Goal: Task Accomplishment & Management: Complete application form

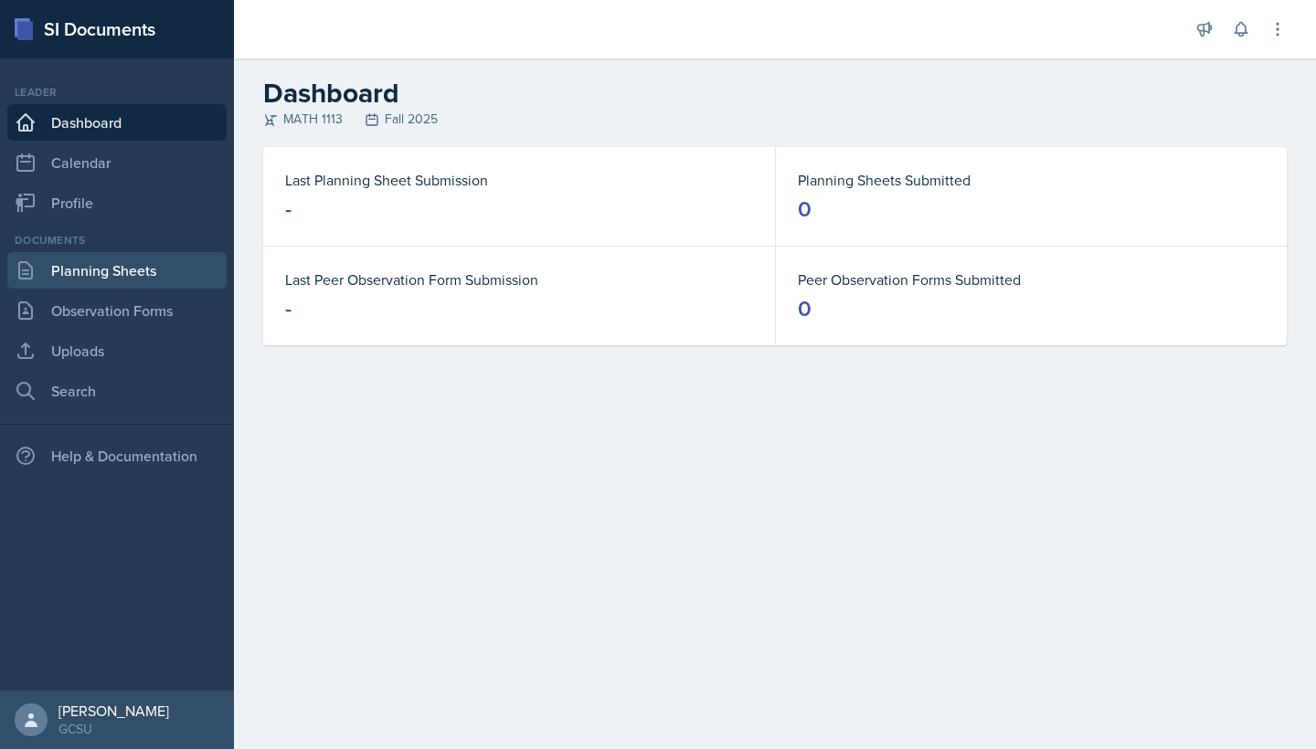
click at [91, 273] on link "Planning Sheets" at bounding box center [116, 270] width 219 height 37
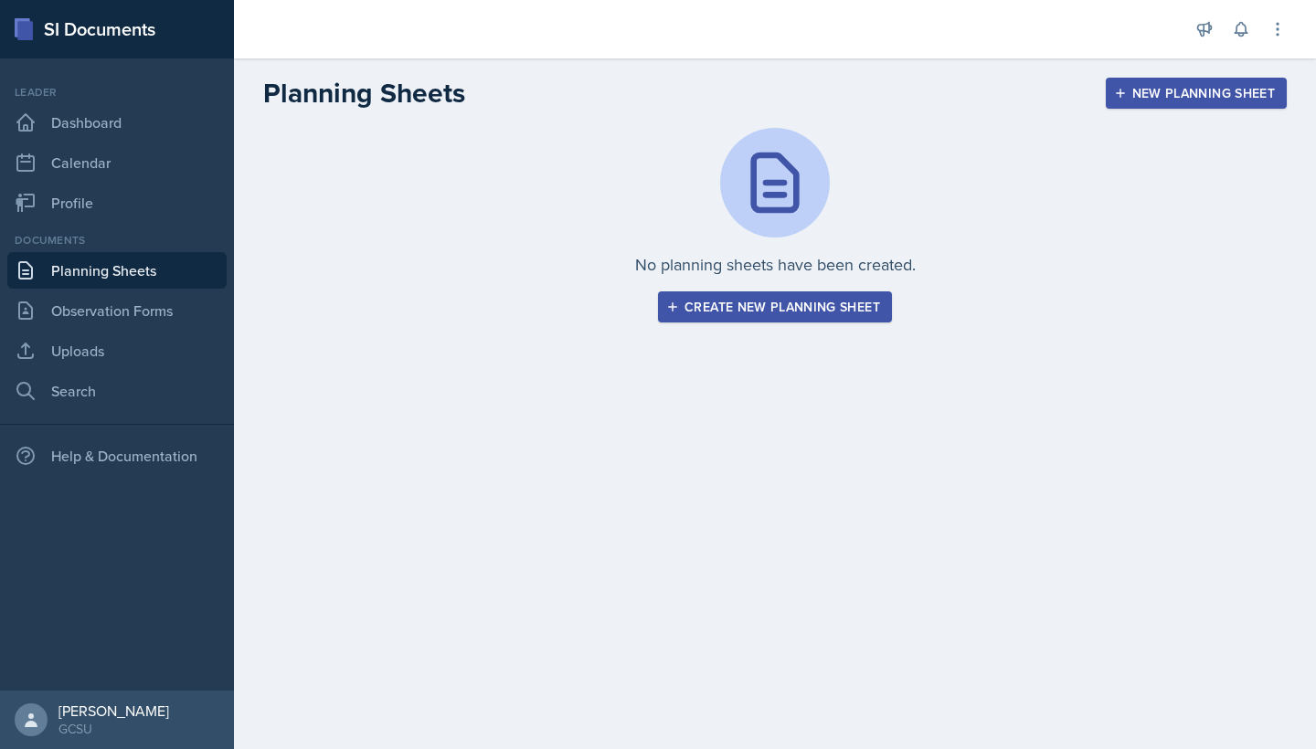
click at [677, 312] on icon "button" at bounding box center [672, 307] width 13 height 13
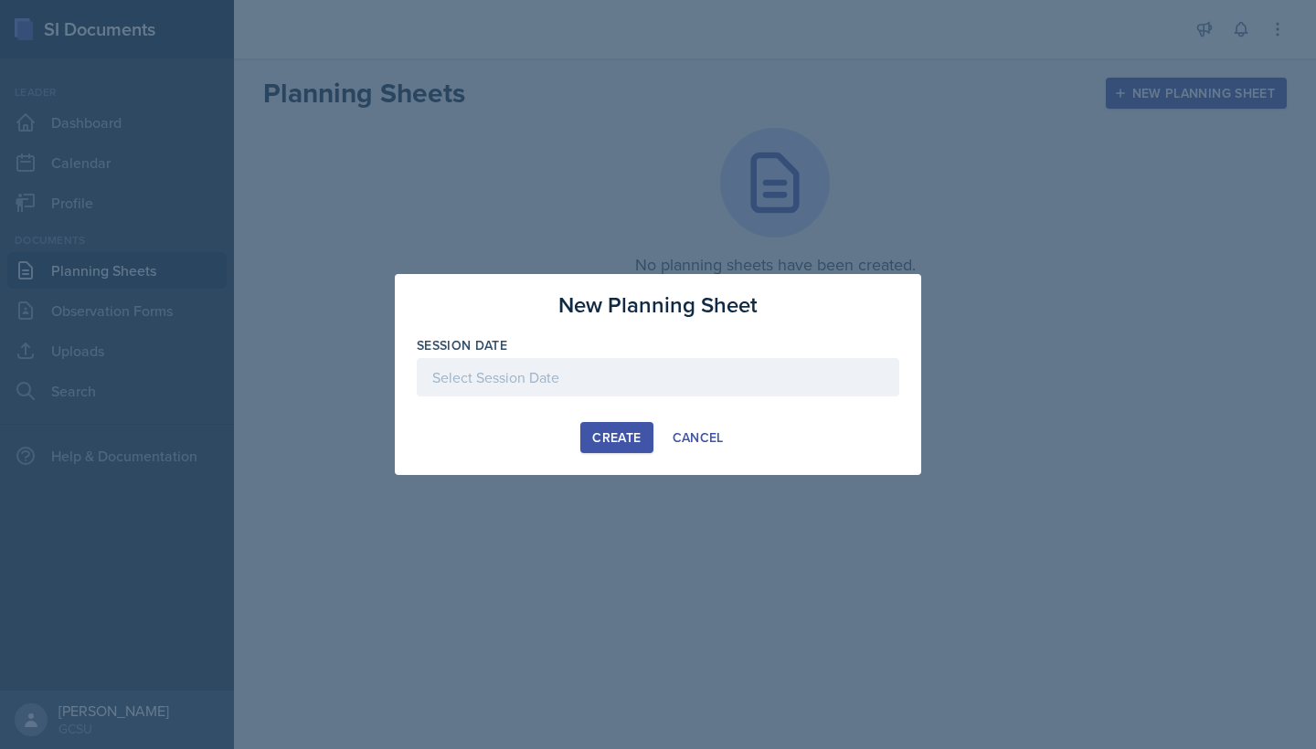
click at [603, 362] on div at bounding box center [658, 377] width 482 height 38
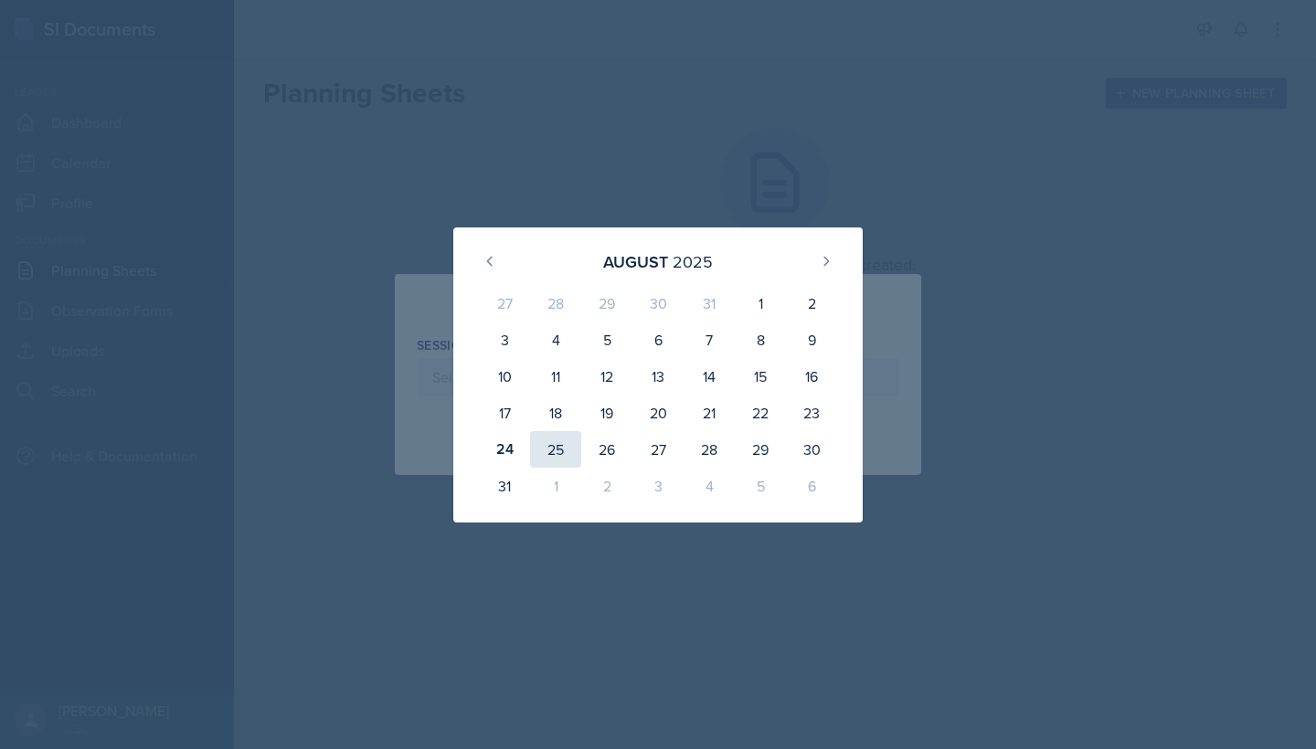
click at [556, 454] on div "25" at bounding box center [555, 449] width 51 height 37
type input "[DATE]"
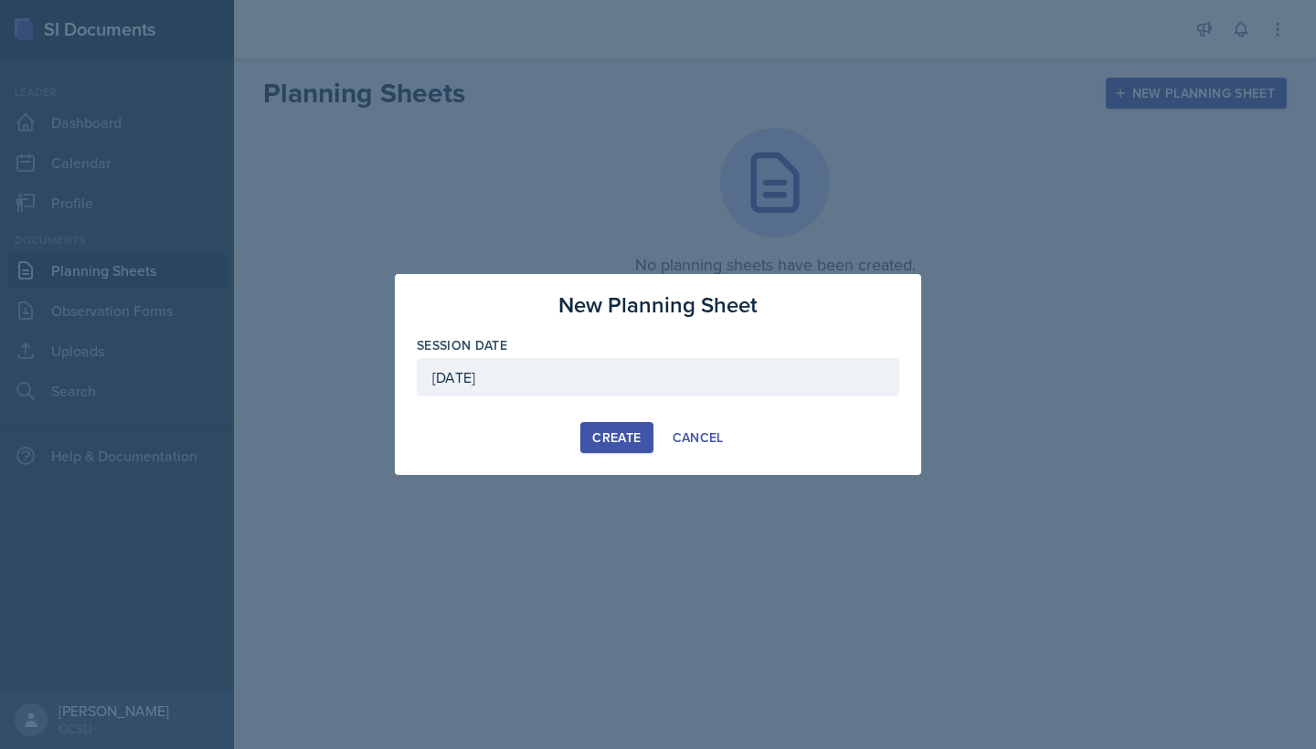
click at [607, 436] on div "Create" at bounding box center [616, 437] width 48 height 15
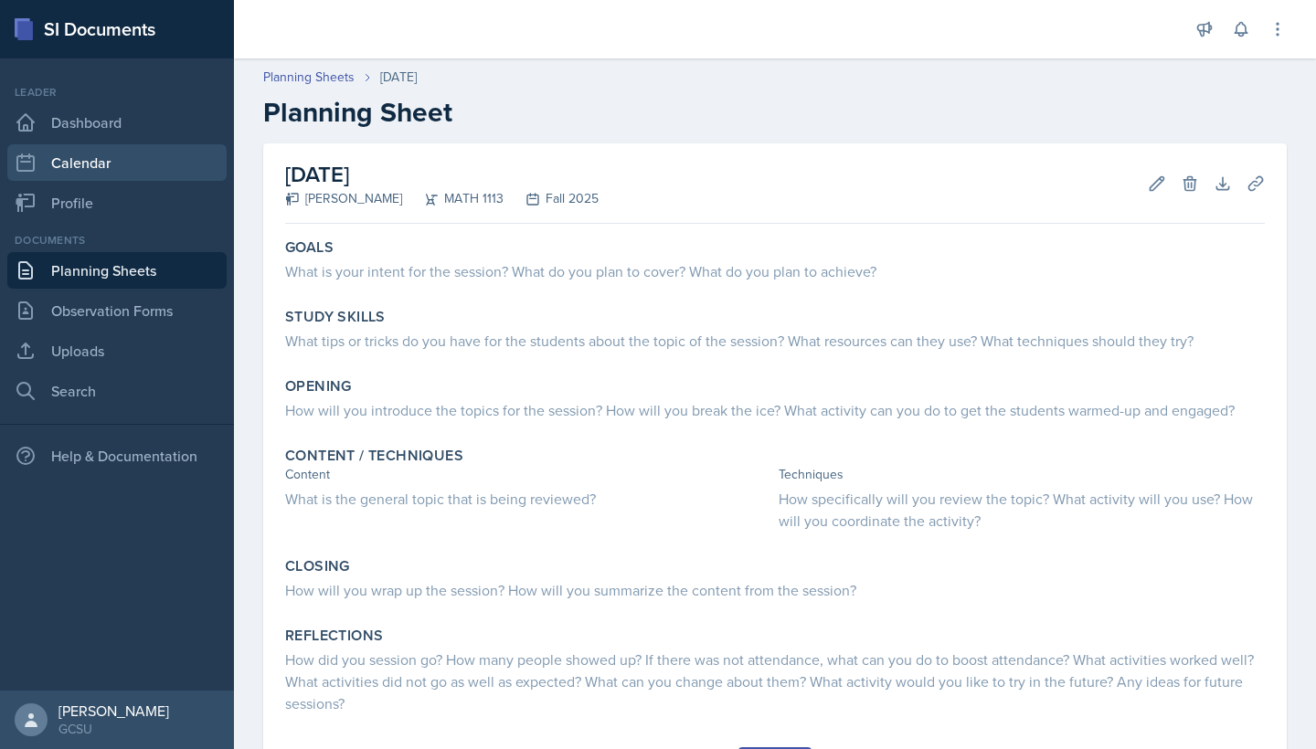
click at [84, 174] on link "Calendar" at bounding box center [116, 162] width 219 height 37
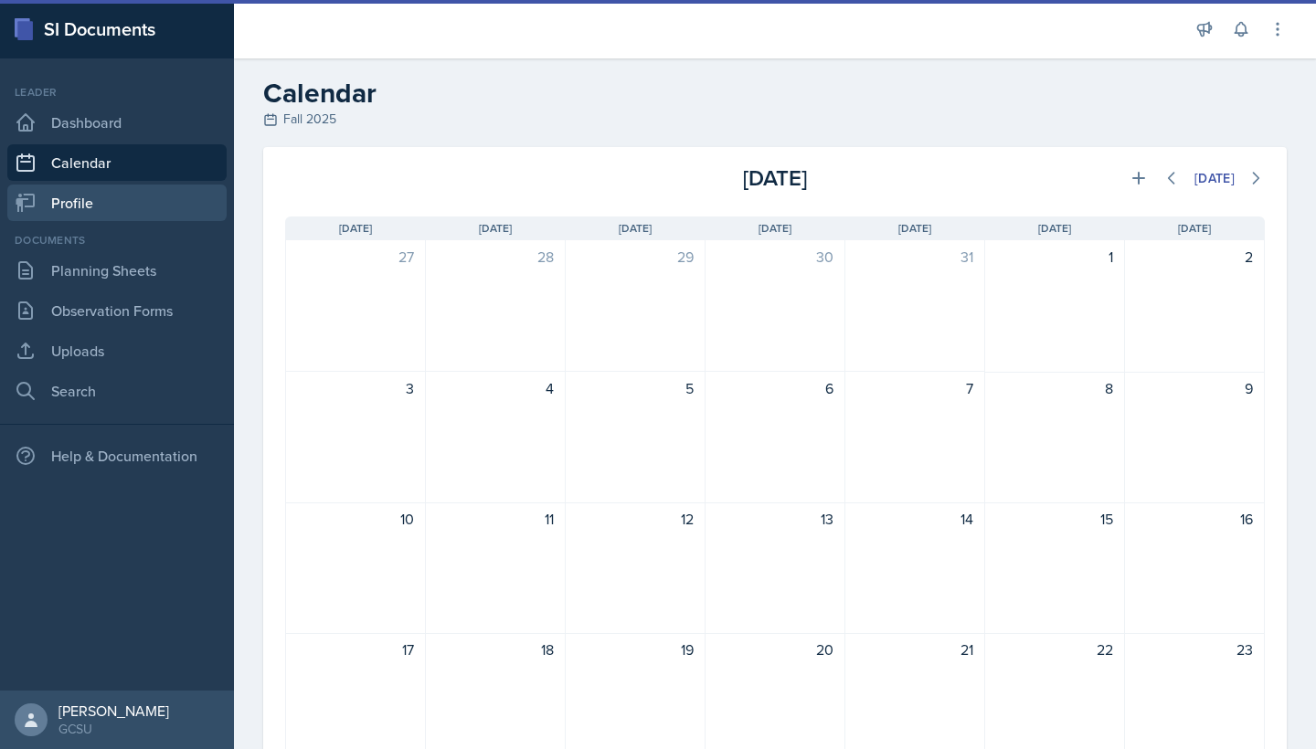
click at [91, 211] on link "Profile" at bounding box center [116, 203] width 219 height 37
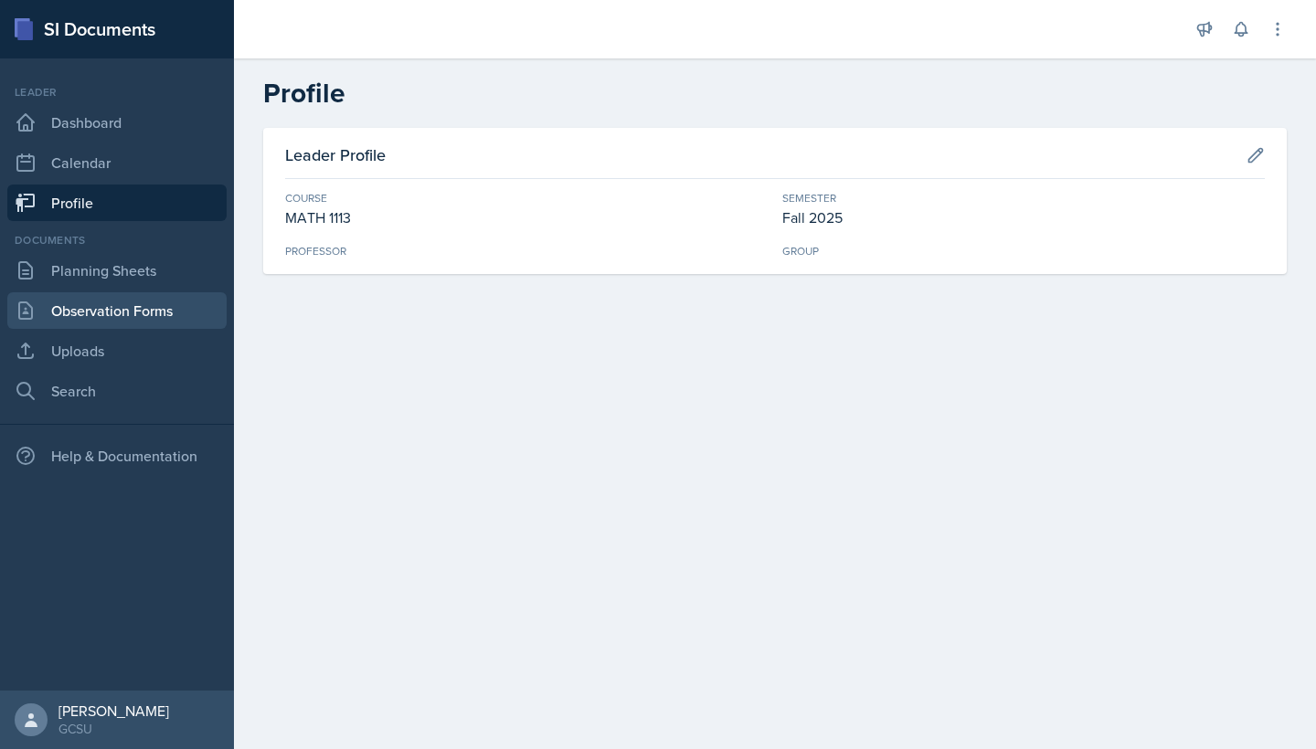
click at [122, 316] on link "Observation Forms" at bounding box center [116, 310] width 219 height 37
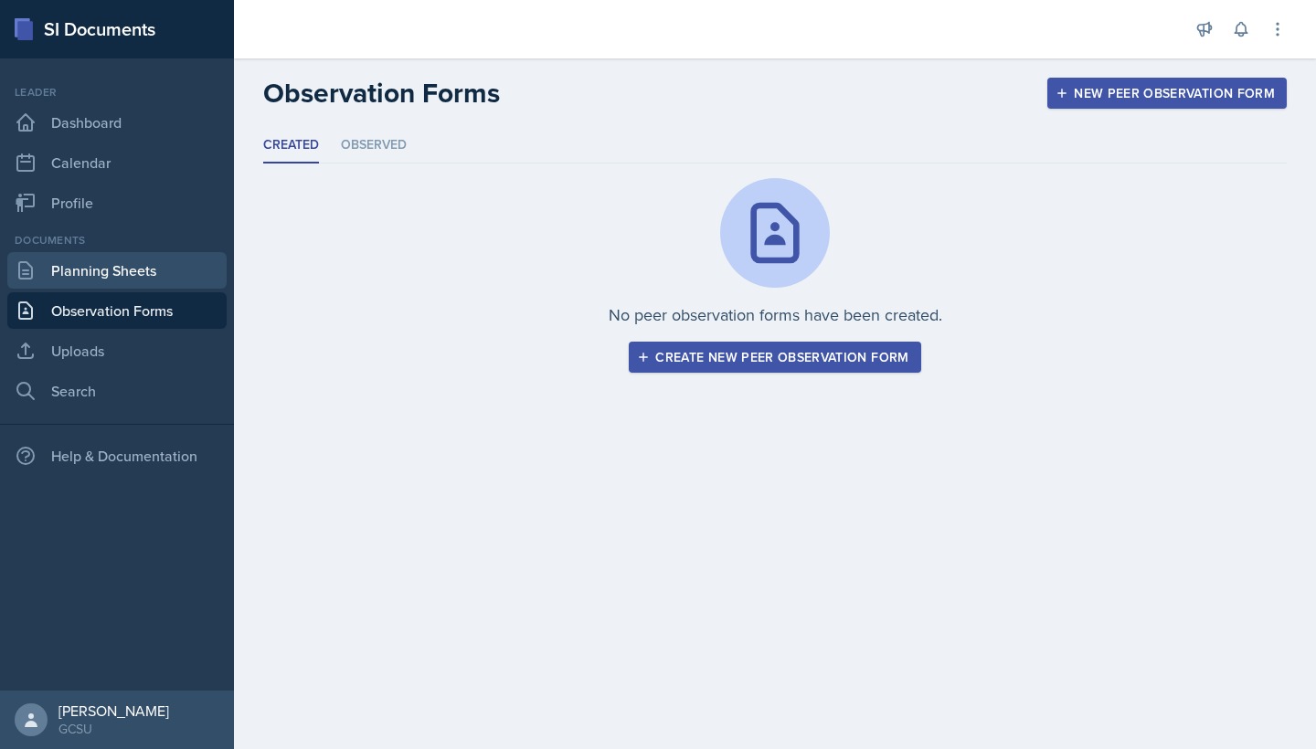
click at [117, 275] on link "Planning Sheets" at bounding box center [116, 270] width 219 height 37
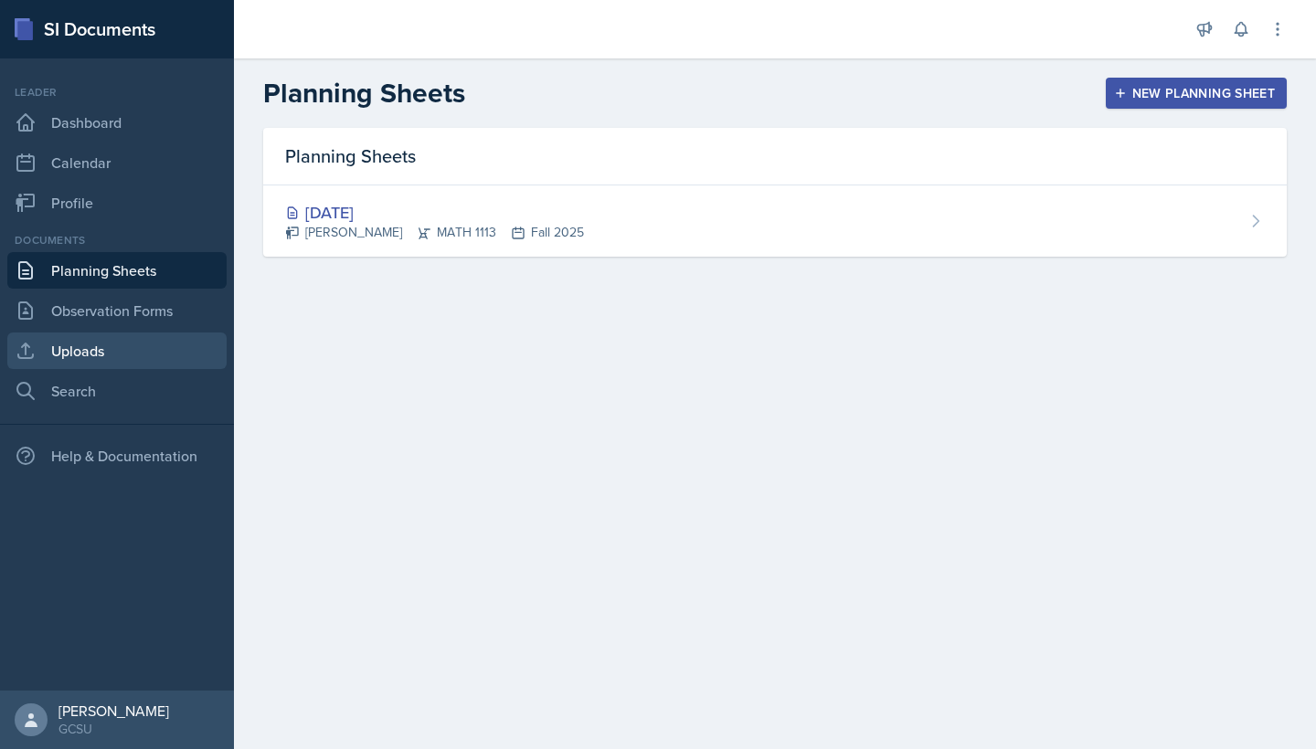
click at [73, 349] on link "Uploads" at bounding box center [116, 351] width 219 height 37
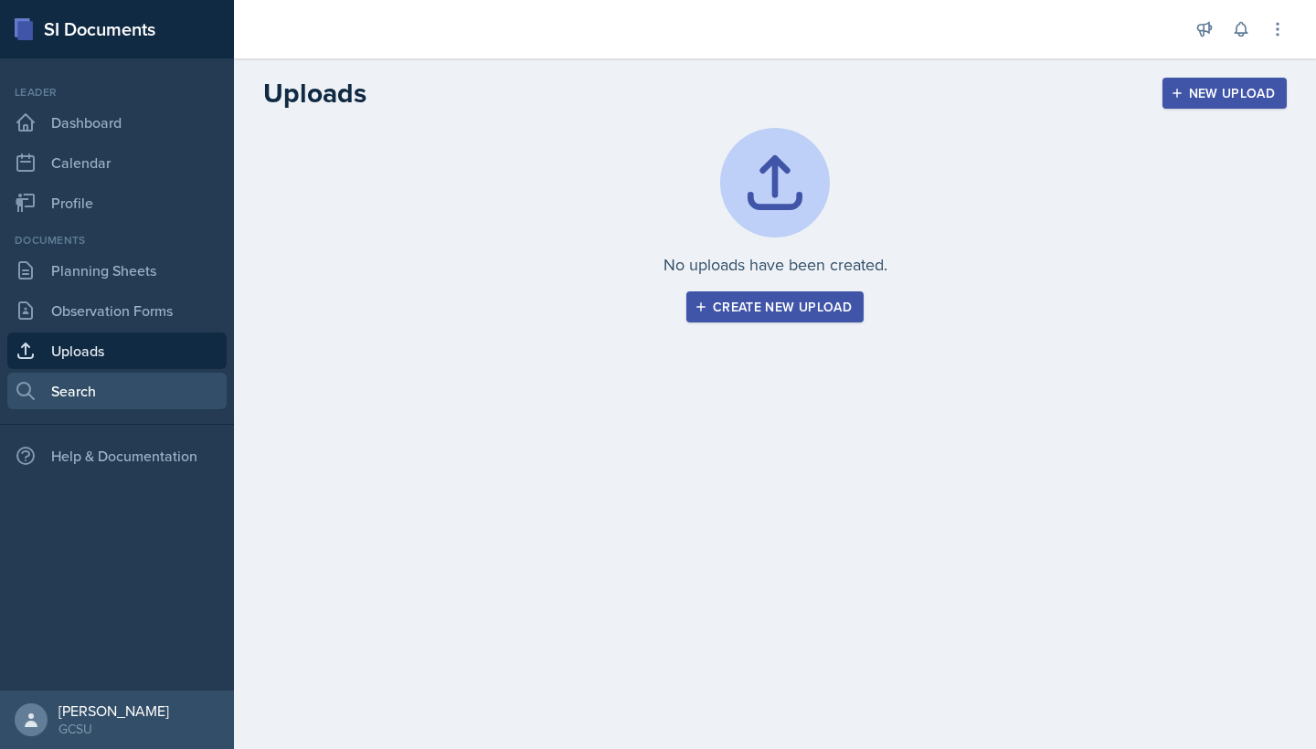
click at [69, 379] on link "Search" at bounding box center [116, 391] width 219 height 37
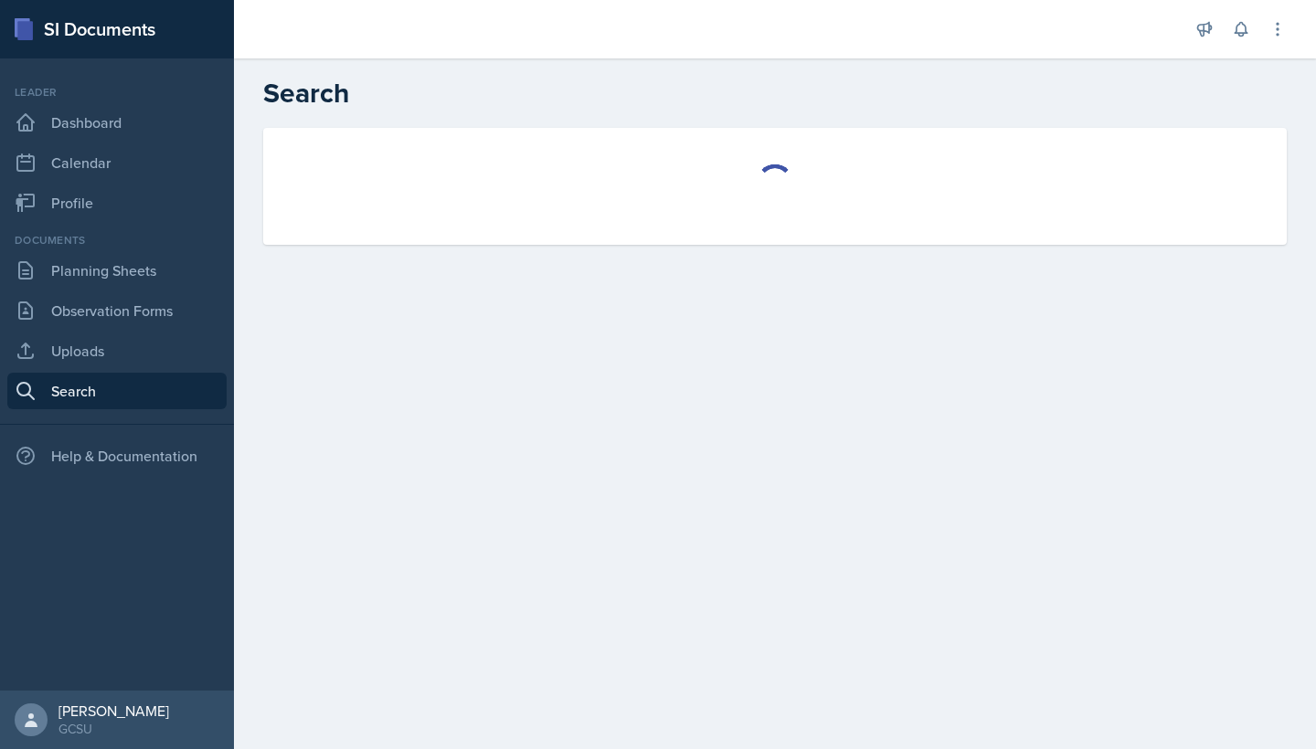
select select "all"
select select "1"
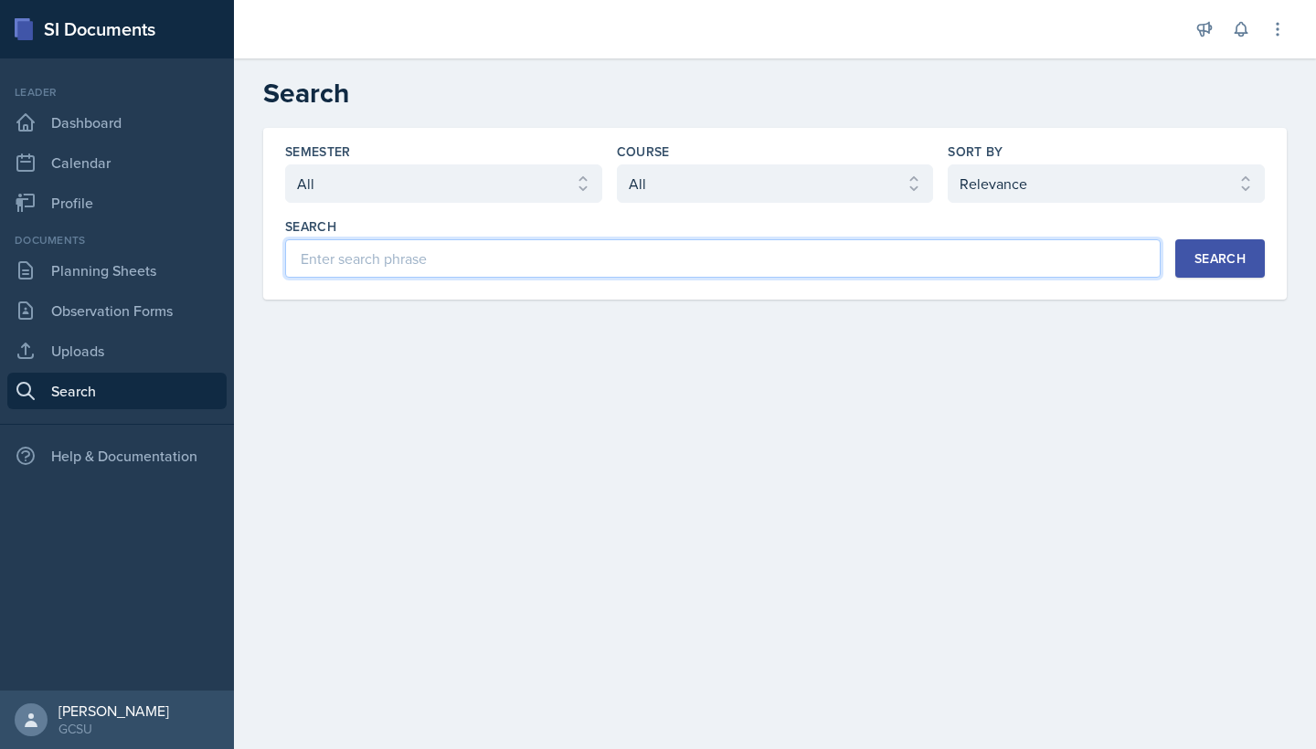
click at [438, 251] on input at bounding box center [722, 258] width 875 height 38
type input "a"
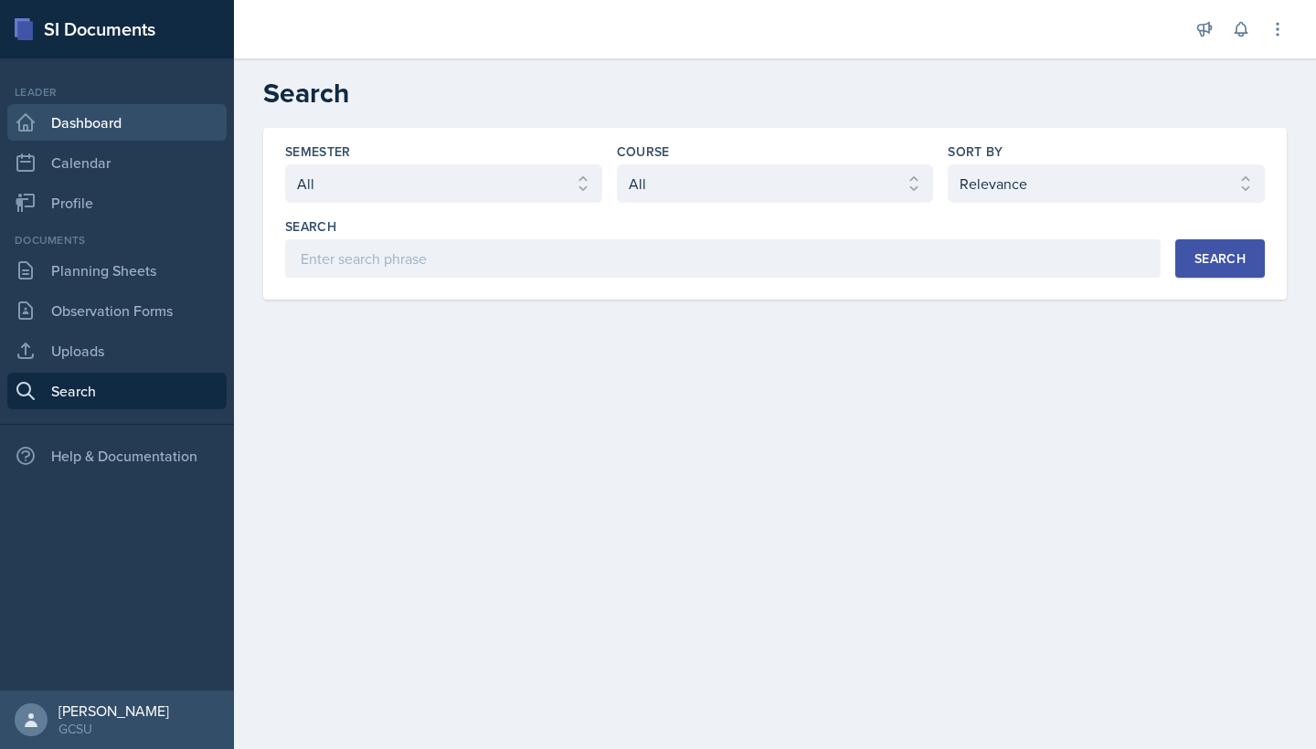
click at [154, 127] on link "Dashboard" at bounding box center [116, 122] width 219 height 37
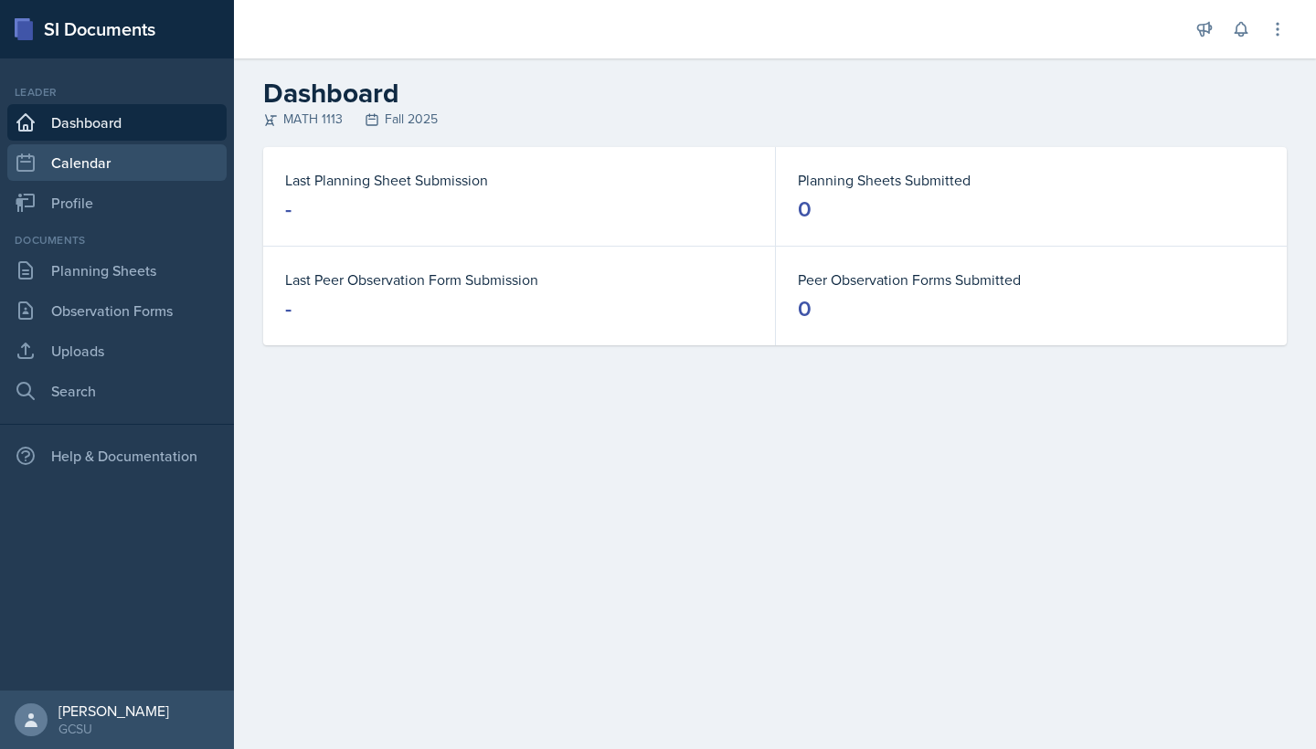
click at [151, 153] on link "Calendar" at bounding box center [116, 162] width 219 height 37
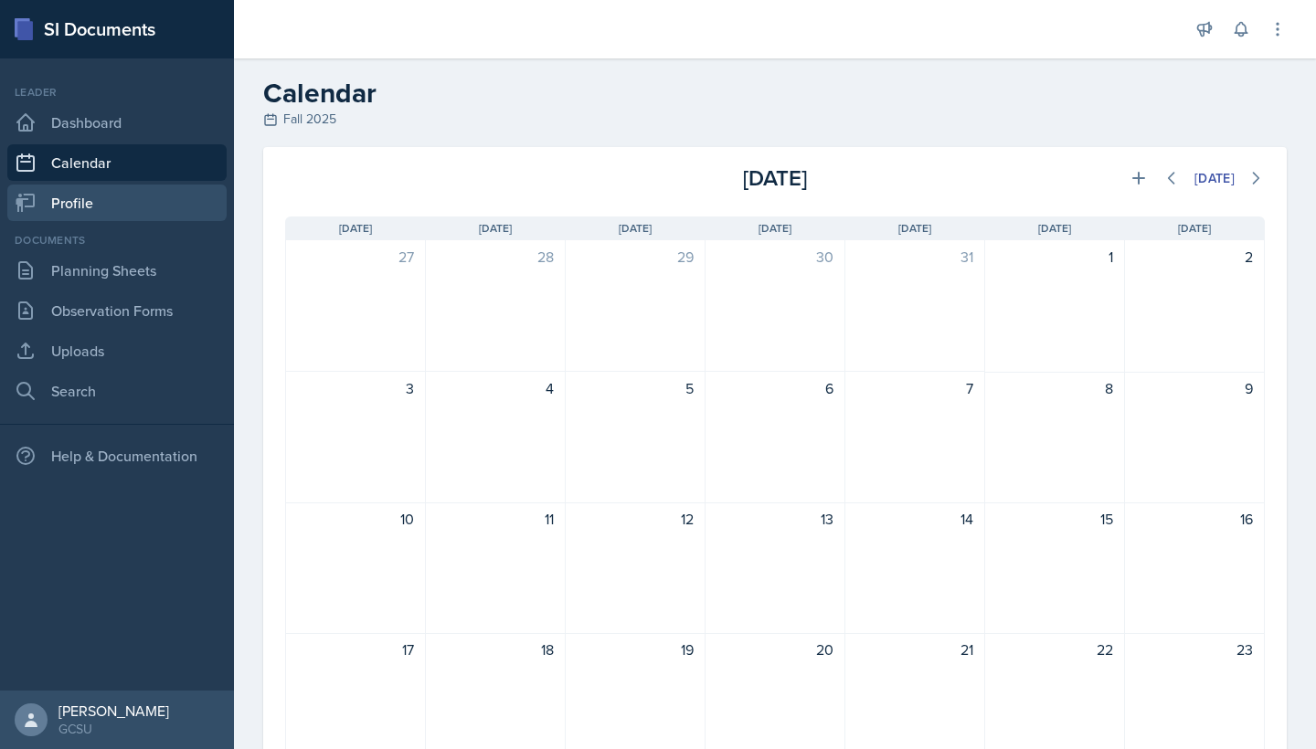
click at [149, 208] on link "Profile" at bounding box center [116, 203] width 219 height 37
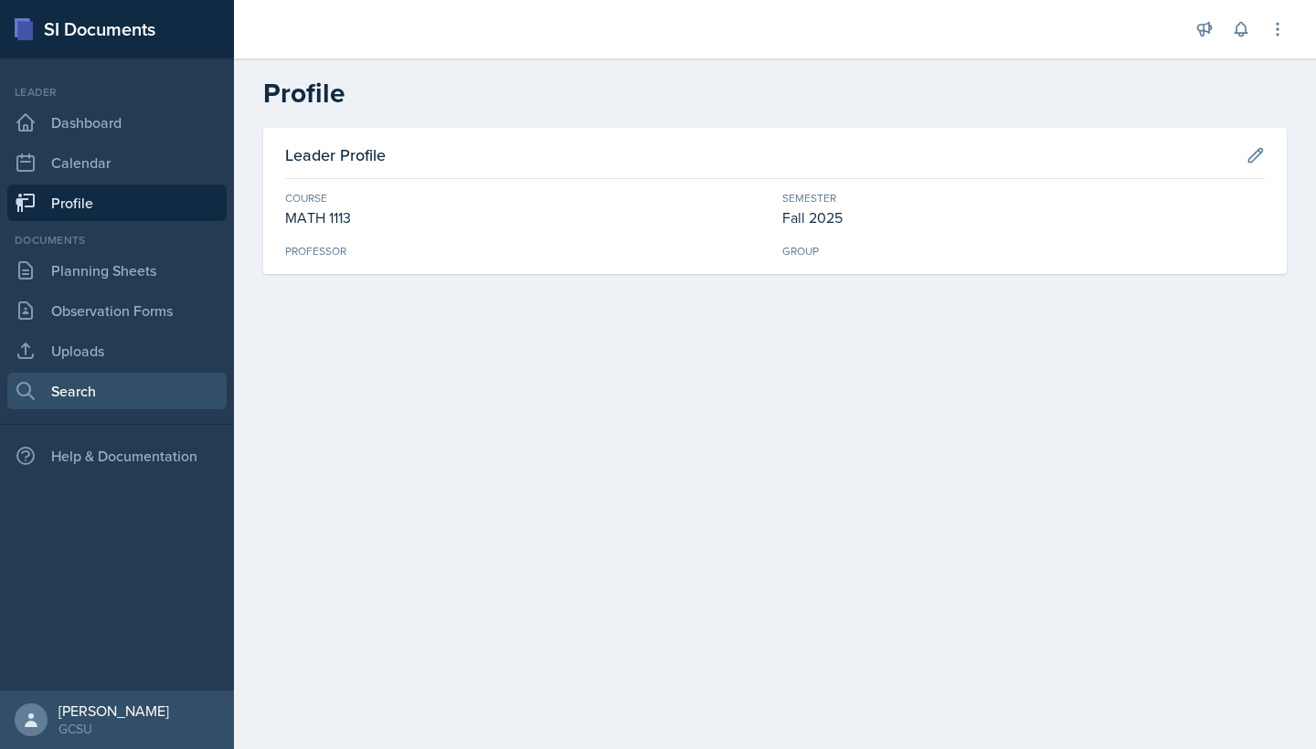
click at [96, 398] on link "Search" at bounding box center [116, 391] width 219 height 37
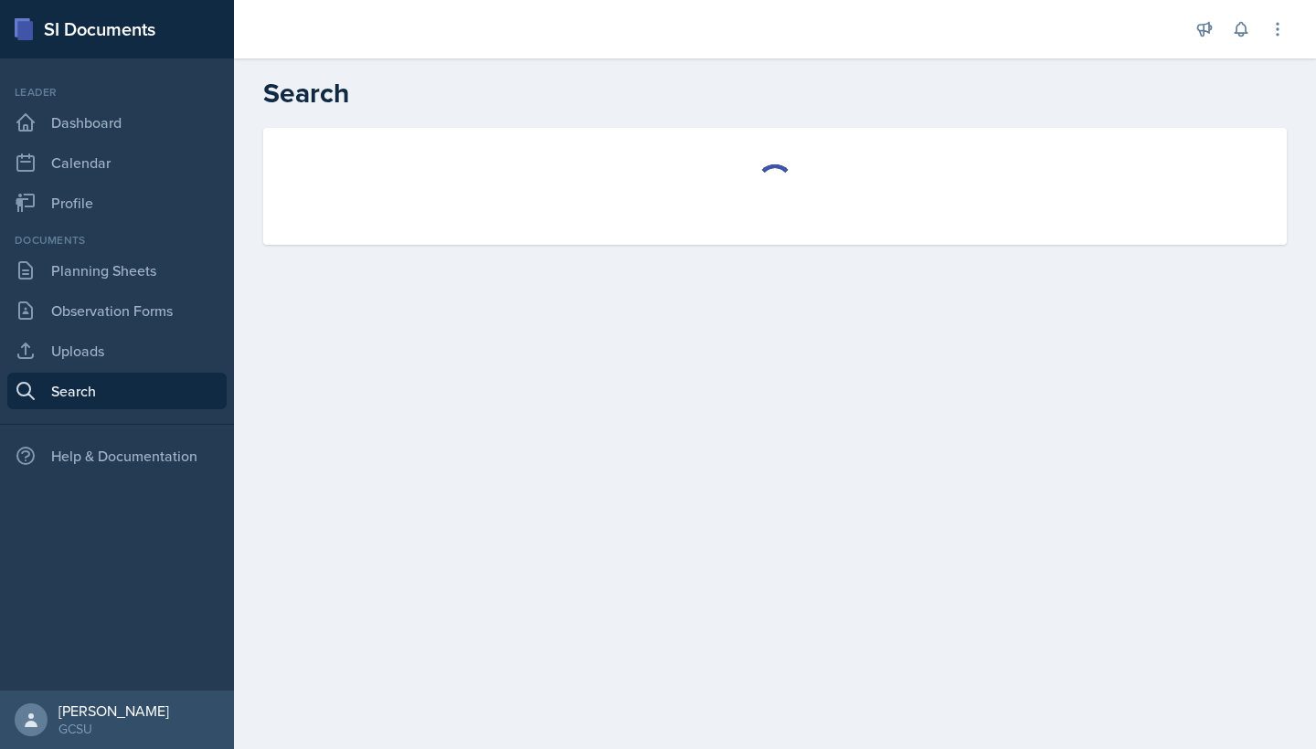
select select "all"
select select "1"
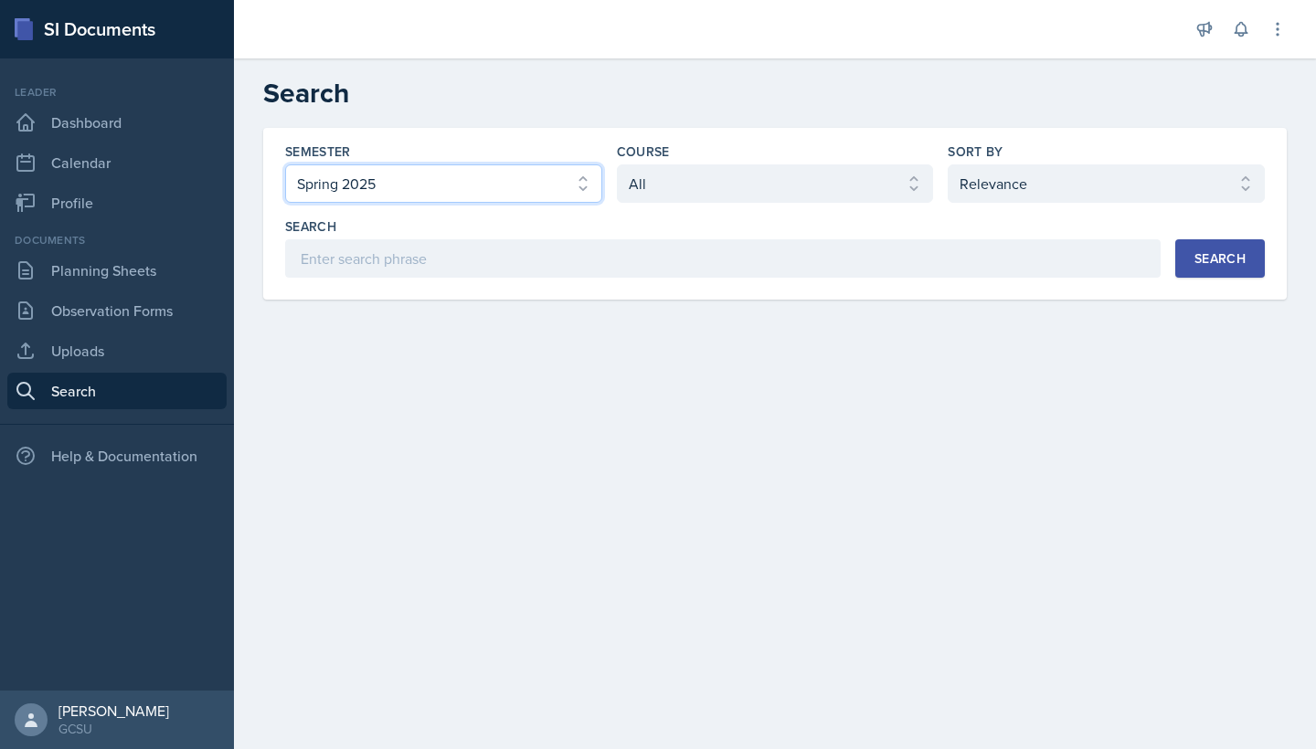
select select "986fdc3e-2246-4ffd-9cb8-78666de4ebed"
select select "d236ee51-059a-45e2-88e4-86a0f95ae8ef"
click at [1202, 252] on div "Search" at bounding box center [1219, 258] width 51 height 15
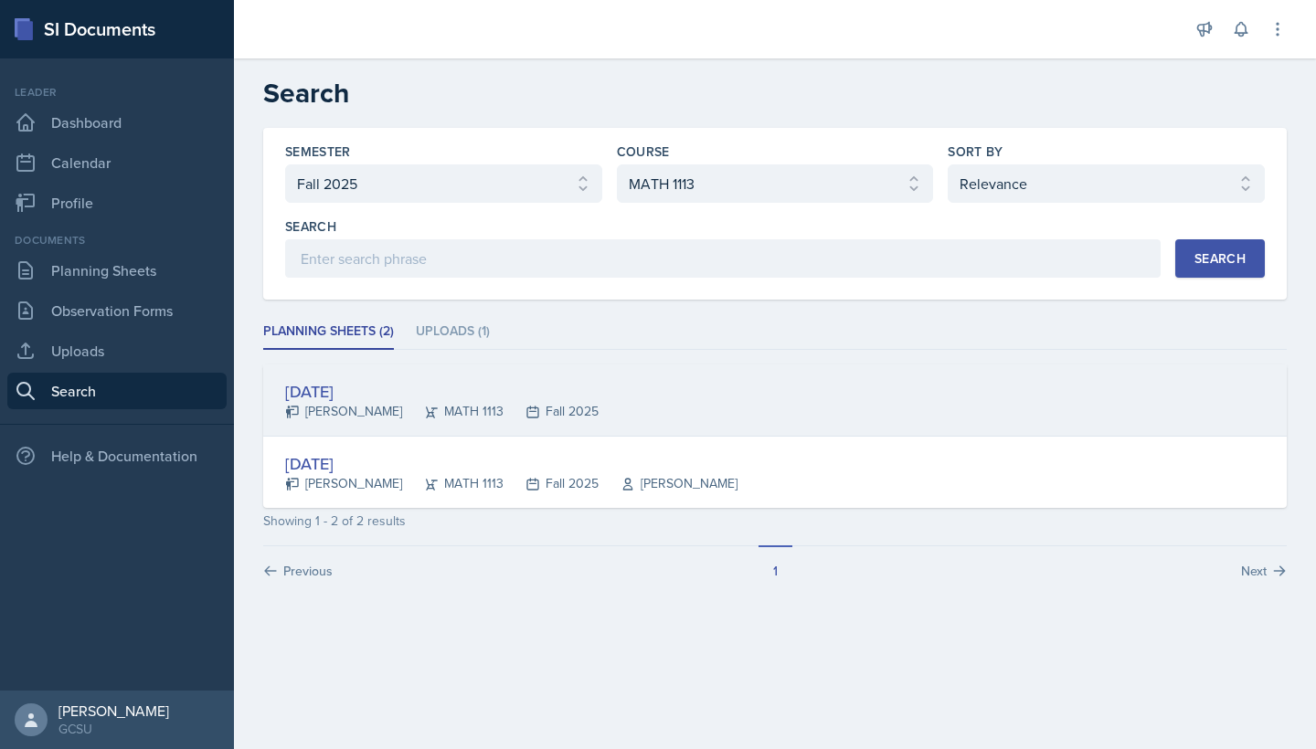
click at [450, 413] on div "MATH 1113" at bounding box center [452, 411] width 101 height 19
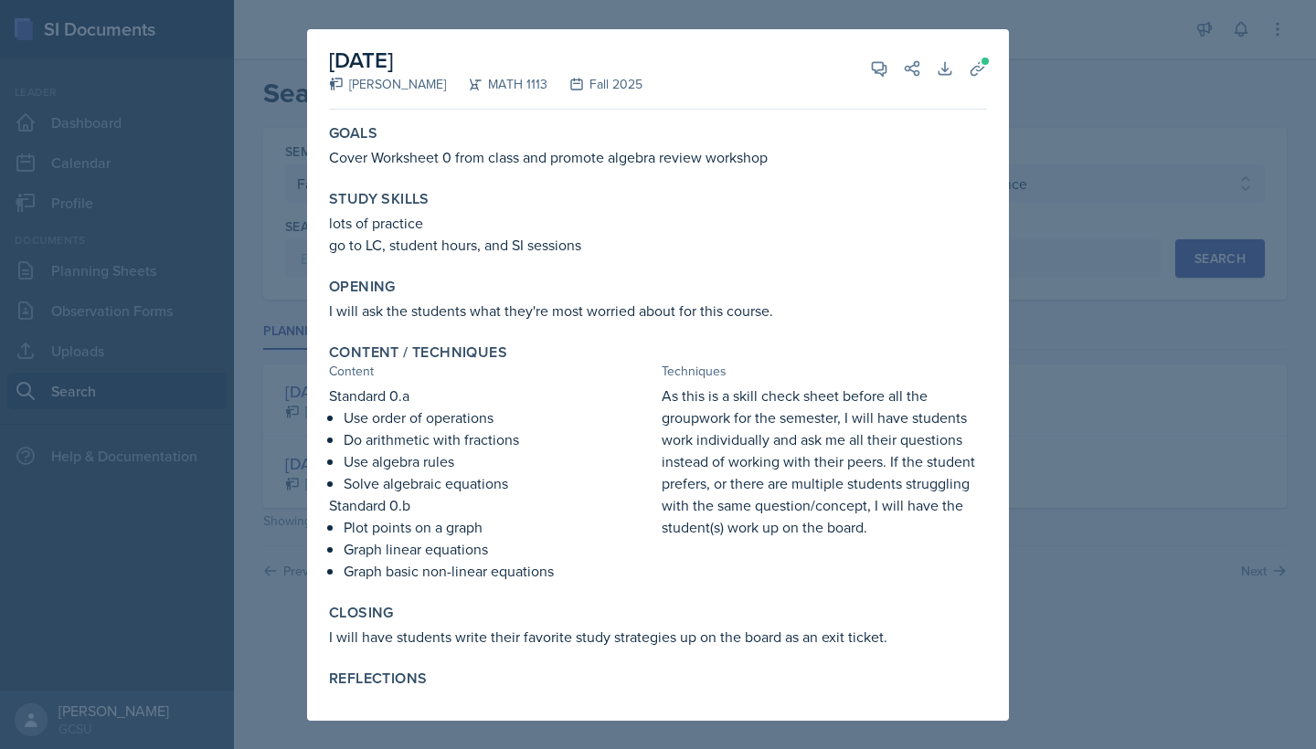
click at [1036, 334] on div at bounding box center [658, 374] width 1316 height 749
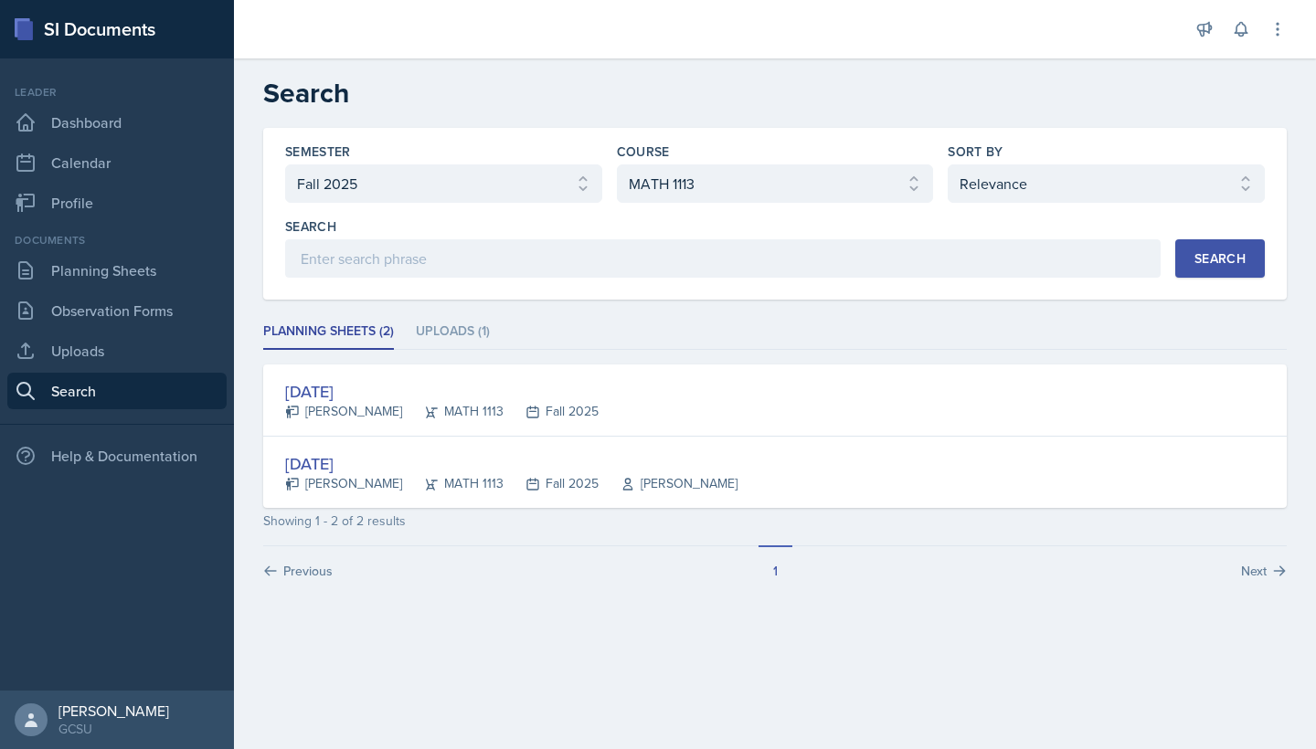
click at [143, 289] on div "Documents Planning Sheets Observation Forms Uploads Search" at bounding box center [116, 320] width 219 height 177
click at [135, 281] on link "Planning Sheets" at bounding box center [116, 270] width 219 height 37
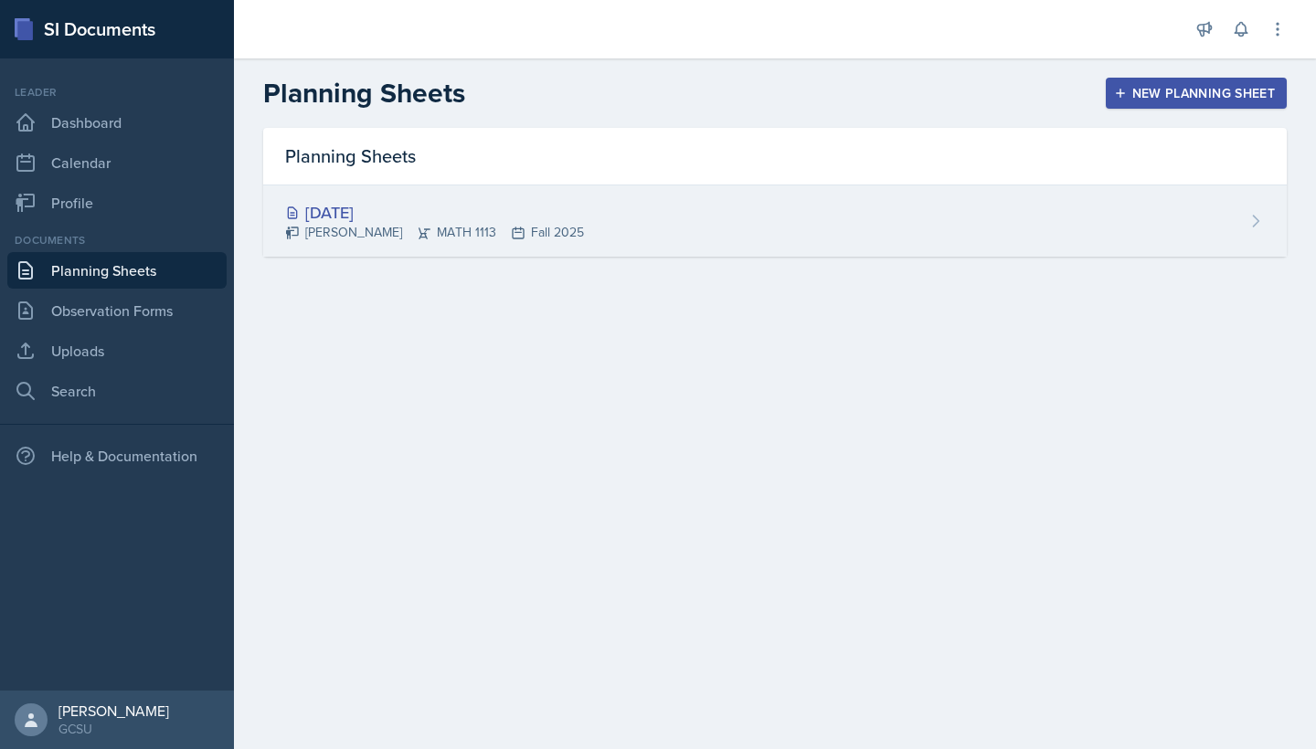
click at [769, 234] on div "[DATE] Eni [GEOGRAPHIC_DATA] MATH 1113 Fall 2025" at bounding box center [774, 220] width 1023 height 71
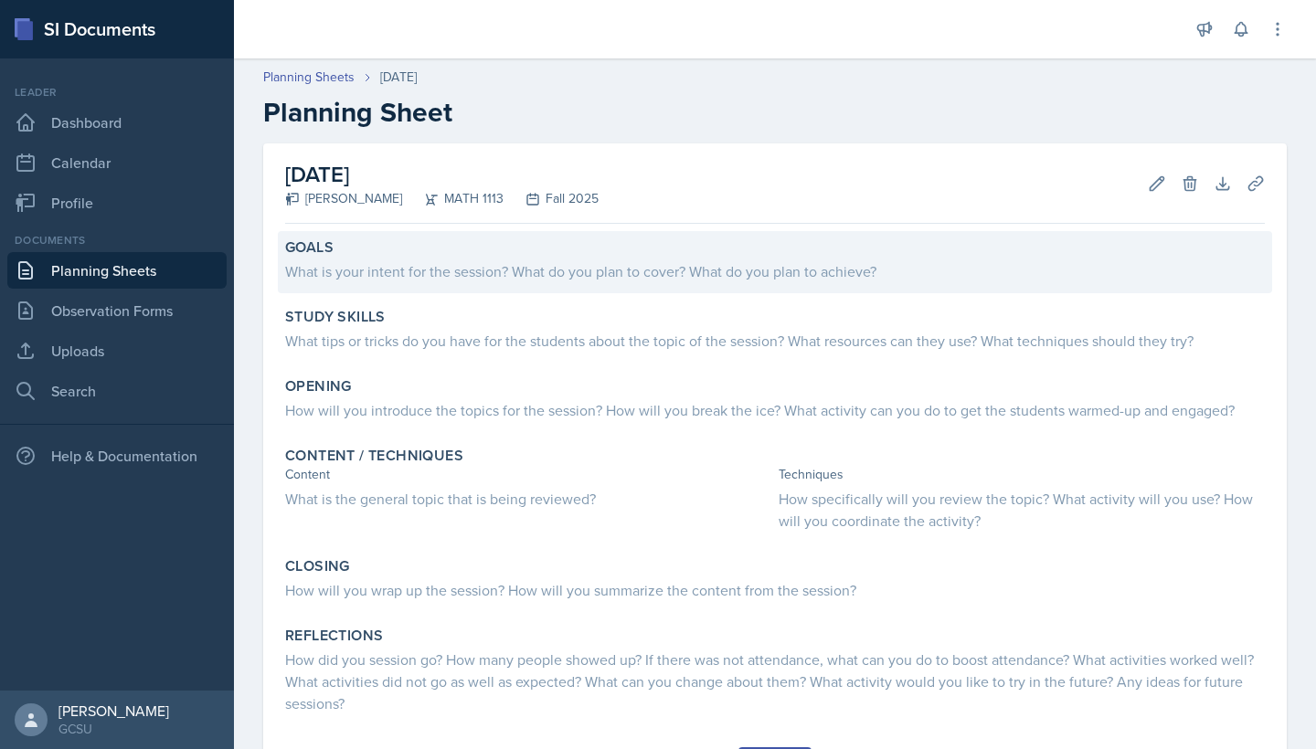
click at [466, 260] on div "What is your intent for the session? What do you plan to cover? What do you pla…" at bounding box center [775, 271] width 980 height 22
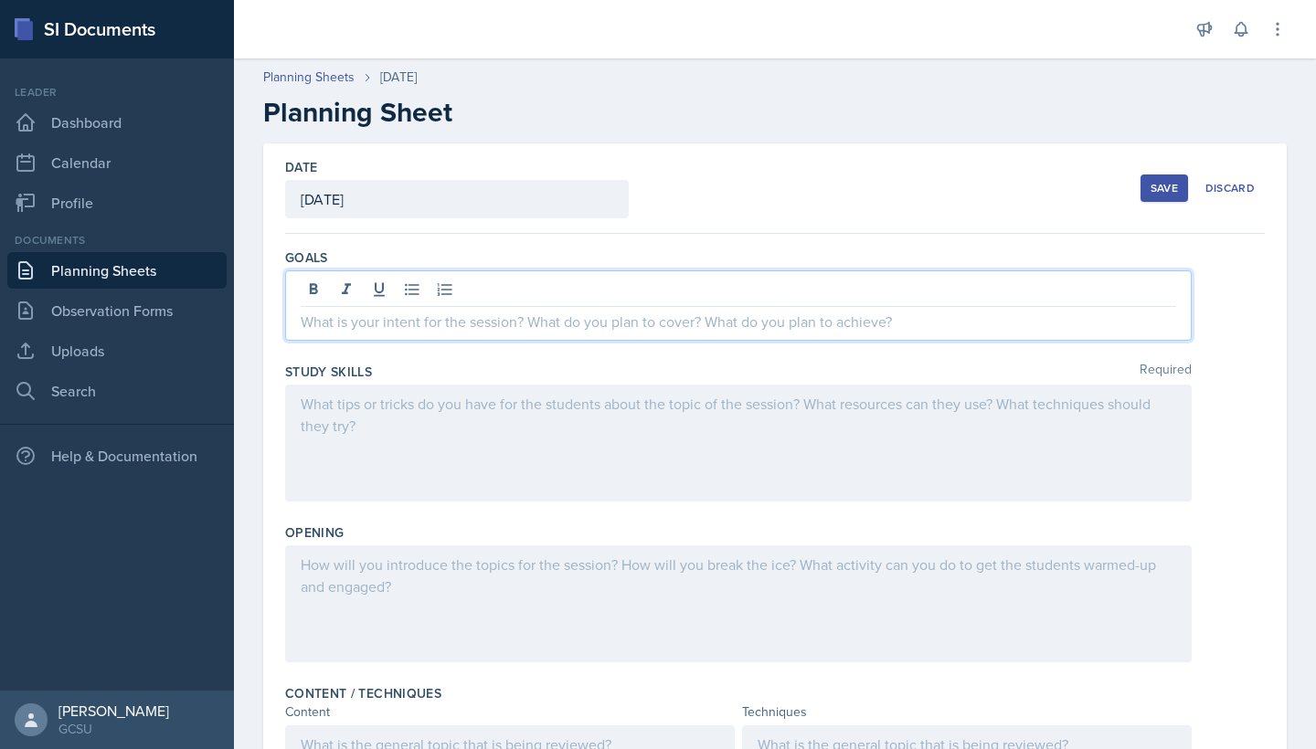
click at [406, 288] on div at bounding box center [738, 305] width 906 height 70
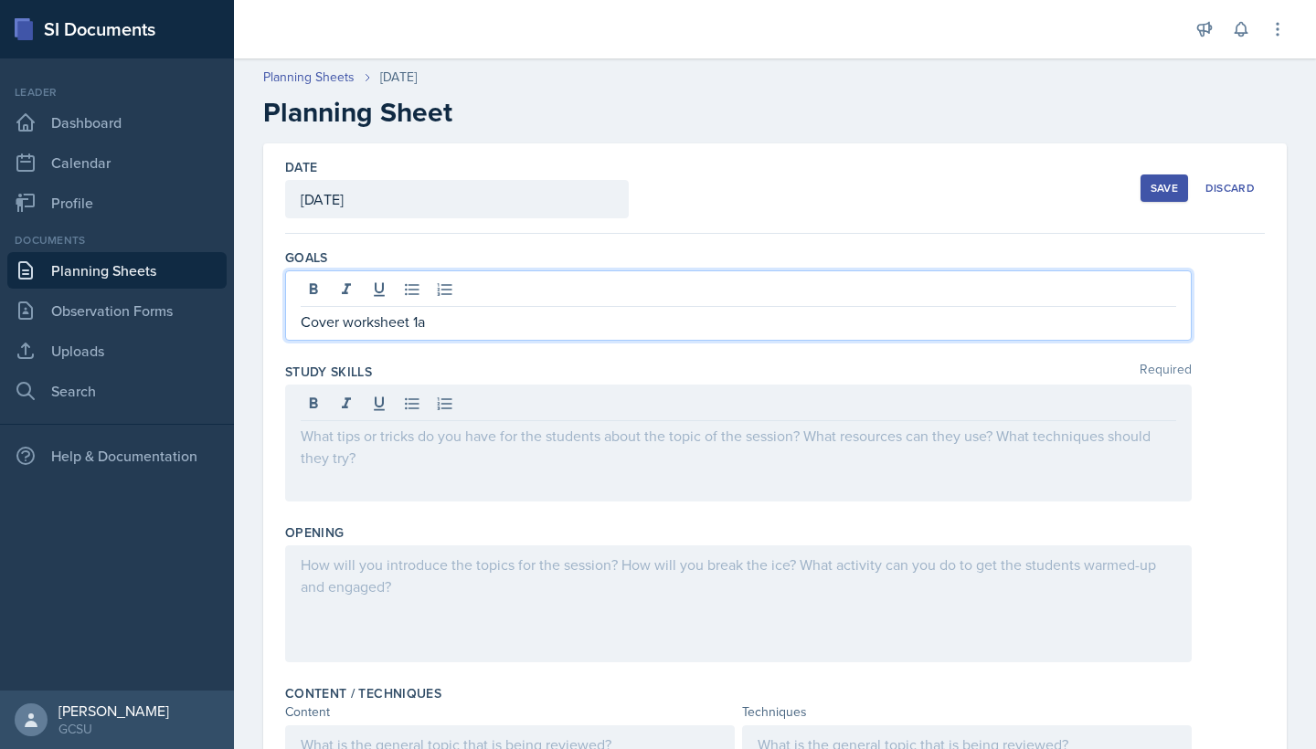
click at [445, 327] on p "Cover worksheet 1a" at bounding box center [738, 322] width 875 height 22
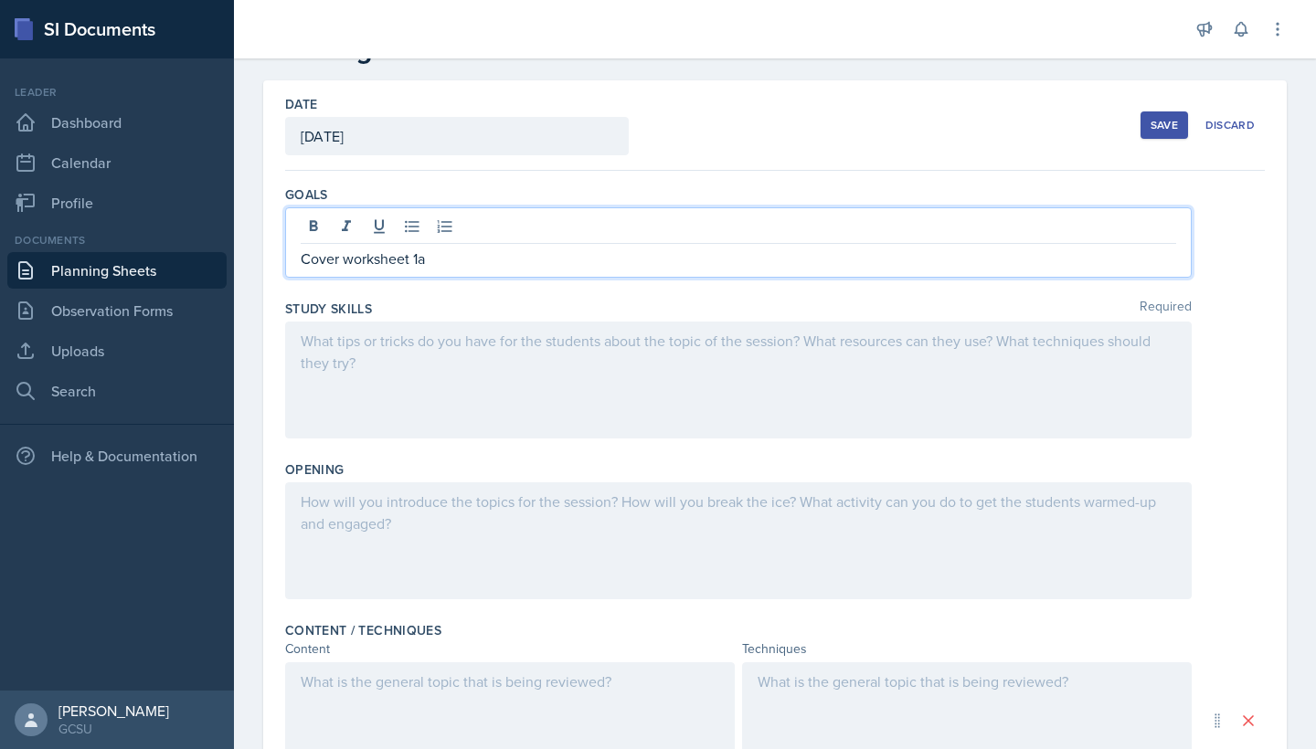
scroll to position [68, 0]
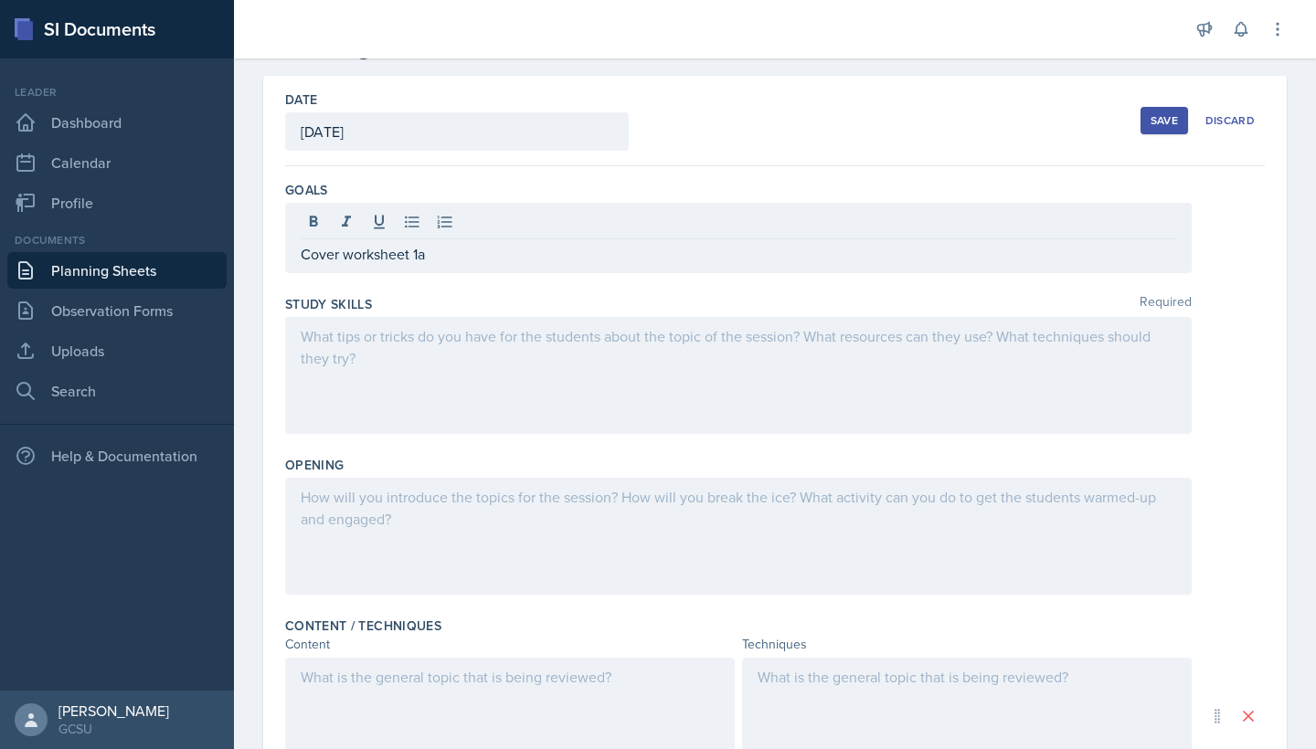
click at [1173, 119] on div "Save" at bounding box center [1163, 120] width 27 height 15
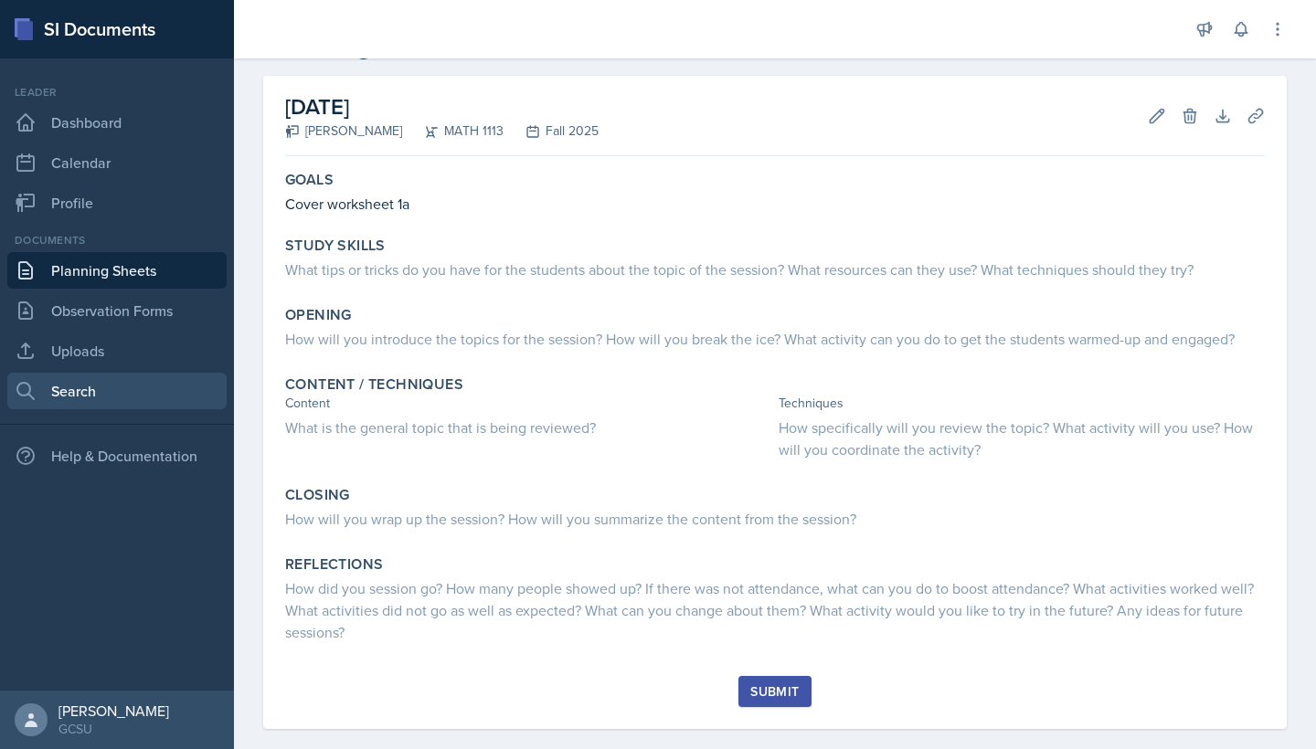
click at [99, 378] on link "Search" at bounding box center [116, 391] width 219 height 37
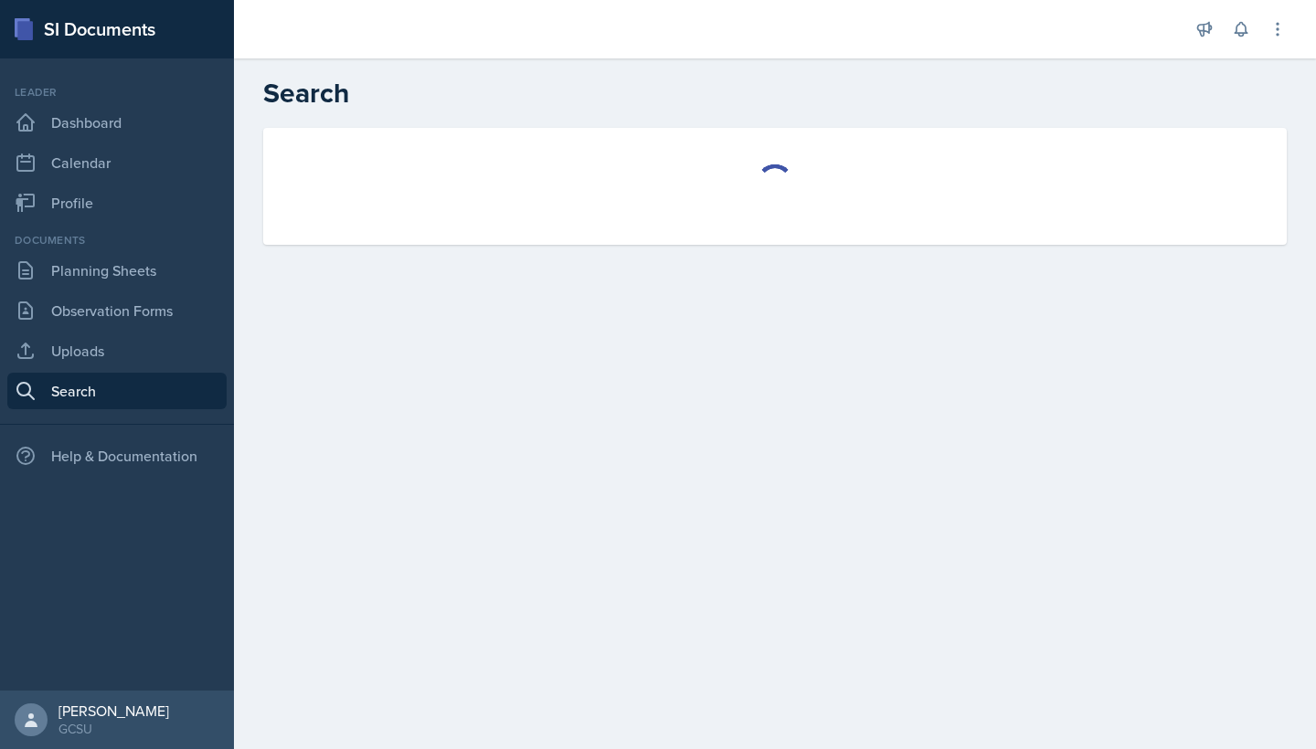
select select "all"
select select "1"
select select "all"
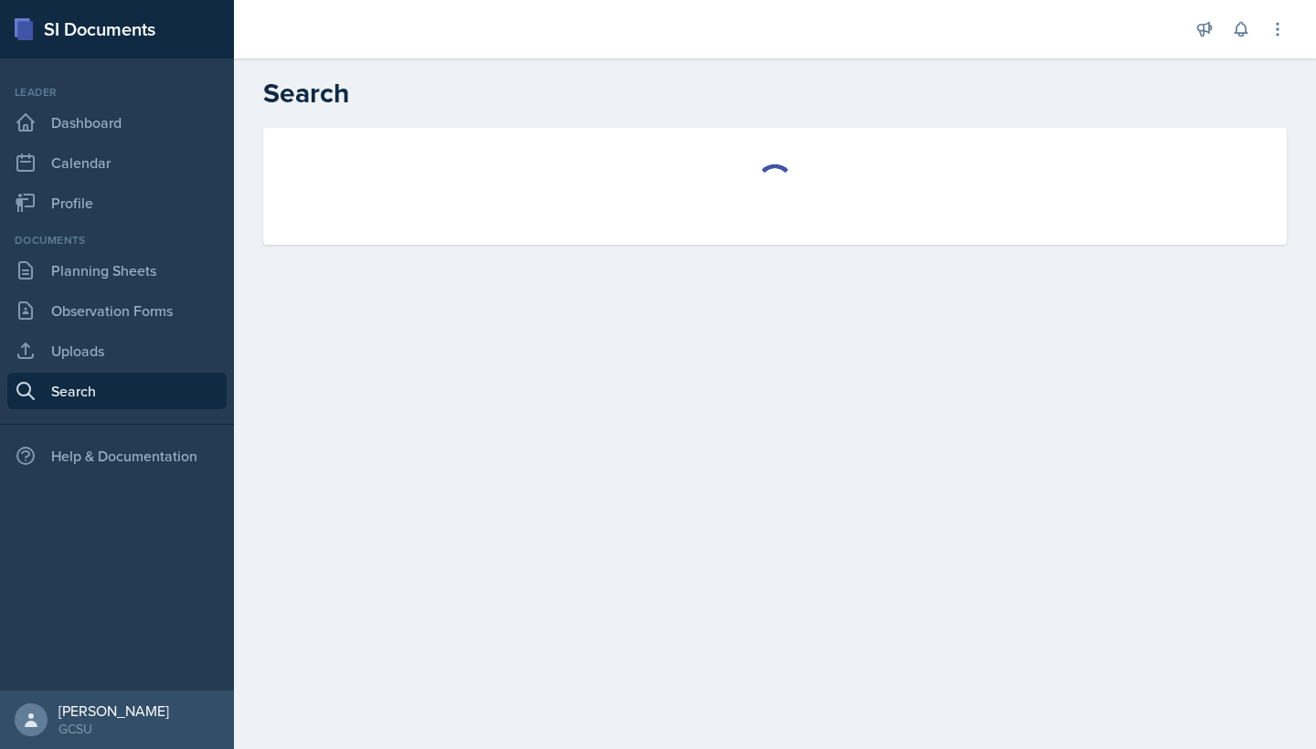
select select "1"
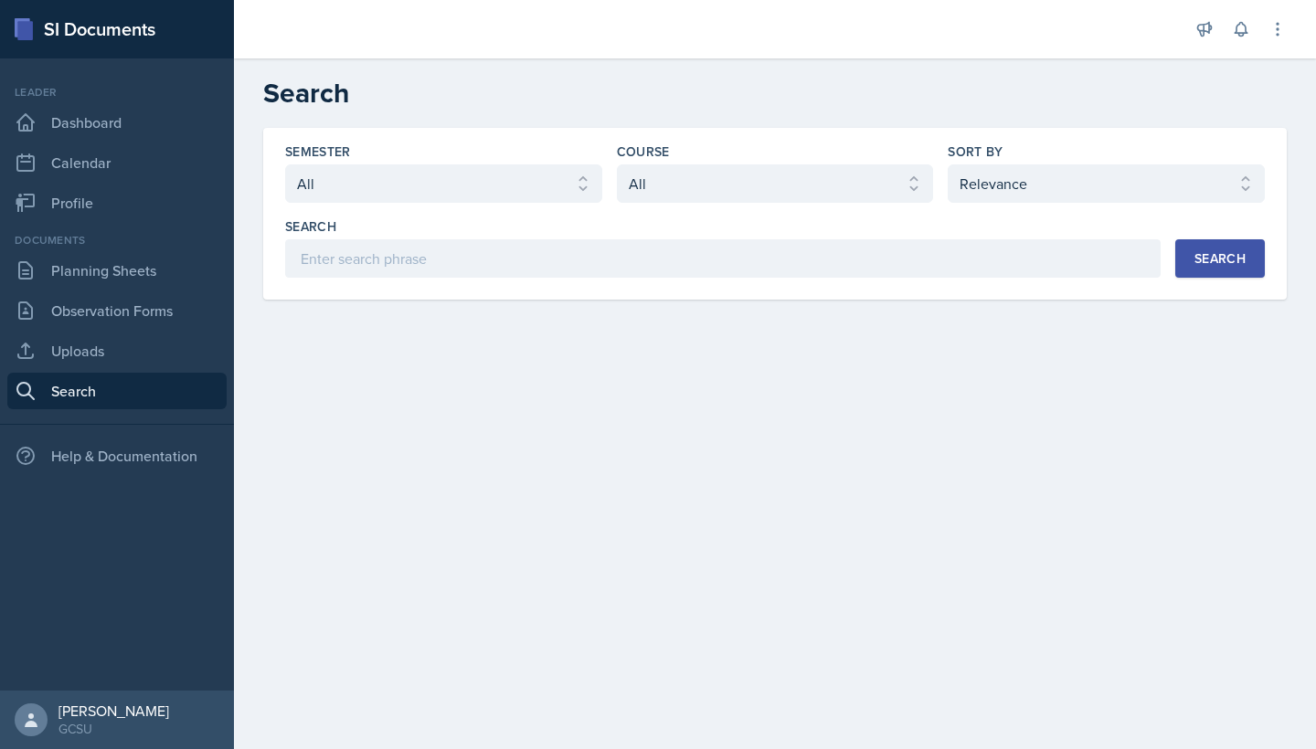
click at [395, 143] on div "Semester" at bounding box center [443, 152] width 317 height 18
select select "986fdc3e-2246-4ffd-9cb8-78666de4ebed"
select select "d236ee51-059a-45e2-88e4-86a0f95ae8ef"
click at [1210, 262] on div "Search" at bounding box center [1219, 258] width 51 height 15
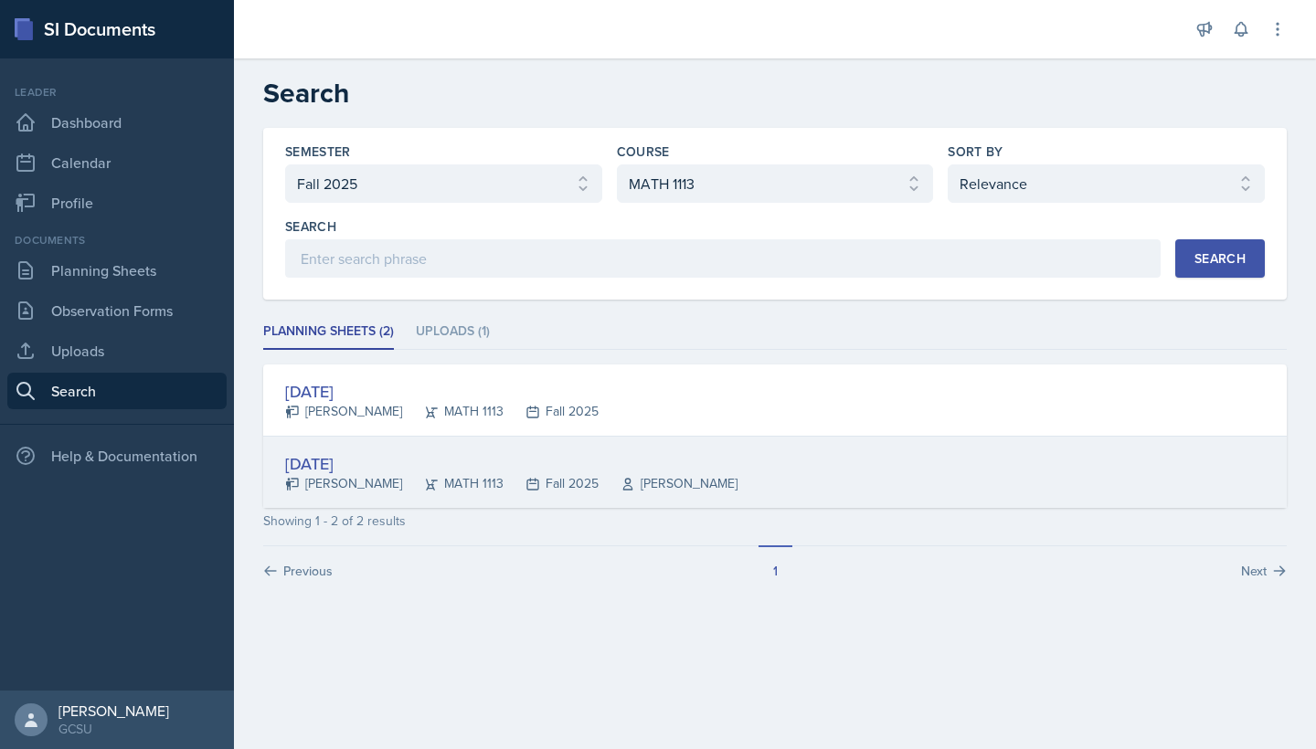
click at [387, 463] on div "[DATE]" at bounding box center [511, 463] width 452 height 25
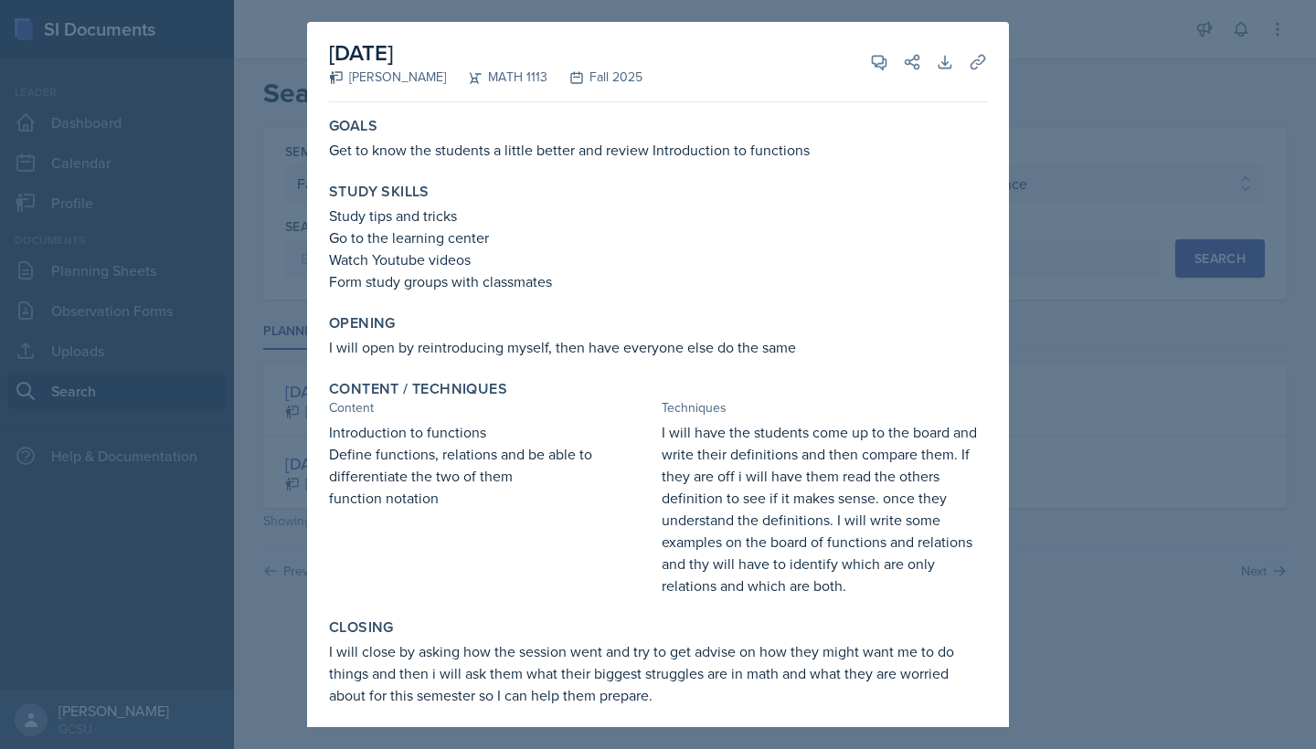
scroll to position [53, 0]
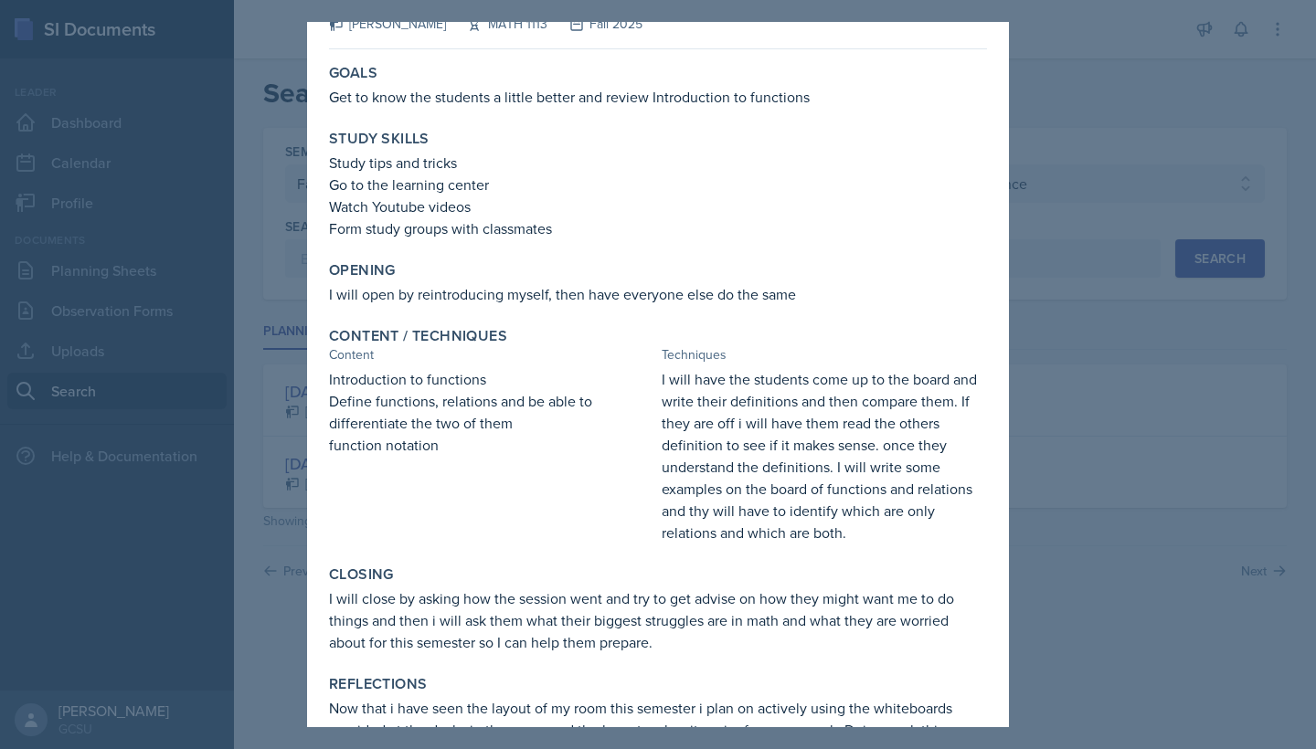
click at [1121, 408] on div at bounding box center [658, 374] width 1316 height 749
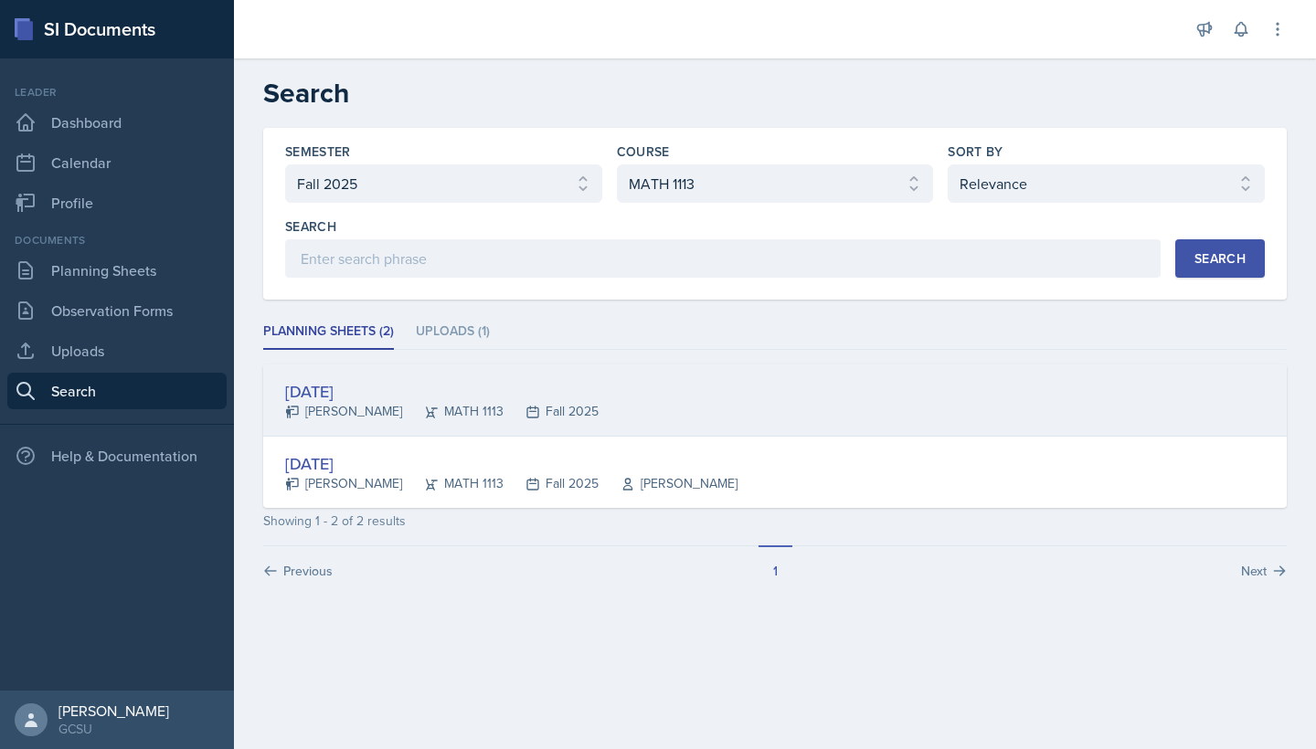
click at [542, 397] on div "[DATE]" at bounding box center [441, 391] width 313 height 25
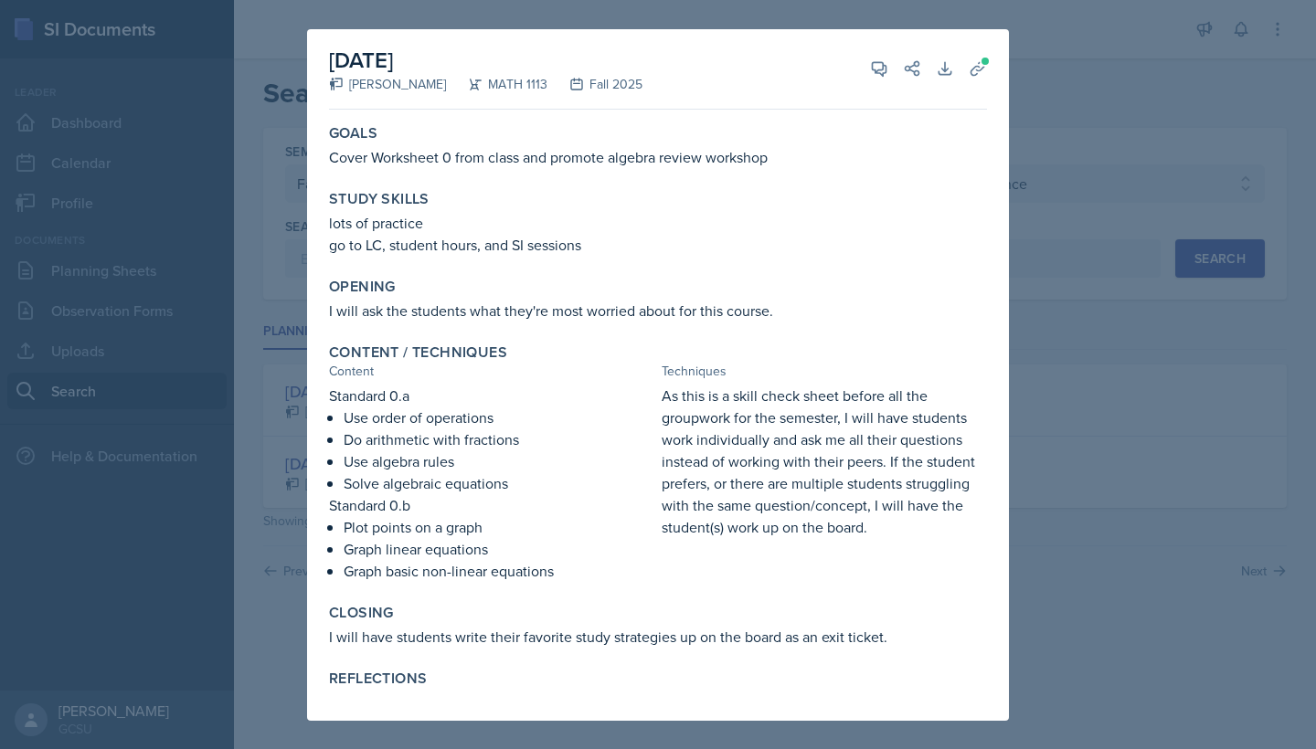
click at [1036, 83] on div at bounding box center [658, 374] width 1316 height 749
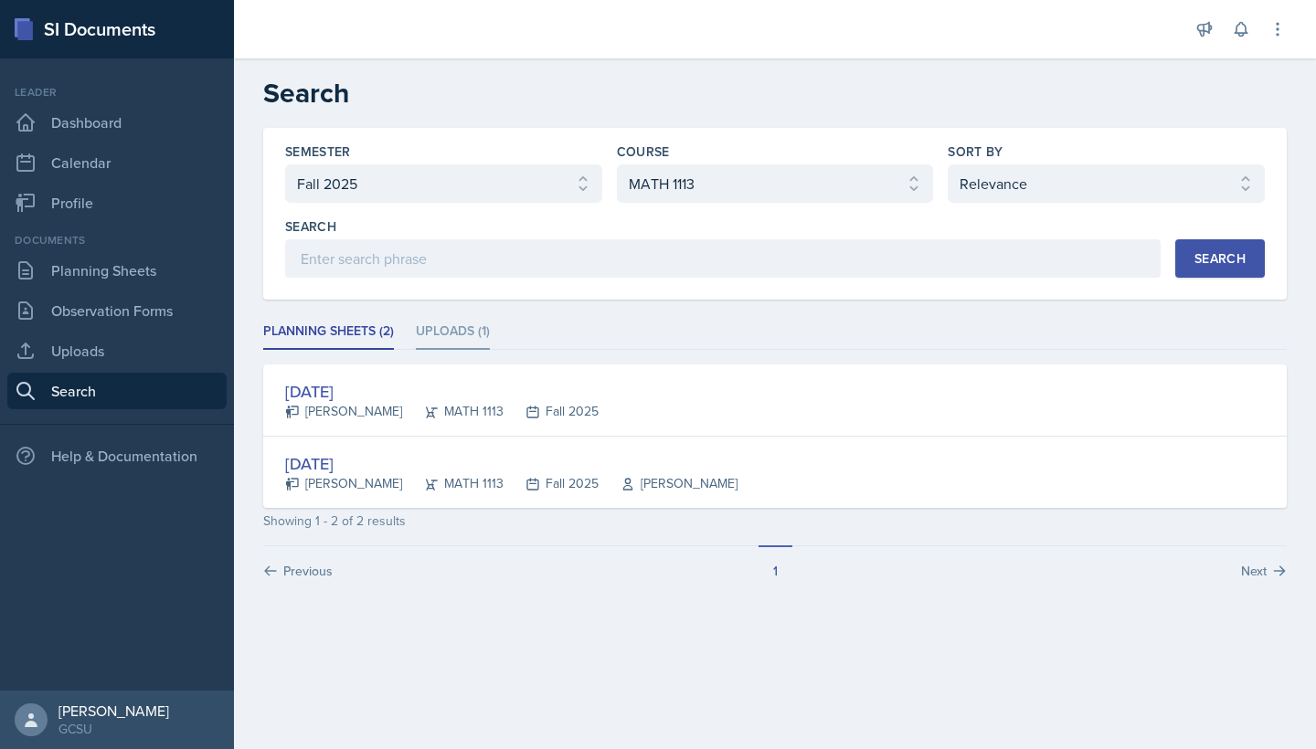
click at [440, 326] on li "Uploads (1)" at bounding box center [453, 332] width 74 height 36
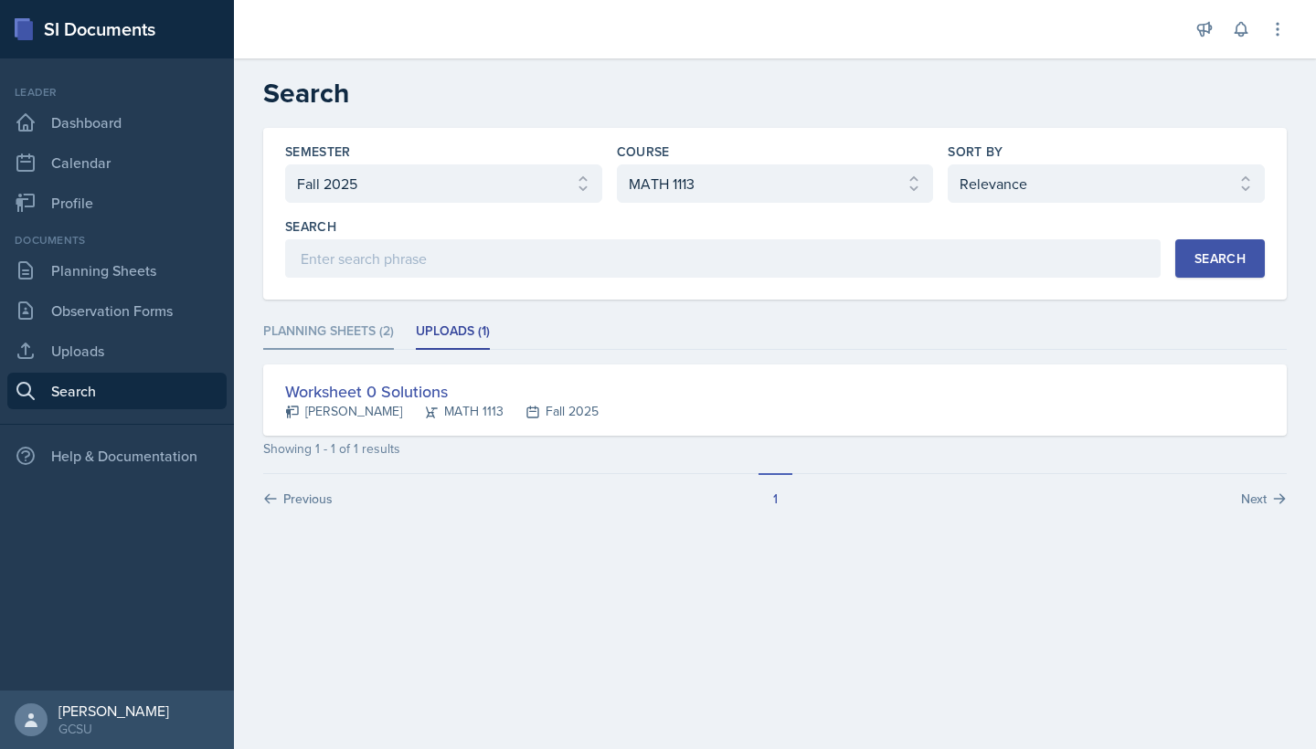
click at [349, 335] on li "Planning Sheets (2)" at bounding box center [328, 332] width 131 height 36
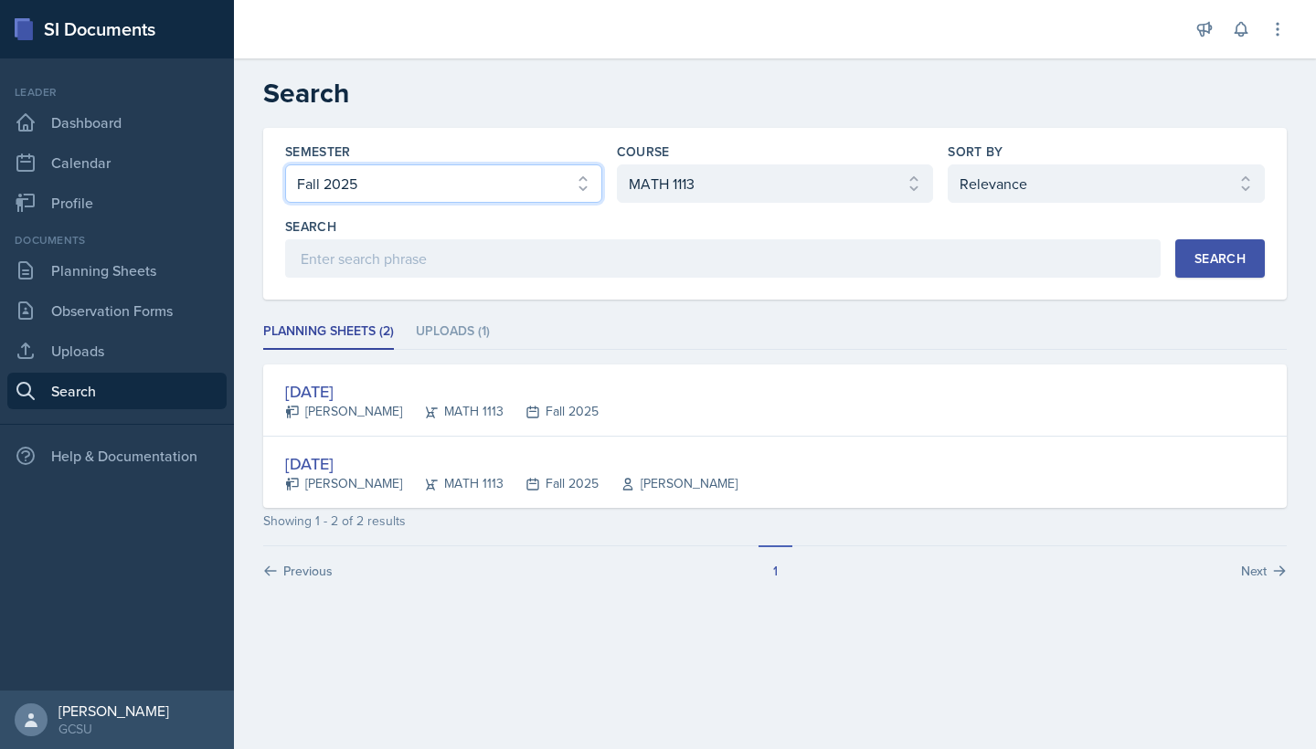
select select "e7b6c66a-987a-4ab3-92d3-5526cc86007b"
click at [1175, 257] on button "Search" at bounding box center [1220, 258] width 90 height 38
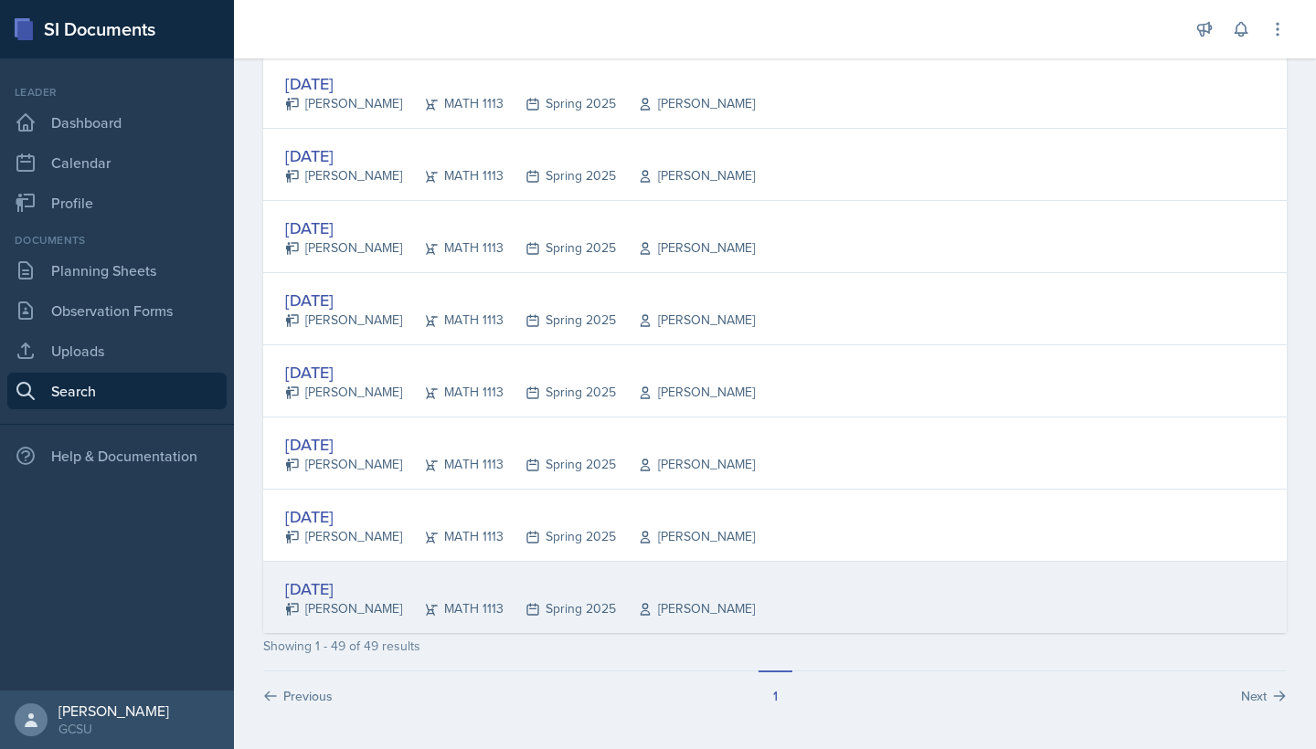
scroll to position [3267, 0]
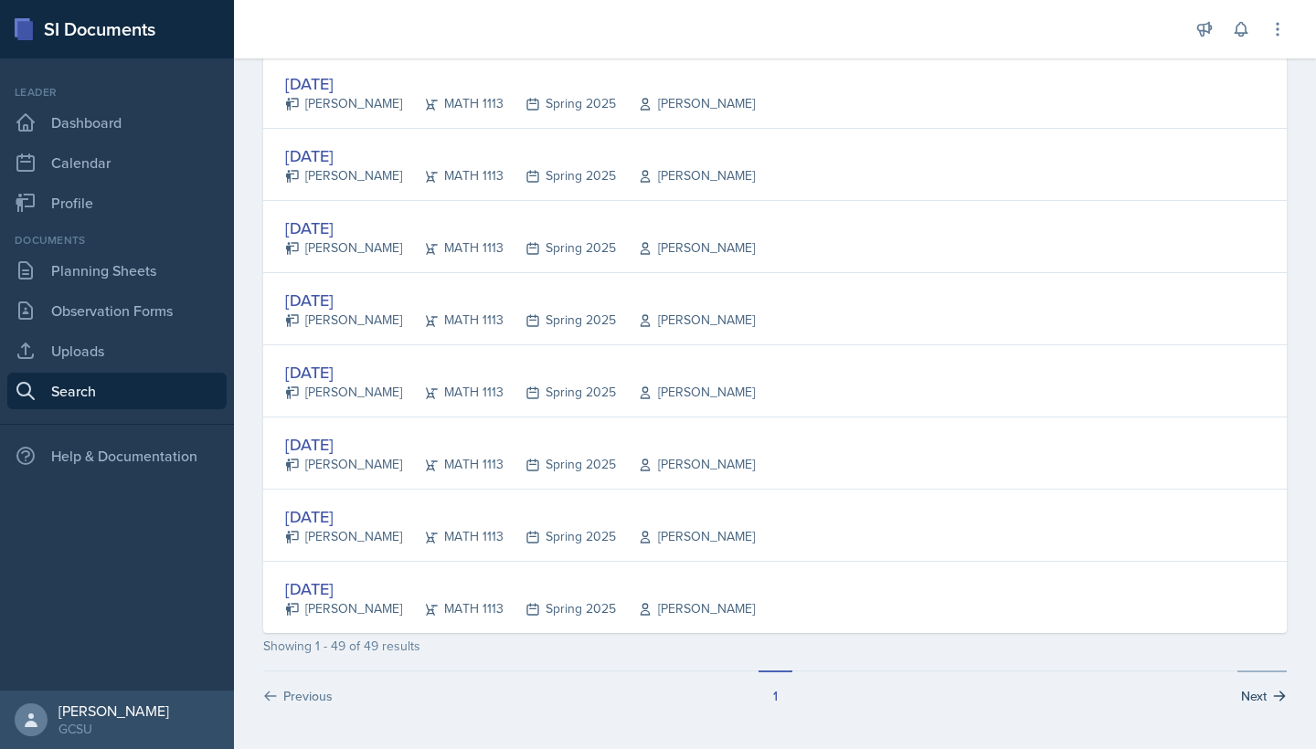
click at [1278, 703] on icon at bounding box center [1279, 696] width 15 height 15
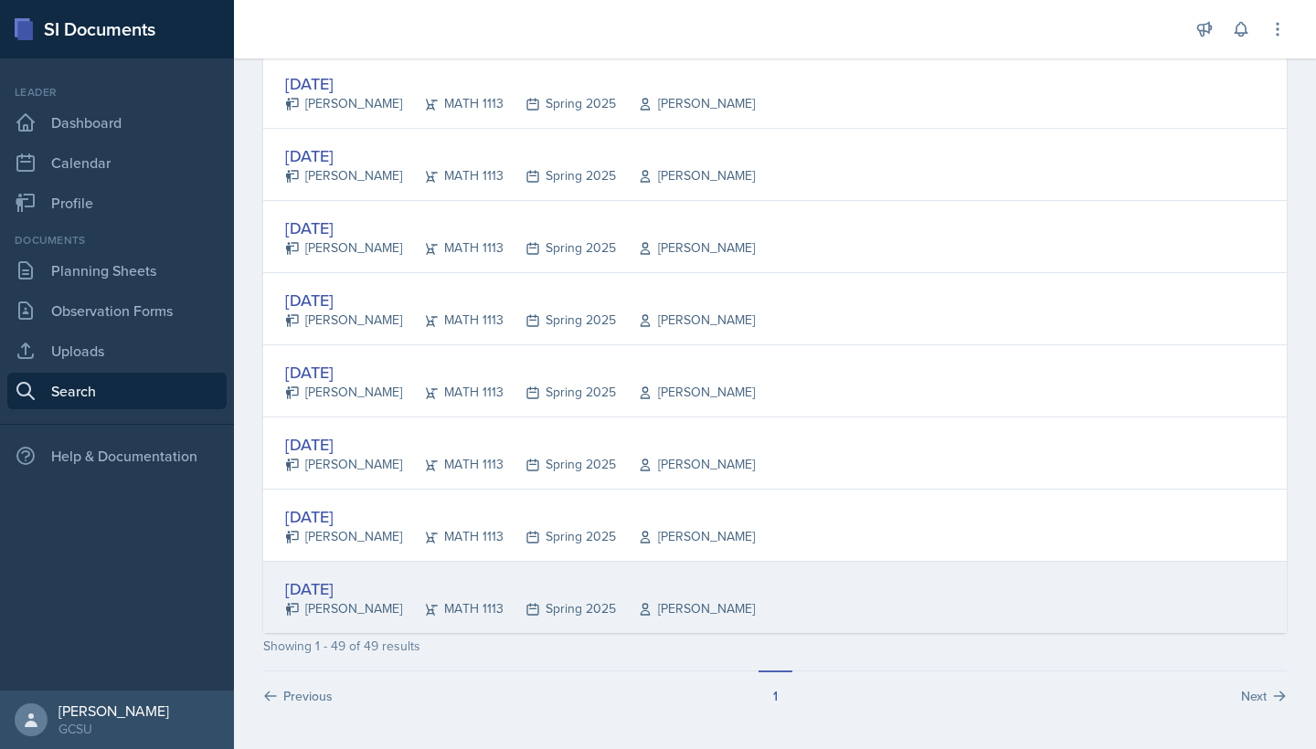
scroll to position [0, 0]
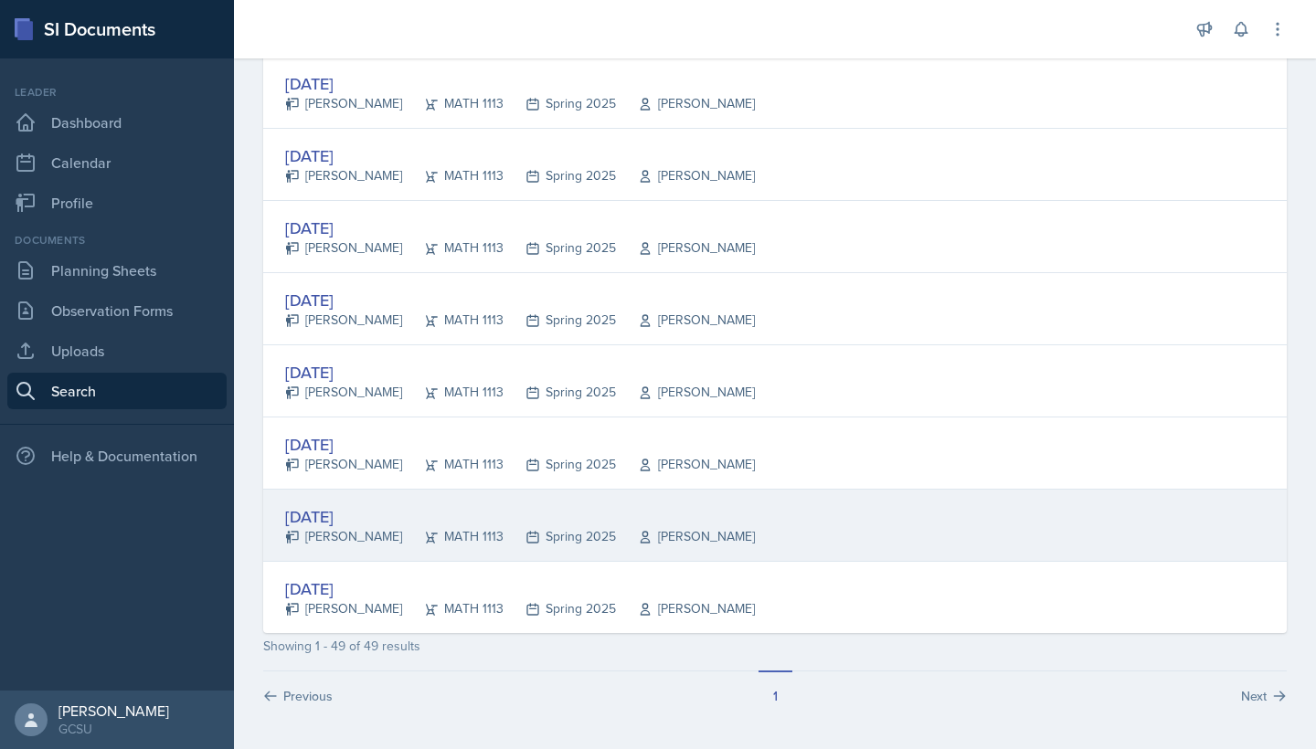
click at [503, 538] on div "Spring 2025" at bounding box center [559, 536] width 112 height 19
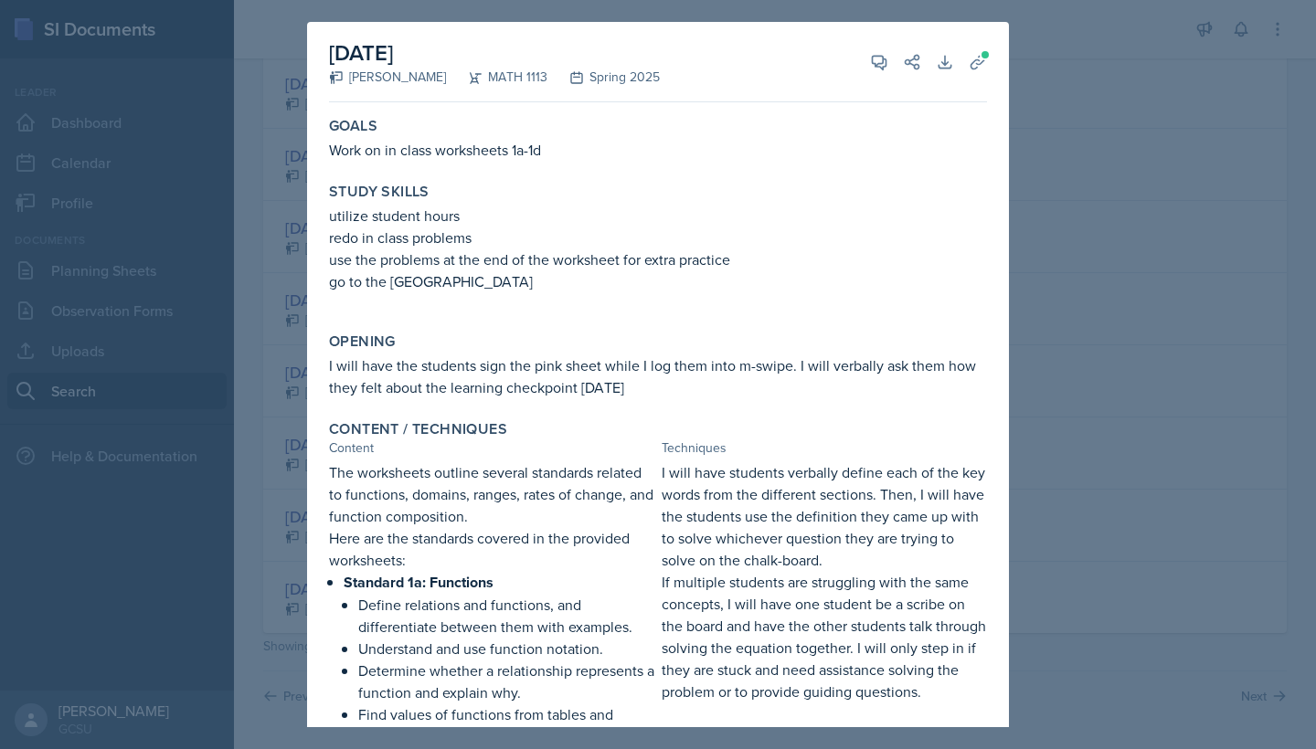
click at [1091, 123] on div at bounding box center [658, 374] width 1316 height 749
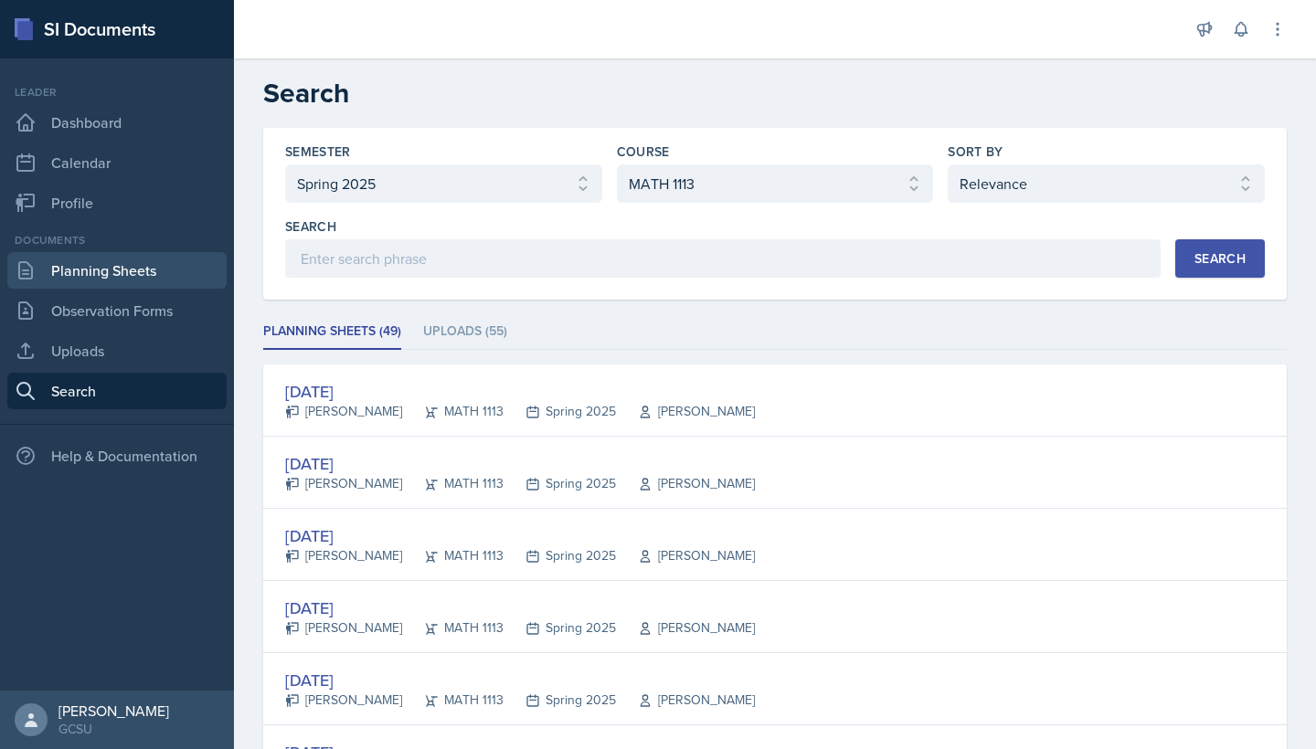
click at [108, 284] on link "Planning Sheets" at bounding box center [116, 270] width 219 height 37
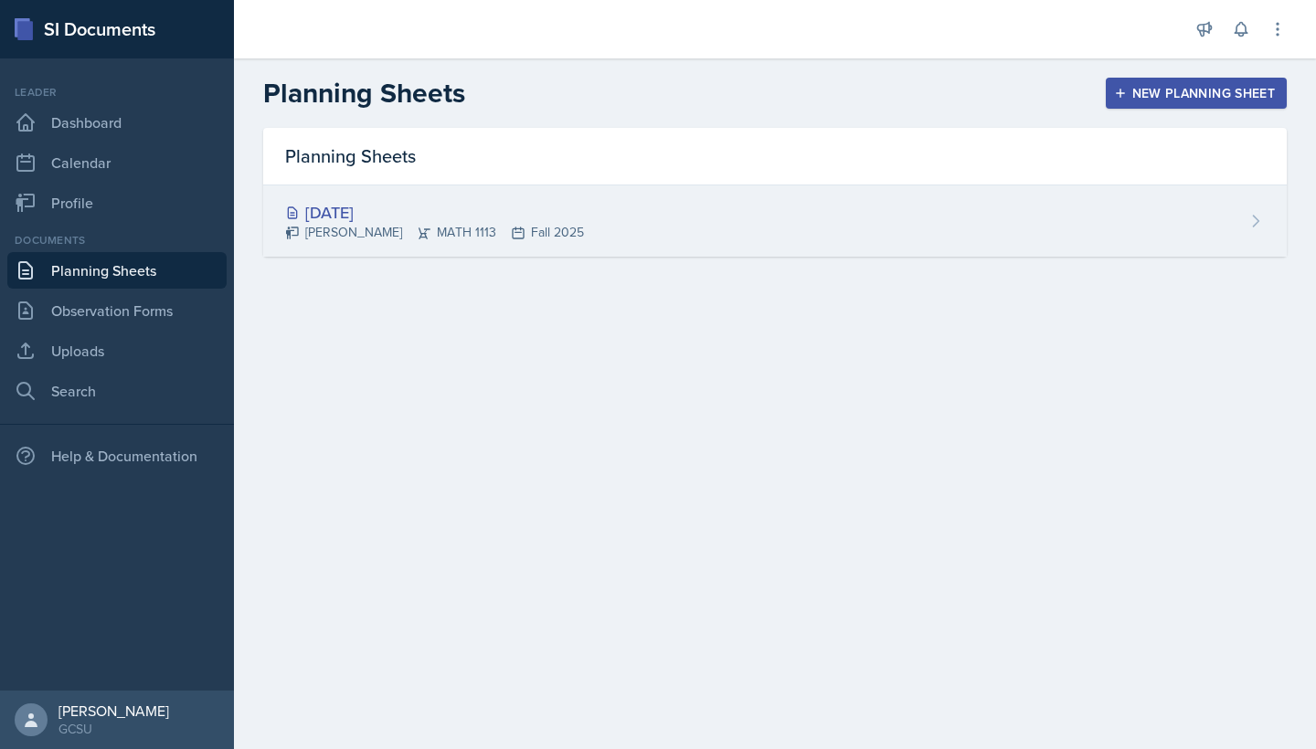
click at [1006, 238] on div "[DATE] Eni [GEOGRAPHIC_DATA] MATH 1113 Fall 2025" at bounding box center [774, 220] width 1023 height 71
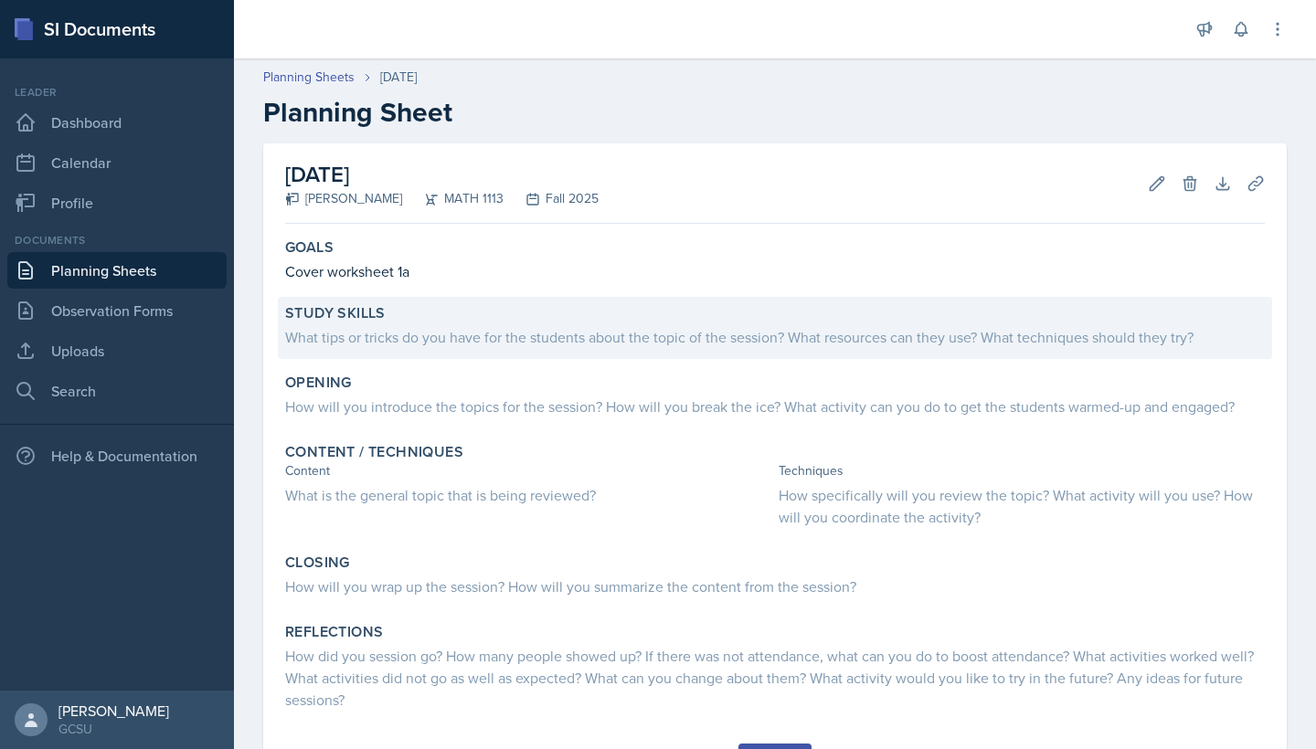
click at [467, 338] on div "What tips or tricks do you have for the students about the topic of the session…" at bounding box center [775, 337] width 980 height 22
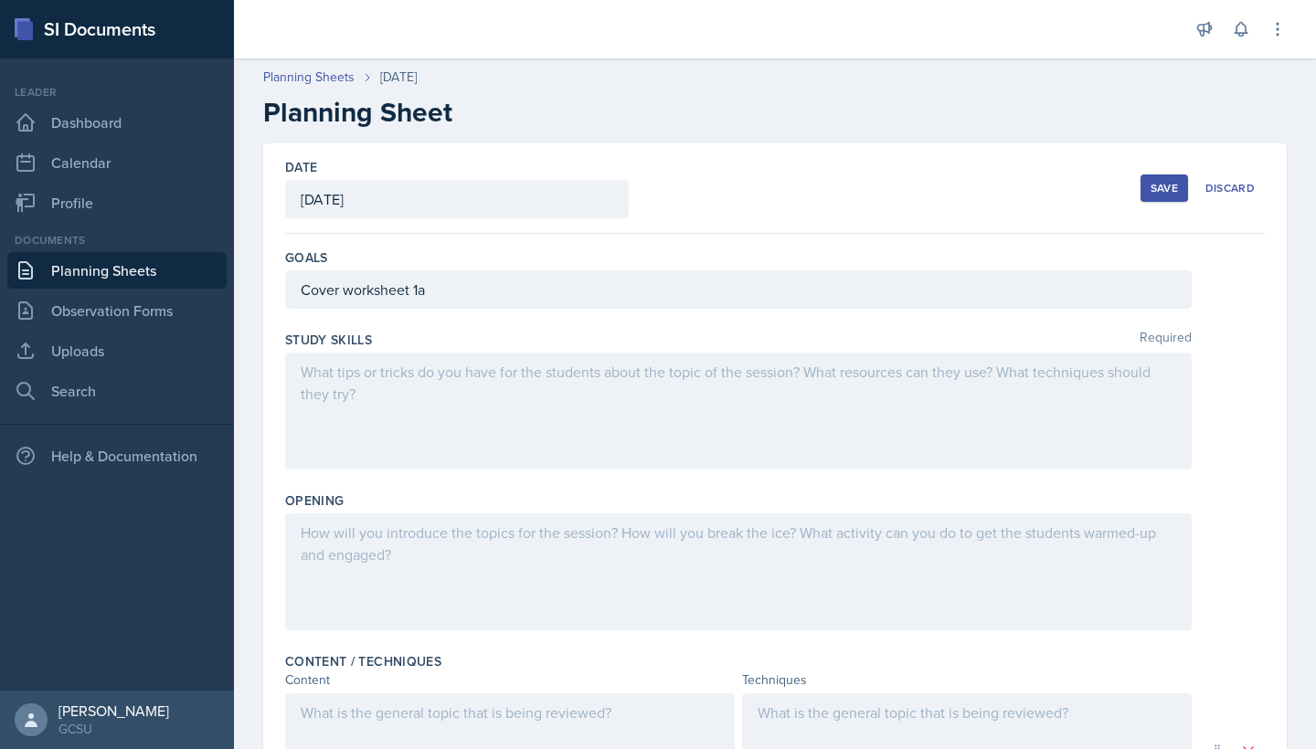
click at [401, 367] on div at bounding box center [738, 411] width 906 height 117
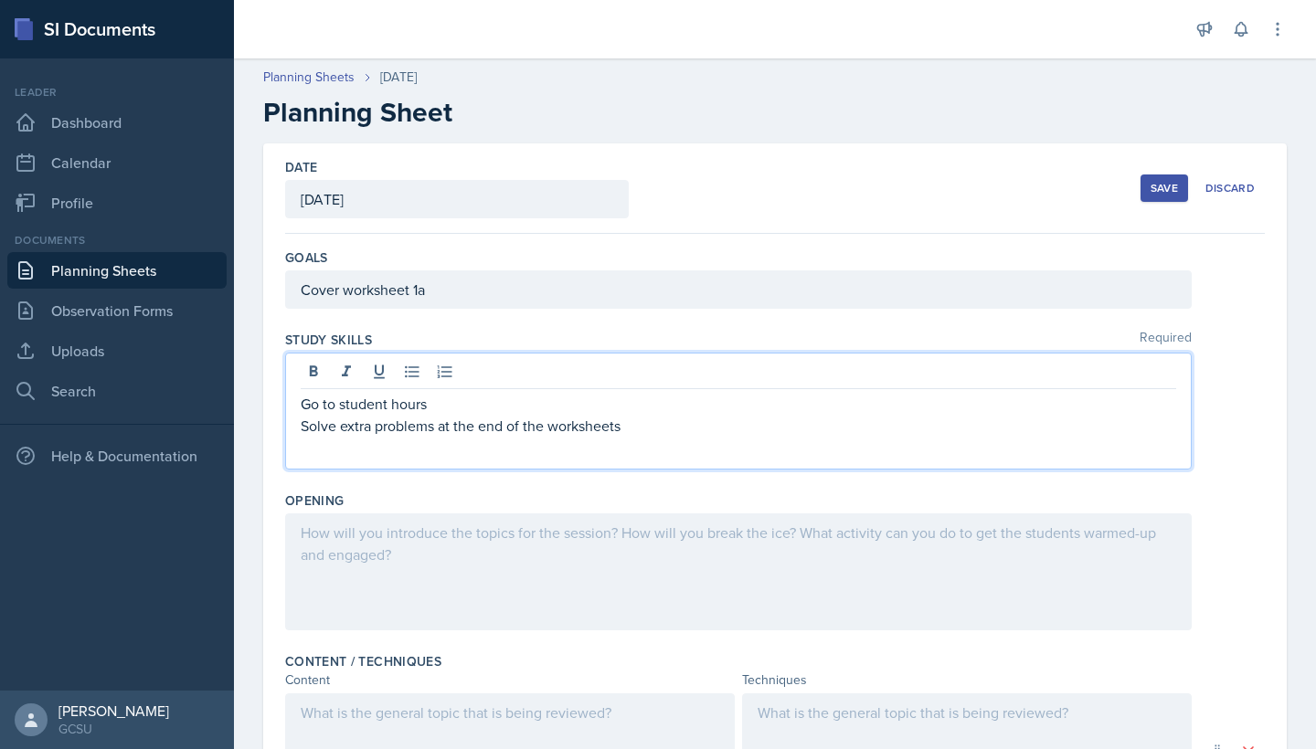
click at [1164, 196] on button "Save" at bounding box center [1164, 188] width 48 height 27
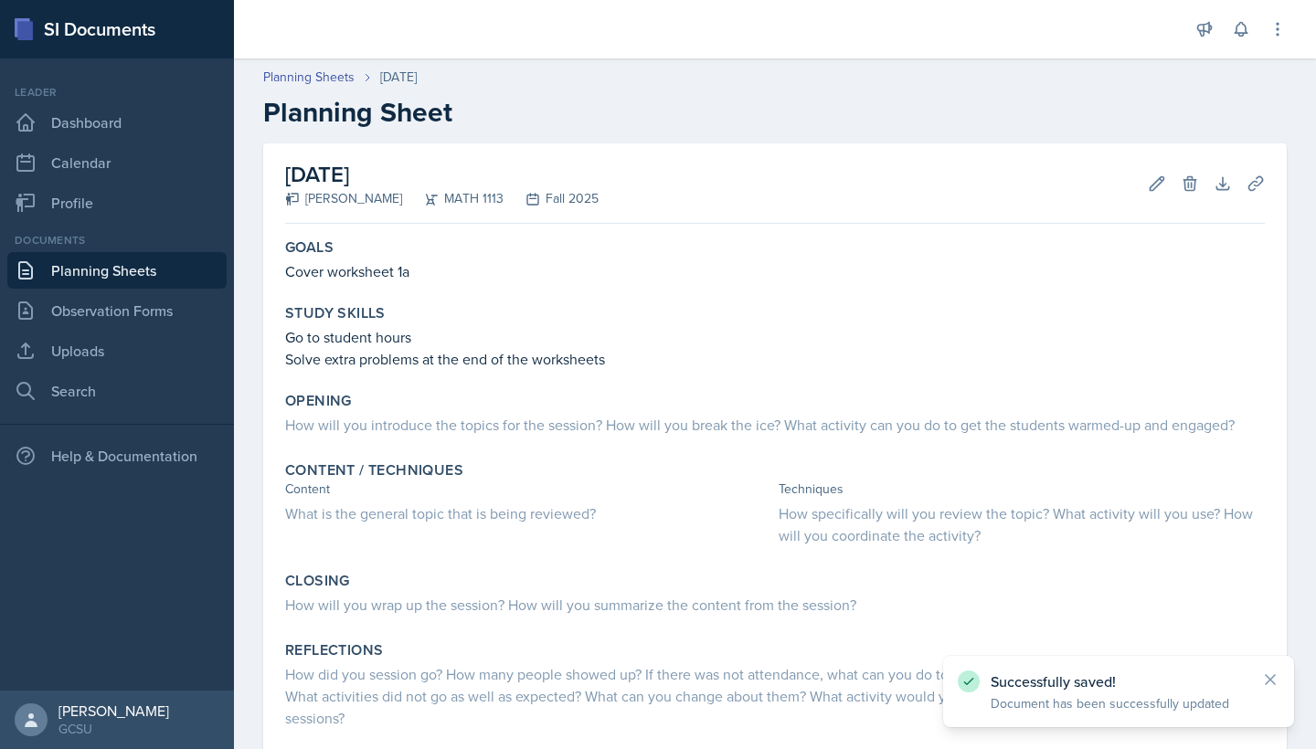
click at [127, 413] on nav "Leader Dashboard Calendar Profile Documents Planning Sheets Observation Forms U…" at bounding box center [117, 374] width 234 height 632
click at [127, 404] on link "Search" at bounding box center [116, 391] width 219 height 37
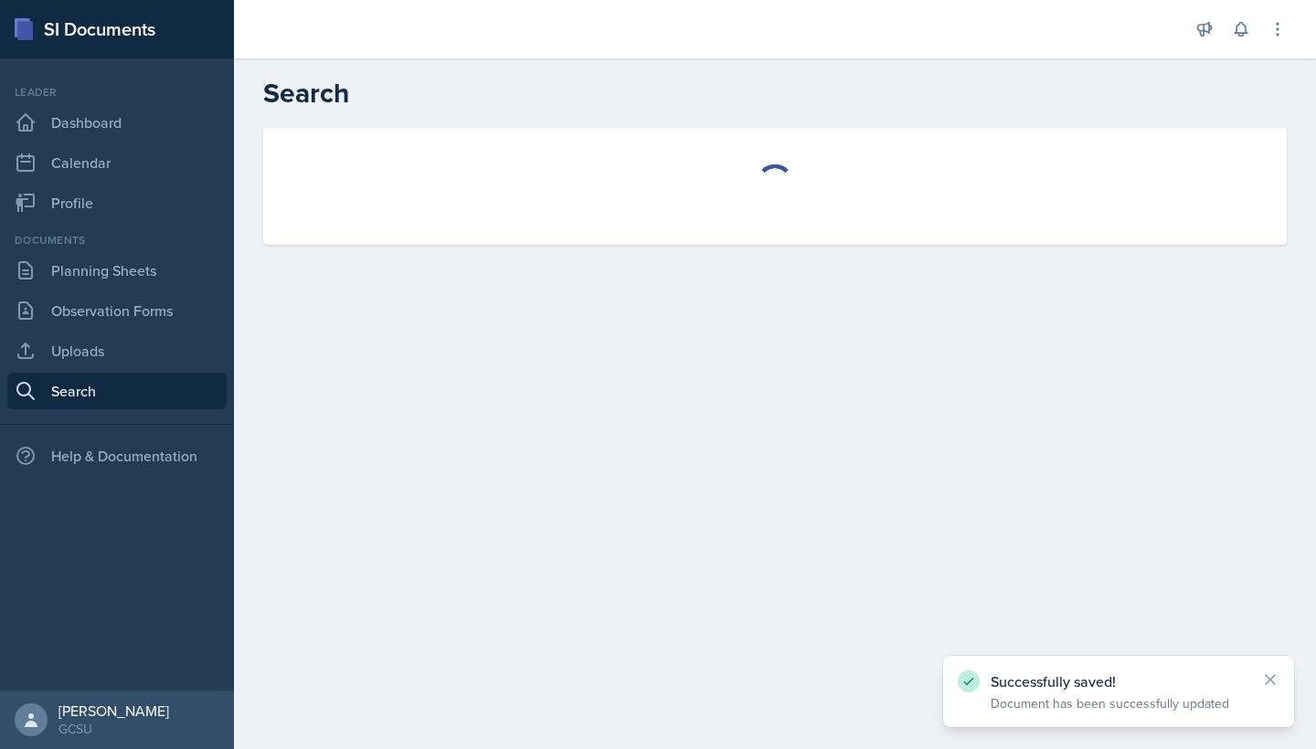
select select "all"
select select "1"
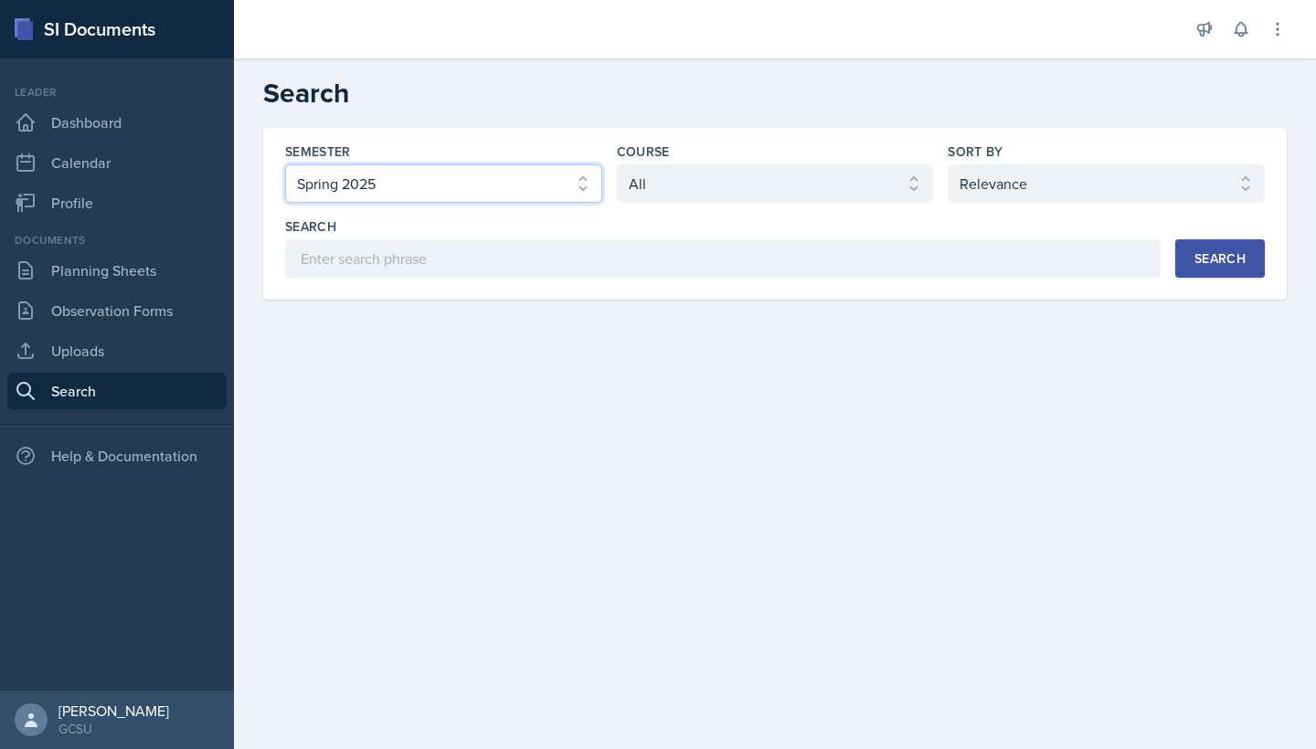
select select "986fdc3e-2246-4ffd-9cb8-78666de4ebed"
select select "d236ee51-059a-45e2-88e4-86a0f95ae8ef"
click at [1239, 249] on button "Search" at bounding box center [1220, 258] width 90 height 38
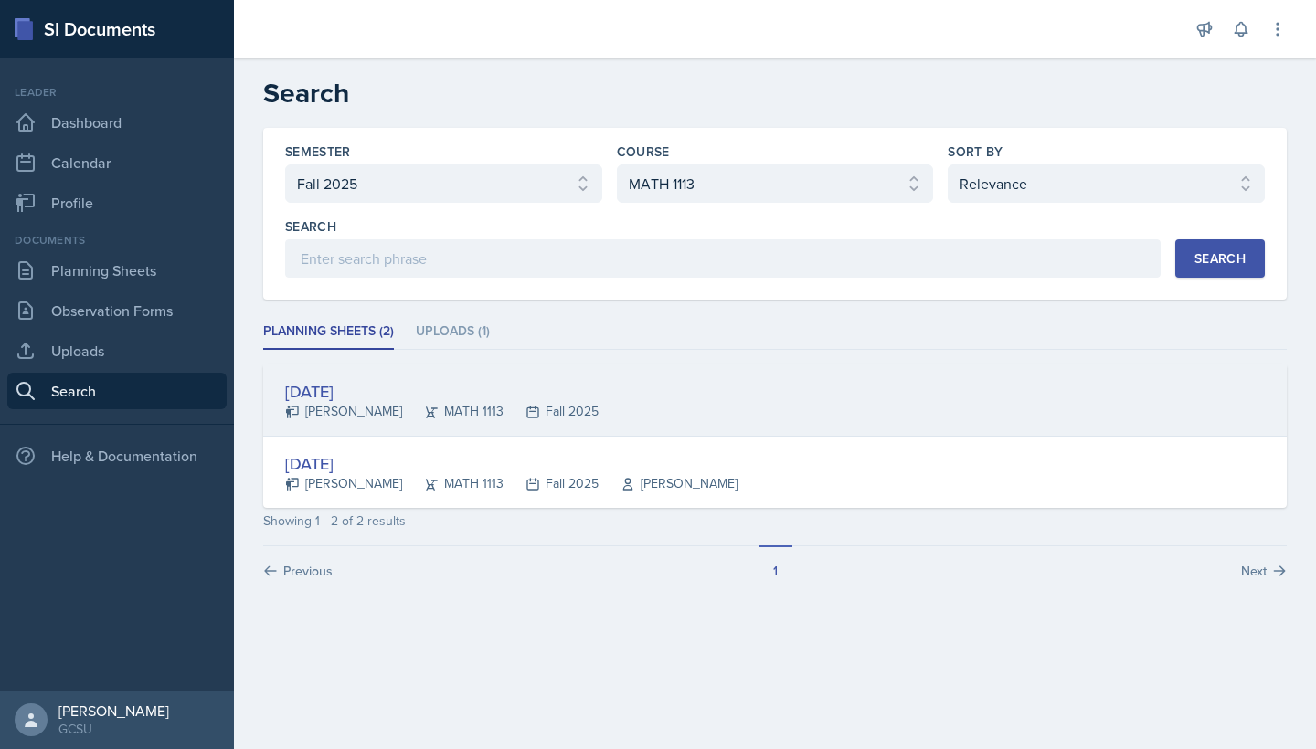
click at [662, 434] on div "[DATE] [PERSON_NAME] MATH 1113 Fall 2025" at bounding box center [774, 401] width 1023 height 72
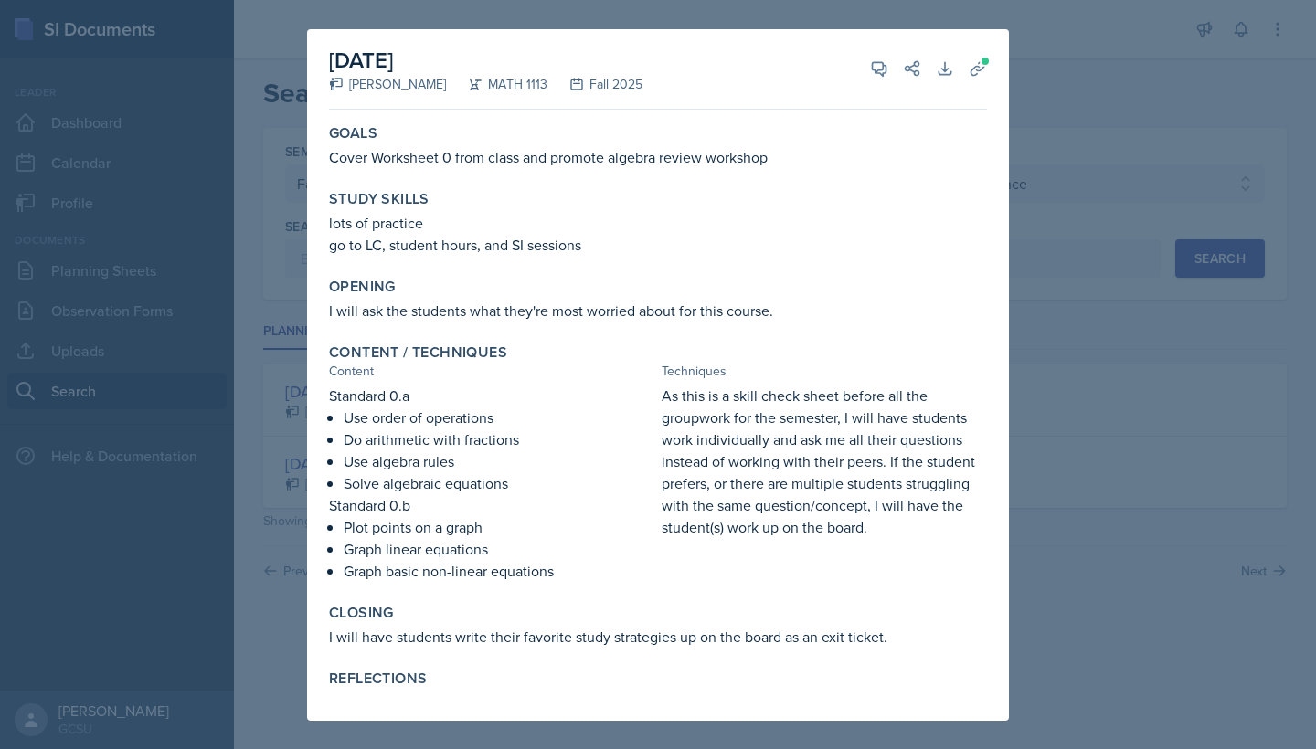
click at [1028, 270] on div at bounding box center [658, 374] width 1316 height 749
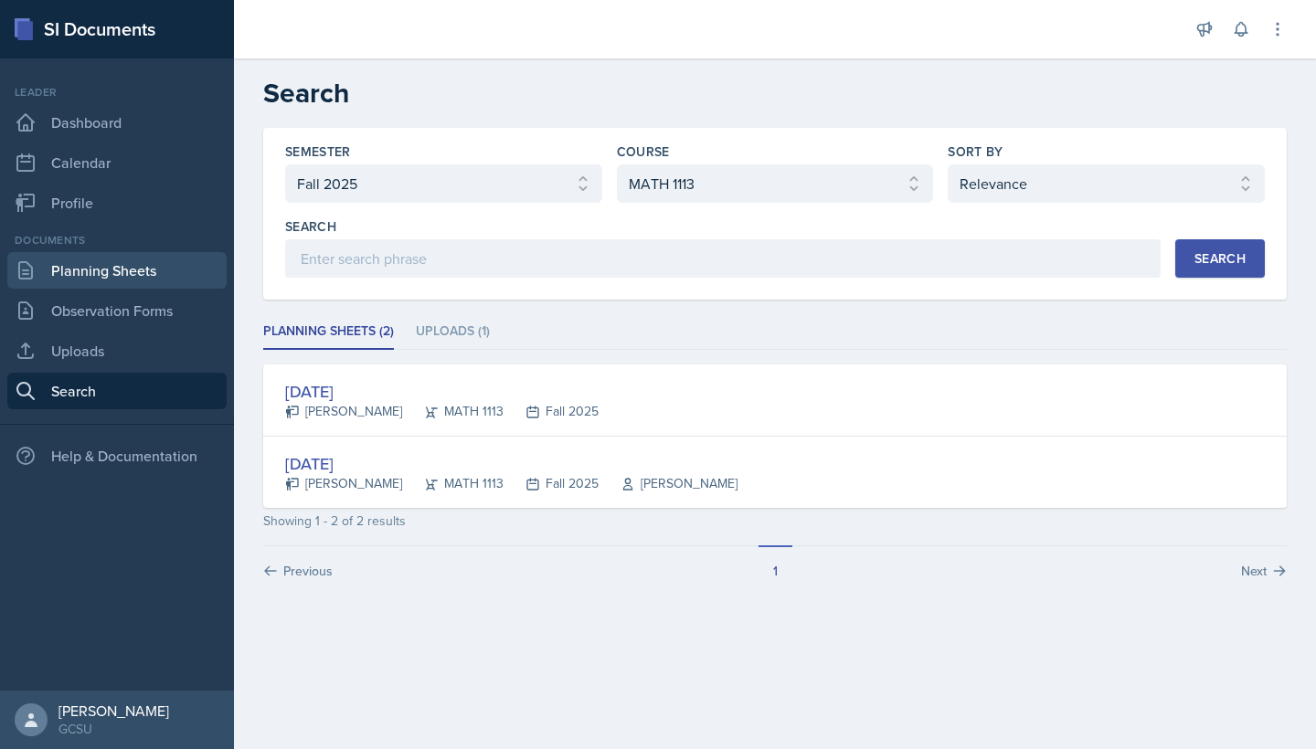
click at [139, 264] on link "Planning Sheets" at bounding box center [116, 270] width 219 height 37
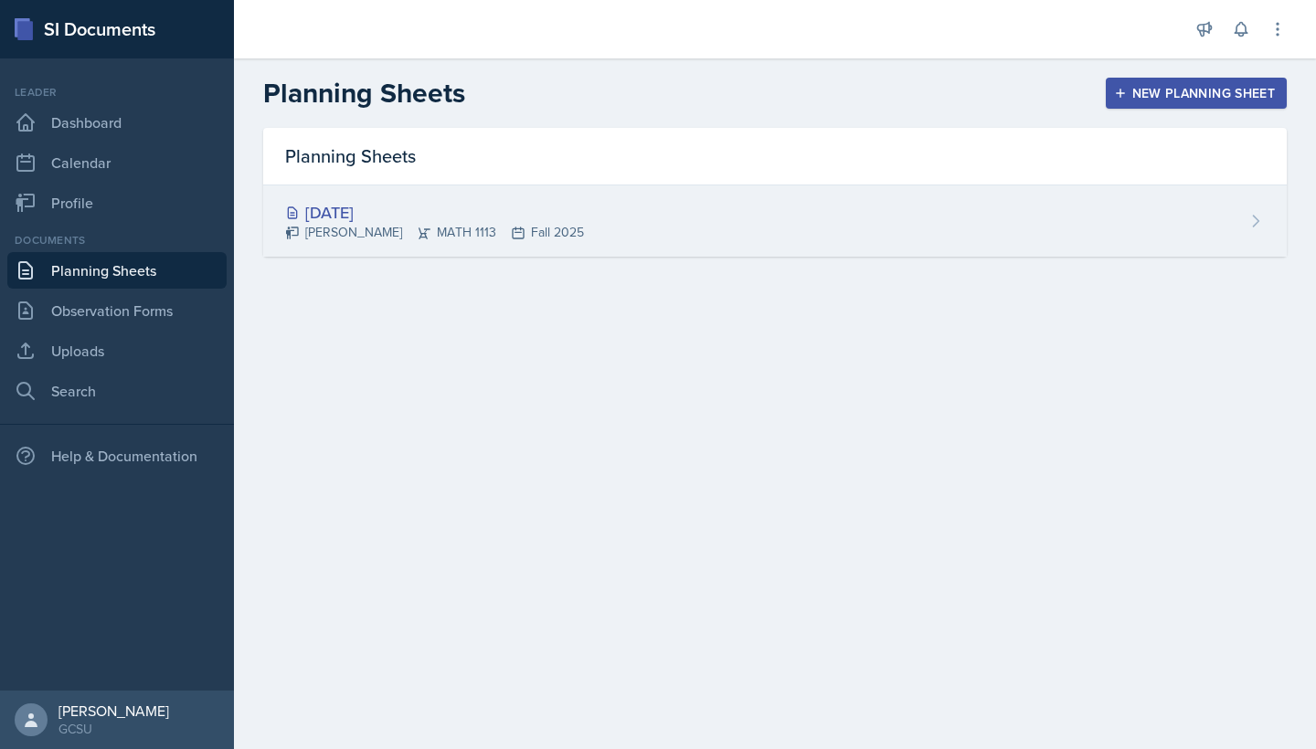
click at [620, 227] on div "[DATE] Eni [GEOGRAPHIC_DATA] MATH 1113 Fall 2025" at bounding box center [774, 220] width 1023 height 71
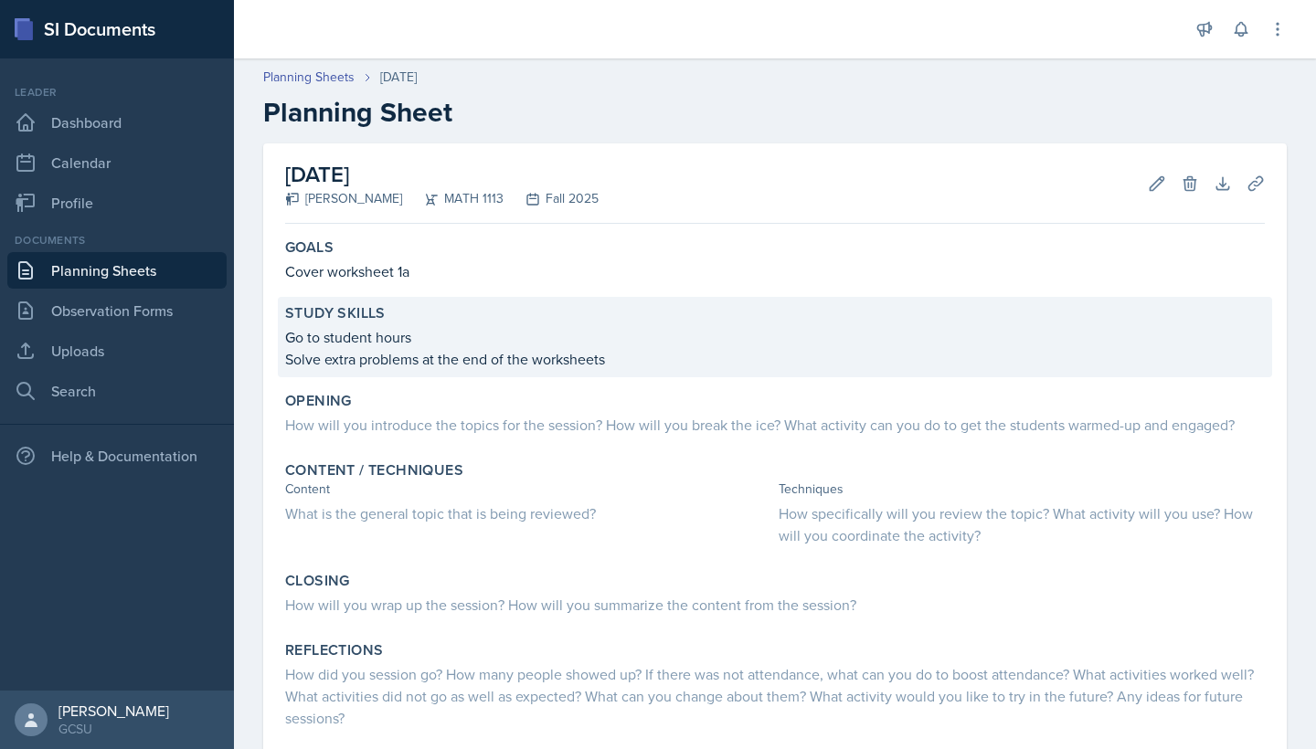
click at [521, 334] on p "Go to student hours" at bounding box center [775, 337] width 980 height 22
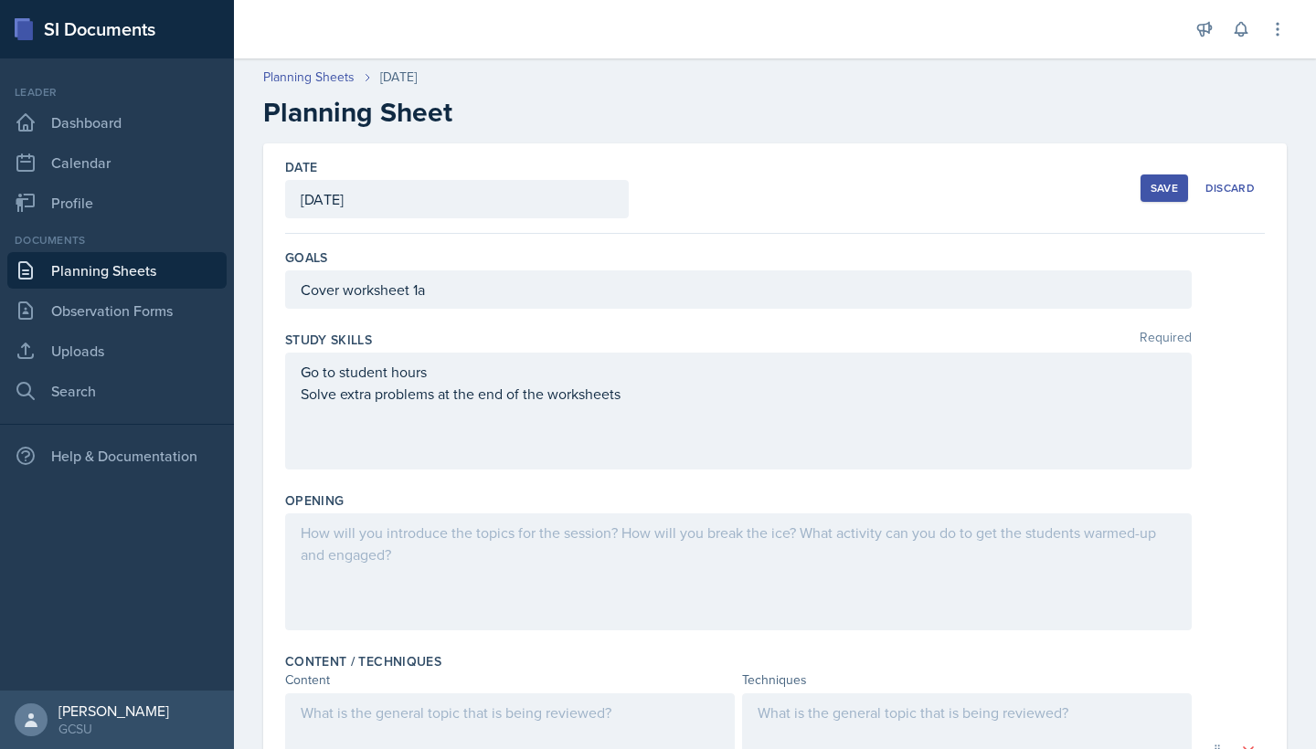
click at [650, 404] on div "Go to student hours Solve extra problems at the end of the worksheets" at bounding box center [738, 383] width 875 height 44
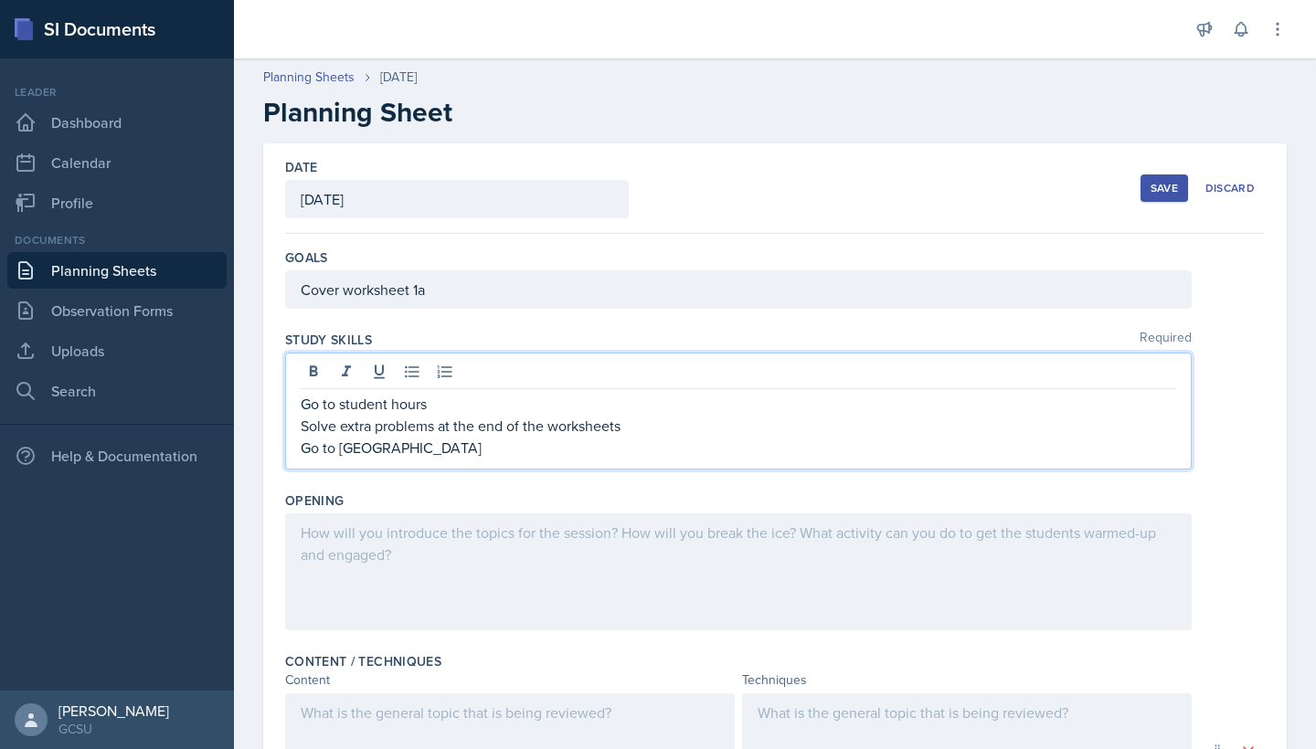
click at [649, 533] on div at bounding box center [738, 572] width 906 height 117
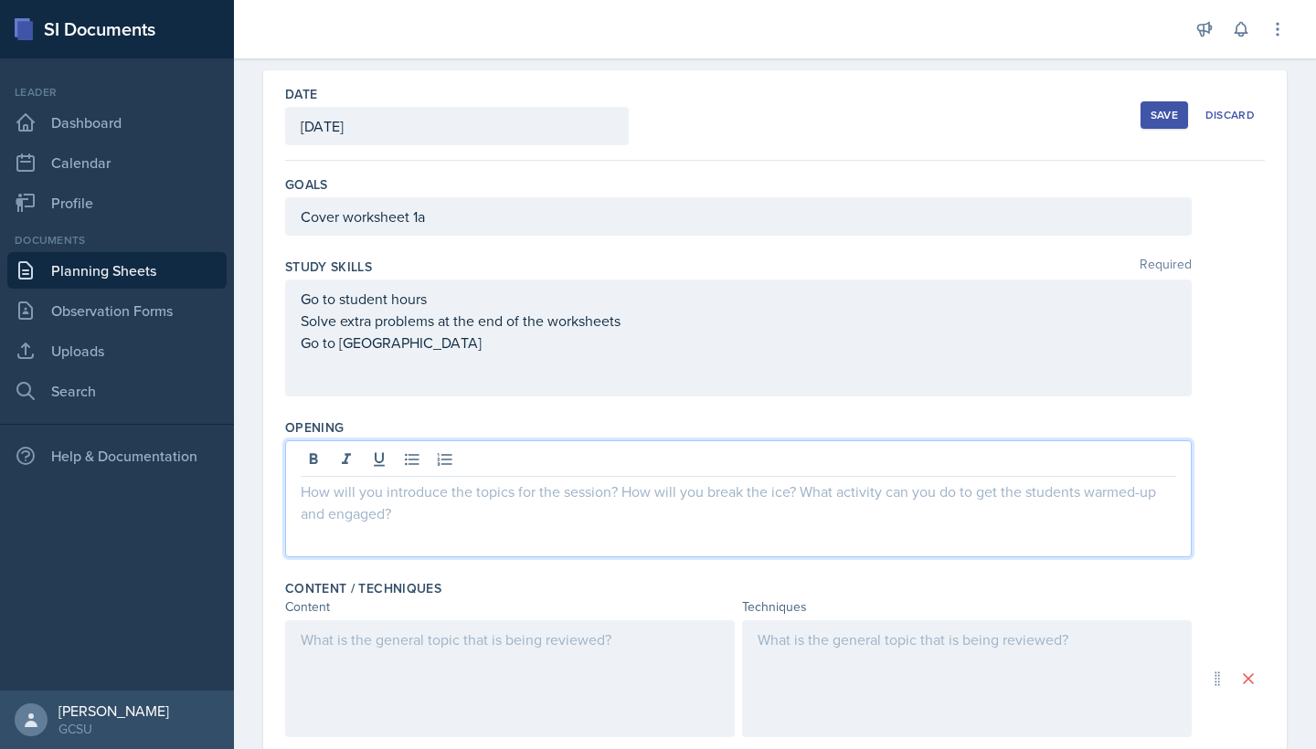
scroll to position [95, 0]
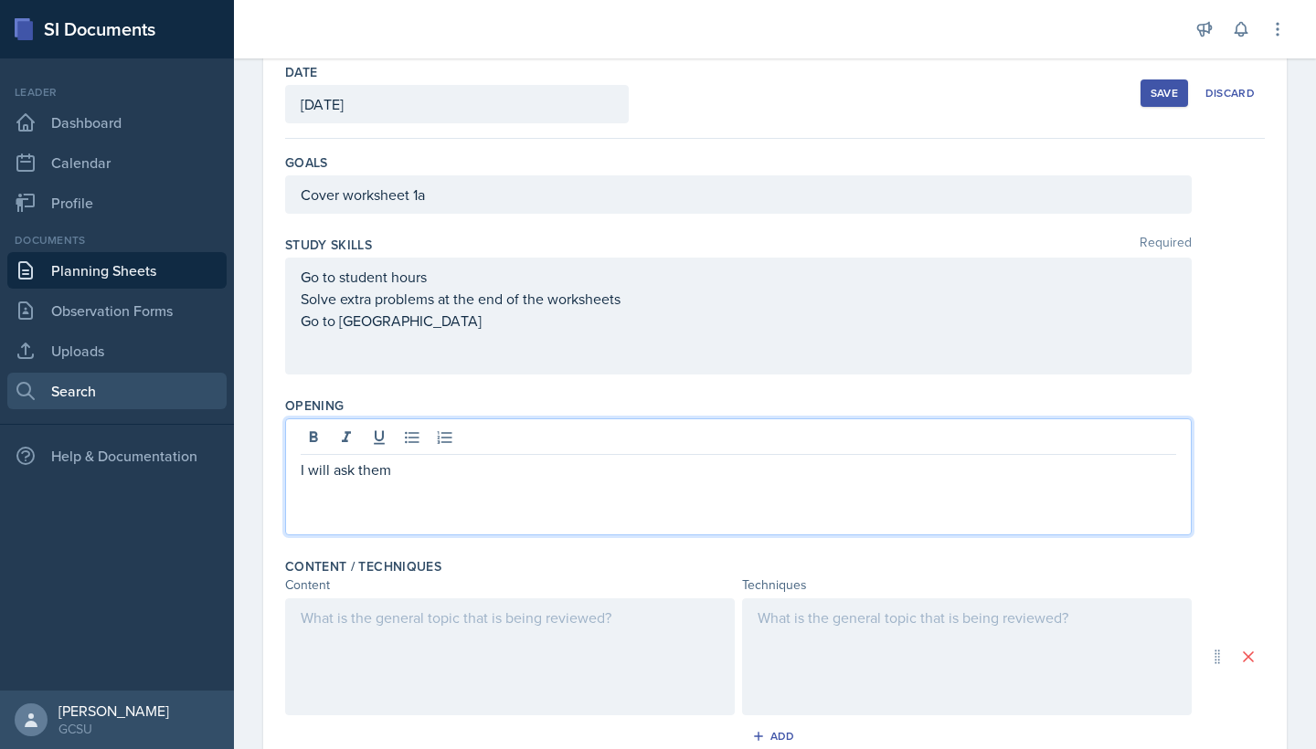
click at [169, 395] on link "Search" at bounding box center [116, 391] width 219 height 37
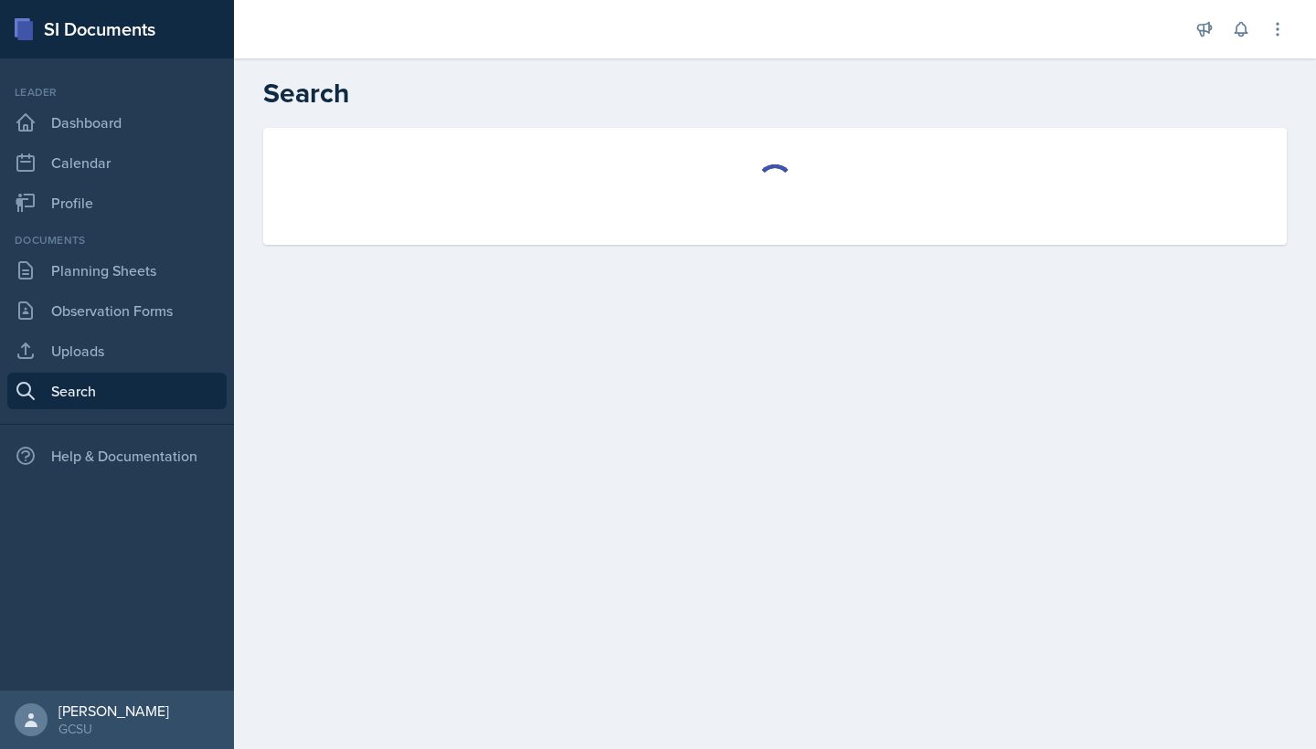
select select "all"
select select "1"
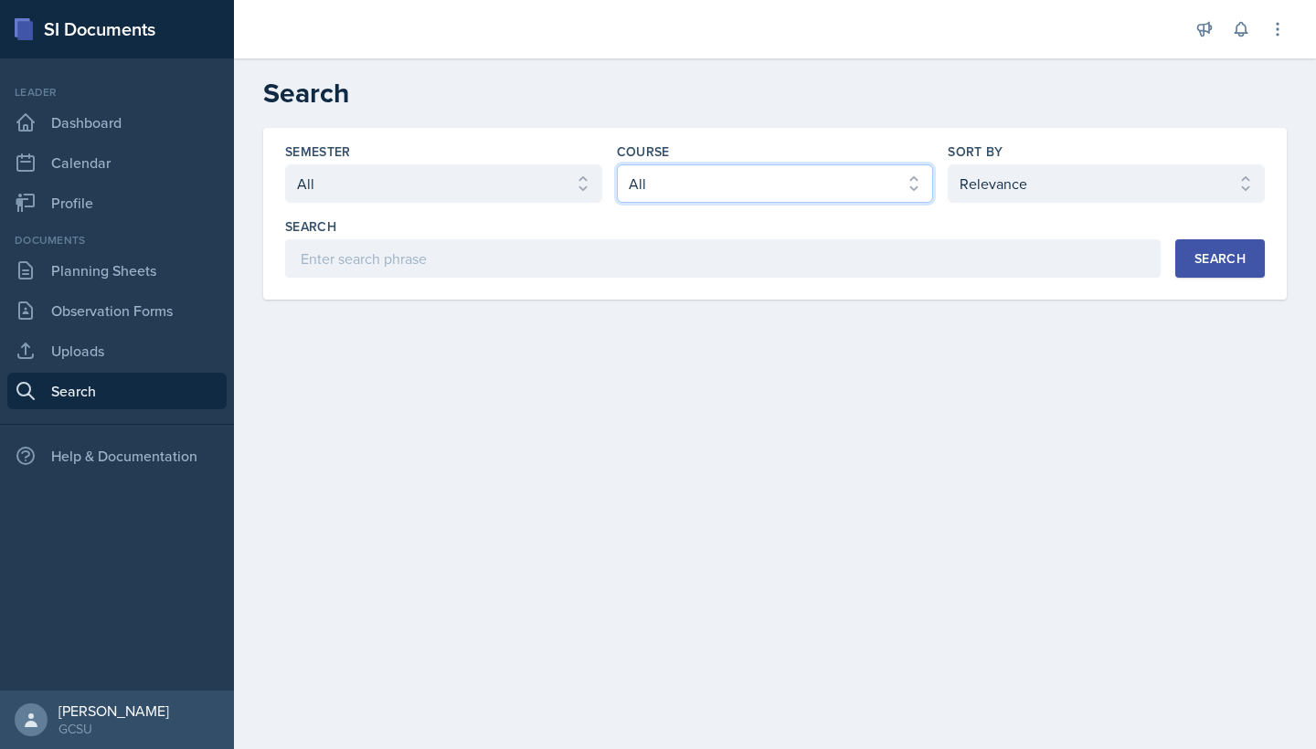
select select "d236ee51-059a-45e2-88e4-86a0f95ae8ef"
select select "986fdc3e-2246-4ffd-9cb8-78666de4ebed"
click at [1205, 241] on button "Search" at bounding box center [1220, 258] width 90 height 38
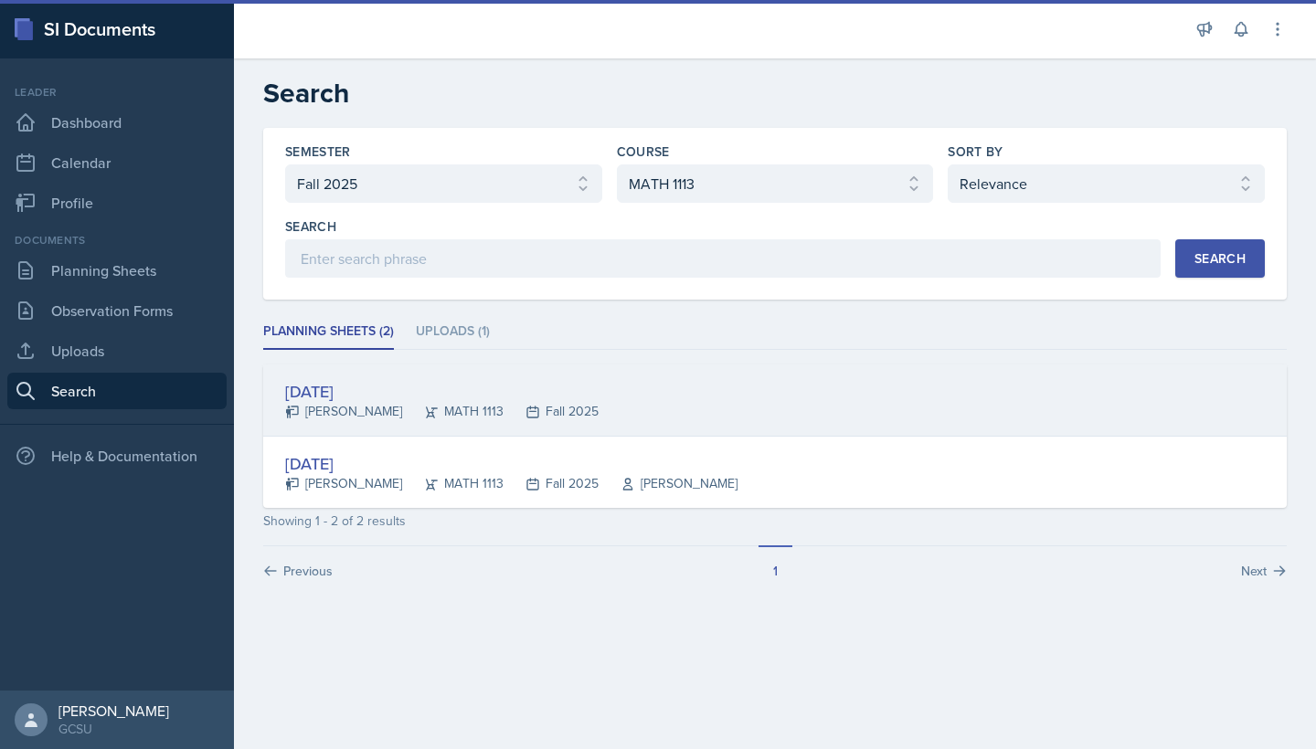
click at [518, 431] on div "[DATE] [PERSON_NAME] MATH 1113 Fall 2025" at bounding box center [774, 401] width 1023 height 72
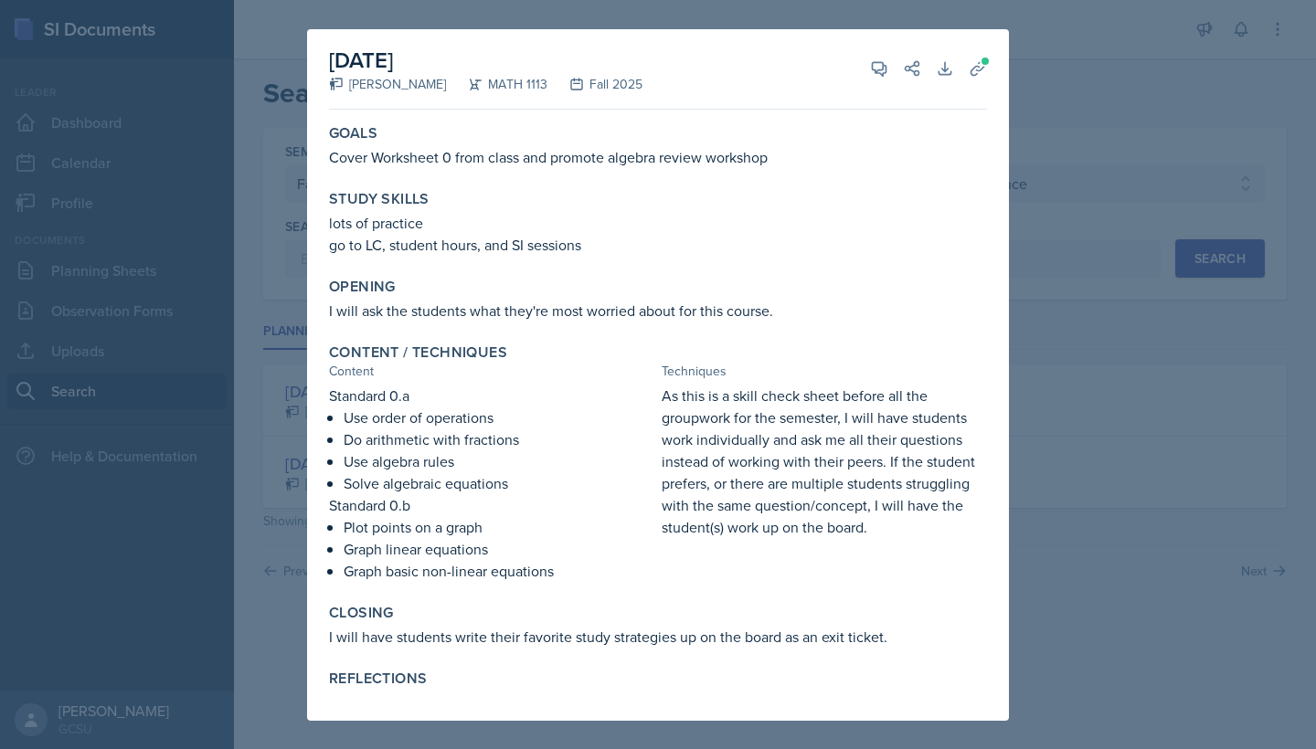
click at [1271, 130] on div at bounding box center [658, 374] width 1316 height 749
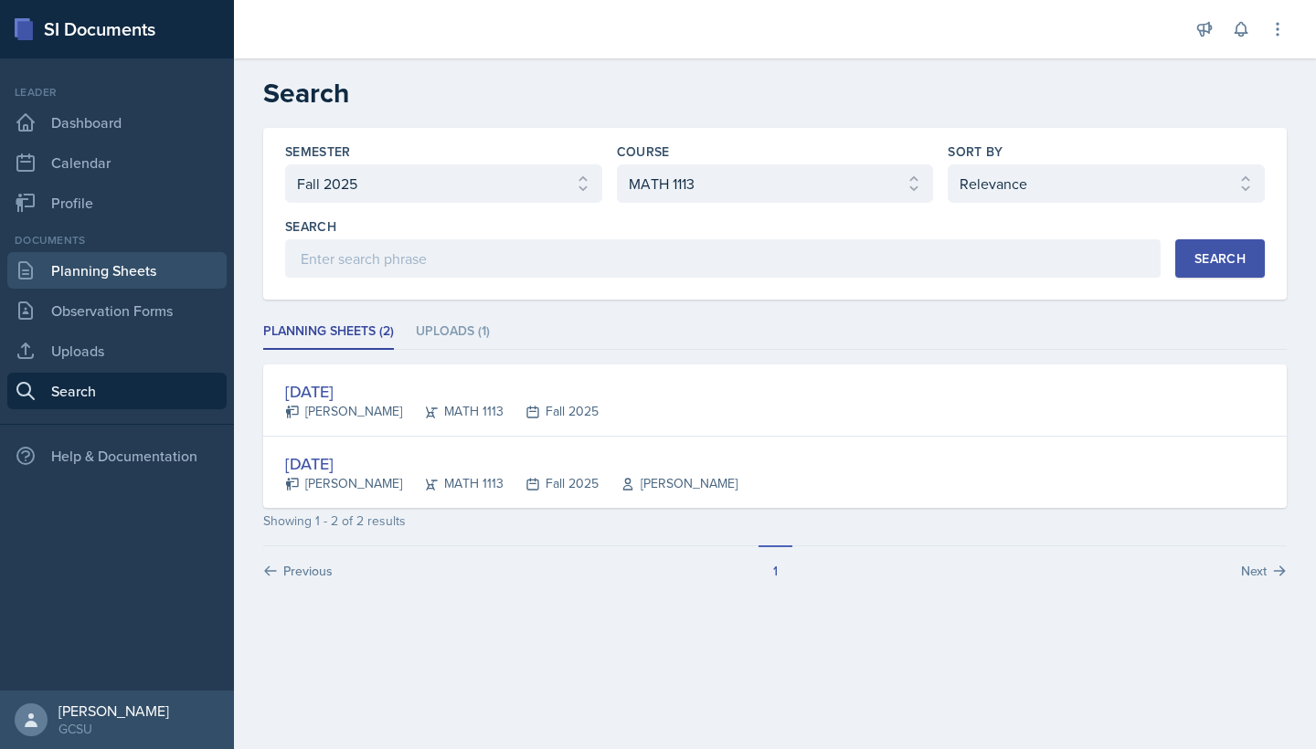
click at [125, 259] on link "Planning Sheets" at bounding box center [116, 270] width 219 height 37
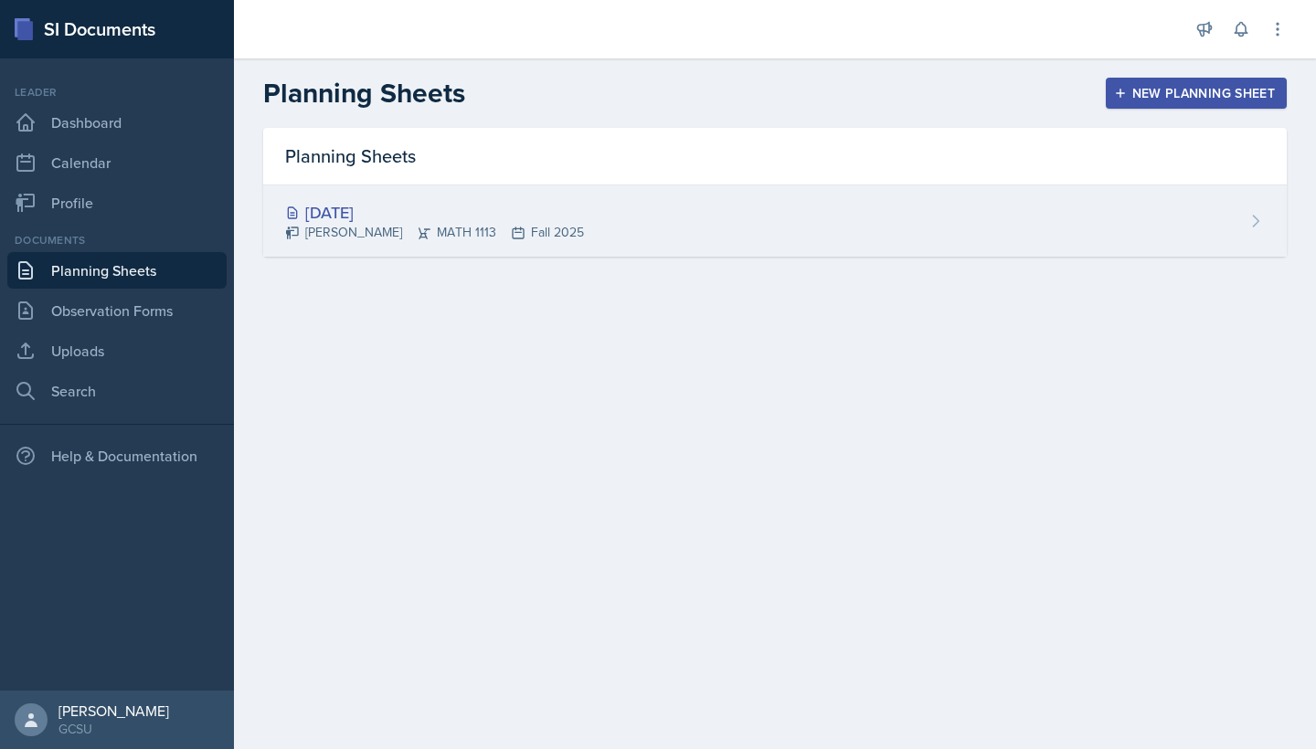
click at [471, 223] on div "[PERSON_NAME] MATH 1113 Fall 2025" at bounding box center [434, 232] width 299 height 19
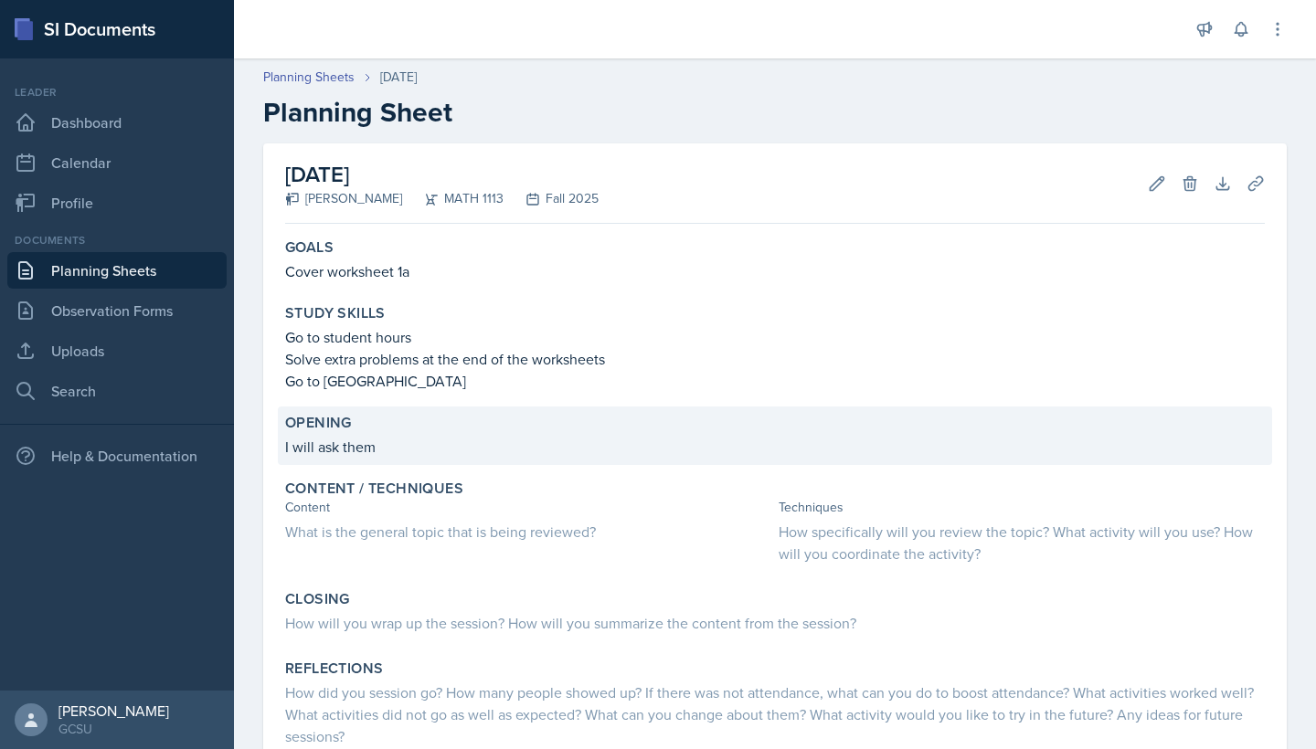
click at [490, 458] on div "Opening I will ask them" at bounding box center [775, 436] width 994 height 58
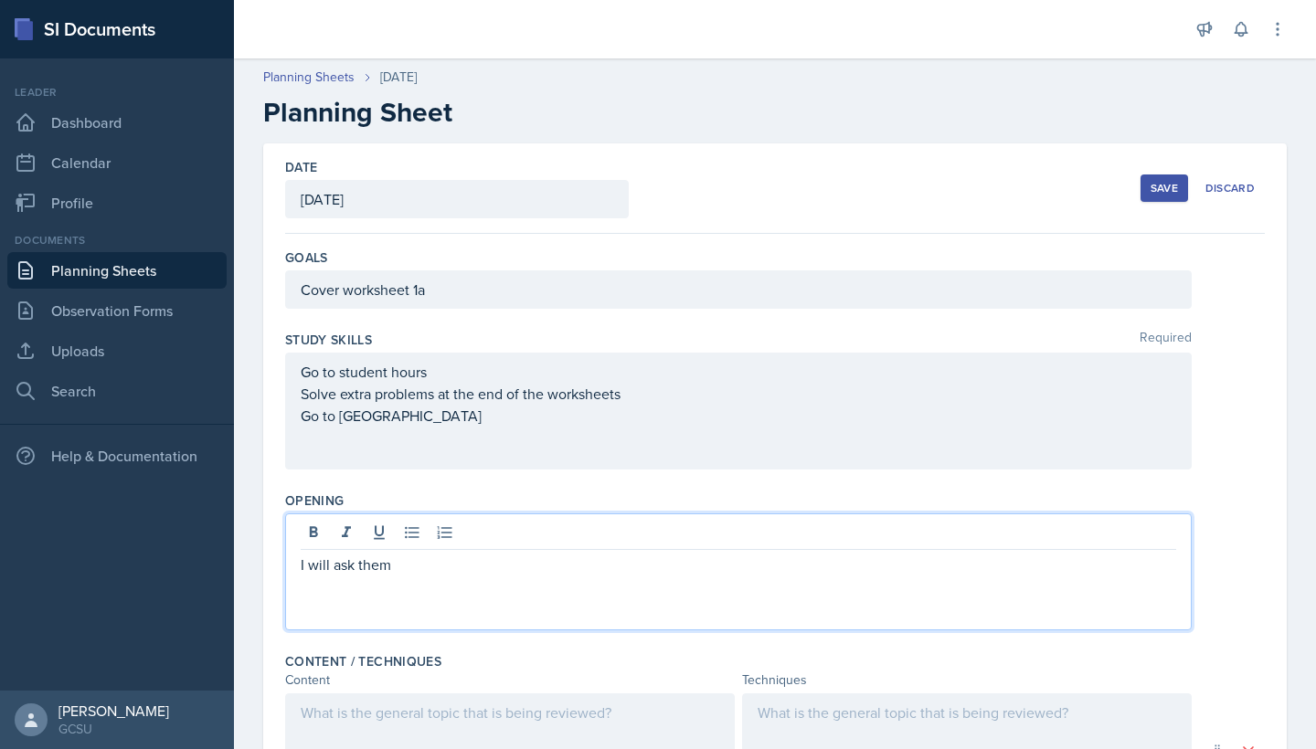
click at [390, 542] on div "I will ask them" at bounding box center [738, 572] width 906 height 117
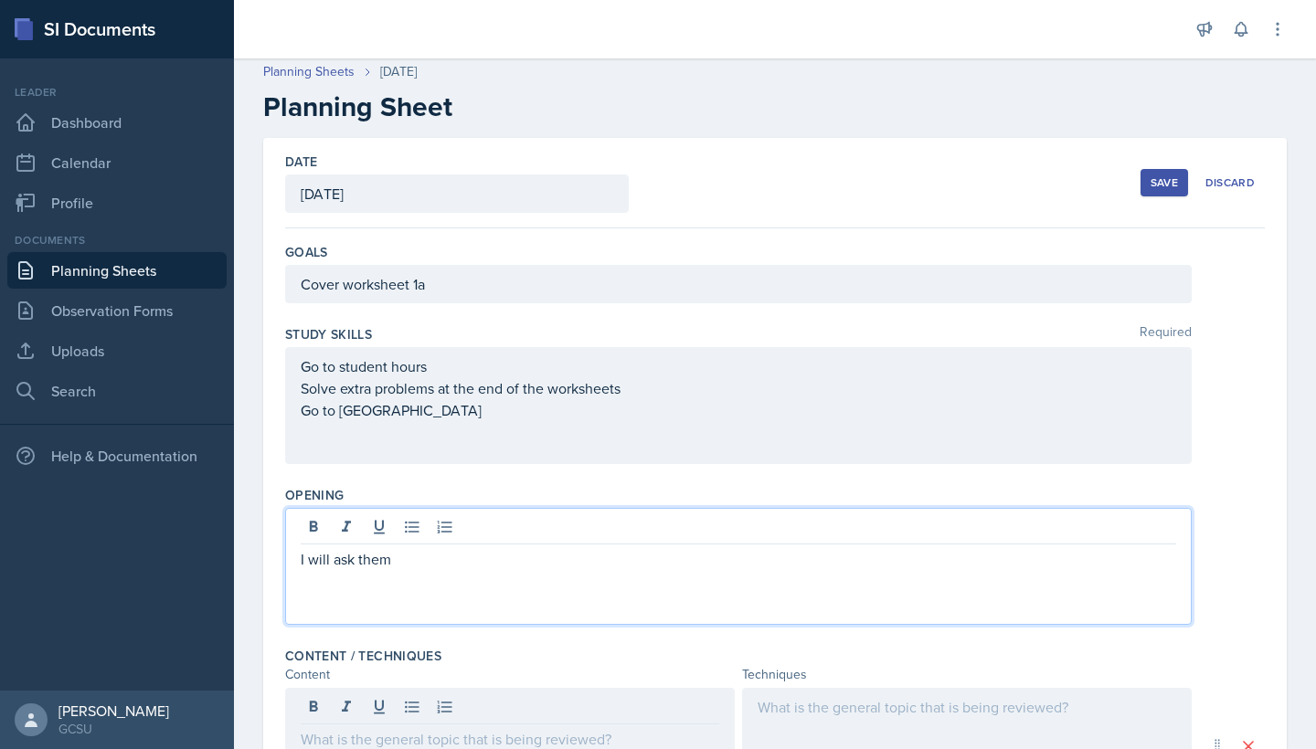
click at [425, 553] on p "I will ask them" at bounding box center [738, 559] width 875 height 22
click at [60, 387] on link "Search" at bounding box center [116, 391] width 219 height 37
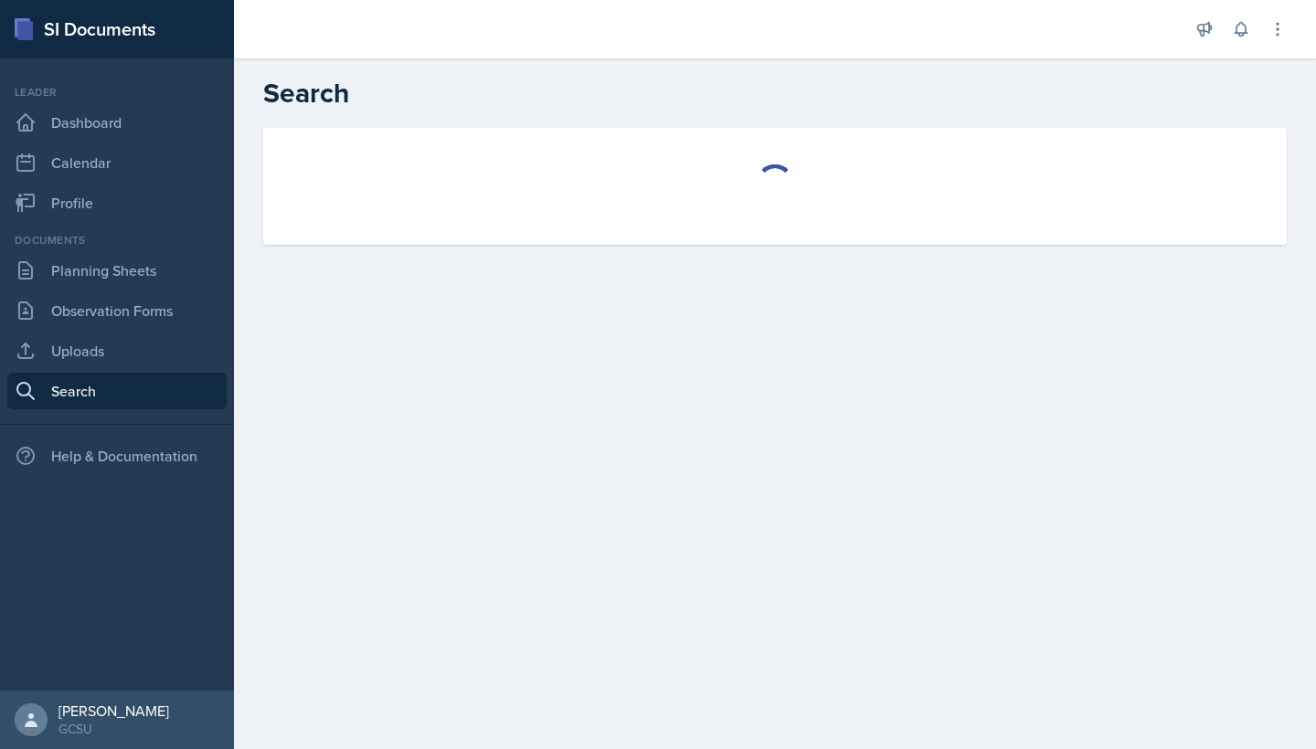
select select "all"
select select "1"
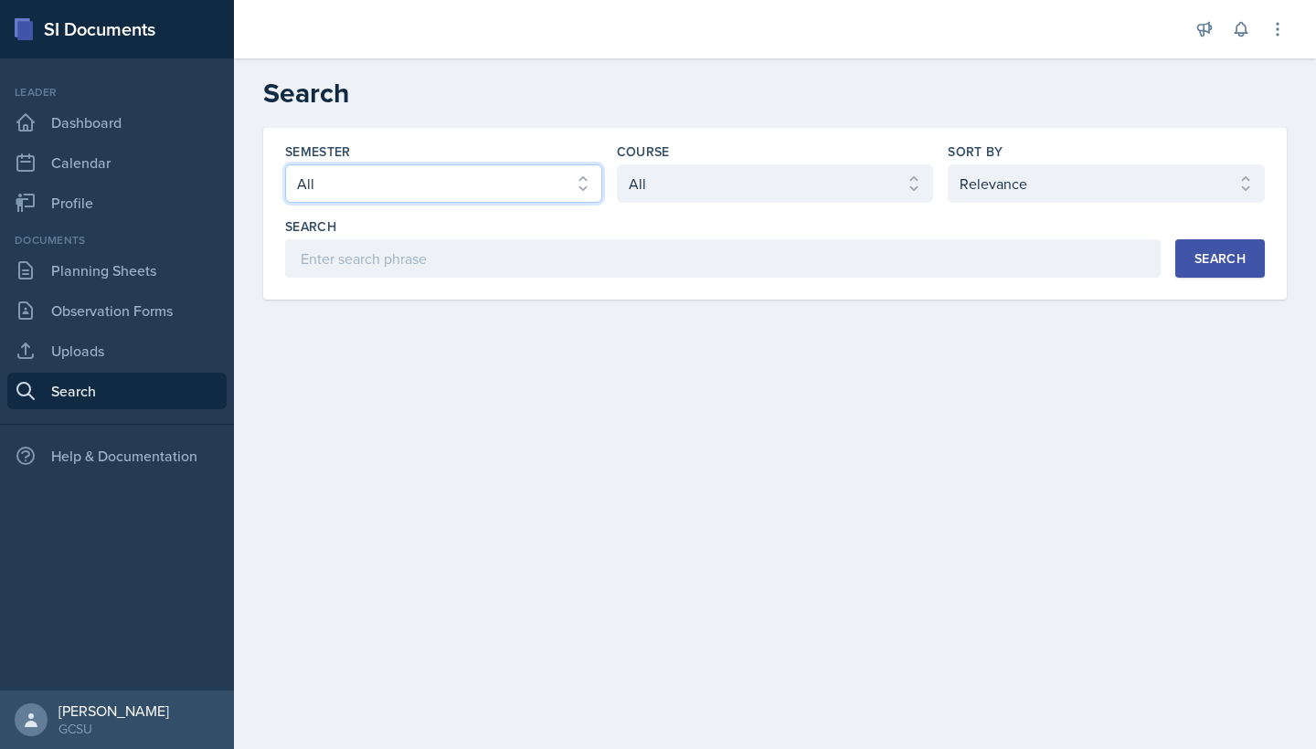
select select "e7b6c66a-987a-4ab3-92d3-5526cc86007b"
select select "d236ee51-059a-45e2-88e4-86a0f95ae8ef"
click at [1215, 259] on div "Search" at bounding box center [1219, 258] width 51 height 15
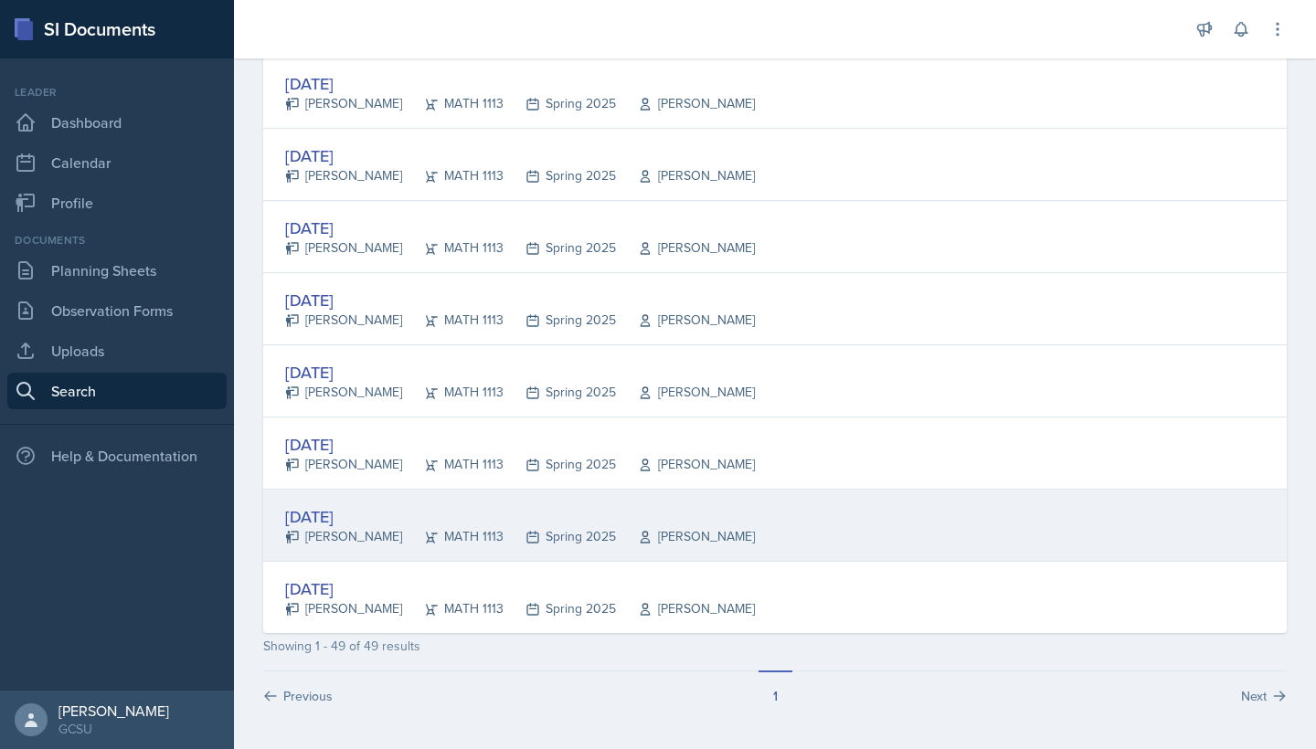
click at [492, 521] on div "[DATE]" at bounding box center [520, 516] width 470 height 25
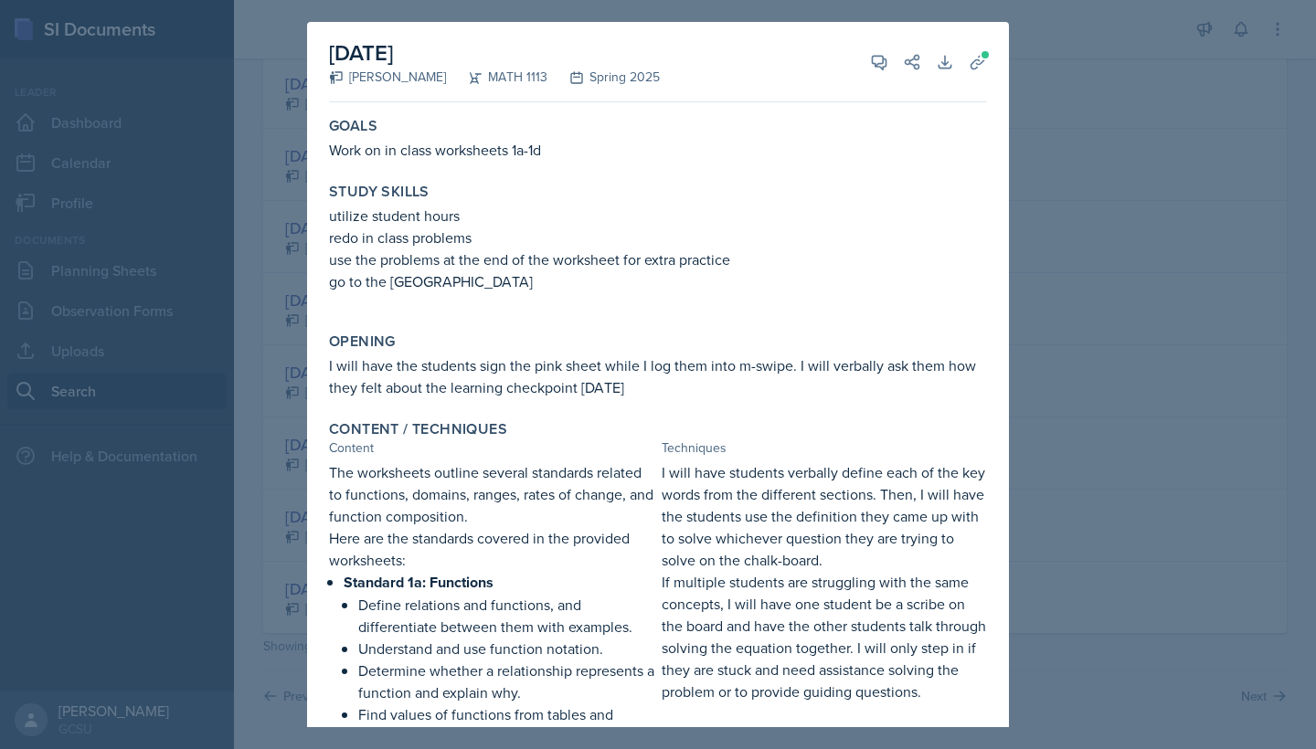
click at [1064, 158] on div at bounding box center [658, 374] width 1316 height 749
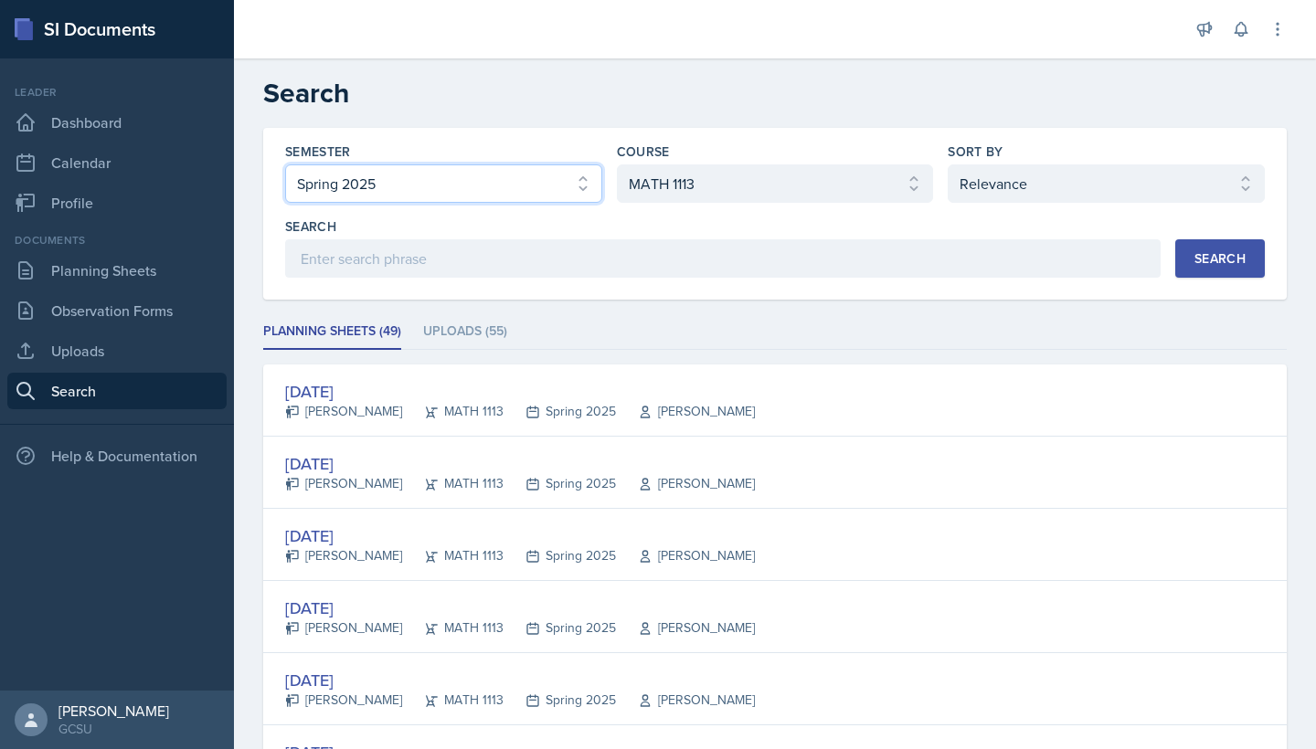
select select "986fdc3e-2246-4ffd-9cb8-78666de4ebed"
click at [1233, 239] on button "Search" at bounding box center [1220, 258] width 90 height 38
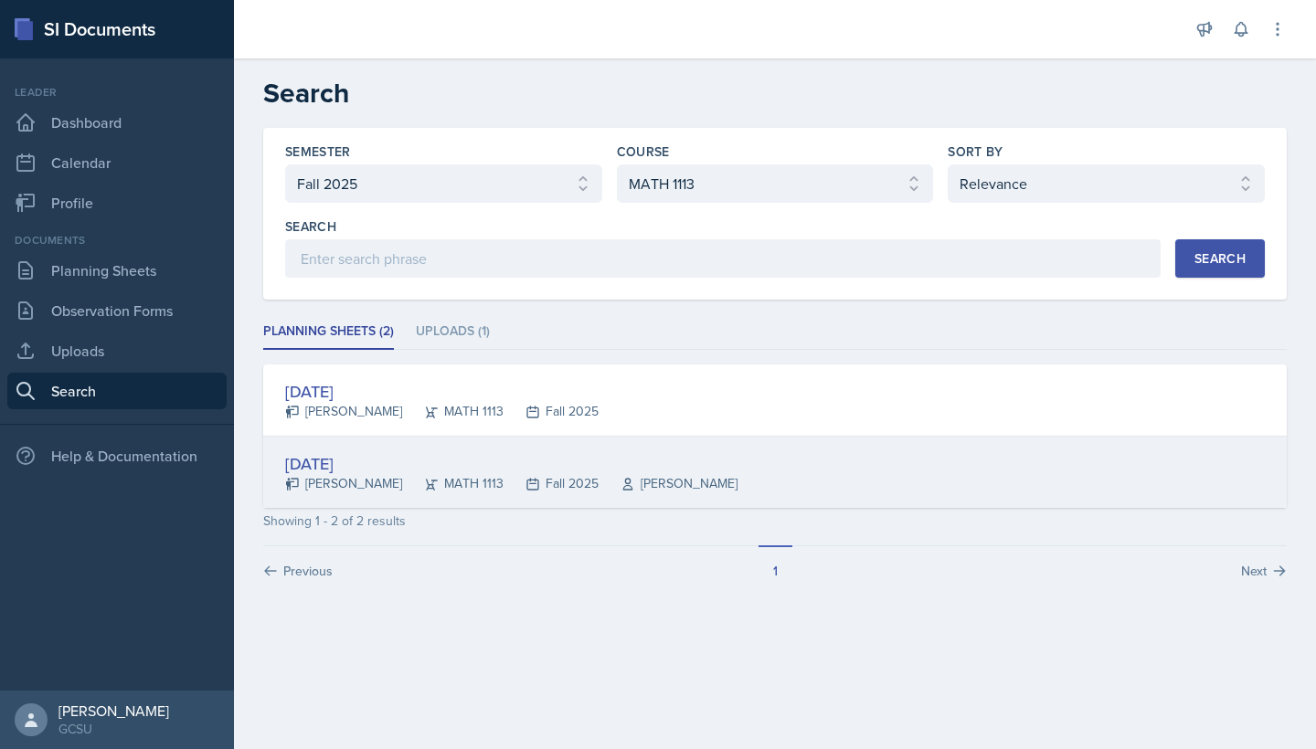
click at [503, 481] on div "Fall 2025" at bounding box center [550, 483] width 95 height 19
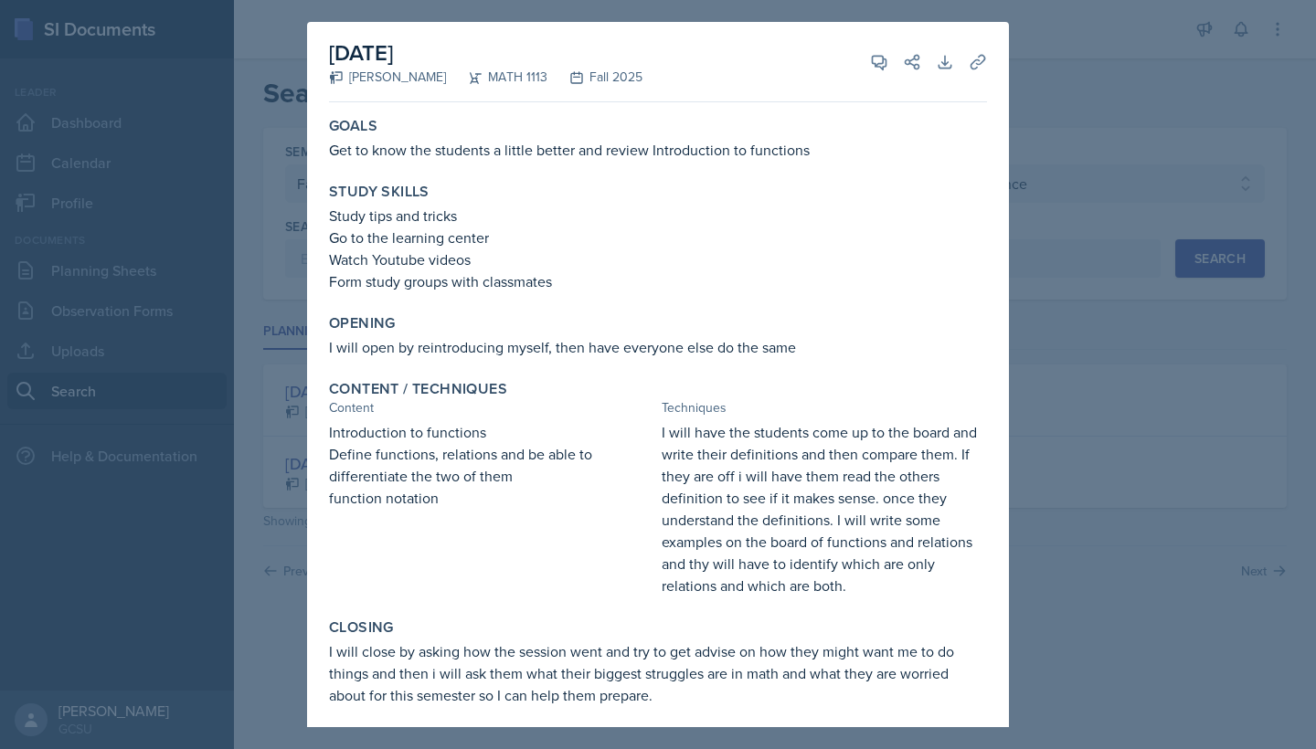
click at [1050, 94] on div at bounding box center [658, 374] width 1316 height 749
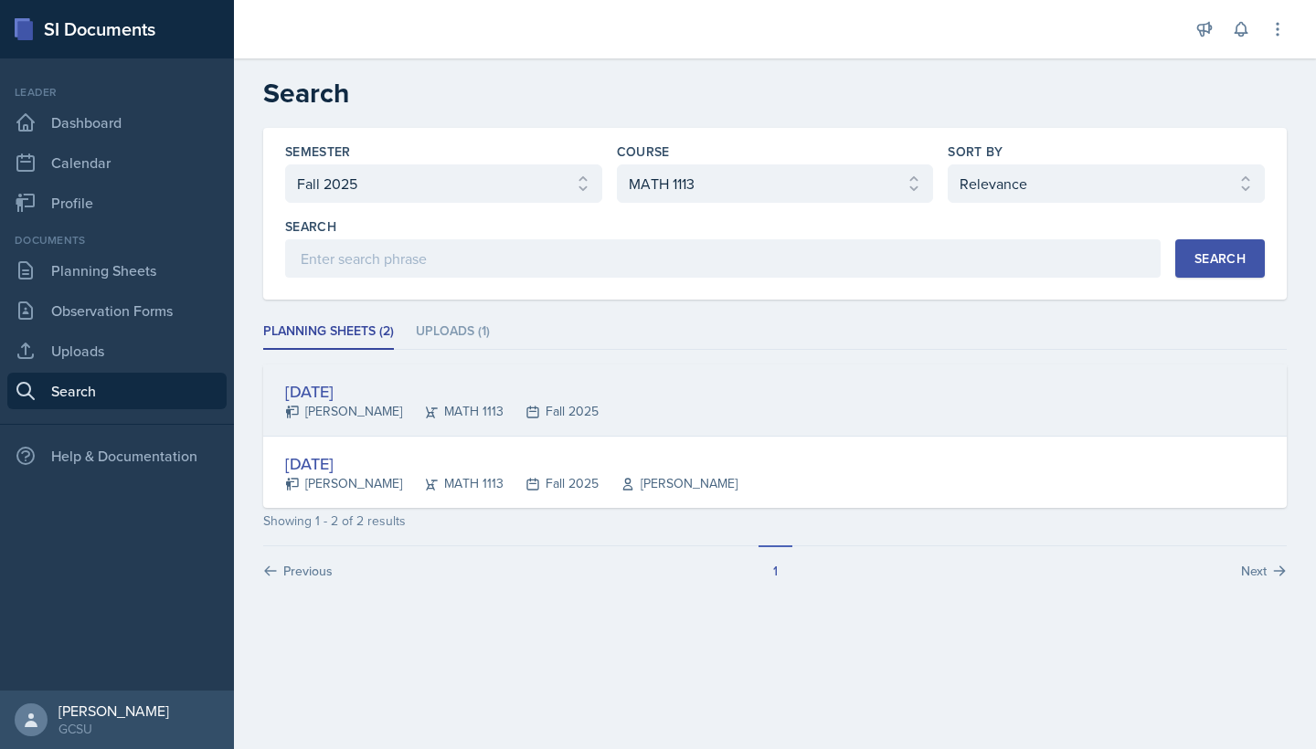
click at [506, 397] on div "[DATE]" at bounding box center [441, 391] width 313 height 25
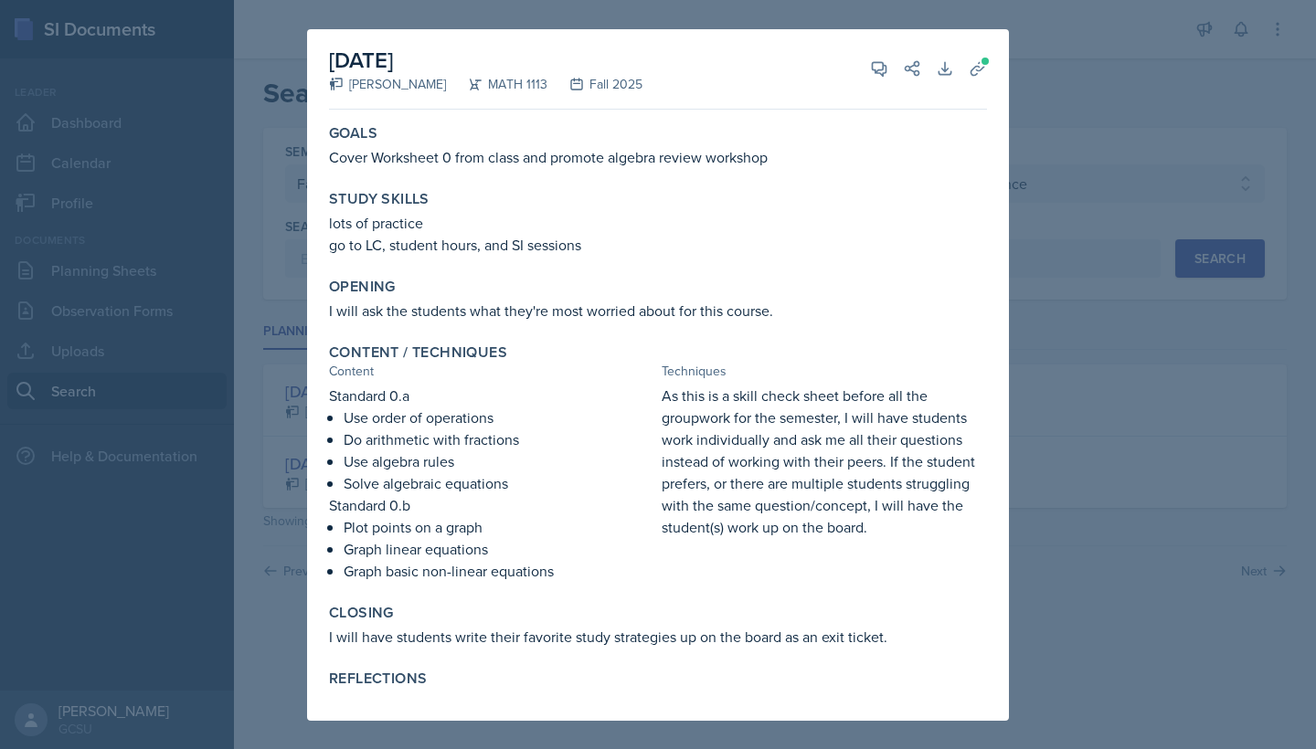
click at [217, 243] on div at bounding box center [658, 374] width 1316 height 749
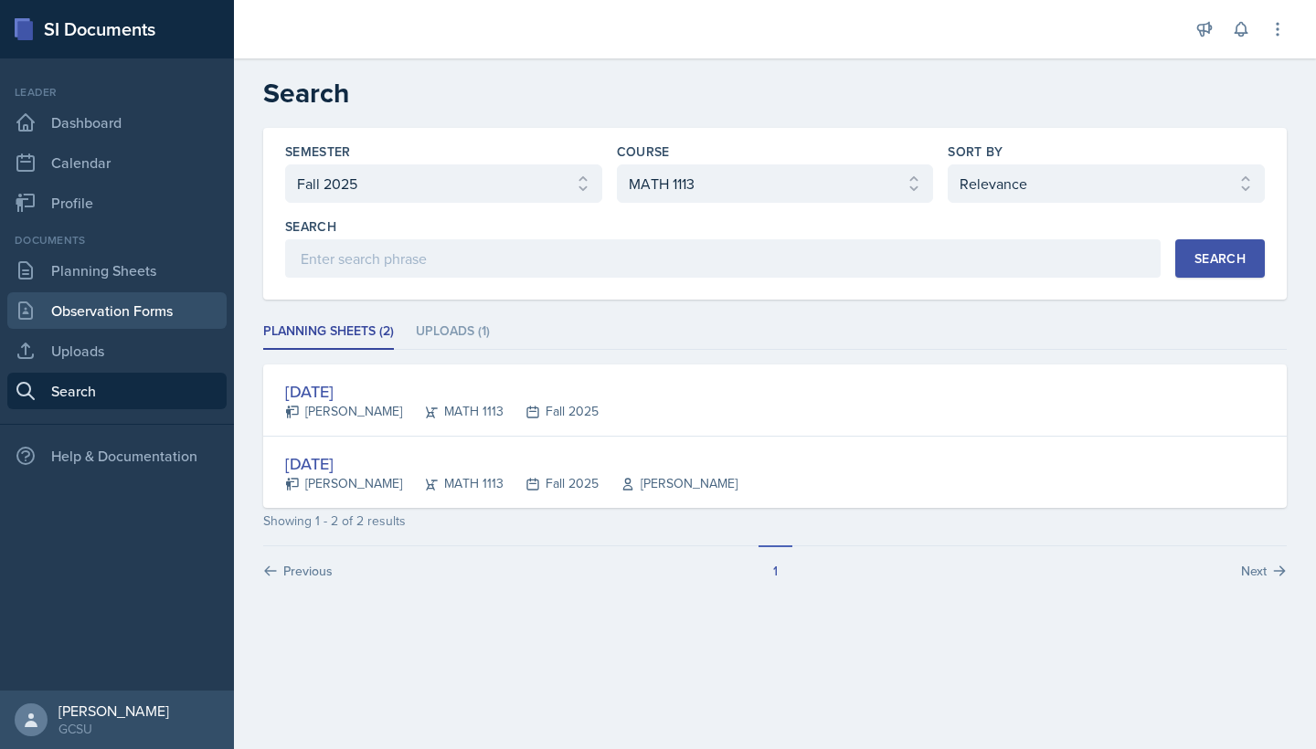
click at [122, 321] on link "Observation Forms" at bounding box center [116, 310] width 219 height 37
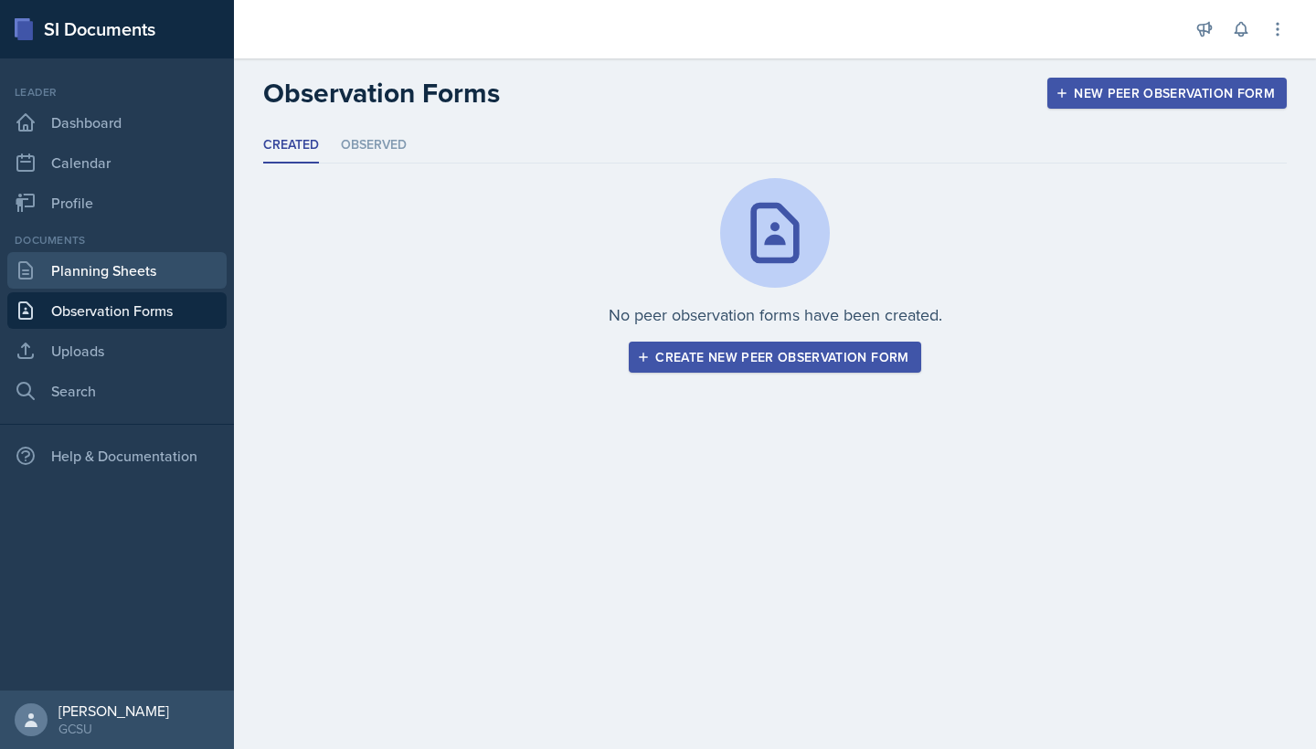
click at [67, 264] on link "Planning Sheets" at bounding box center [116, 270] width 219 height 37
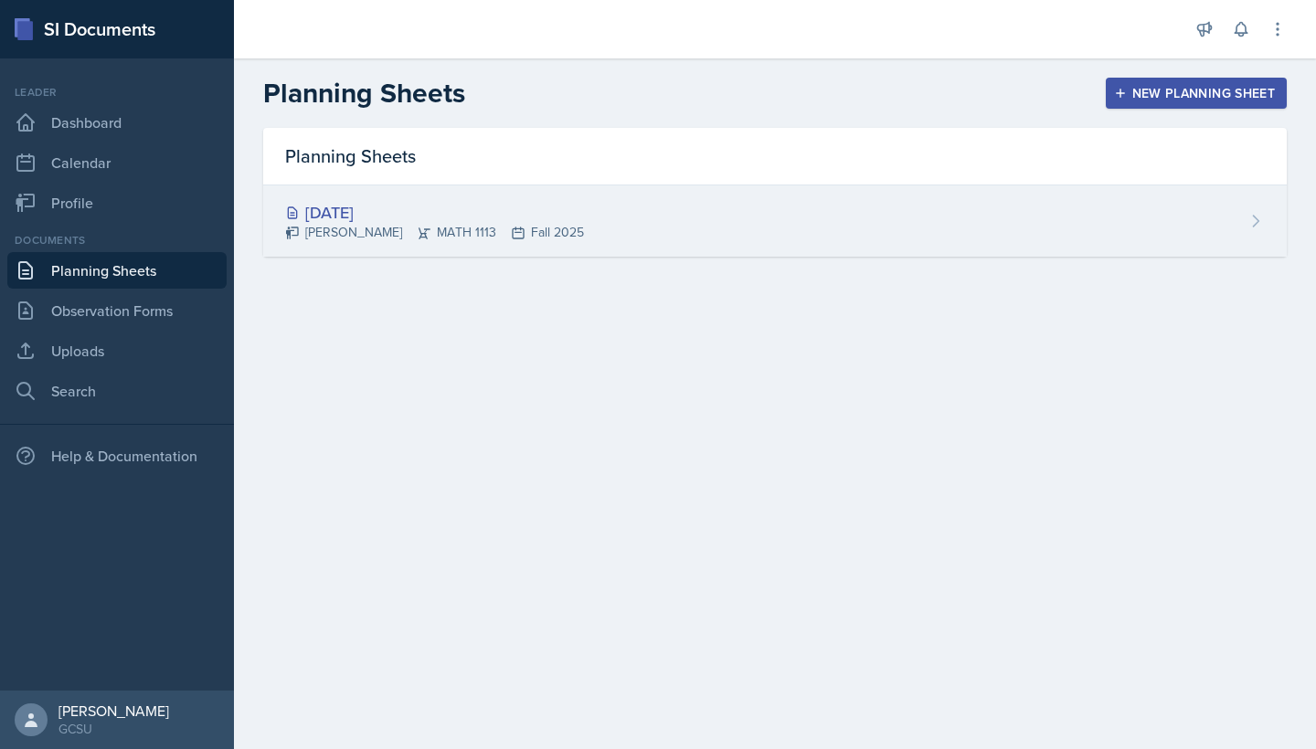
click at [517, 247] on div "[DATE] Eni [GEOGRAPHIC_DATA] MATH 1113 Fall 2025" at bounding box center [774, 220] width 1023 height 71
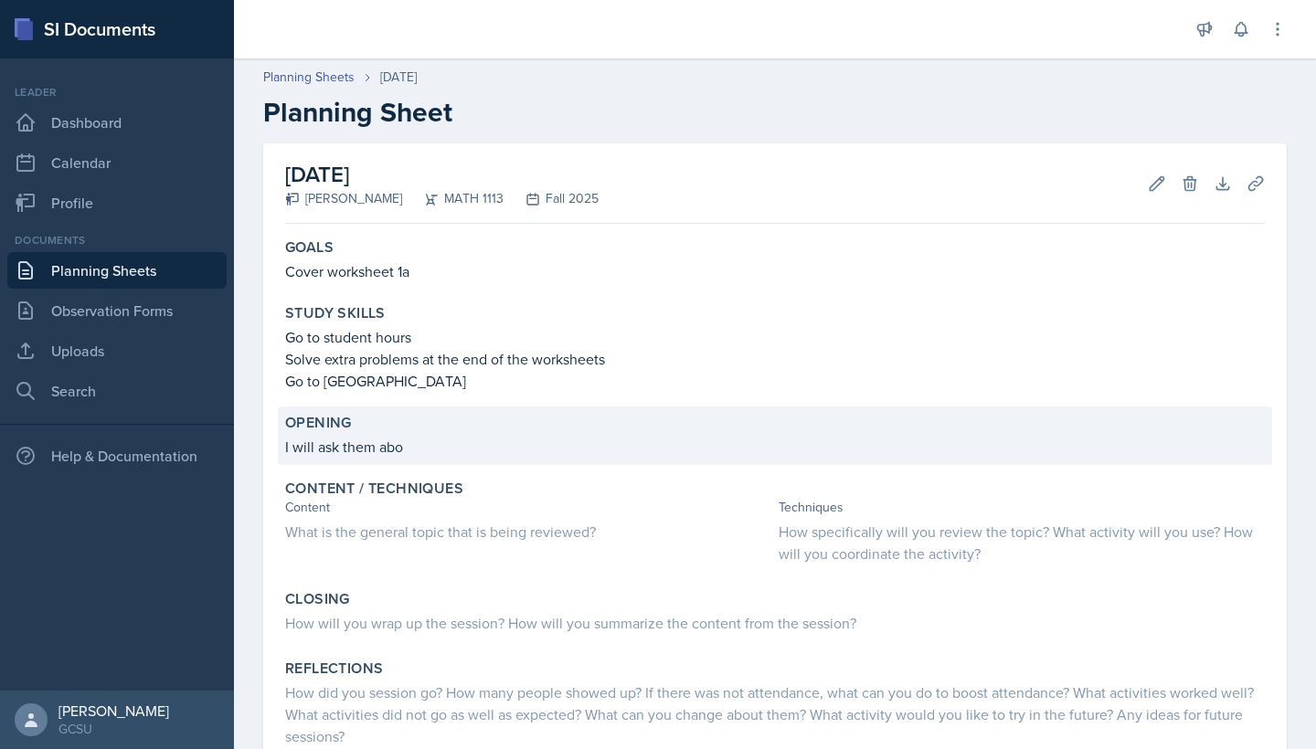
click at [465, 441] on p "I will ask them abo" at bounding box center [775, 447] width 980 height 22
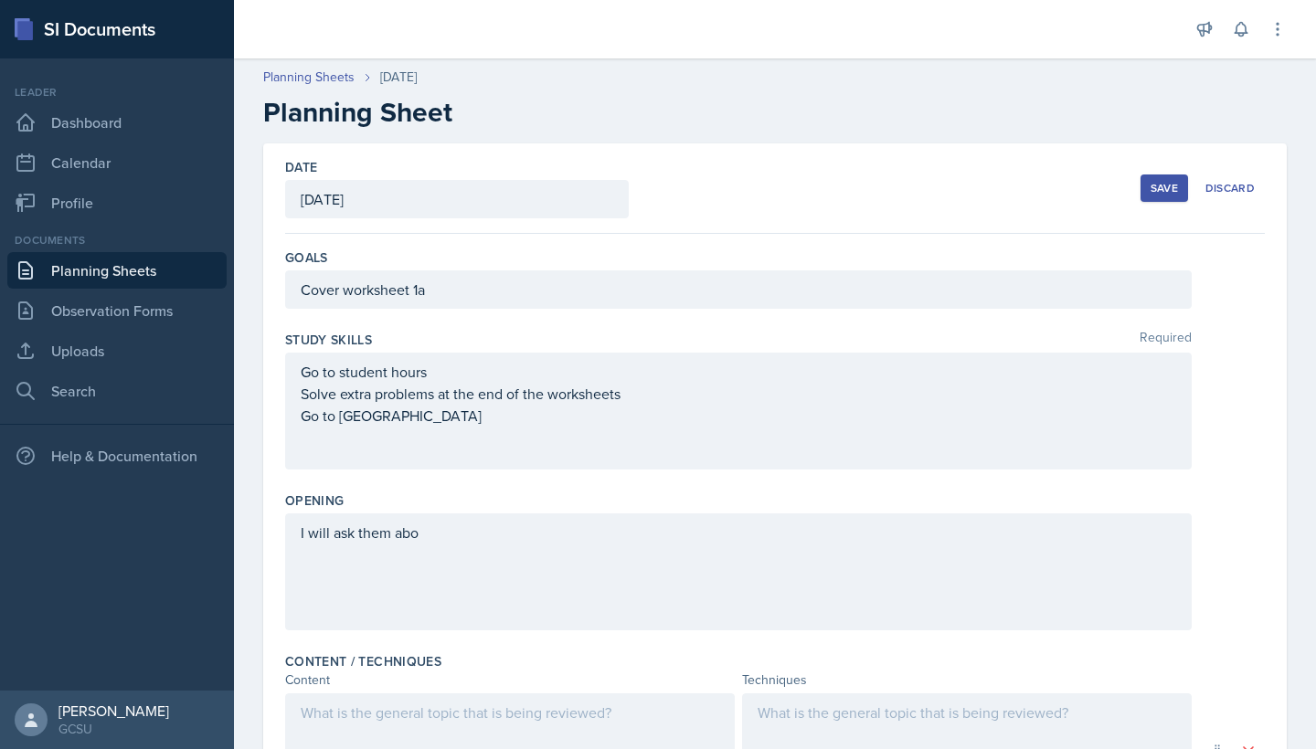
click at [493, 550] on div "I will ask them abo" at bounding box center [738, 572] width 906 height 117
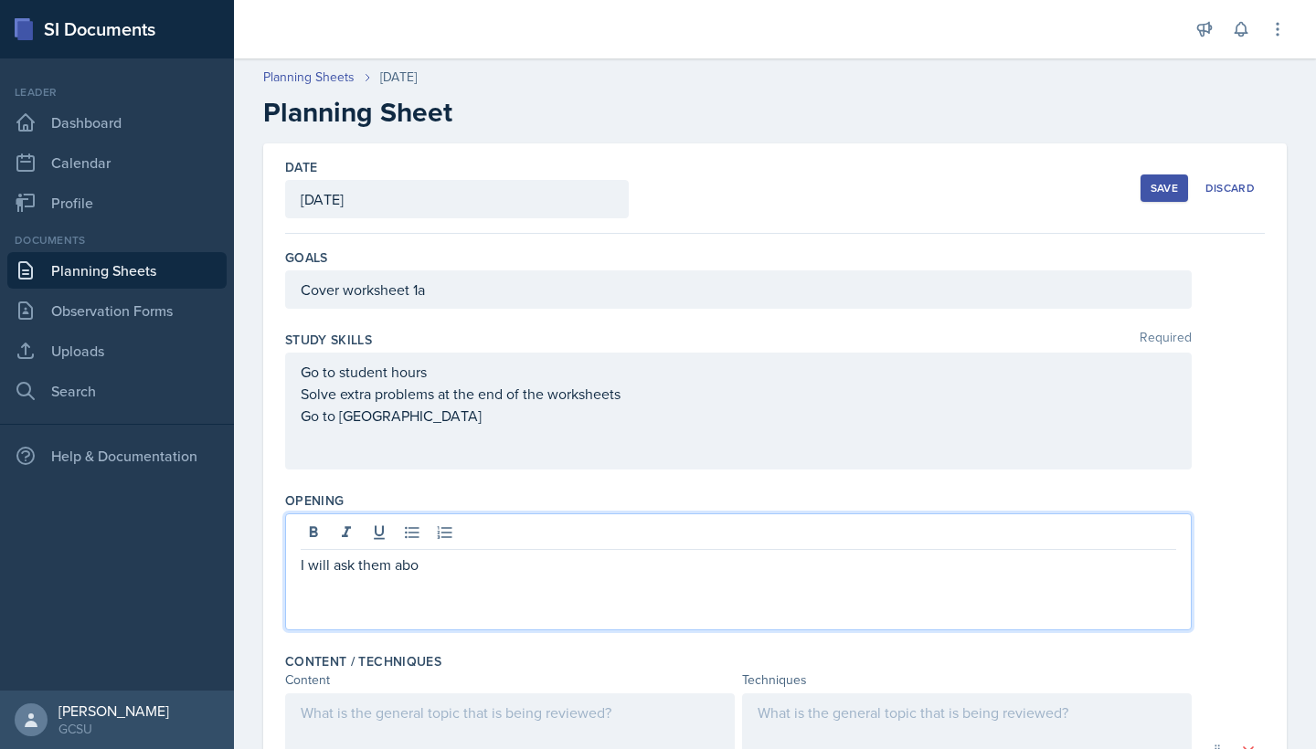
click at [493, 550] on div "I will ask them abo" at bounding box center [738, 572] width 906 height 117
drag, startPoint x: 461, startPoint y: 564, endPoint x: 296, endPoint y: 565, distance: 165.4
click at [296, 565] on div "I will ask them abo" at bounding box center [738, 572] width 906 height 117
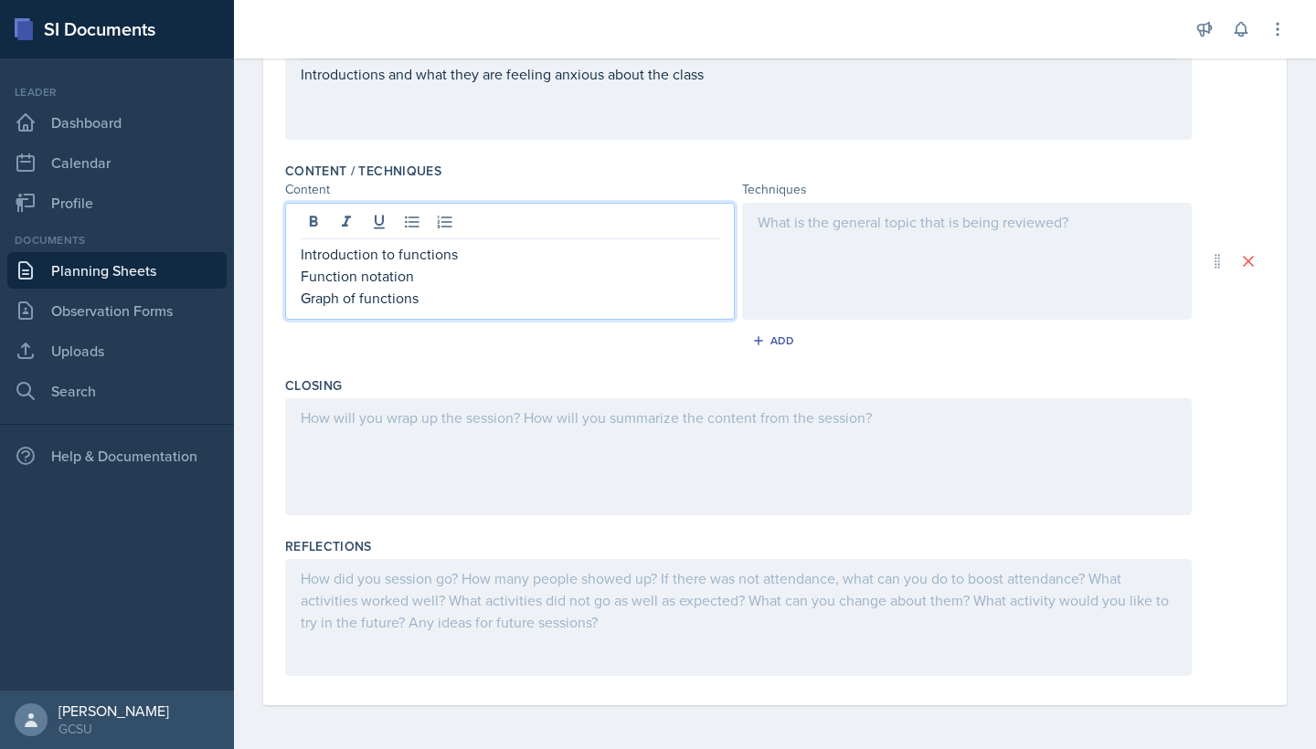
click at [952, 242] on div at bounding box center [967, 261] width 450 height 117
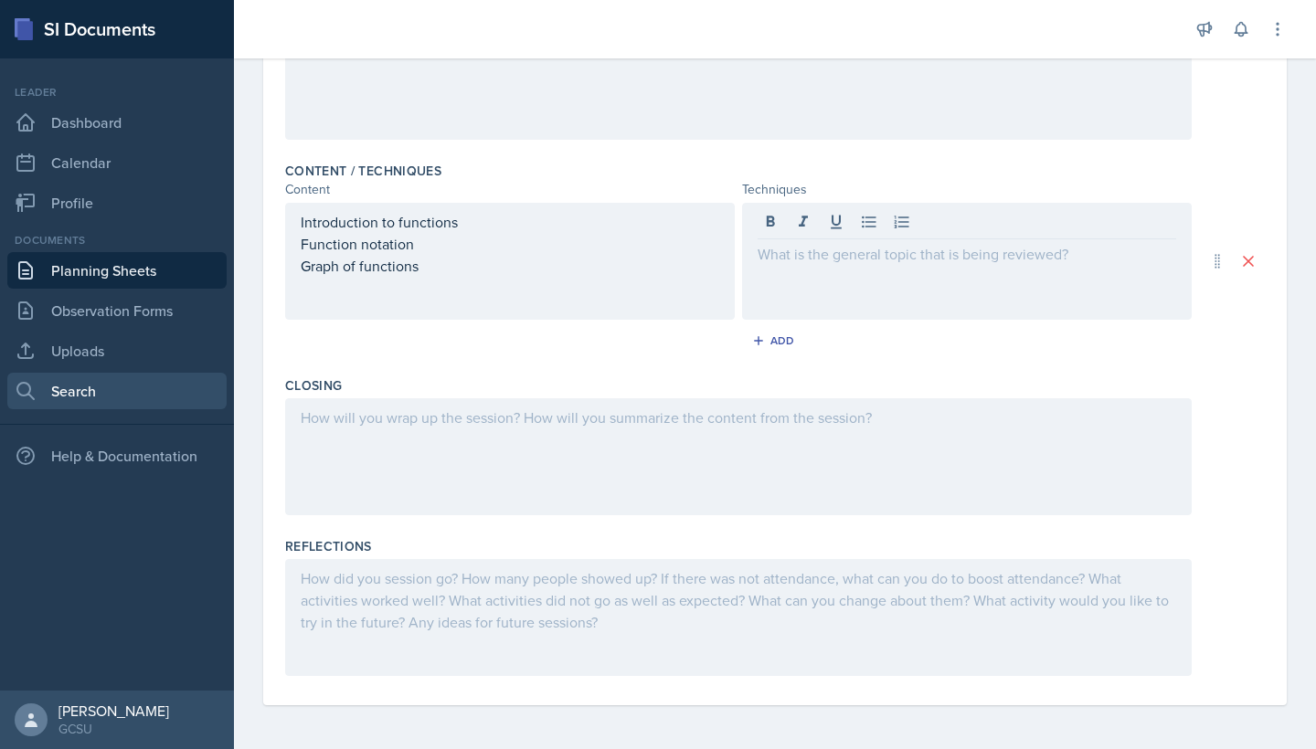
click at [77, 391] on link "Search" at bounding box center [116, 391] width 219 height 37
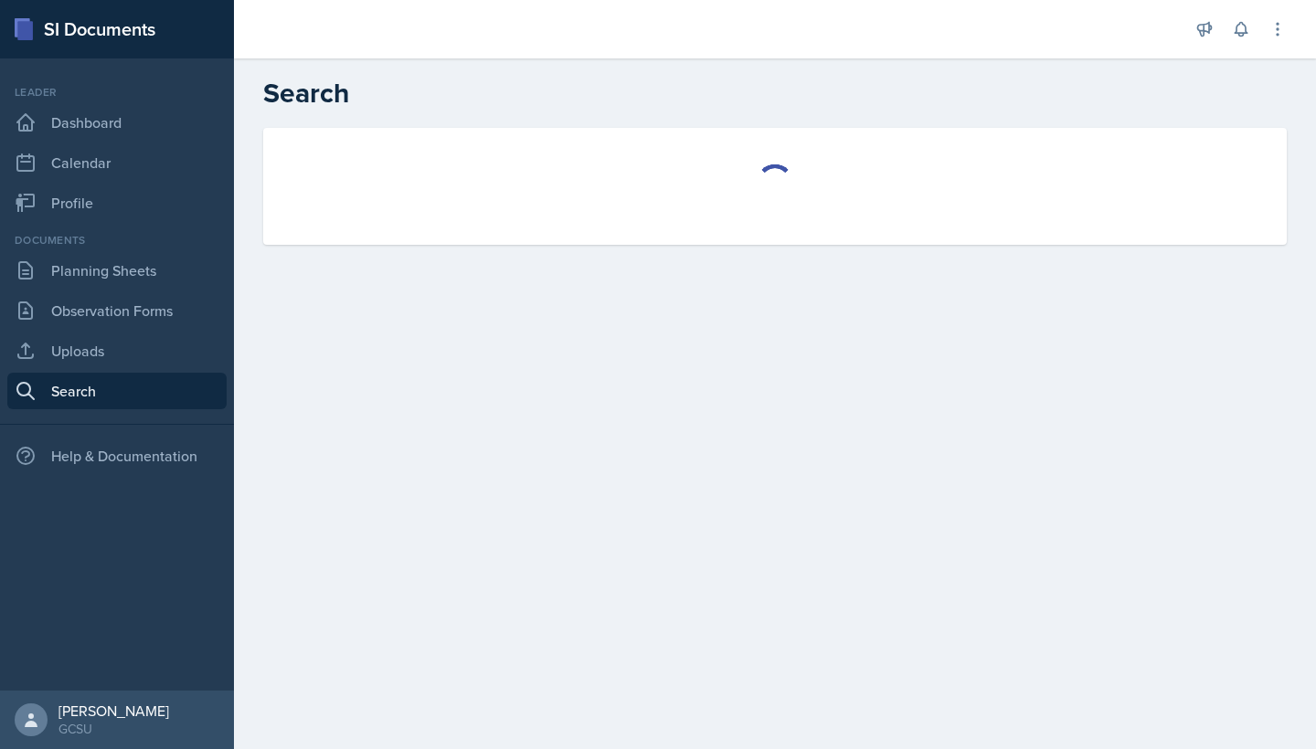
select select "all"
select select "1"
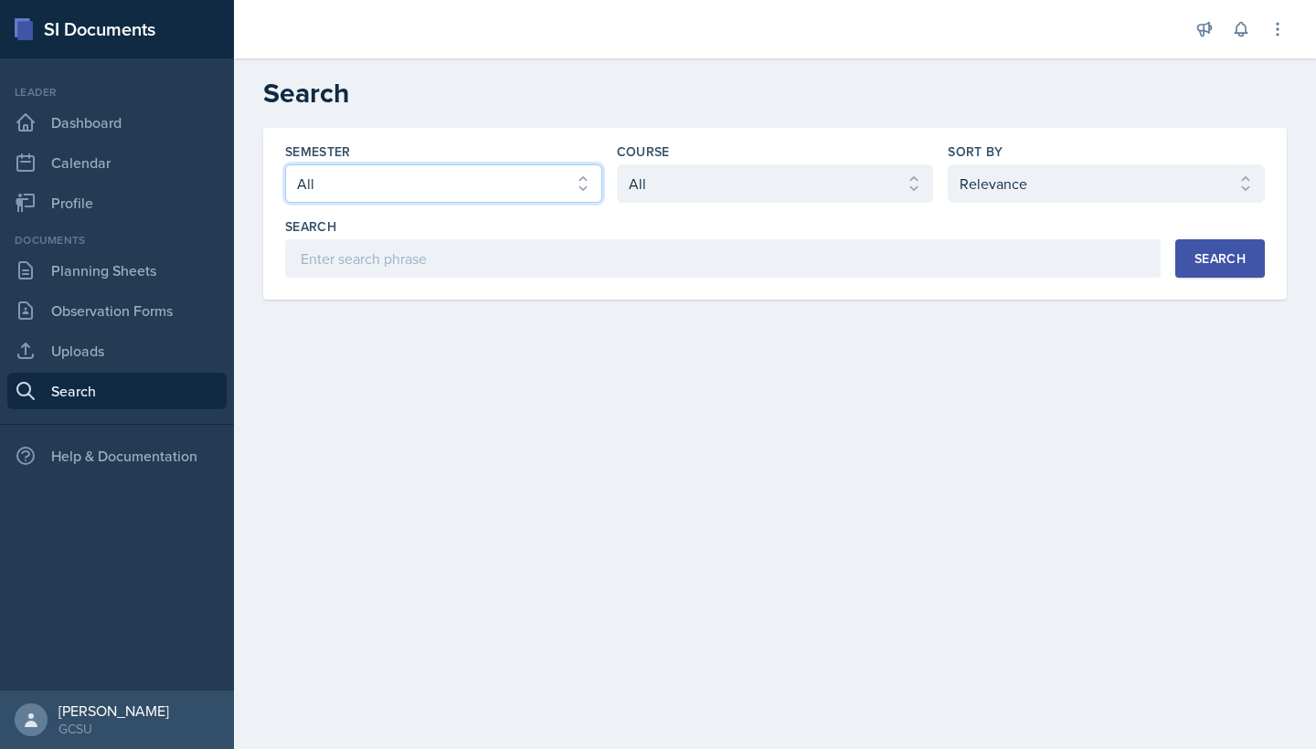
select select "986fdc3e-2246-4ffd-9cb8-78666de4ebed"
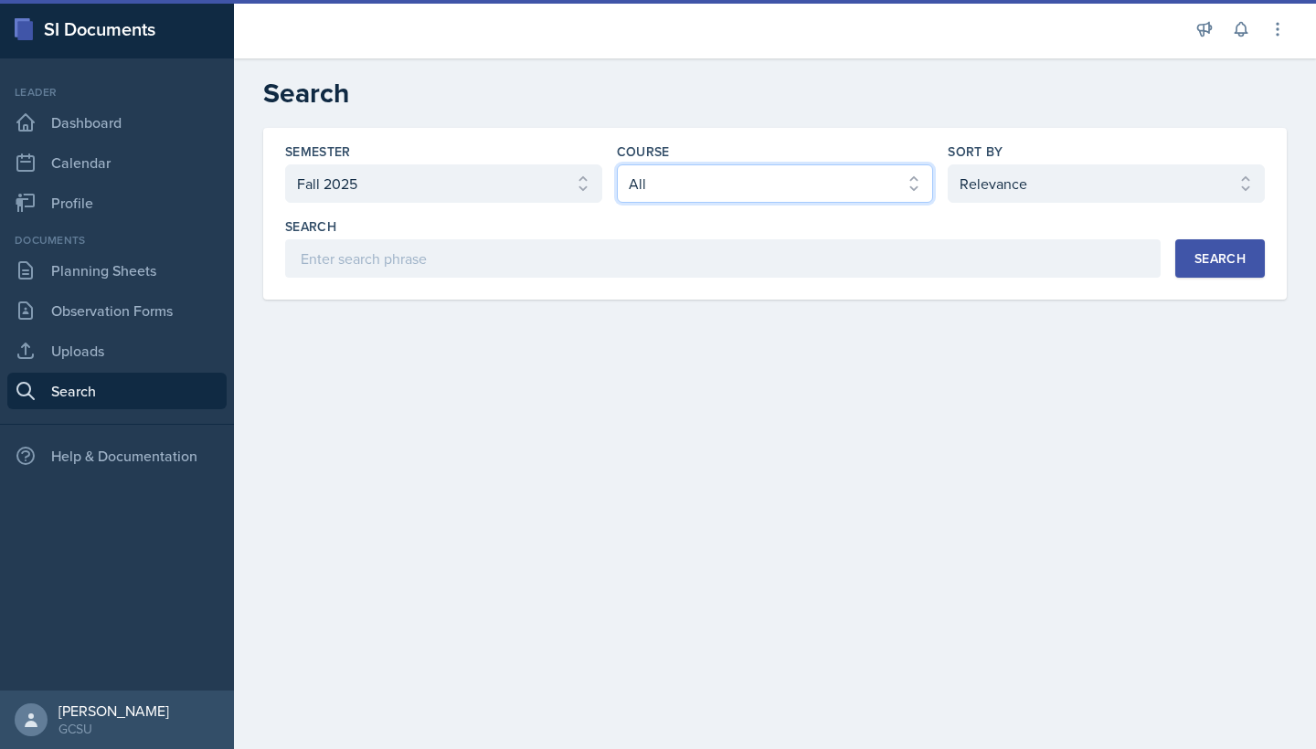
select select "d236ee51-059a-45e2-88e4-86a0f95ae8ef"
click at [1215, 259] on div "Search" at bounding box center [1219, 258] width 51 height 15
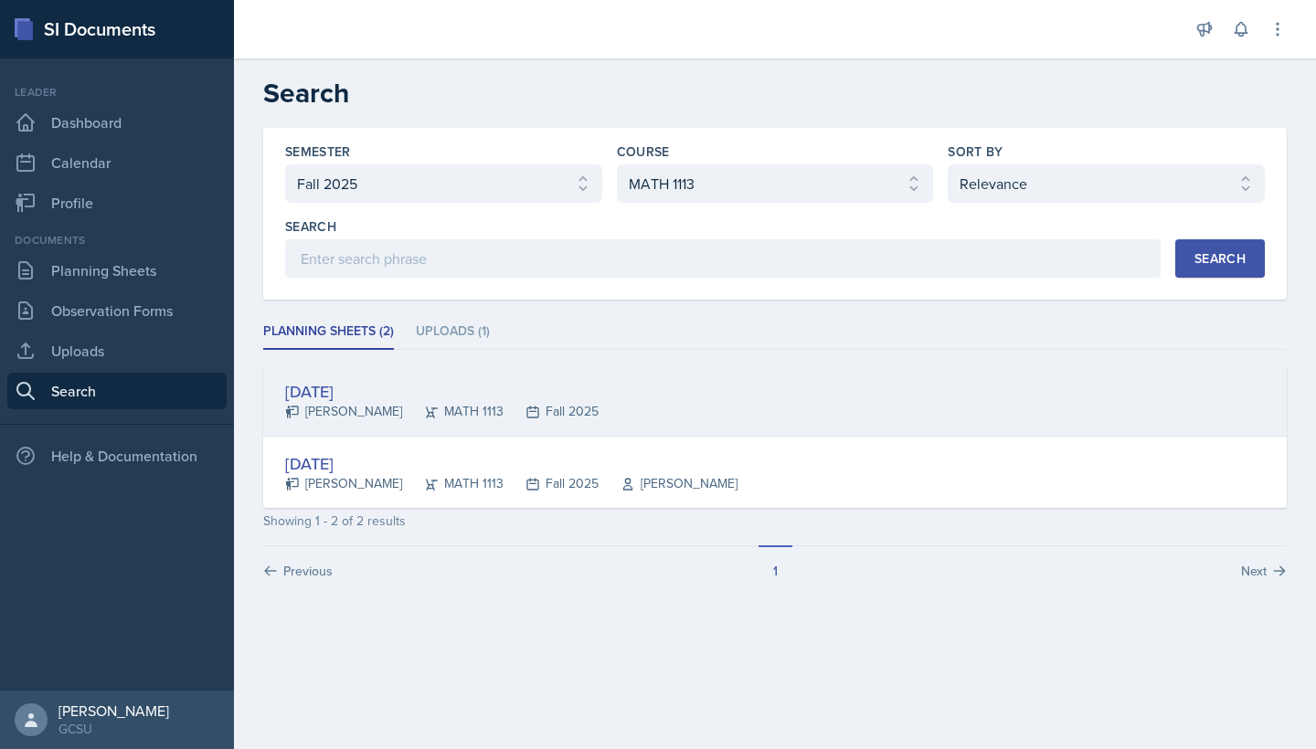
click at [402, 419] on div "MATH 1113" at bounding box center [452, 411] width 101 height 19
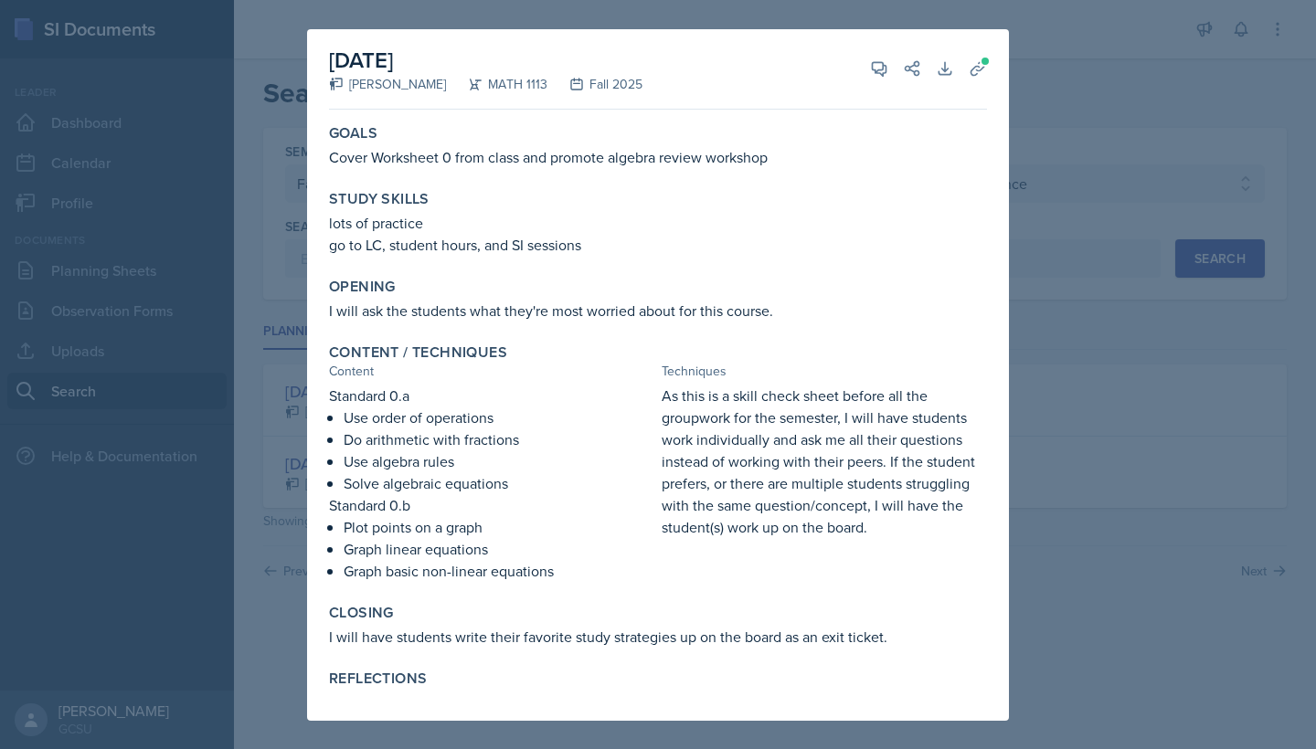
click at [1101, 370] on div at bounding box center [658, 374] width 1316 height 749
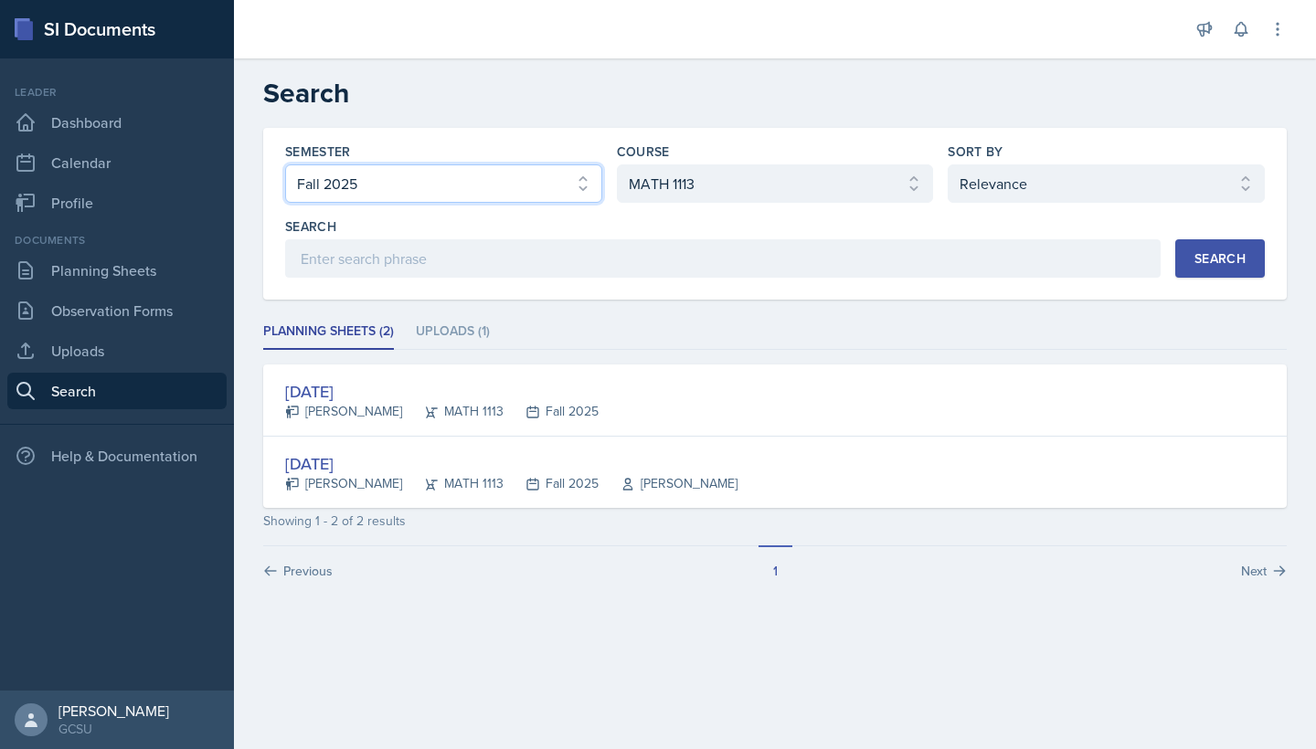
select select "e7b6c66a-987a-4ab3-92d3-5526cc86007b"
click at [1190, 243] on button "Search" at bounding box center [1220, 258] width 90 height 38
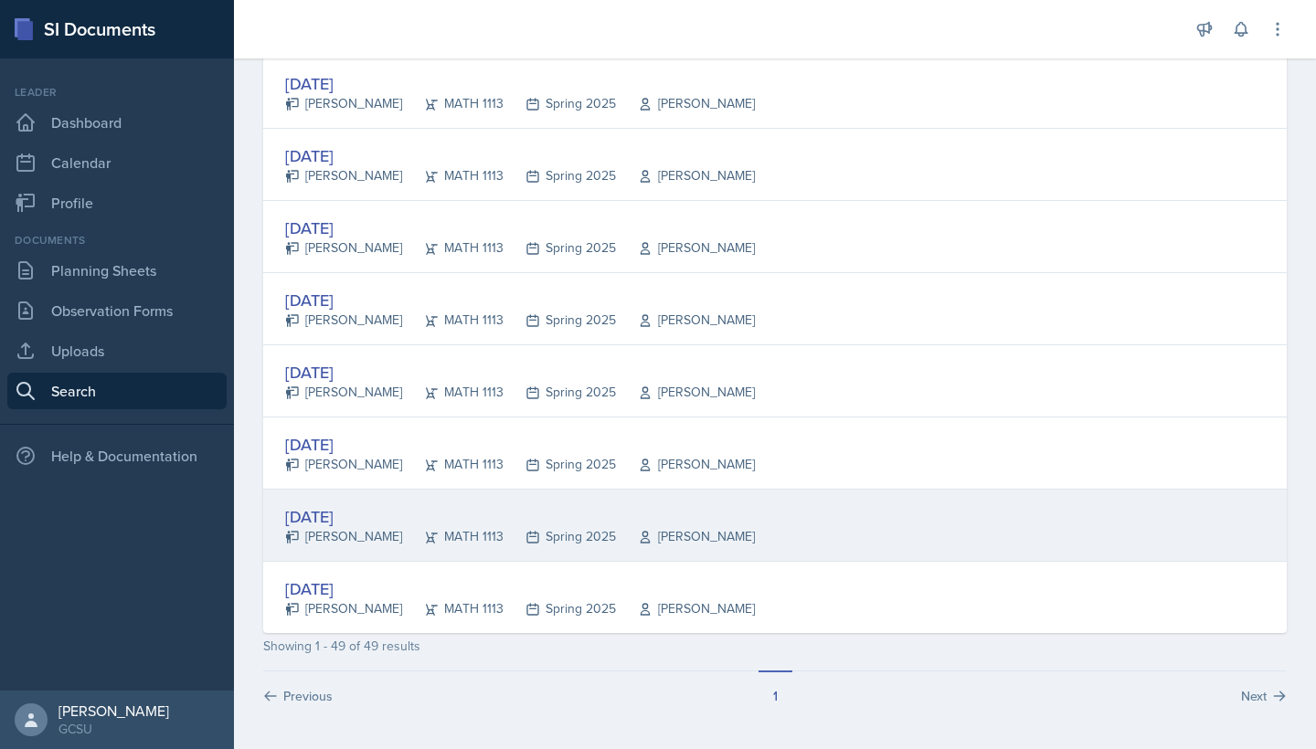
scroll to position [3267, 0]
click at [622, 516] on div "[DATE]" at bounding box center [520, 516] width 470 height 25
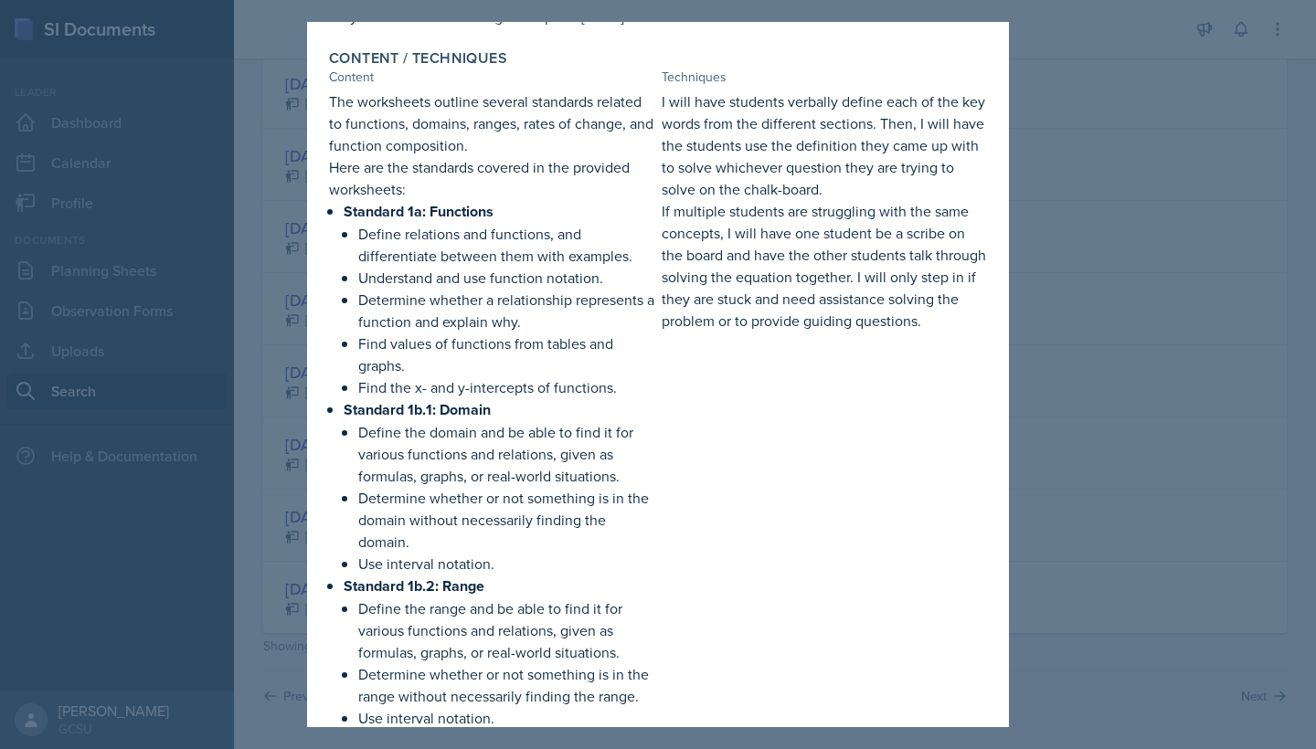
scroll to position [345, 0]
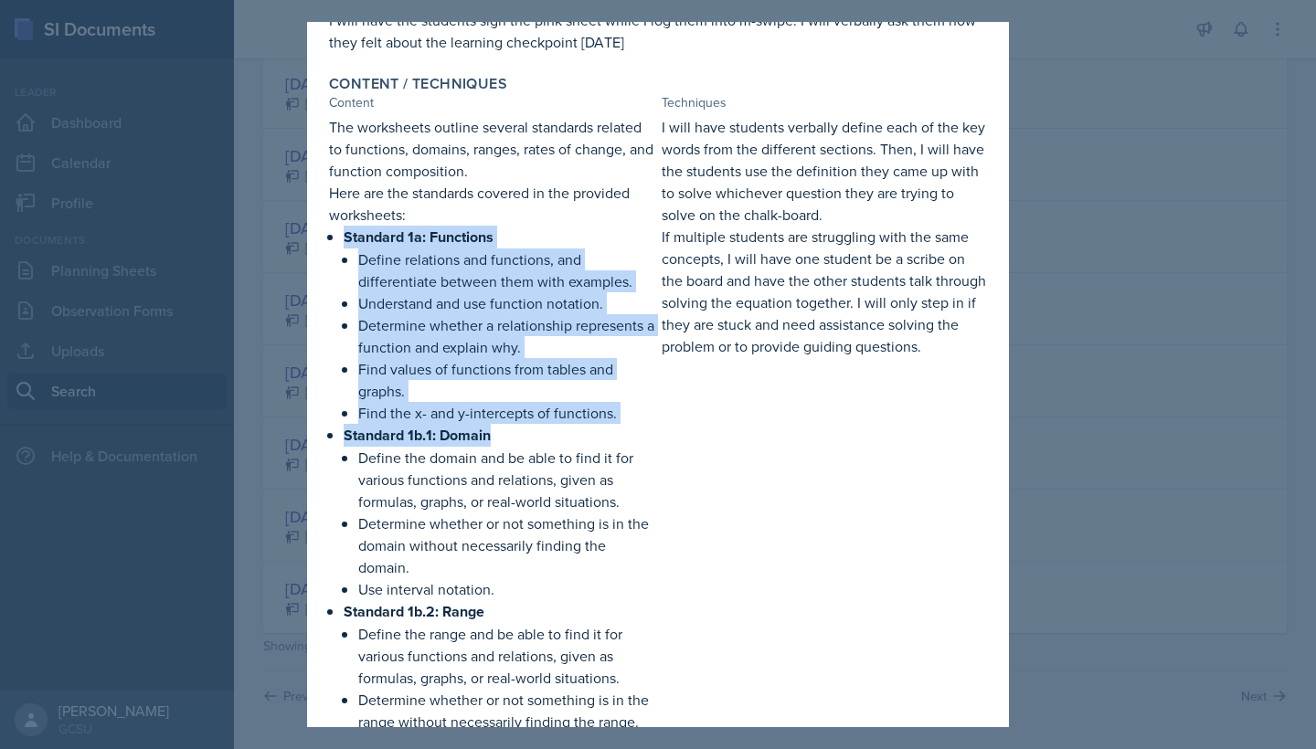
drag, startPoint x: 323, startPoint y: 236, endPoint x: 623, endPoint y: 424, distance: 354.7
click at [623, 424] on div "Content / Techniques Content Techniques The worksheets outline several standard…" at bounding box center [658, 589] width 673 height 1043
click at [342, 238] on div "The worksheets outline several standards related to functions, domains, ranges,…" at bounding box center [491, 610] width 325 height 988
drag, startPoint x: 344, startPoint y: 238, endPoint x: 614, endPoint y: 421, distance: 326.9
click at [614, 421] on li "Standard 1a: Functions Define relations and functions, and differentiate betwee…" at bounding box center [499, 325] width 311 height 198
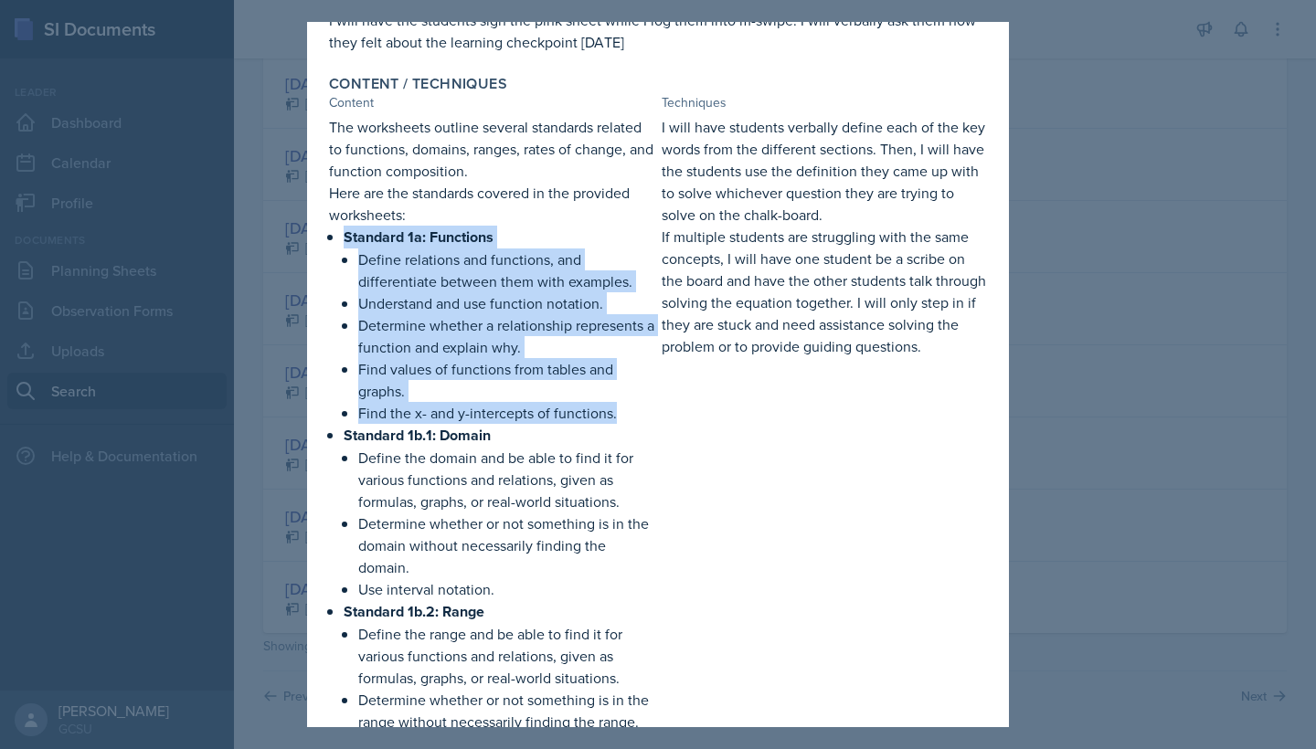
copy li "Standard 1a: Functions Define relations and functions, and differentiate betwee…"
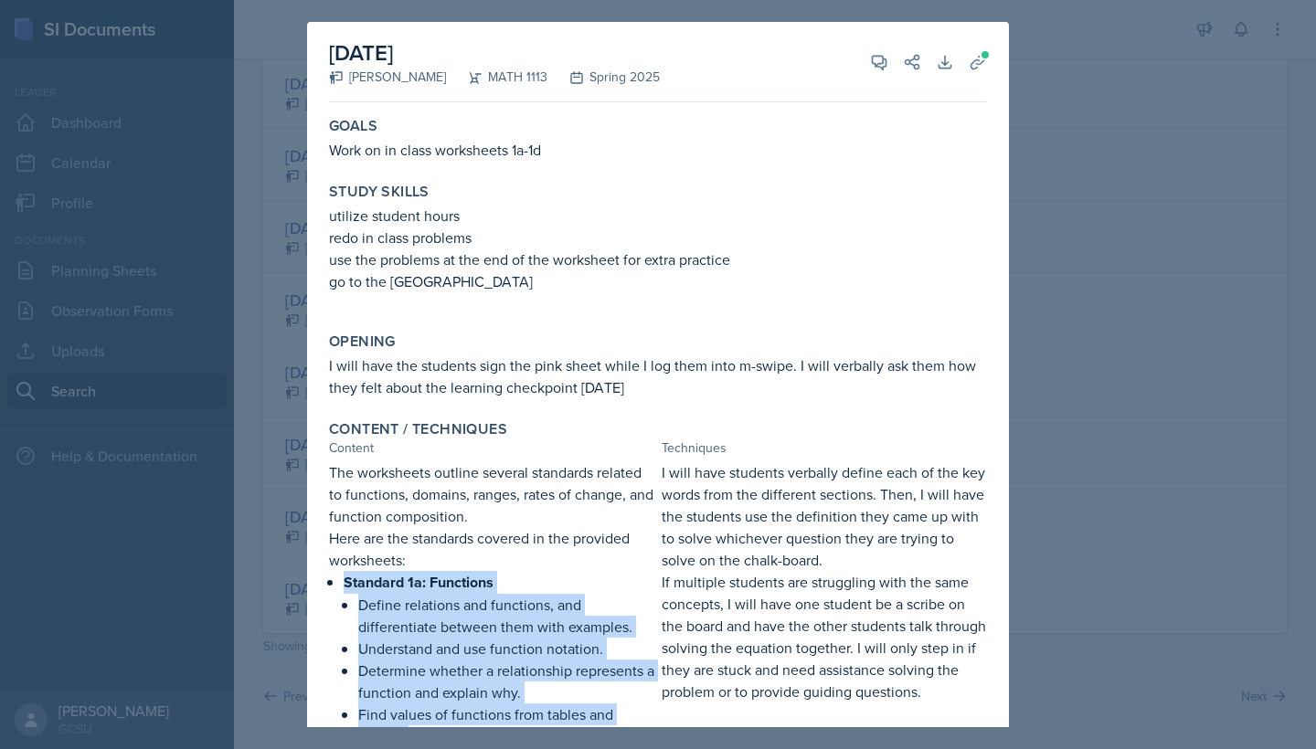
scroll to position [0, 0]
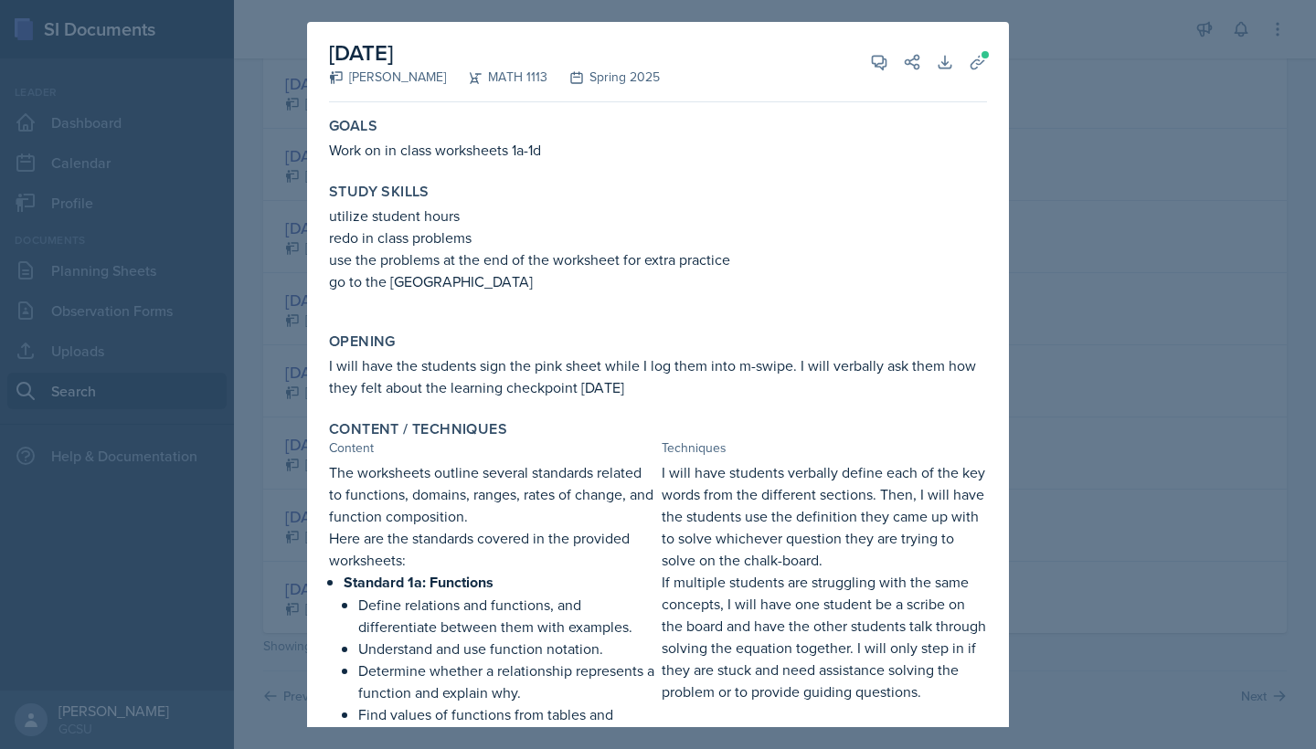
click at [1128, 106] on div at bounding box center [658, 374] width 1316 height 749
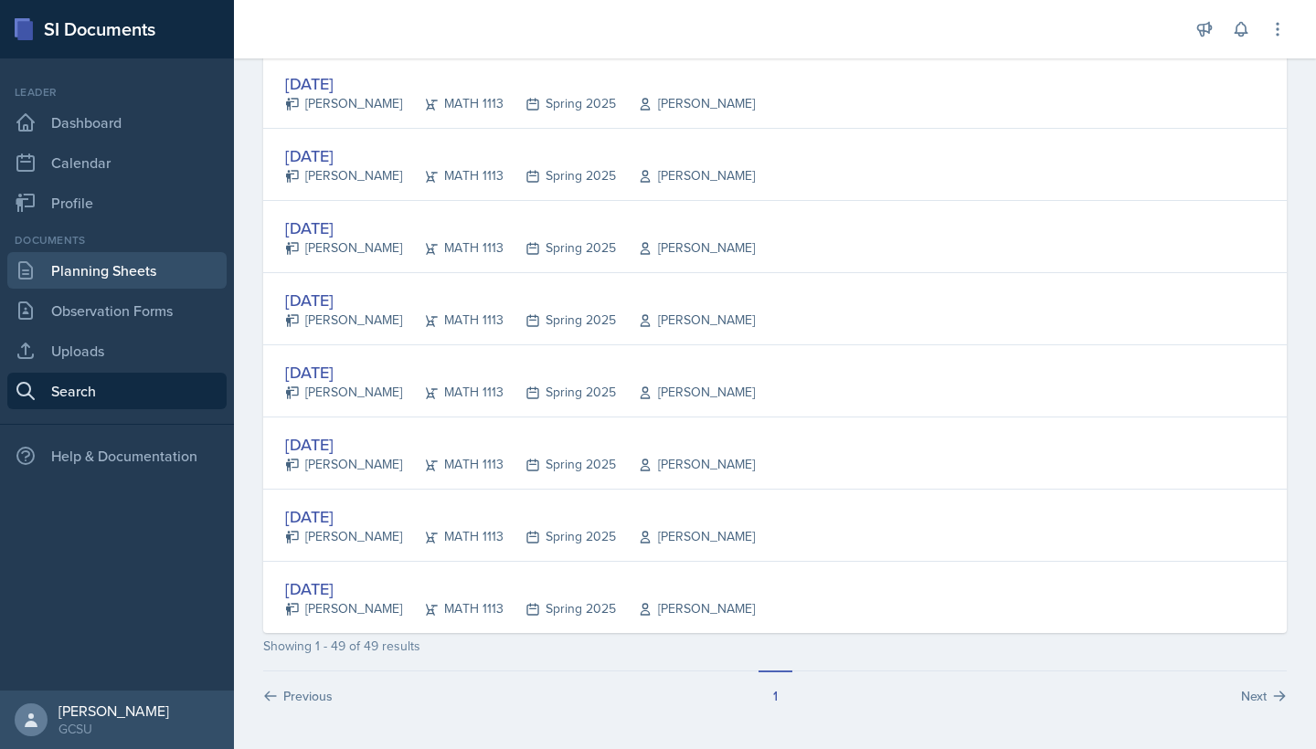
click at [123, 265] on link "Planning Sheets" at bounding box center [116, 270] width 219 height 37
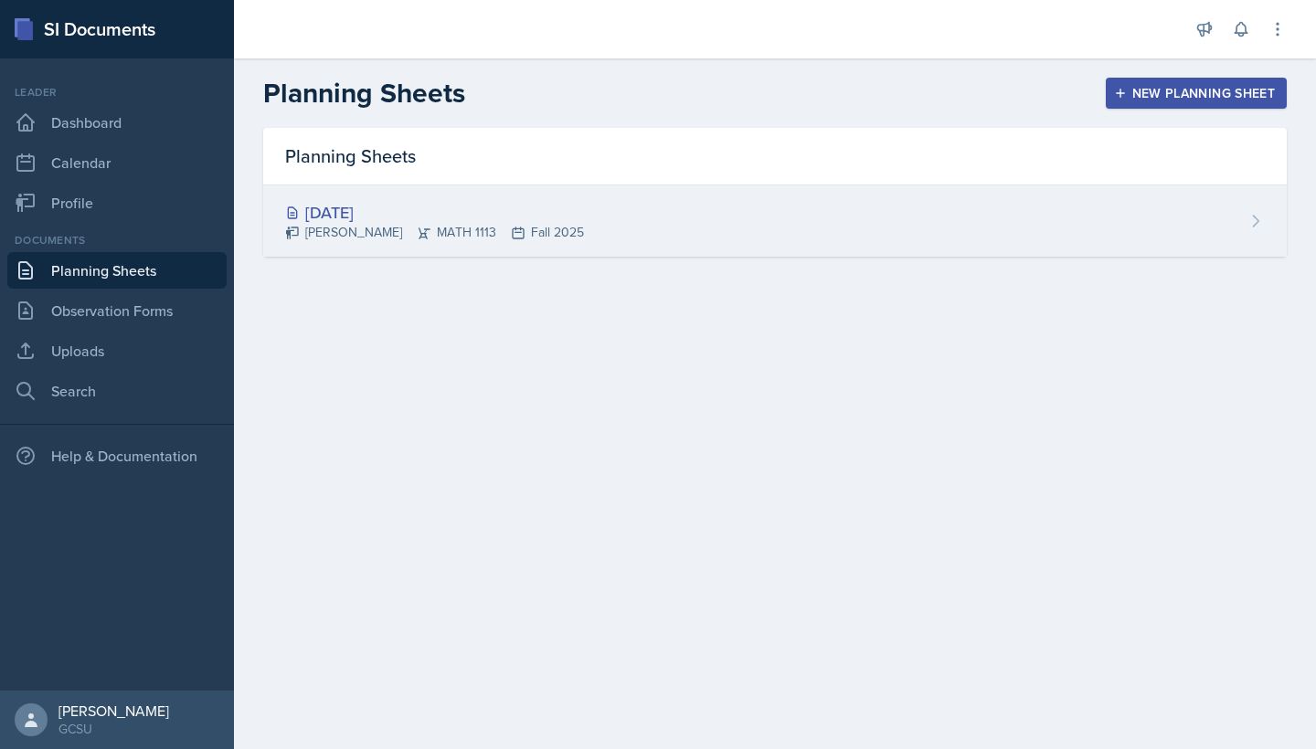
click at [846, 242] on div "[DATE] Eni [GEOGRAPHIC_DATA] MATH 1113 Fall 2025" at bounding box center [774, 220] width 1023 height 71
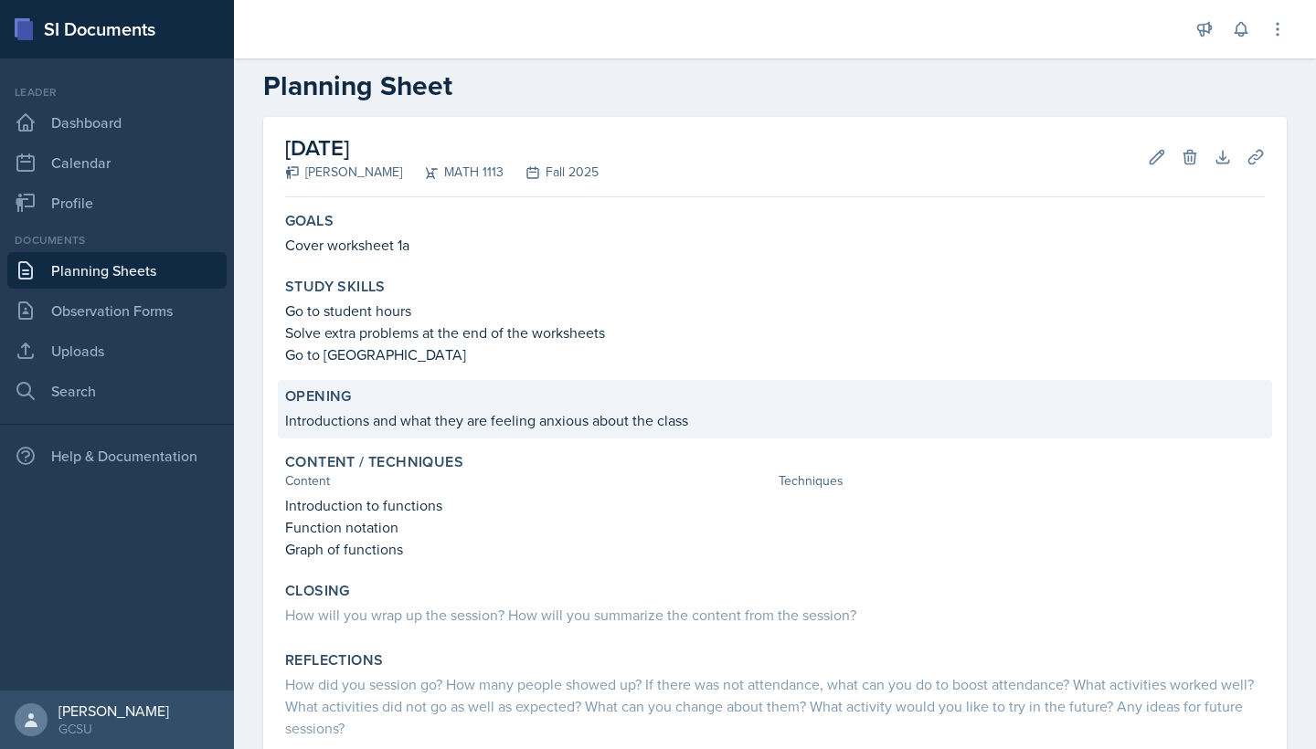
scroll to position [27, 0]
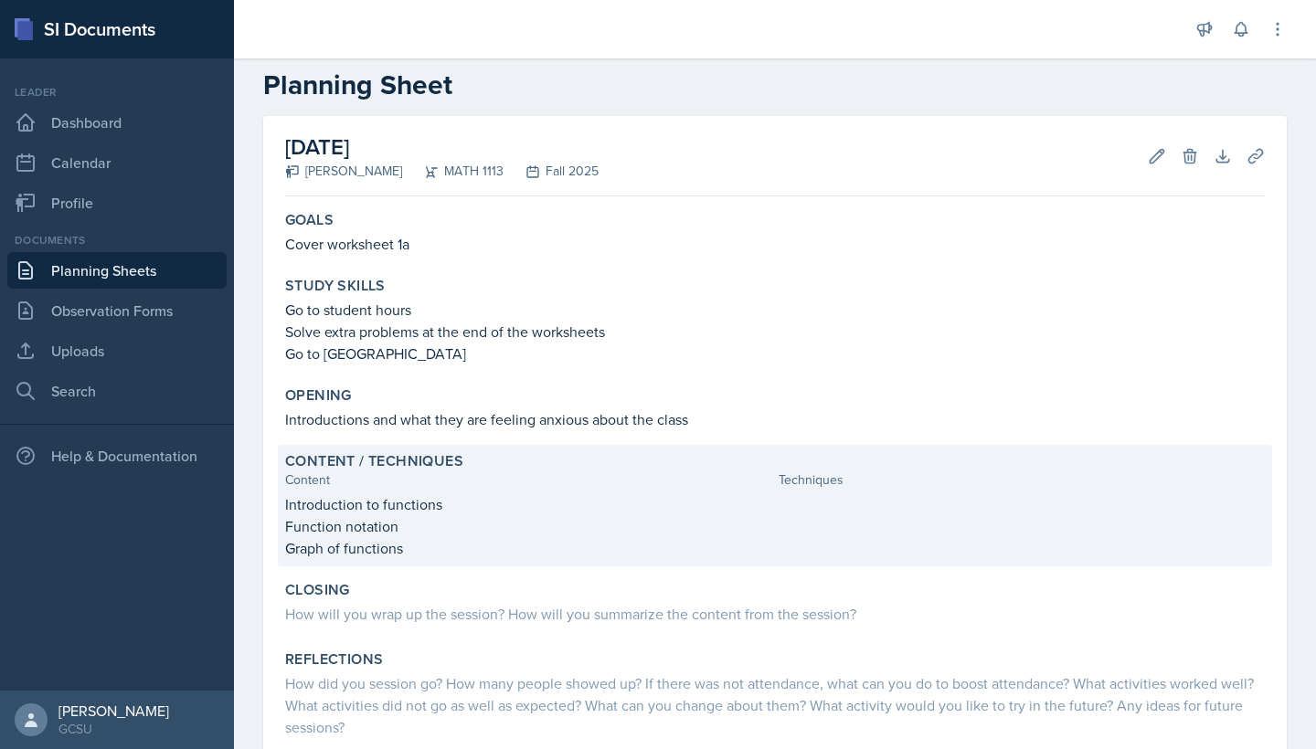
click at [465, 495] on p "Introduction to functions" at bounding box center [528, 504] width 486 height 22
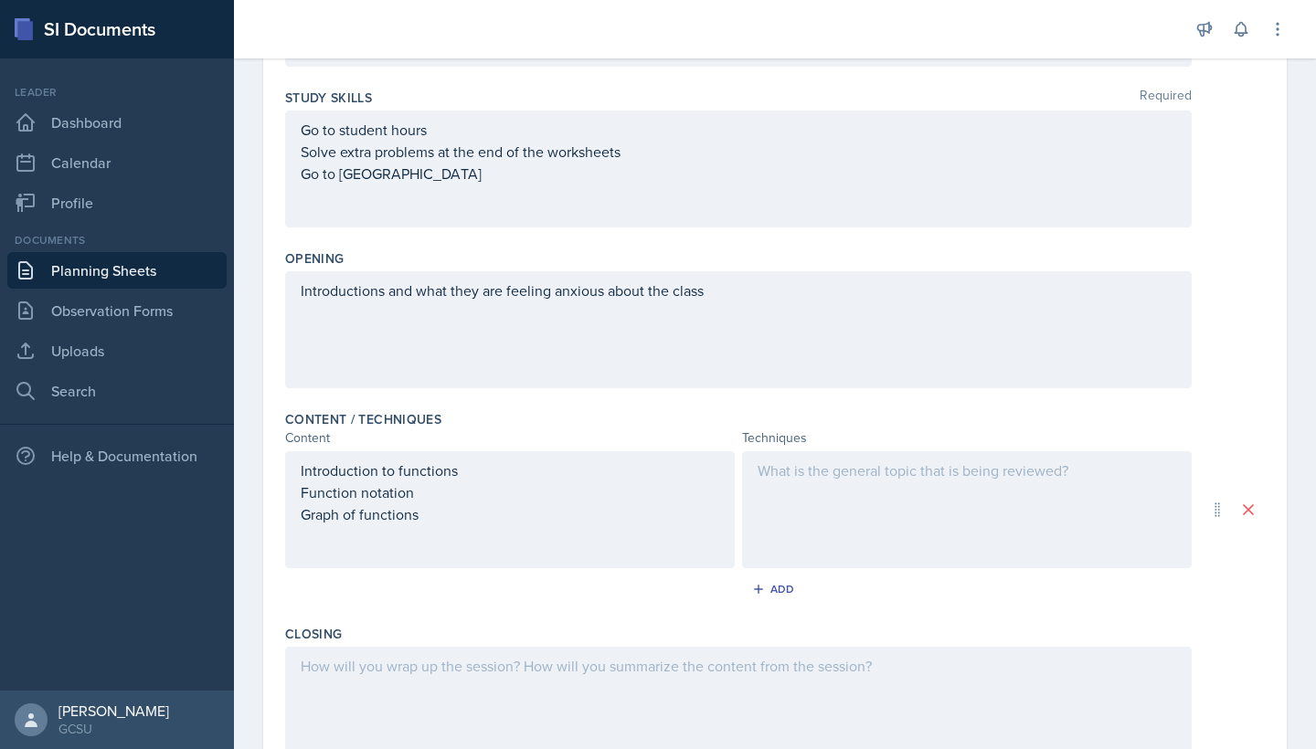
scroll to position [270, 0]
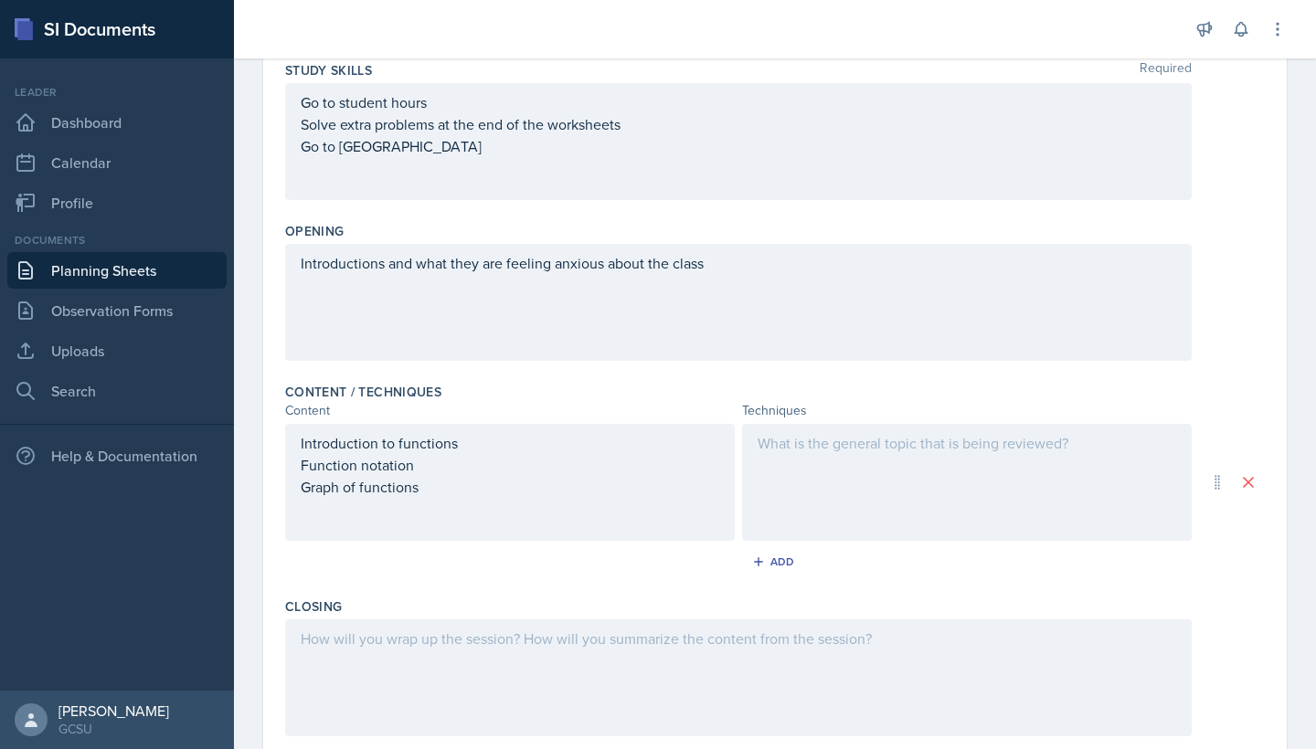
drag, startPoint x: 444, startPoint y: 500, endPoint x: 322, endPoint y: 464, distance: 127.5
click at [322, 464] on div "Introduction to functions Function notation Graph of functions" at bounding box center [510, 482] width 450 height 117
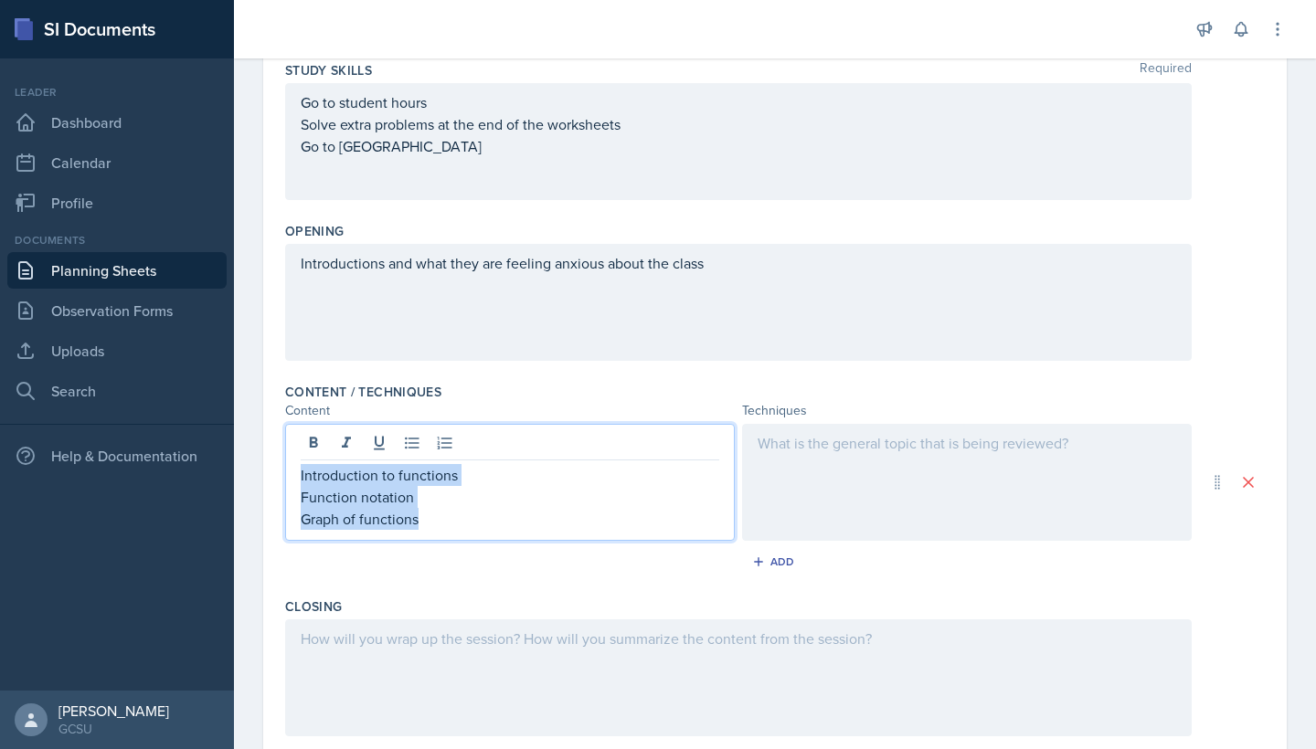
drag, startPoint x: 437, startPoint y: 526, endPoint x: 302, endPoint y: 478, distance: 143.6
click at [302, 478] on div "Introduction to functions Function notation Graph of functions" at bounding box center [510, 497] width 418 height 66
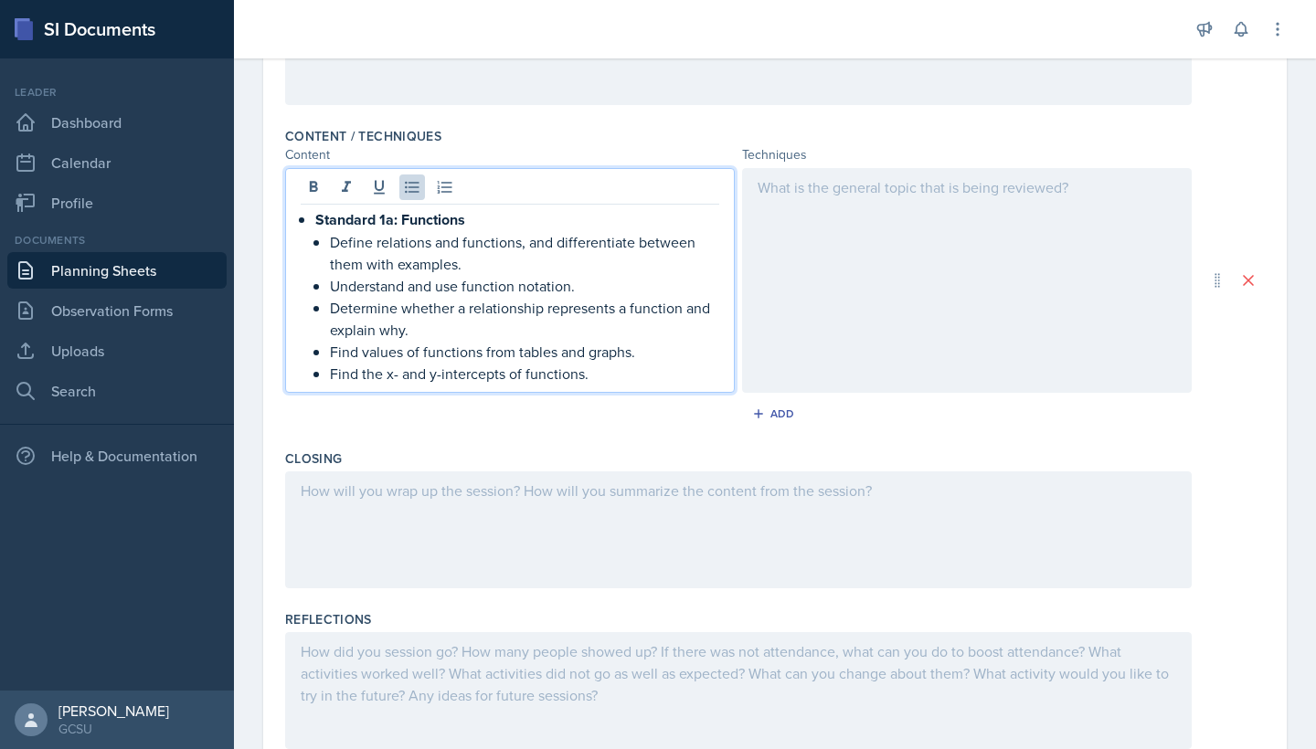
scroll to position [528, 0]
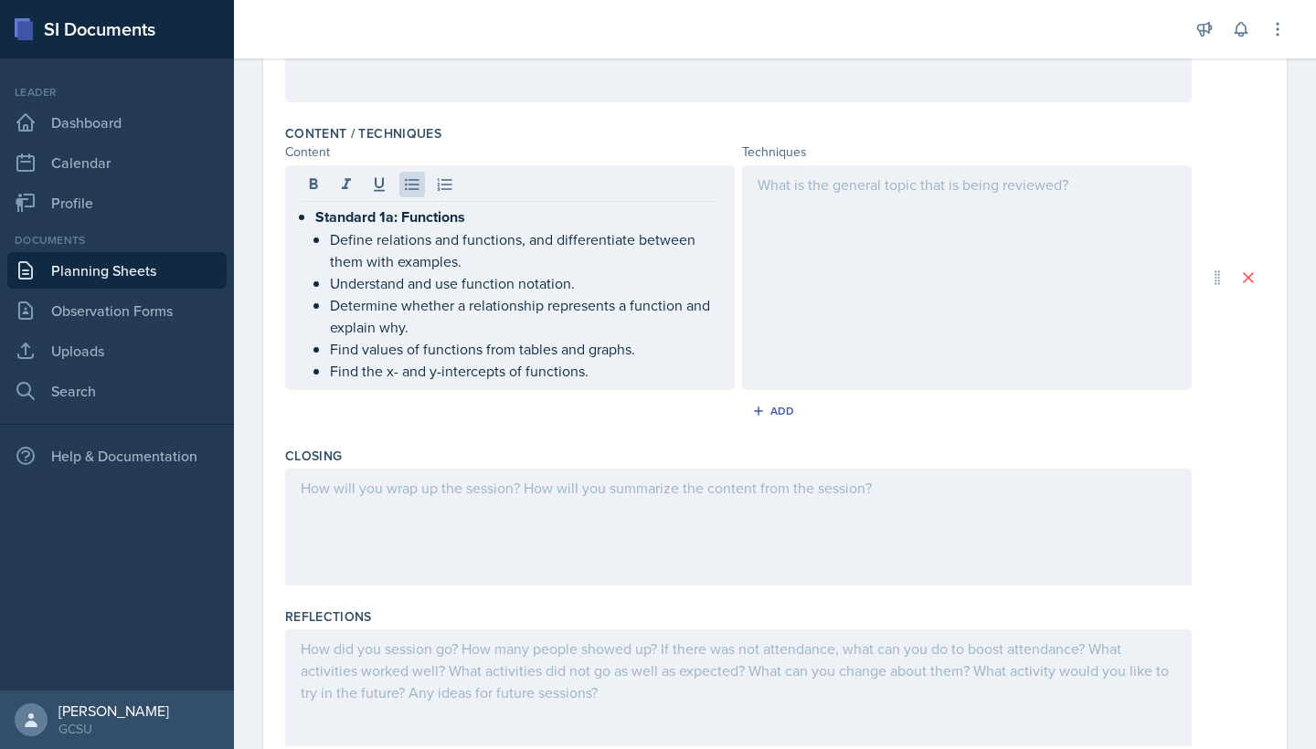
click at [821, 215] on div at bounding box center [967, 277] width 450 height 225
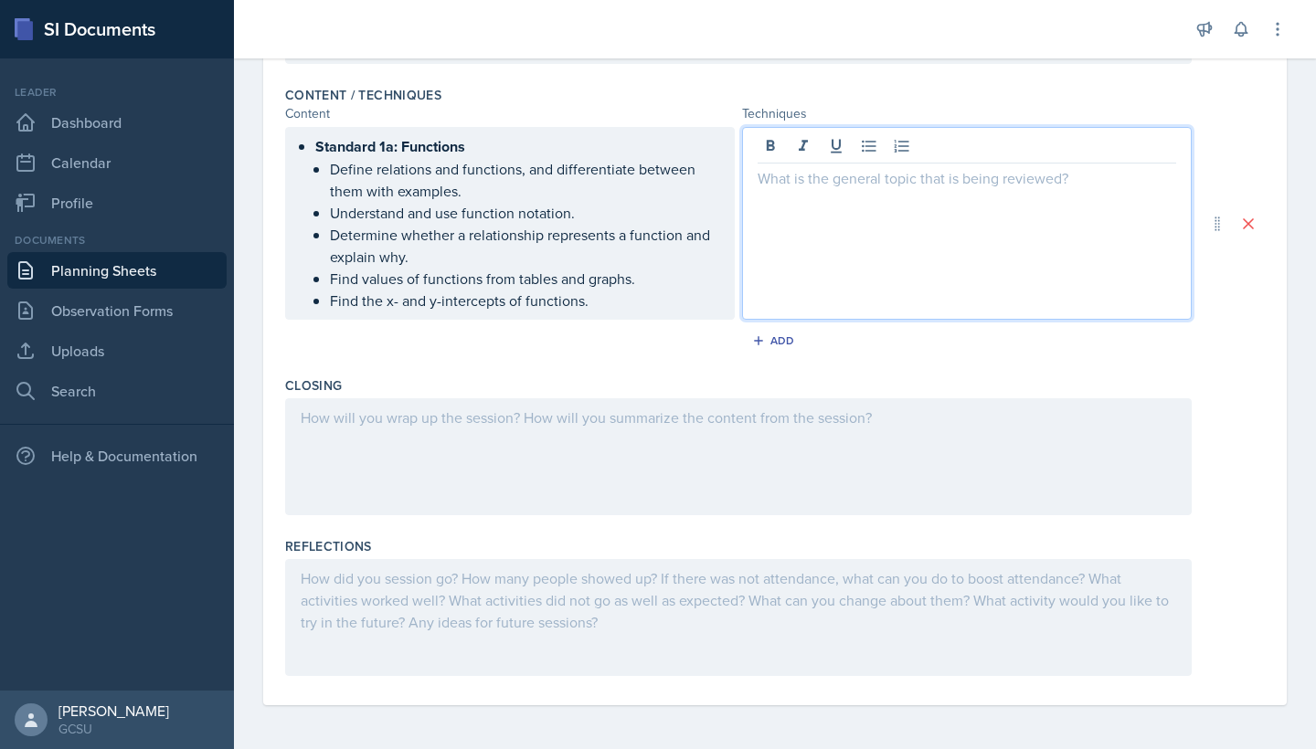
scroll to position [567, 0]
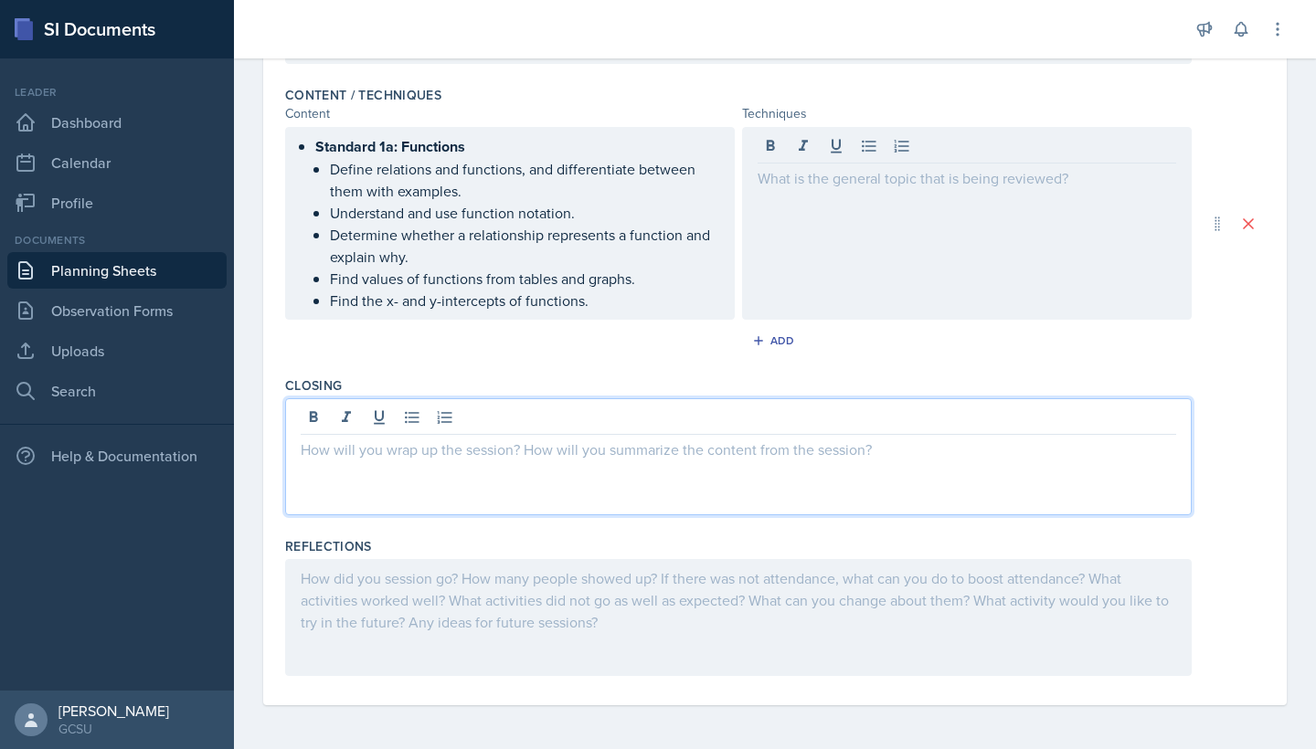
click at [682, 419] on div at bounding box center [738, 456] width 906 height 117
click at [843, 237] on div at bounding box center [967, 223] width 450 height 193
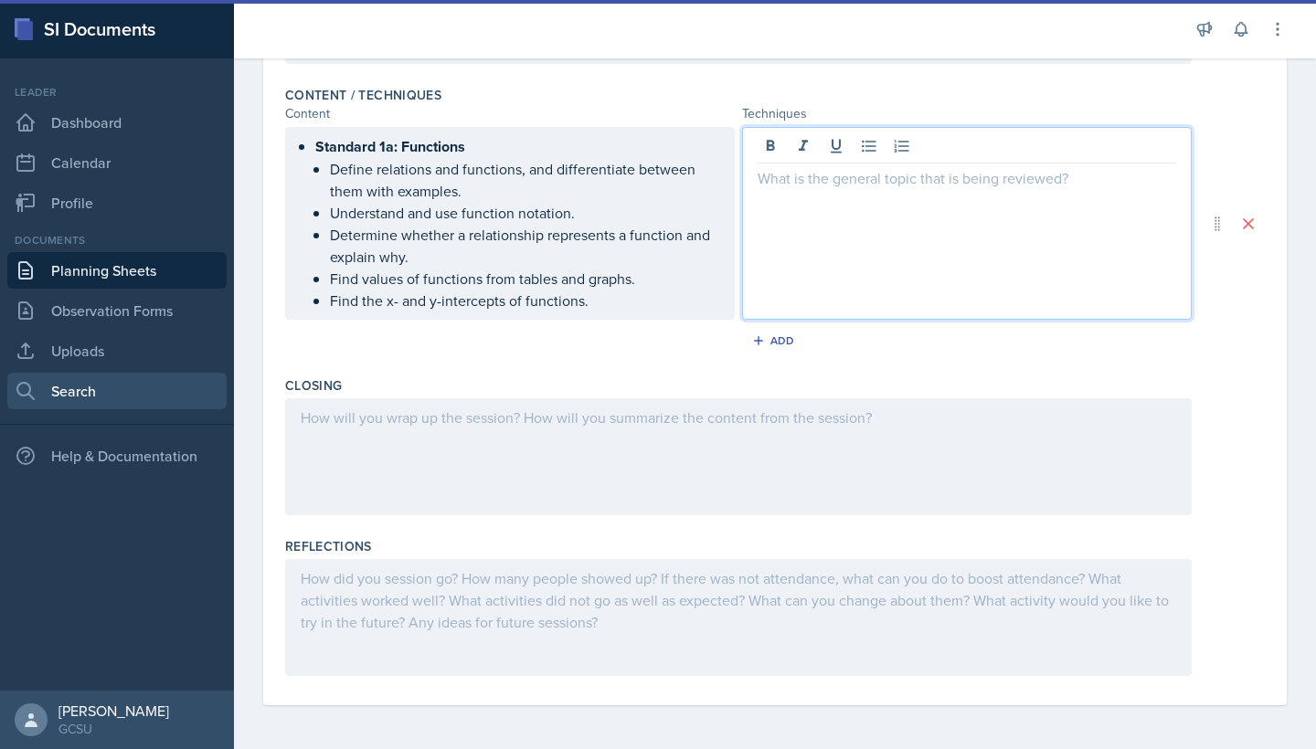
click at [79, 381] on link "Search" at bounding box center [116, 391] width 219 height 37
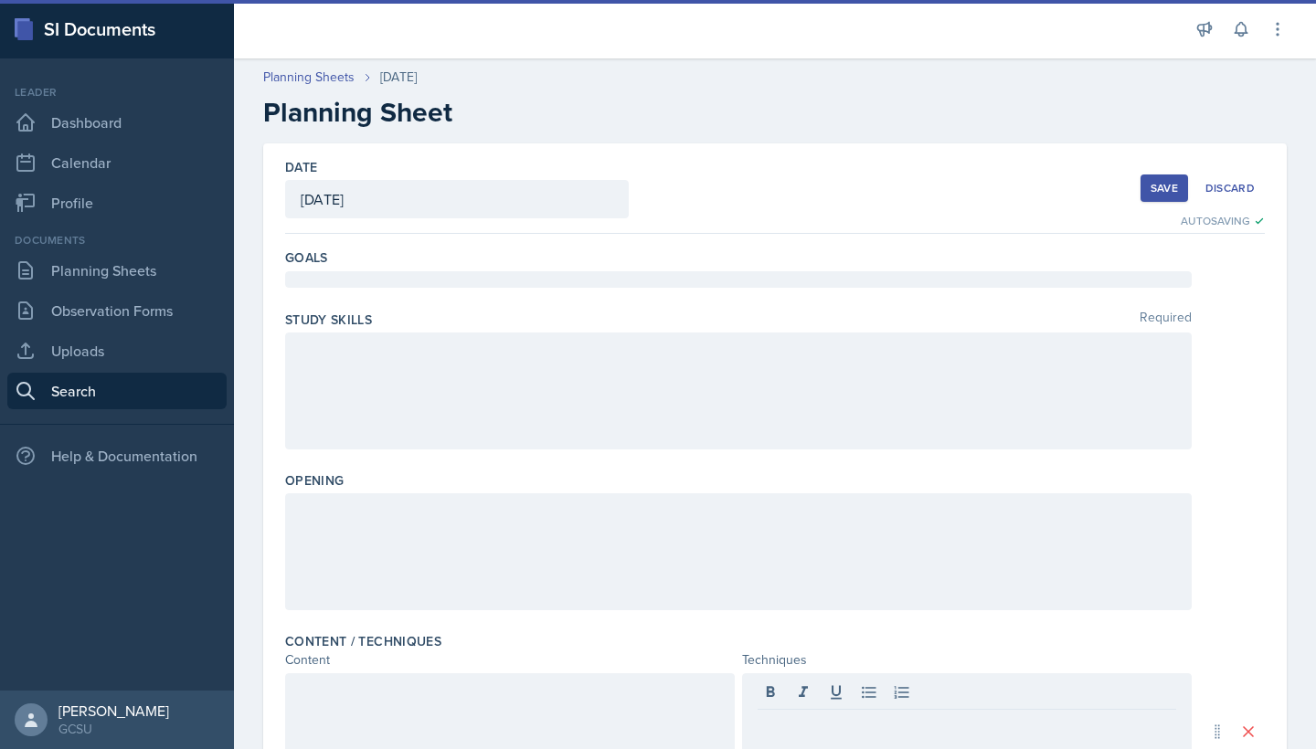
select select "all"
select select "1"
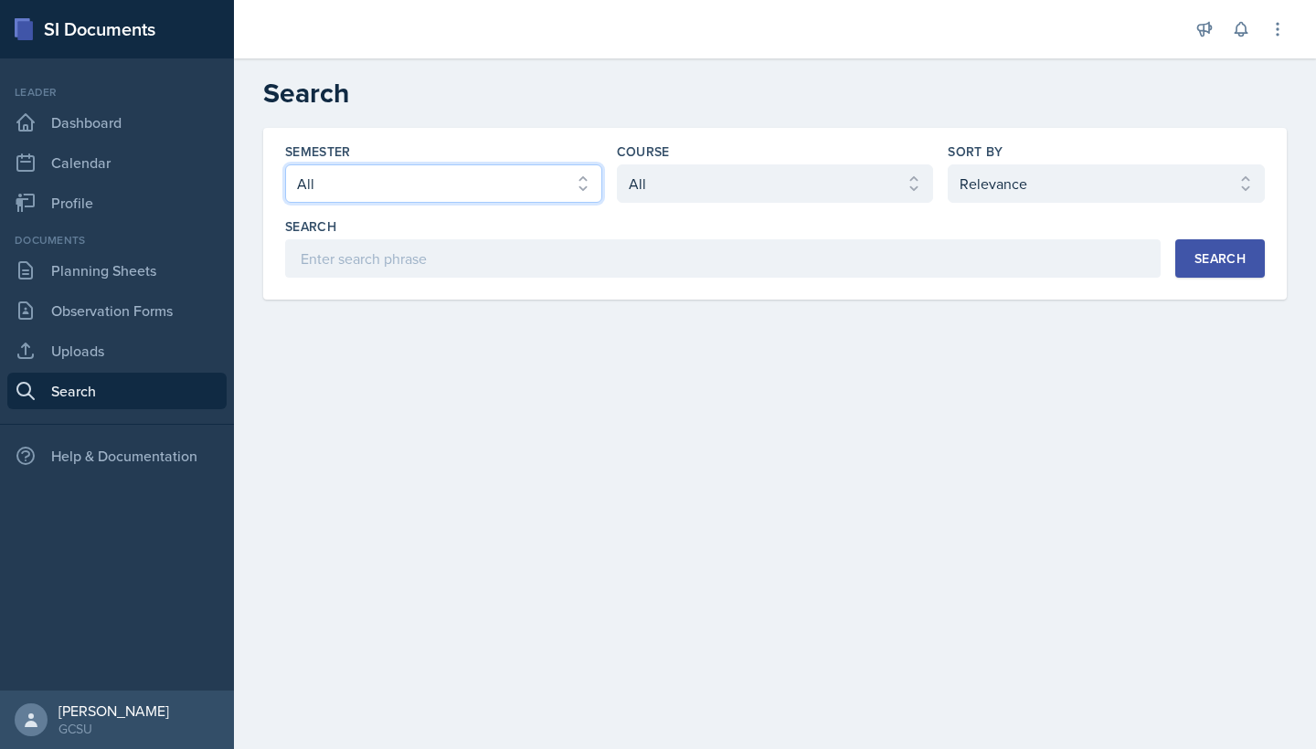
select select "e7b6c66a-987a-4ab3-92d3-5526cc86007b"
select select "d236ee51-059a-45e2-88e4-86a0f95ae8ef"
click at [1199, 253] on div "Search" at bounding box center [1219, 258] width 51 height 15
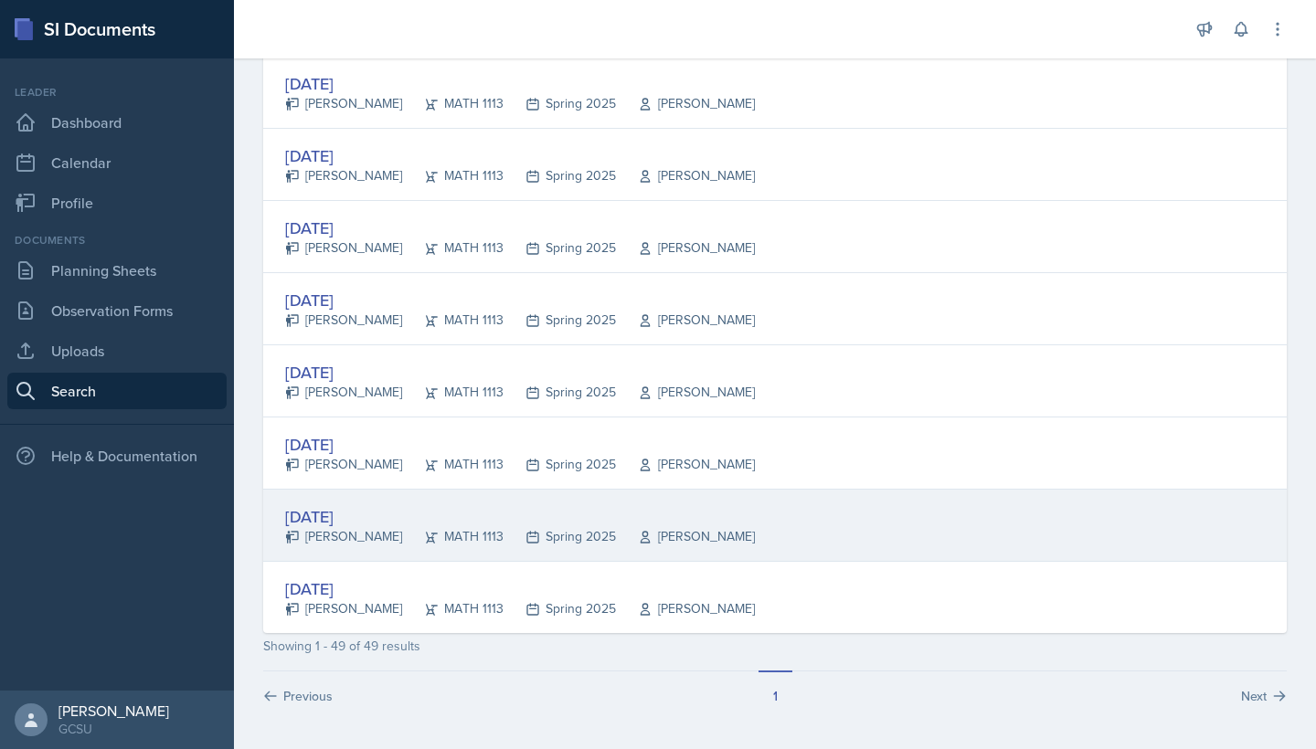
scroll to position [3267, 0]
click at [674, 507] on div "[DATE] [PERSON_NAME] MATH 1113 Spring 2025 [PERSON_NAME]" at bounding box center [774, 526] width 1023 height 72
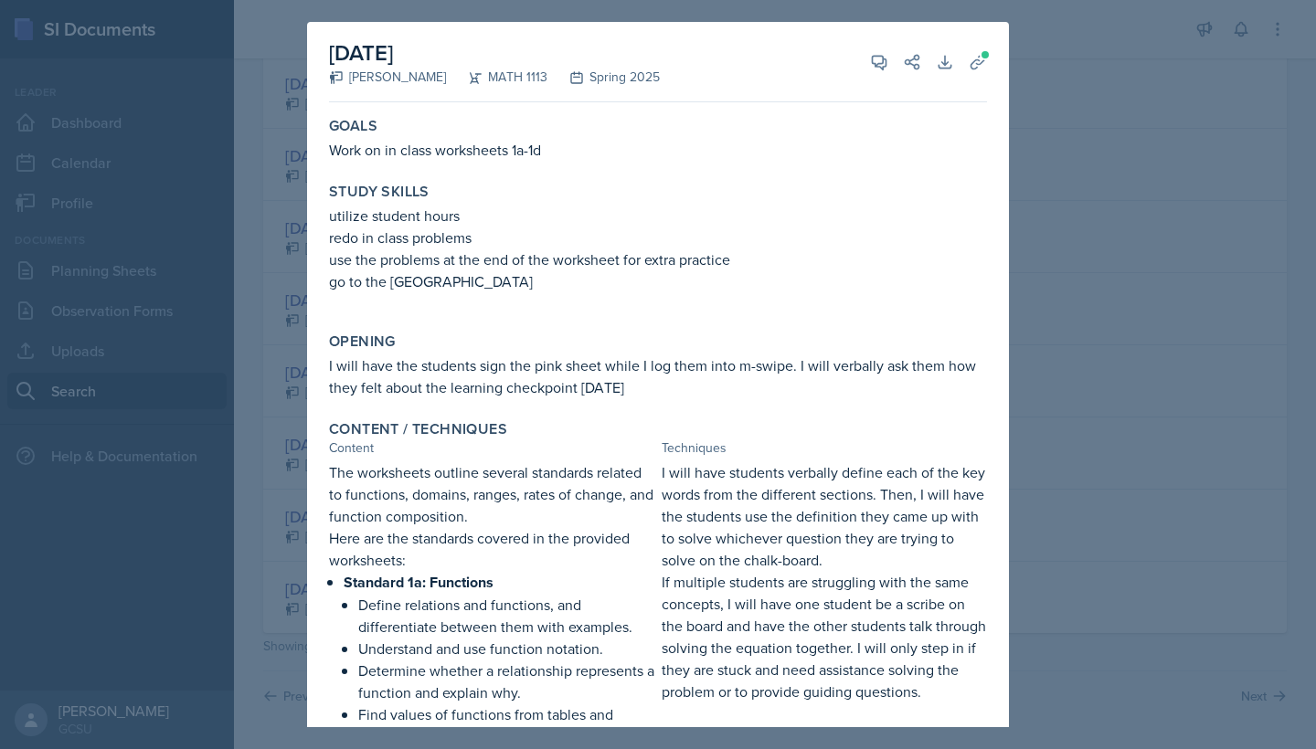
scroll to position [0, 0]
click at [1091, 167] on div at bounding box center [658, 374] width 1316 height 749
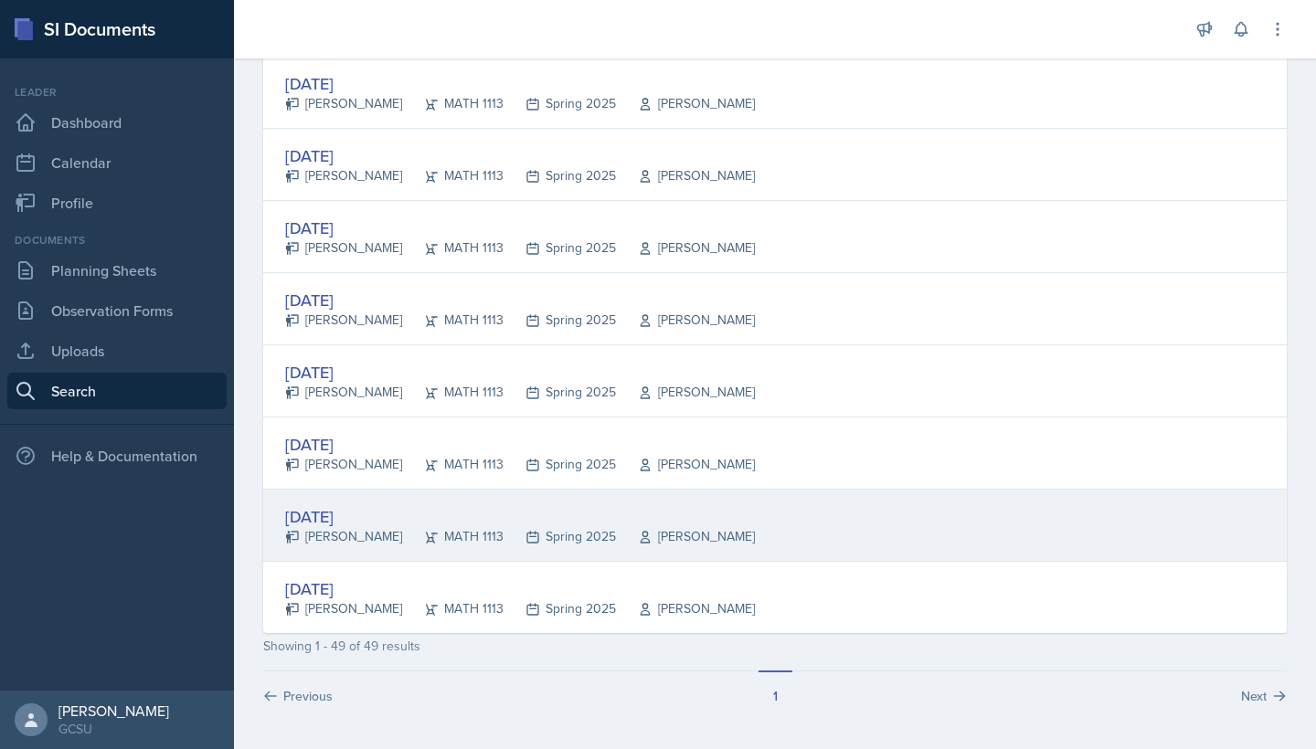
click at [675, 548] on div "[DATE] [PERSON_NAME] MATH 1113 Spring 2025 [PERSON_NAME]" at bounding box center [774, 526] width 1023 height 72
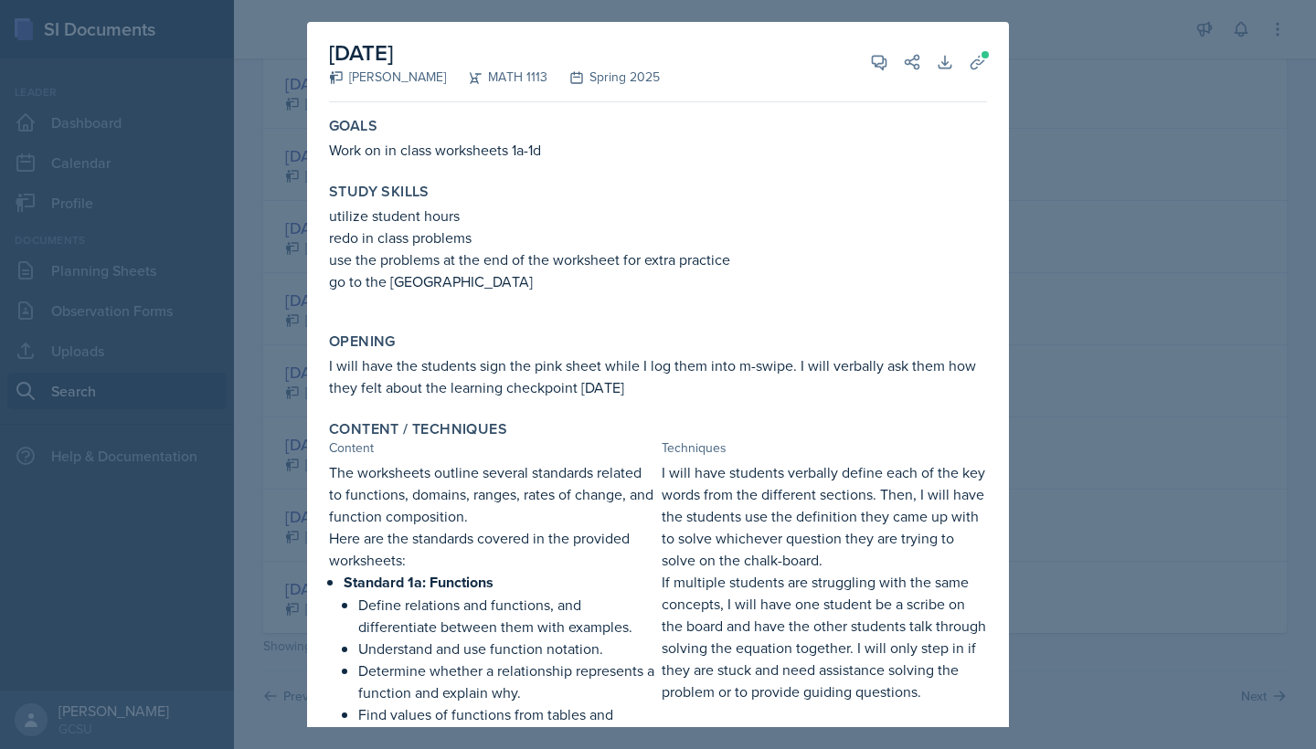
click at [1021, 178] on div at bounding box center [658, 374] width 1316 height 749
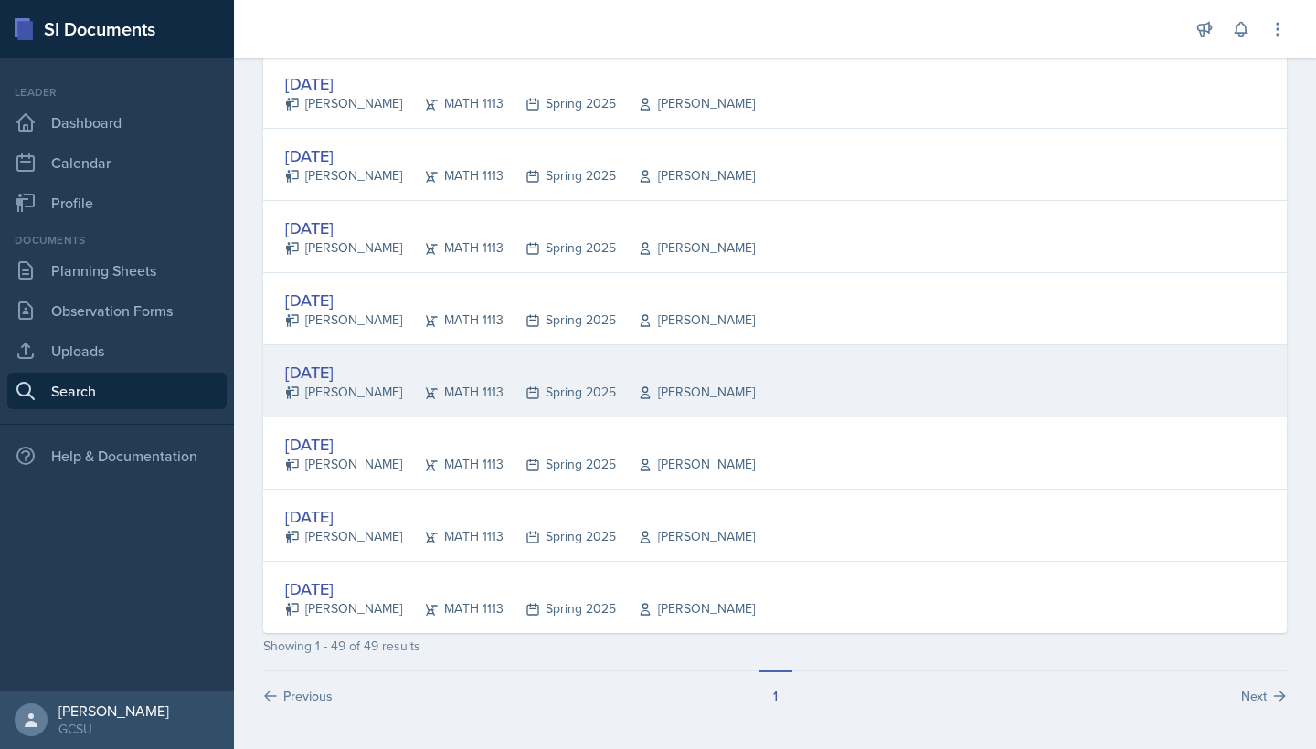
click at [495, 411] on div "[DATE] [PERSON_NAME] MATH 1113 Spring 2025 [PERSON_NAME]" at bounding box center [774, 381] width 1023 height 72
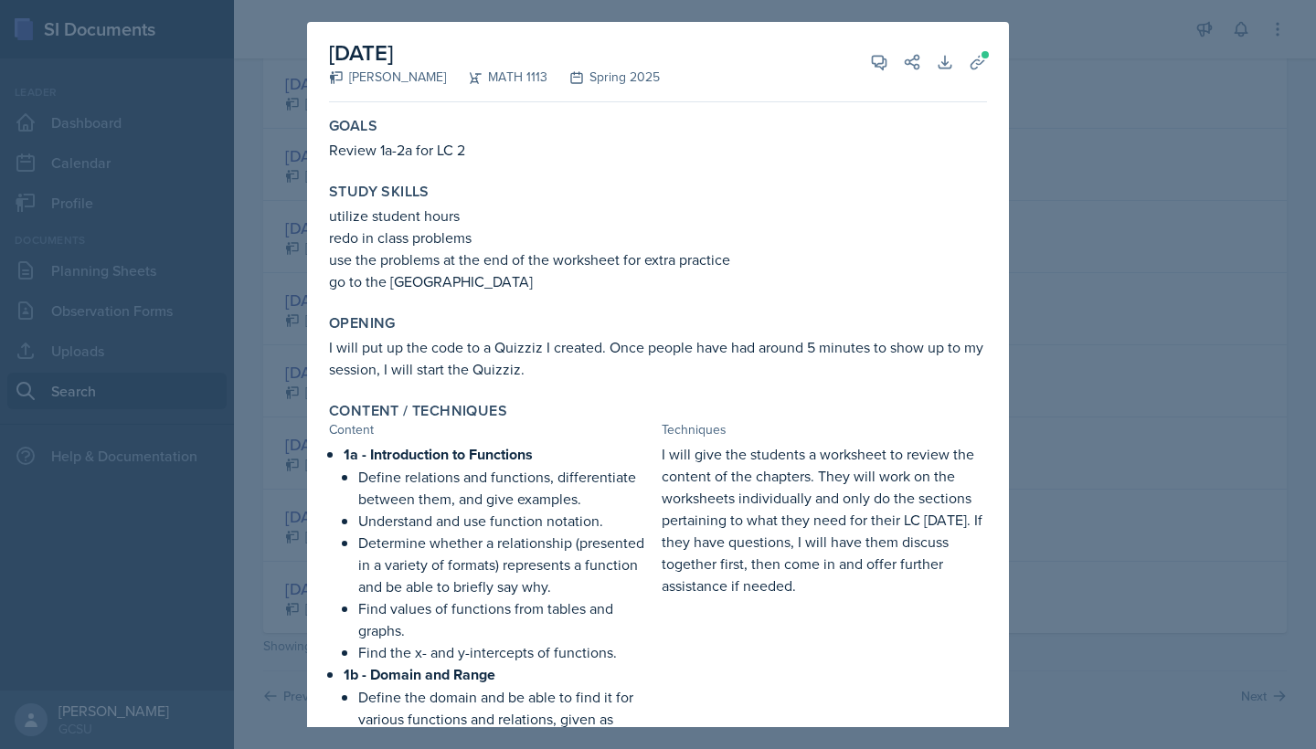
click at [1135, 508] on div at bounding box center [658, 374] width 1316 height 749
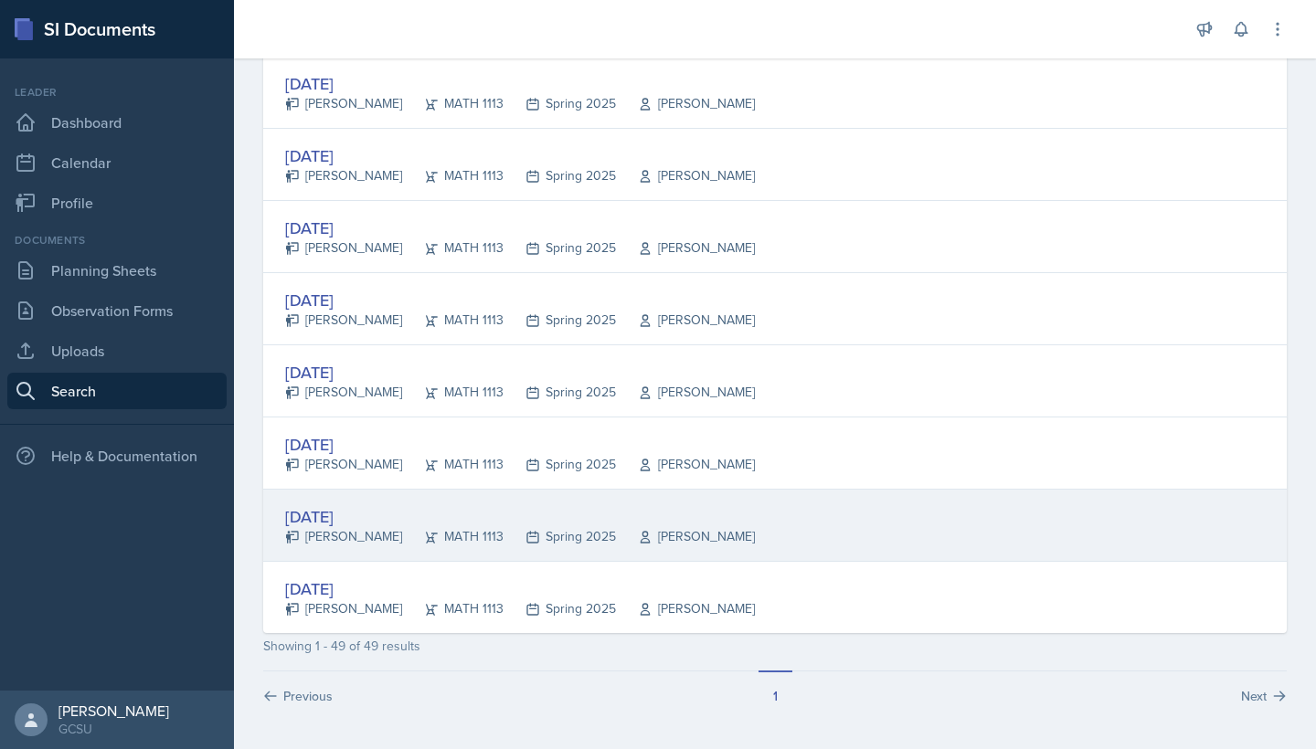
click at [695, 540] on div "[DATE] [PERSON_NAME] MATH 1113 Spring 2025 [PERSON_NAME]" at bounding box center [774, 526] width 1023 height 72
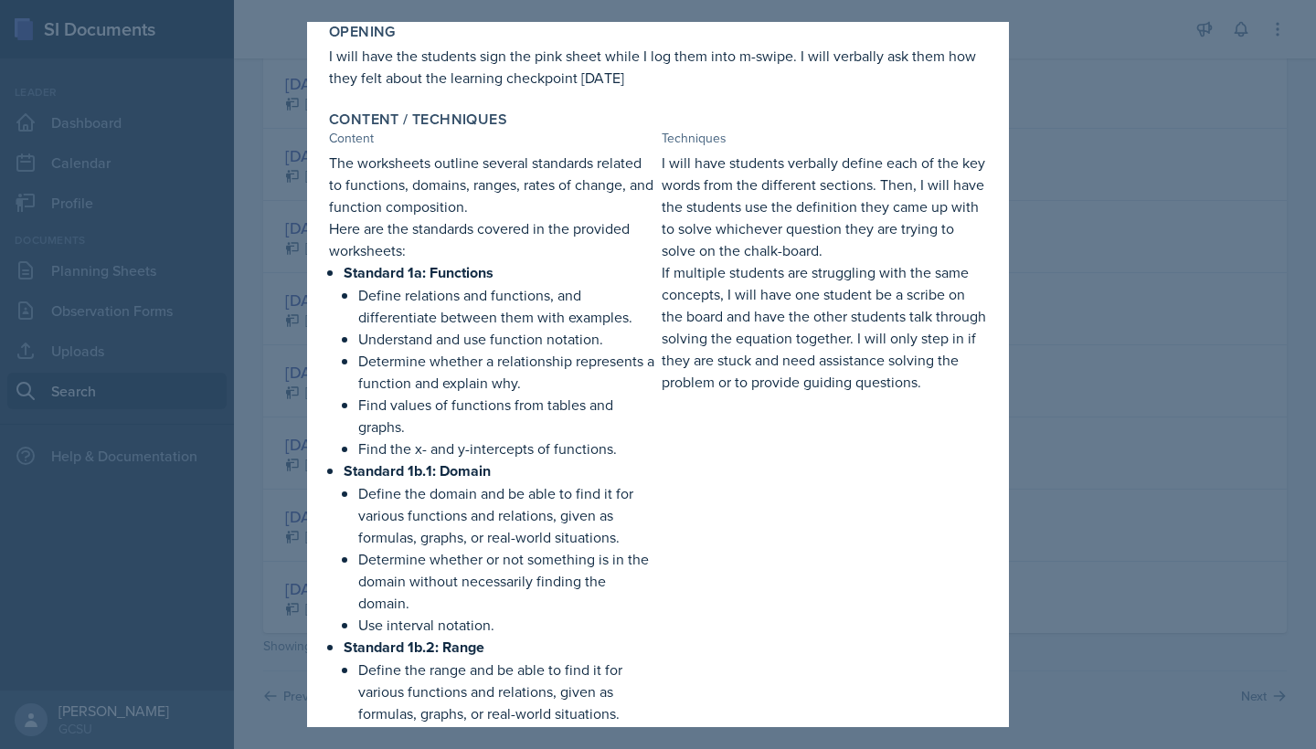
scroll to position [317, 0]
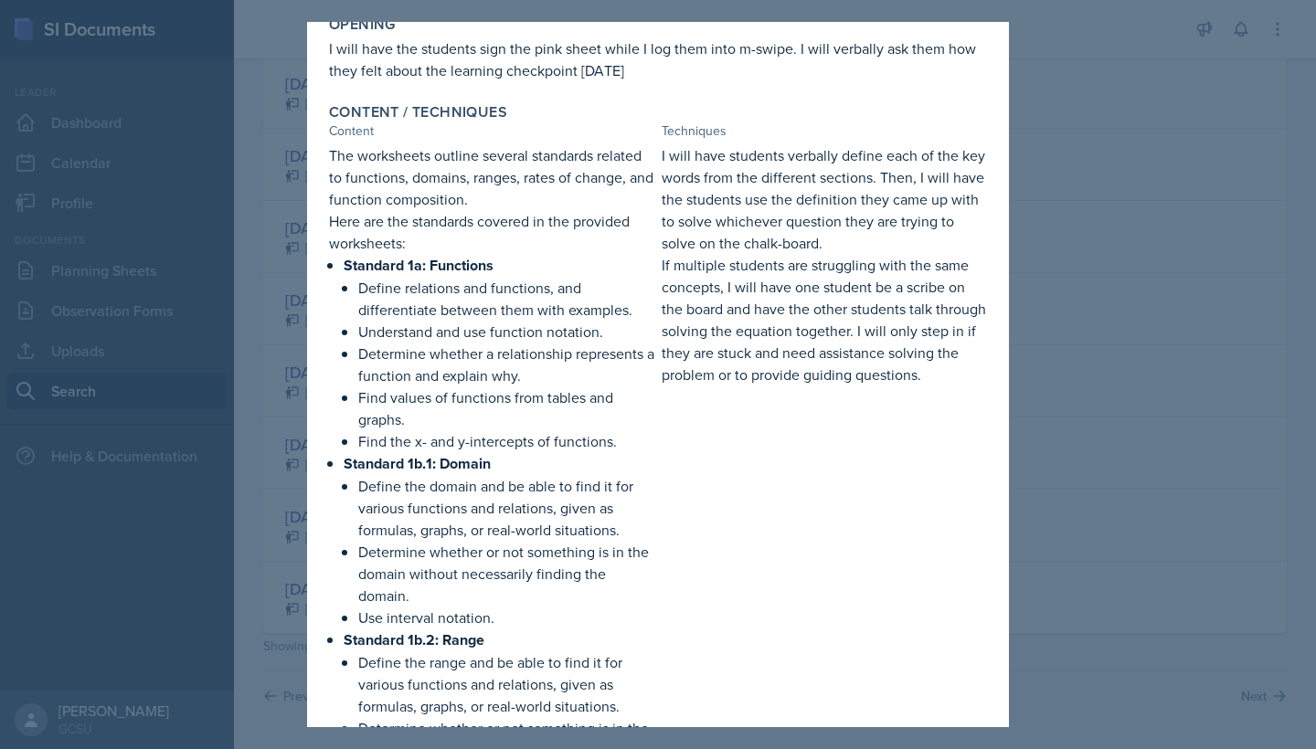
click at [1315, 350] on div at bounding box center [658, 374] width 1316 height 749
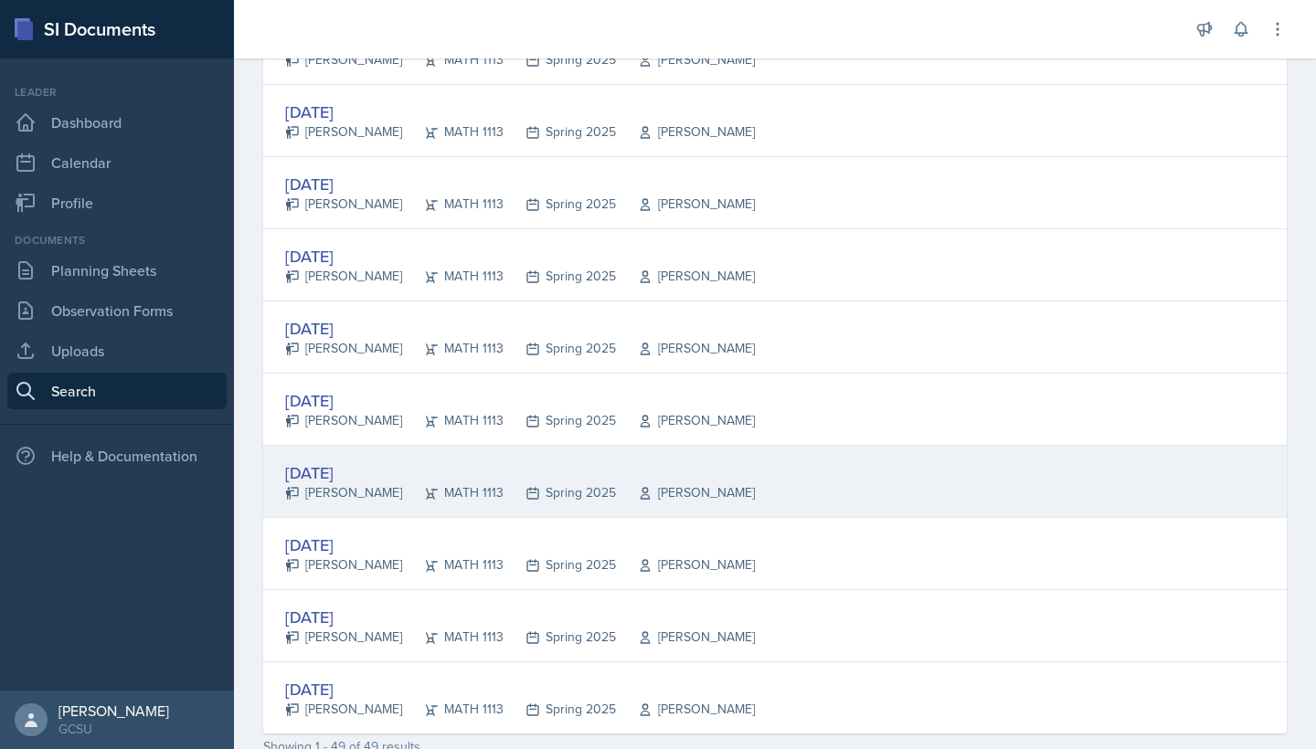
scroll to position [3148, 0]
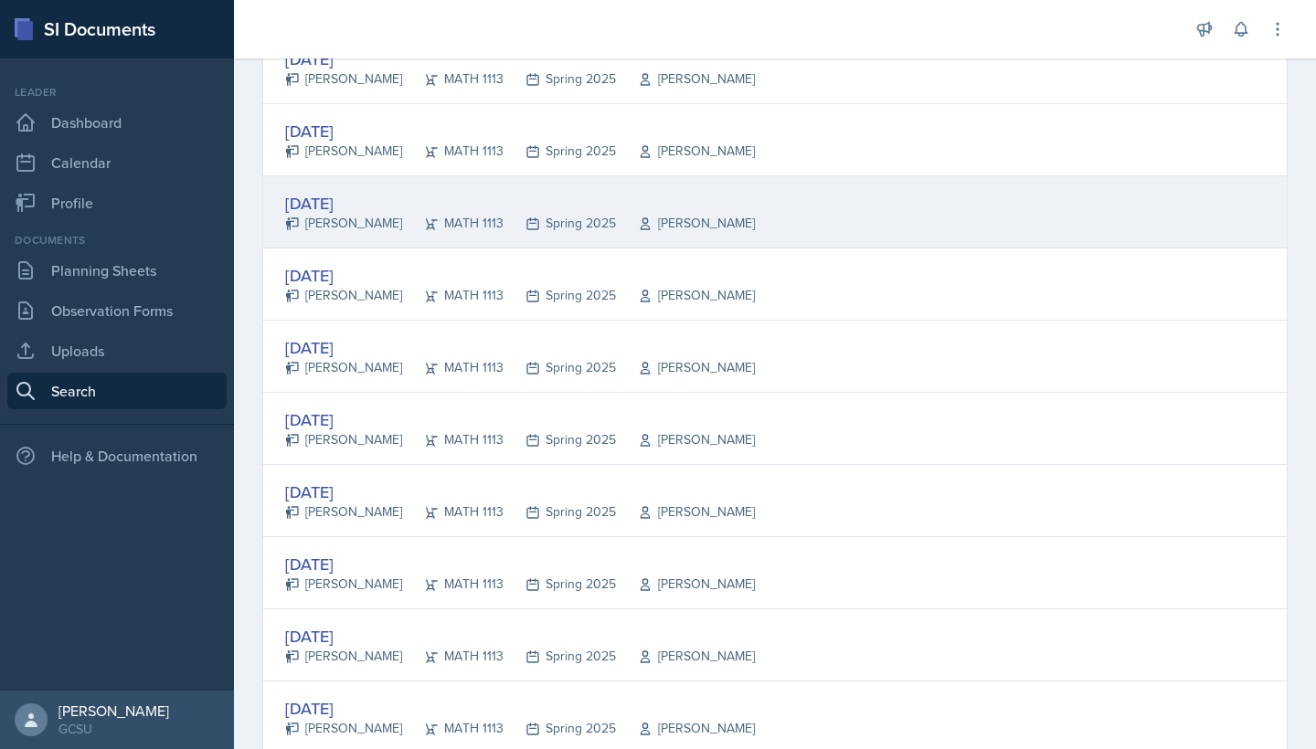
click at [693, 238] on div "[DATE] [PERSON_NAME] MATH 1113 Spring 2025 [PERSON_NAME]" at bounding box center [774, 212] width 1023 height 72
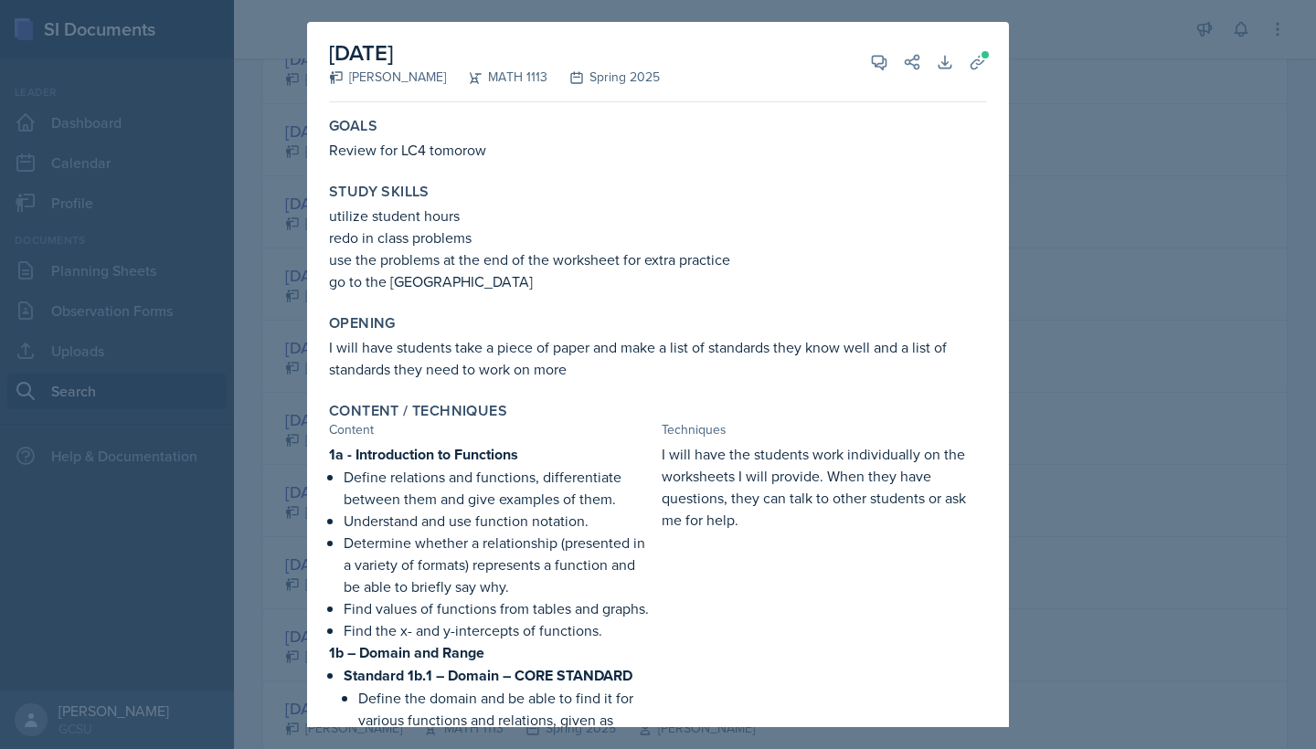
click at [1040, 422] on div at bounding box center [658, 374] width 1316 height 749
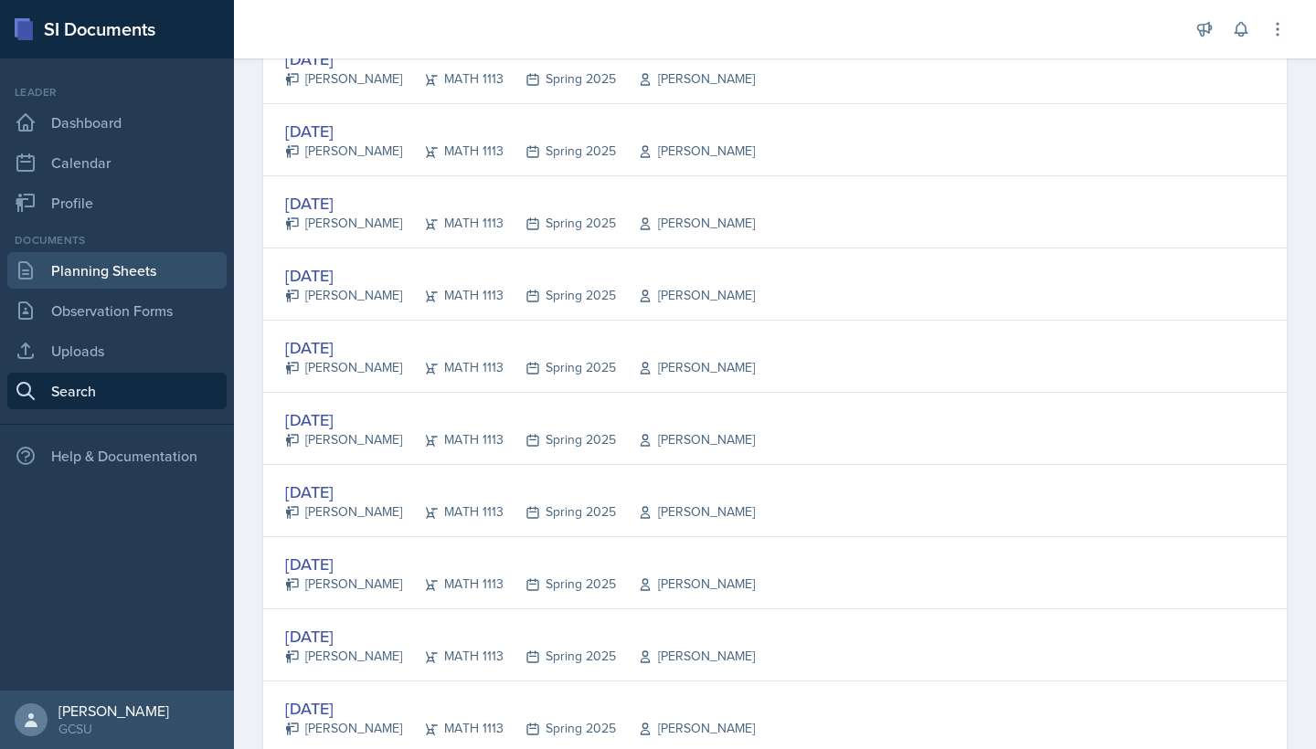
click at [110, 252] on link "Planning Sheets" at bounding box center [116, 270] width 219 height 37
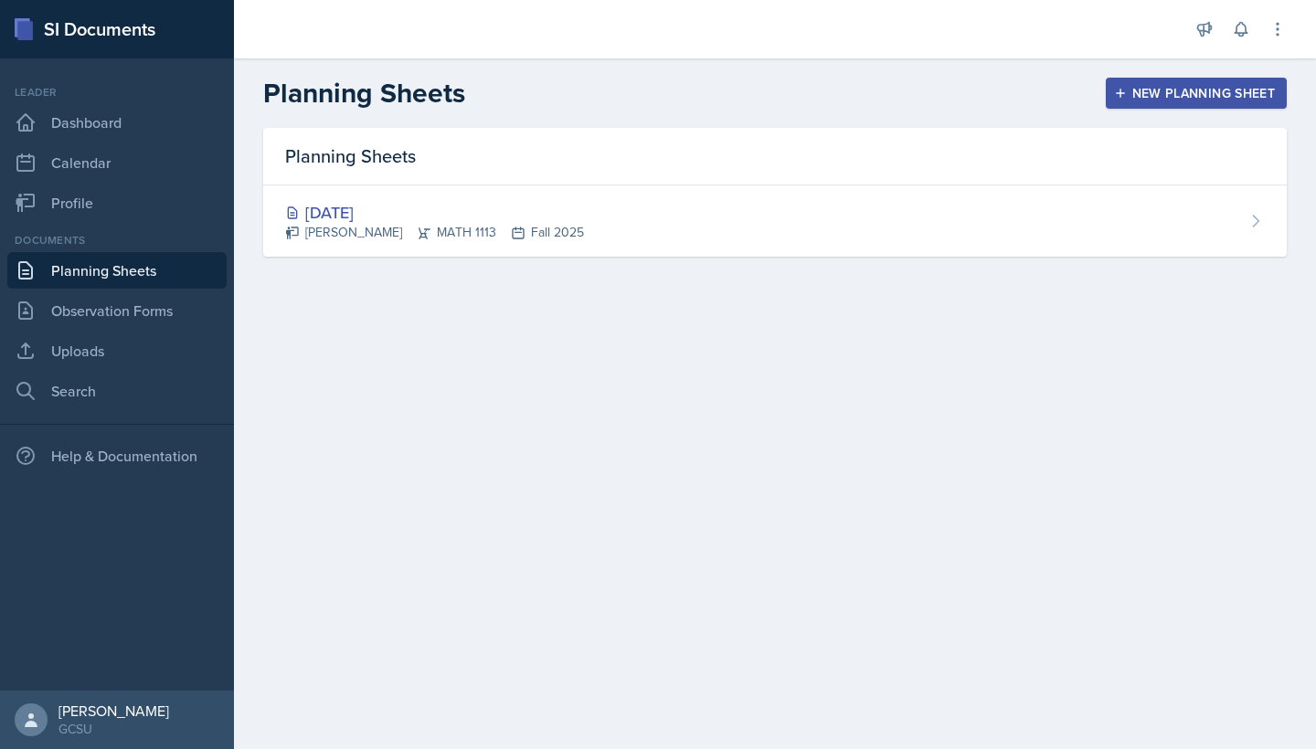
click at [588, 261] on div "Planning Sheets [DATE] Eni [GEOGRAPHIC_DATA] MATH 1113 Fall 2025" at bounding box center [775, 214] width 1082 height 173
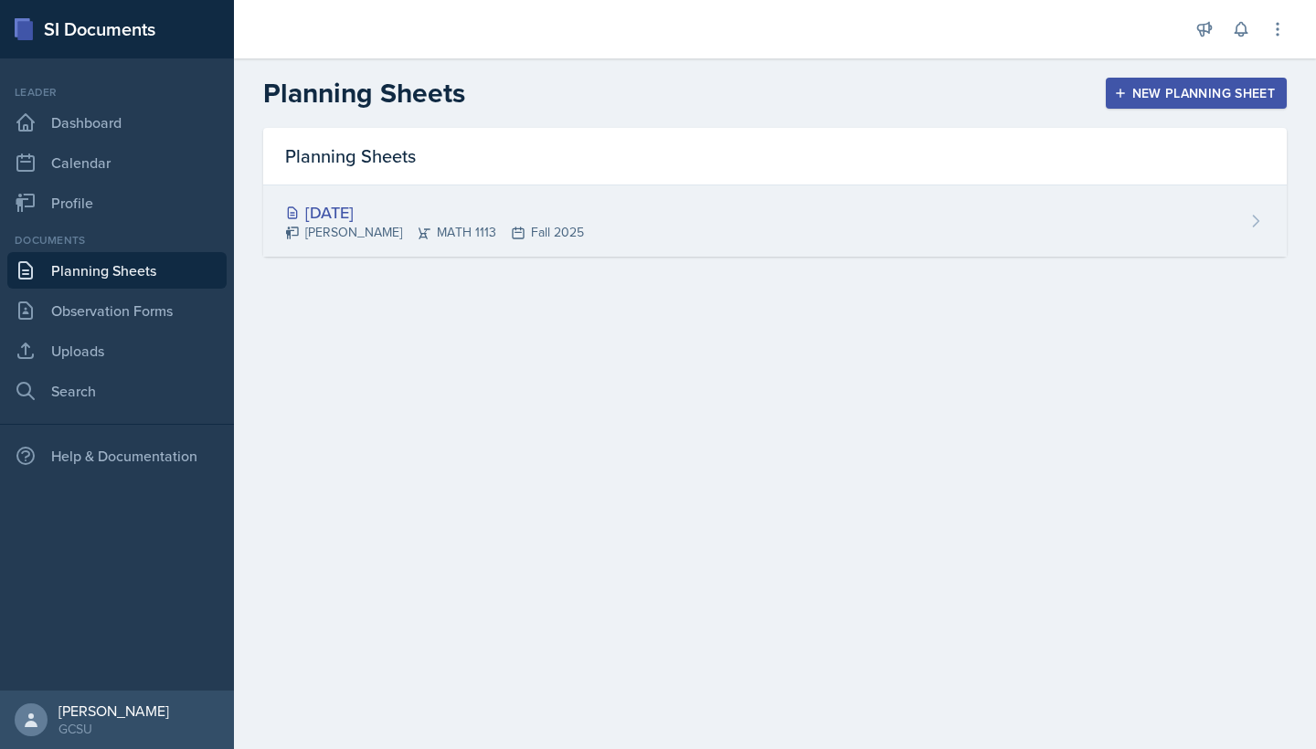
click at [586, 245] on div "[DATE] Eni [GEOGRAPHIC_DATA] MATH 1113 Fall 2025" at bounding box center [774, 220] width 1023 height 71
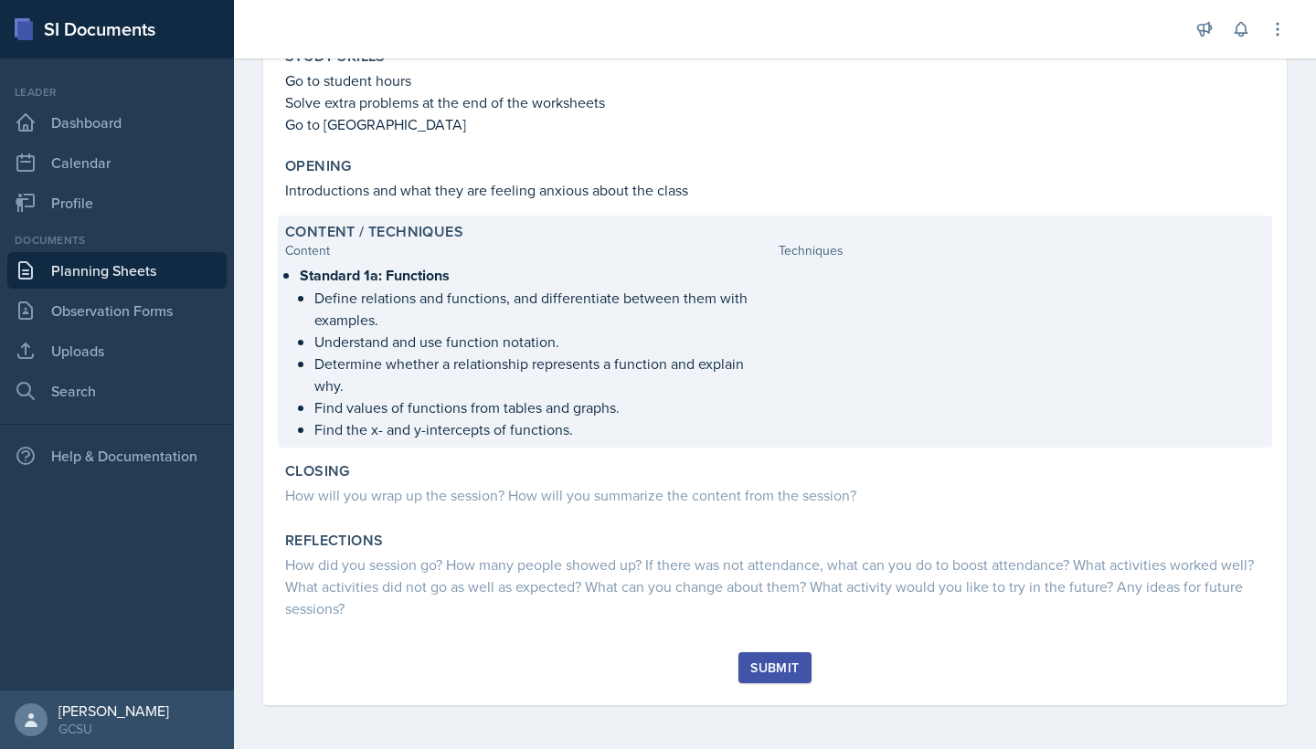
click at [858, 323] on div at bounding box center [1021, 352] width 486 height 176
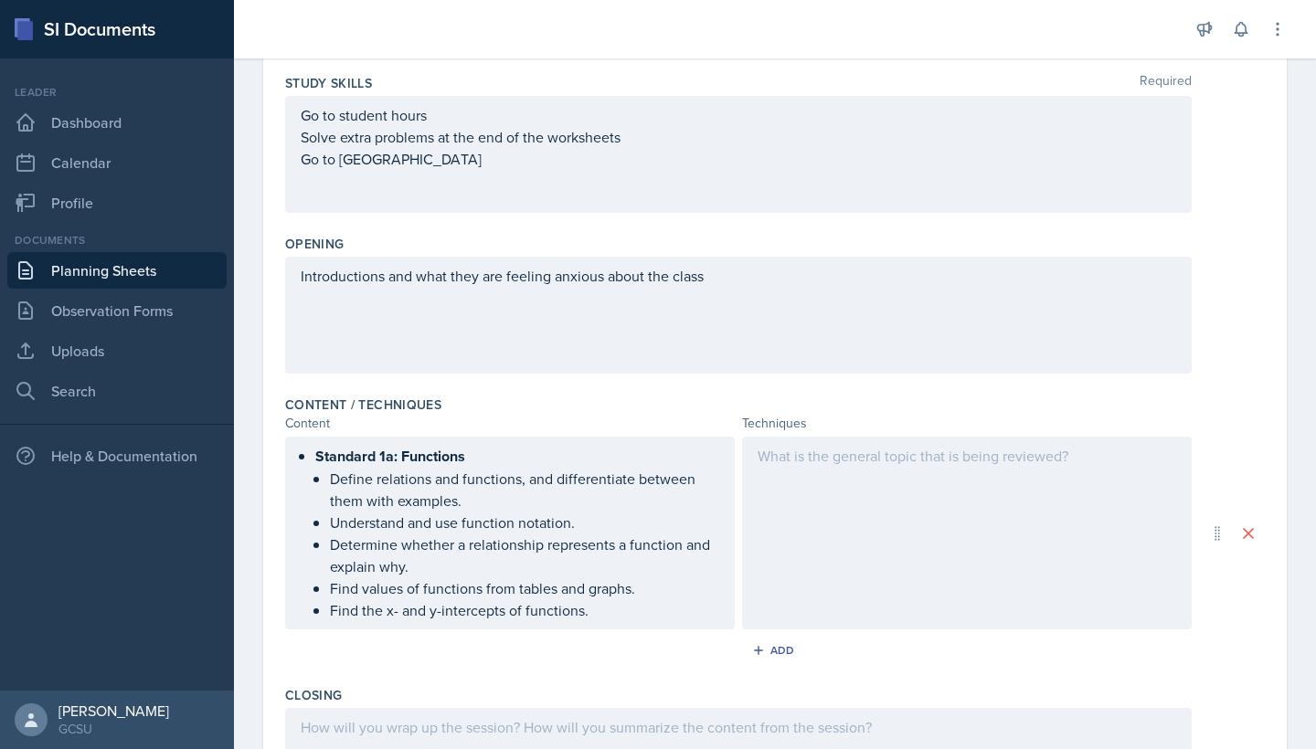
click at [810, 473] on div at bounding box center [967, 533] width 450 height 193
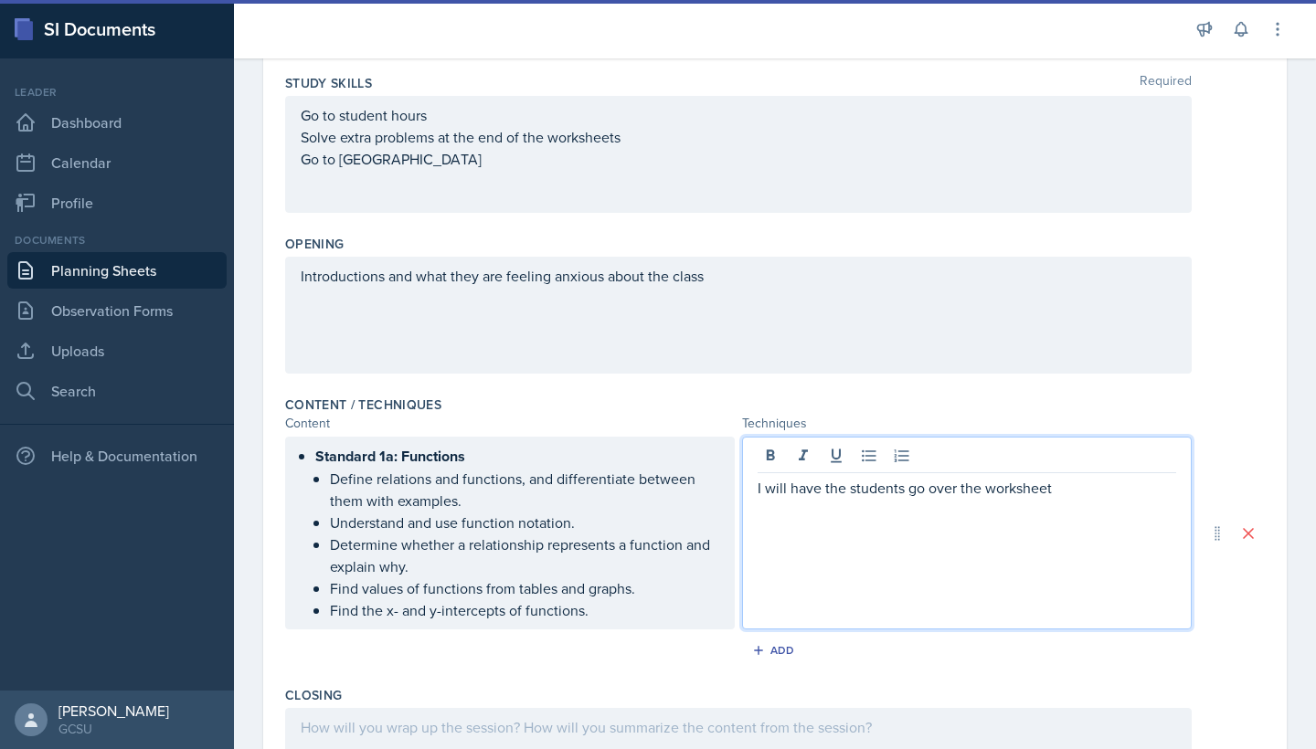
click at [477, 276] on div "Introductions and what they are feeling anxious about the class" at bounding box center [738, 315] width 906 height 117
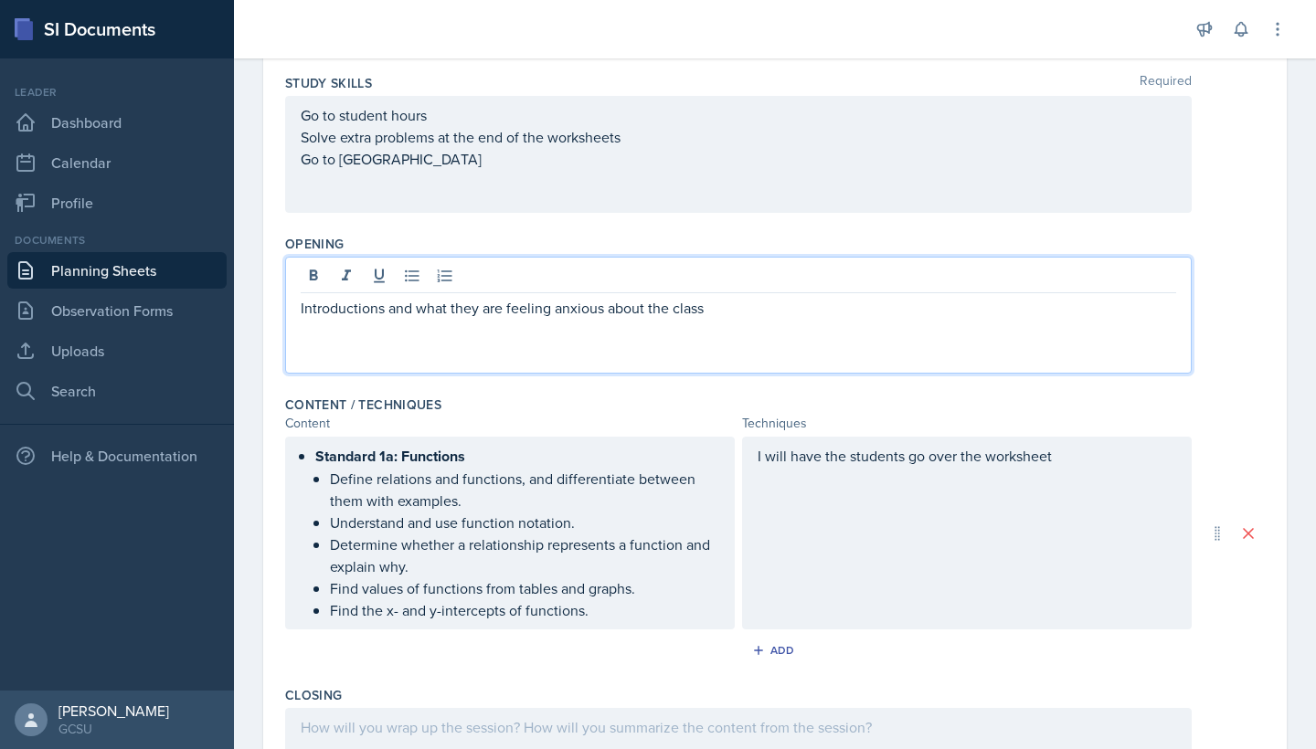
click at [447, 308] on p "Introductions and what they are feeling anxious about the class" at bounding box center [738, 308] width 875 height 22
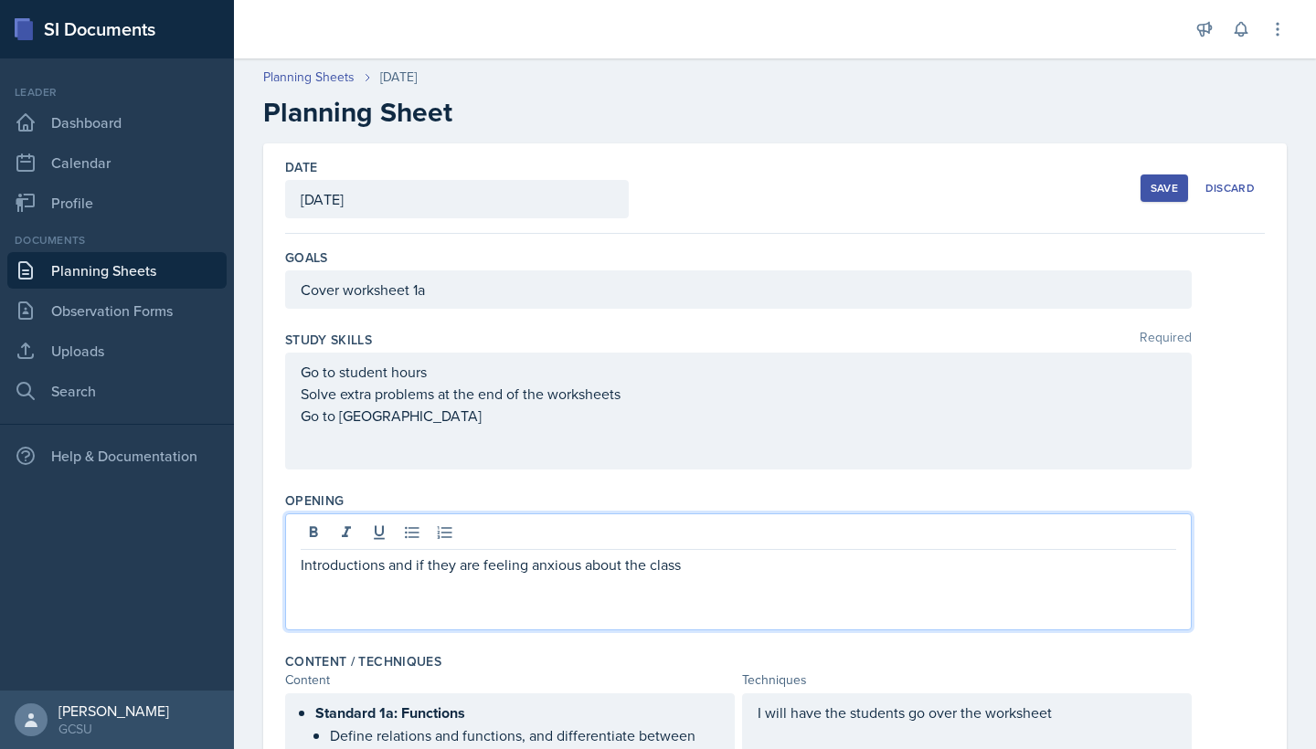
click at [523, 296] on div "Cover worksheet 1a" at bounding box center [738, 289] width 906 height 38
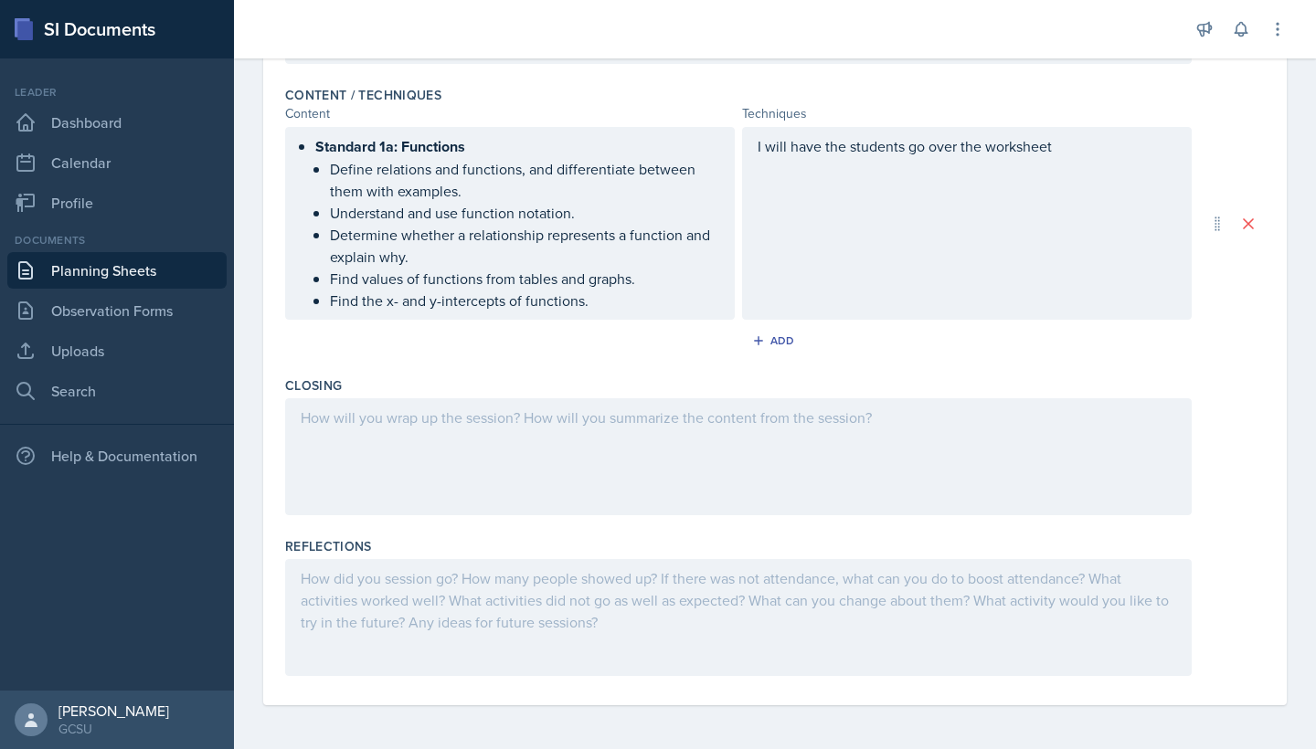
scroll to position [598, 0]
click at [1076, 146] on div "I will have the students go over the worksheet" at bounding box center [967, 223] width 450 height 193
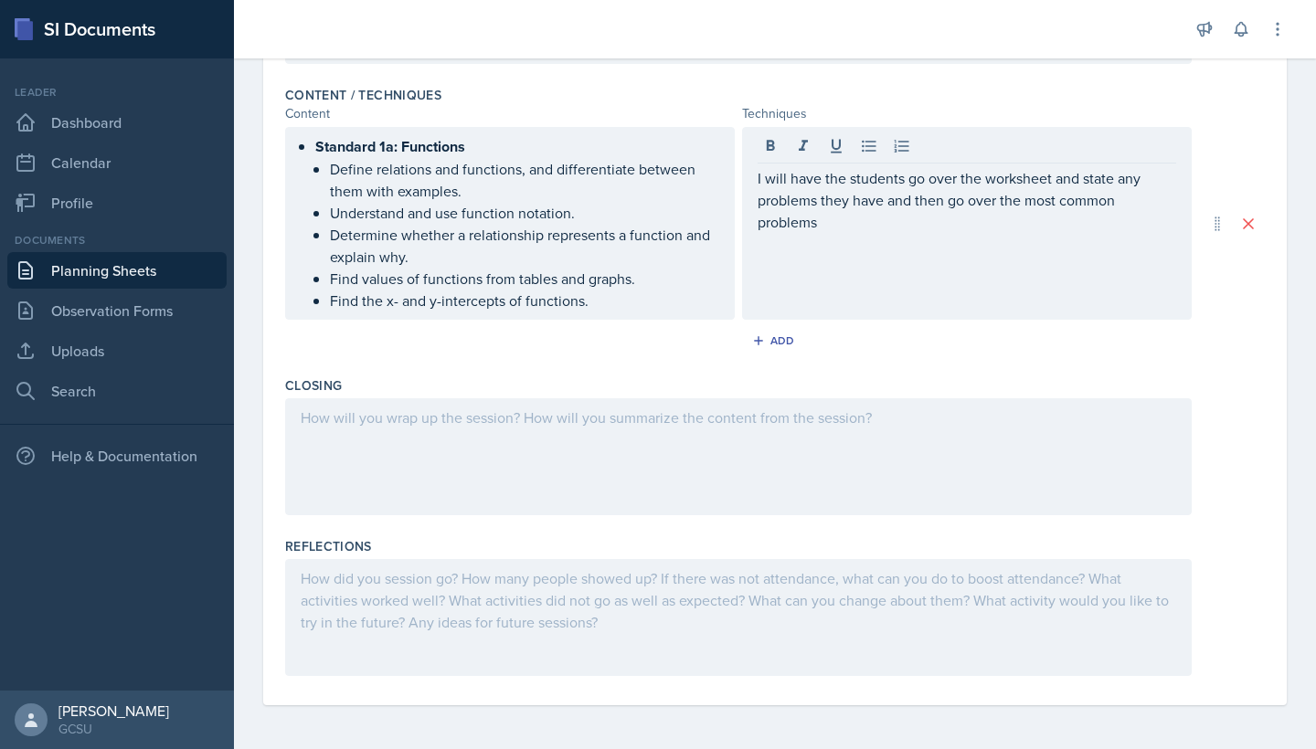
click at [702, 452] on div at bounding box center [738, 456] width 906 height 117
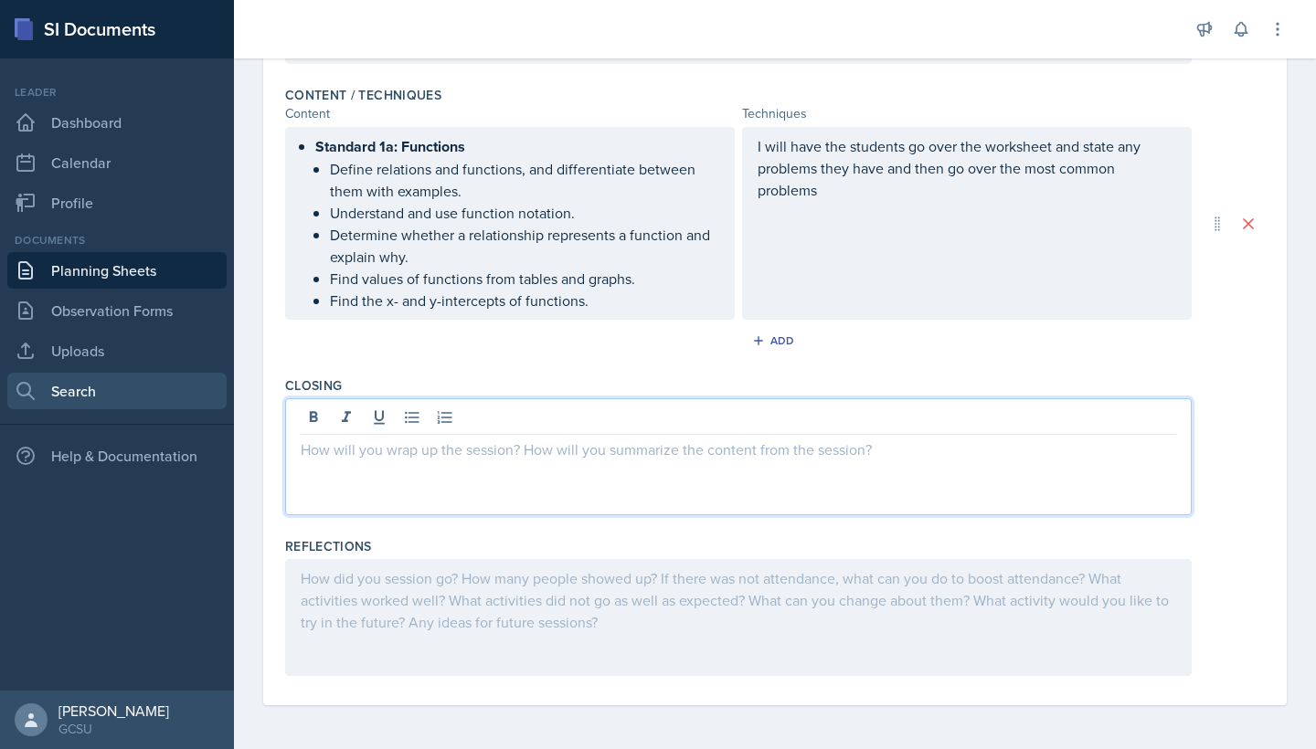
click at [97, 381] on link "Search" at bounding box center [116, 391] width 219 height 37
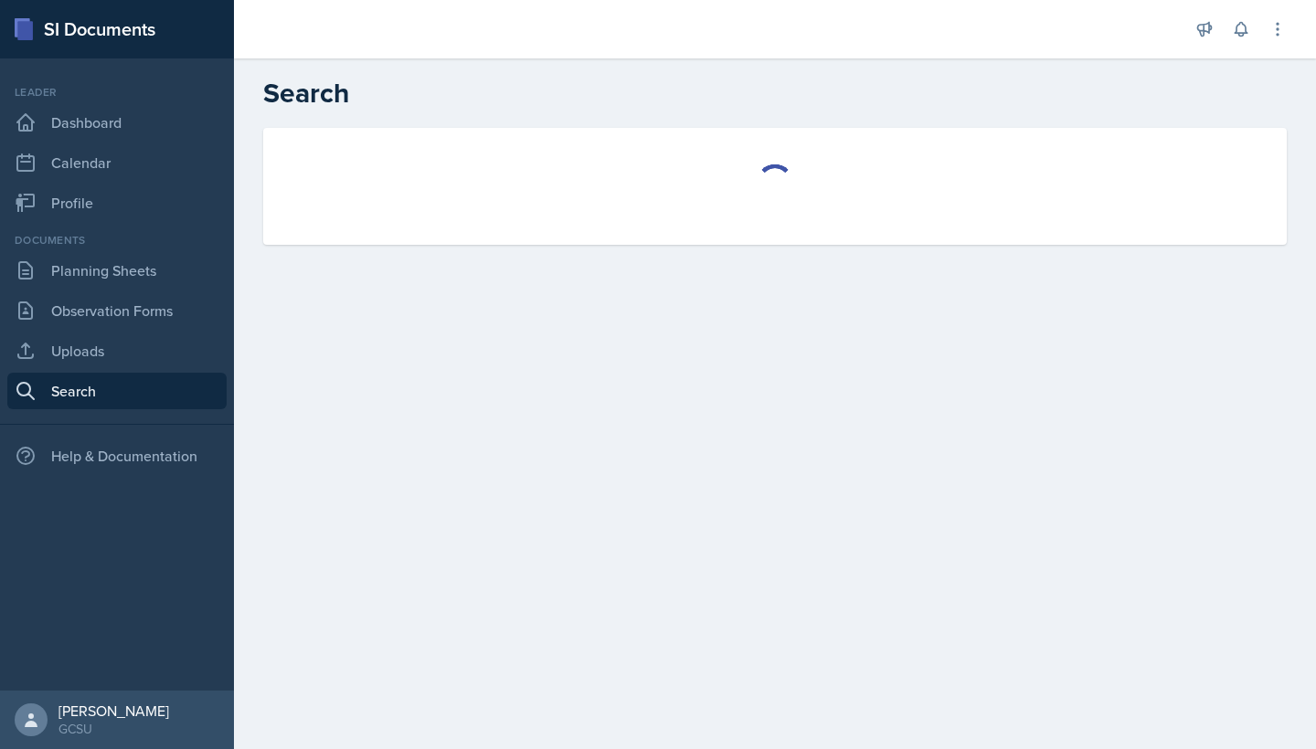
select select "all"
select select "1"
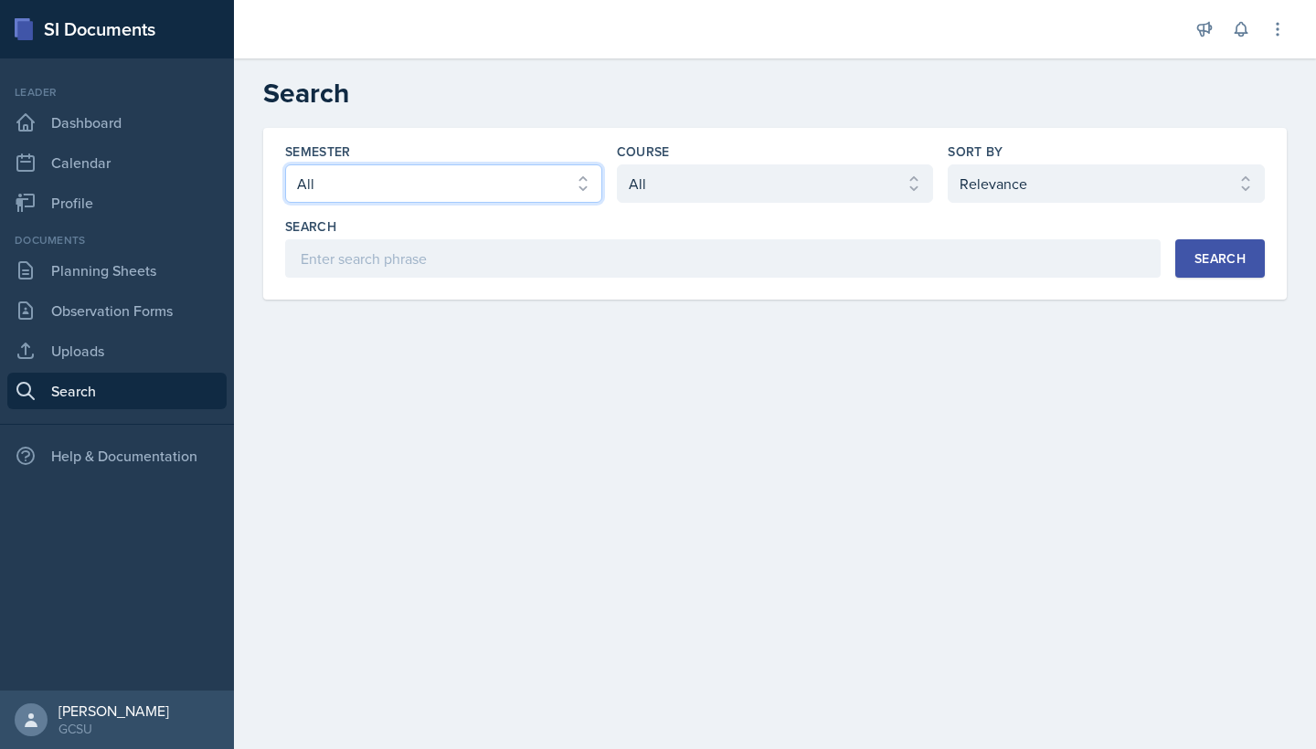
select select "986fdc3e-2246-4ffd-9cb8-78666de4ebed"
select select "d236ee51-059a-45e2-88e4-86a0f95ae8ef"
click at [1261, 244] on button "Search" at bounding box center [1220, 258] width 90 height 38
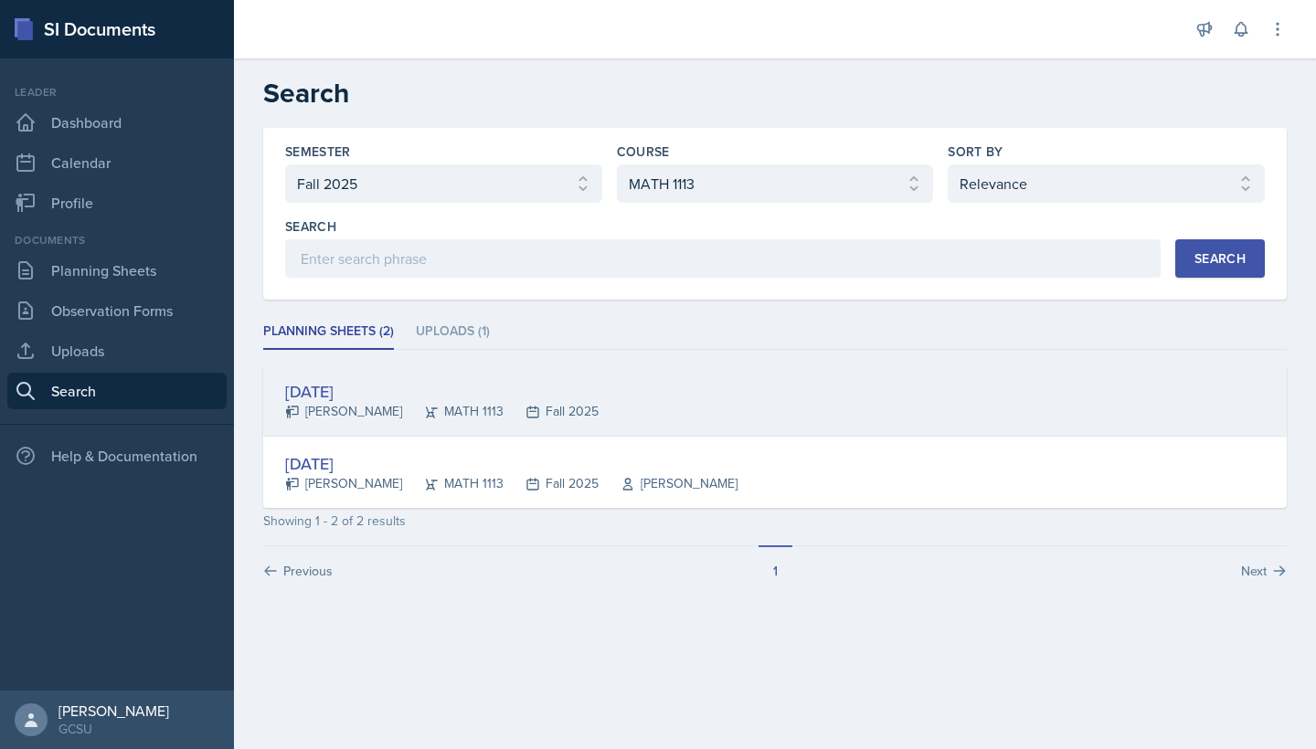
click at [703, 429] on div "[DATE] [PERSON_NAME] MATH 1113 Fall 2025" at bounding box center [774, 401] width 1023 height 72
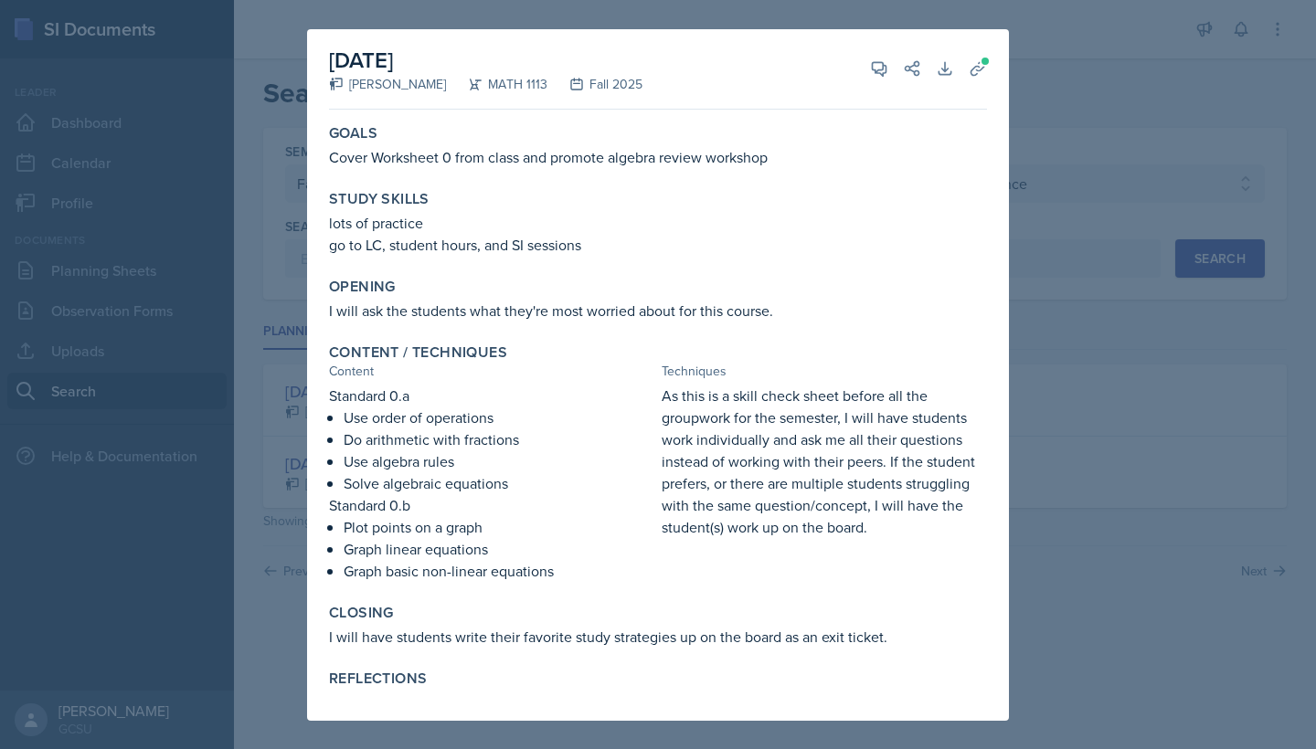
click at [1070, 79] on div at bounding box center [658, 374] width 1316 height 749
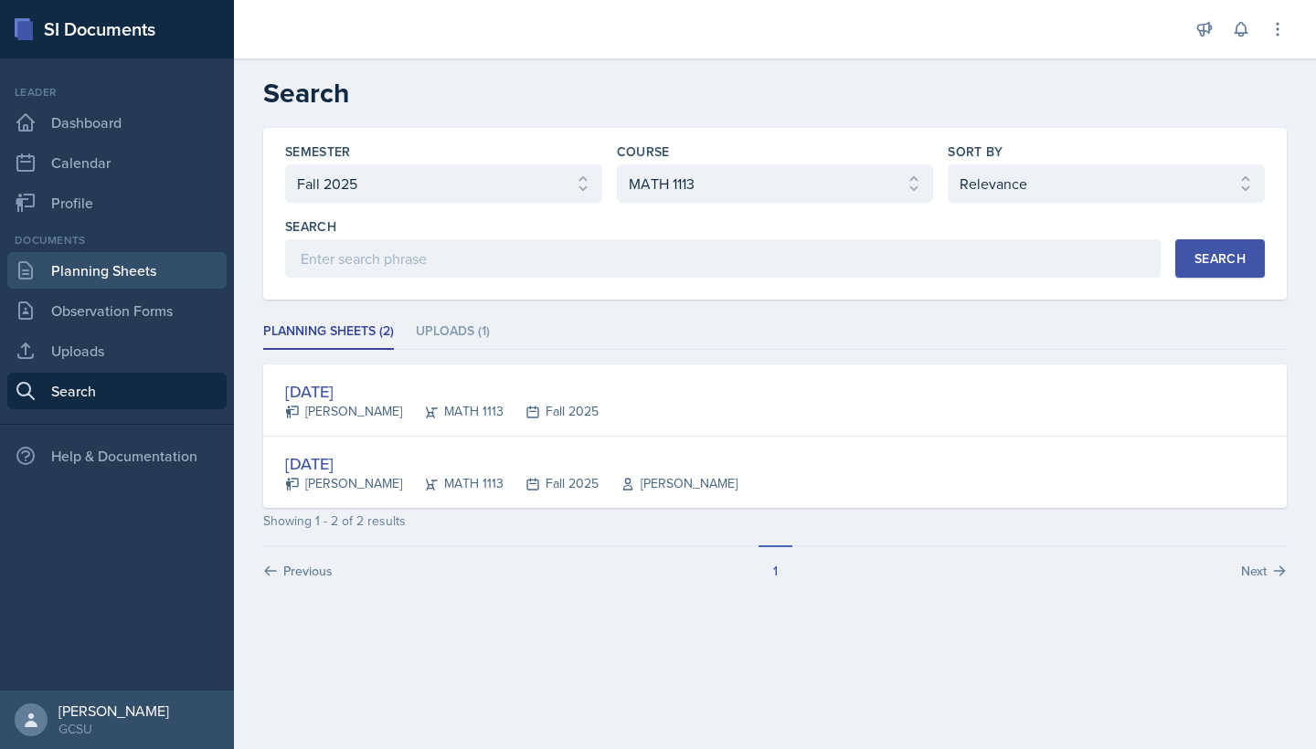
click at [116, 270] on link "Planning Sheets" at bounding box center [116, 270] width 219 height 37
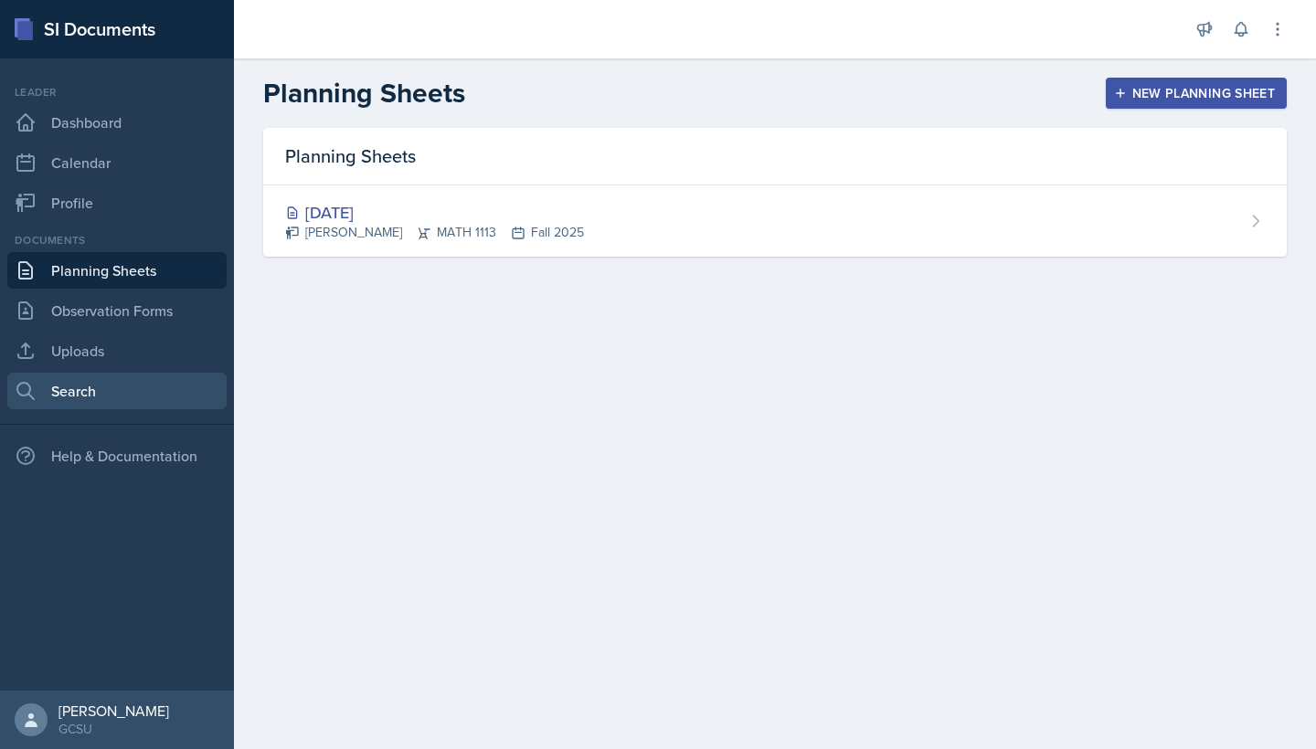
click at [115, 397] on link "Search" at bounding box center [116, 391] width 219 height 37
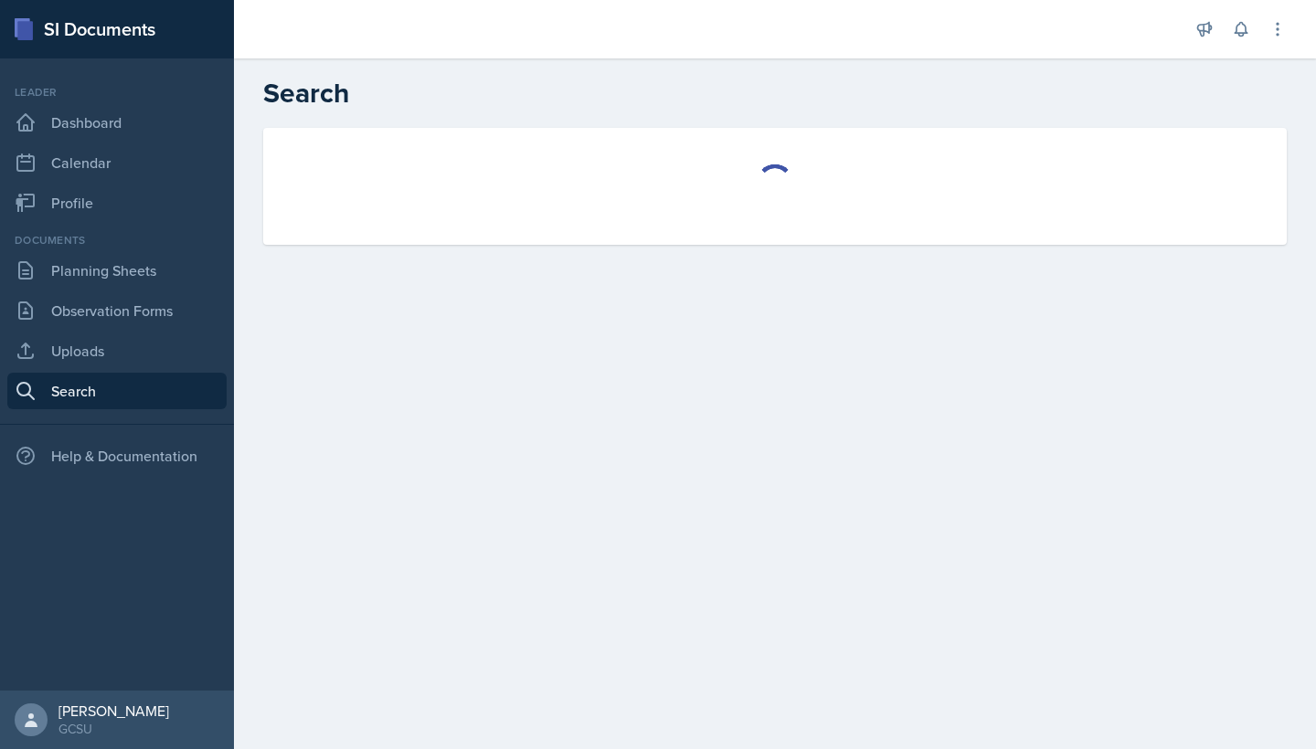
select select "all"
select select "1"
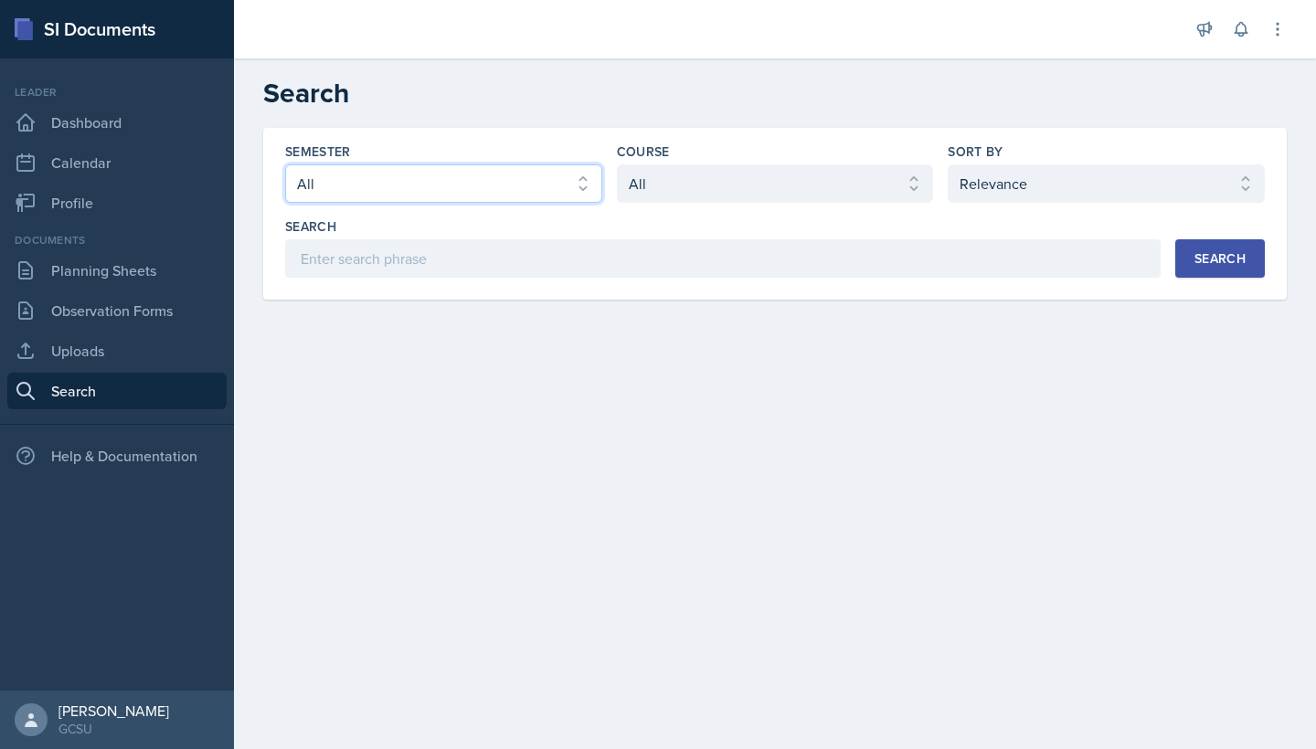
select select "e7b6c66a-987a-4ab3-92d3-5526cc86007b"
select select "d236ee51-059a-45e2-88e4-86a0f95ae8ef"
click at [1252, 255] on button "Search" at bounding box center [1220, 258] width 90 height 38
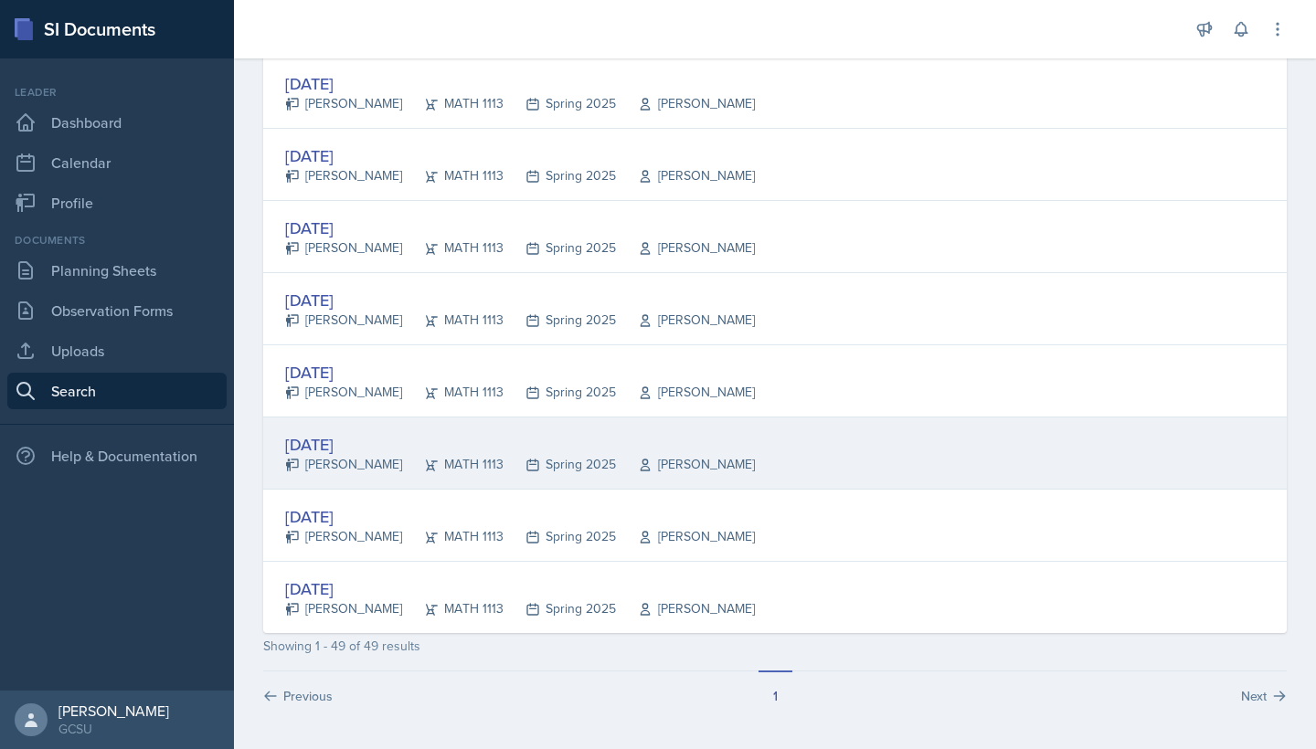
scroll to position [3267, 0]
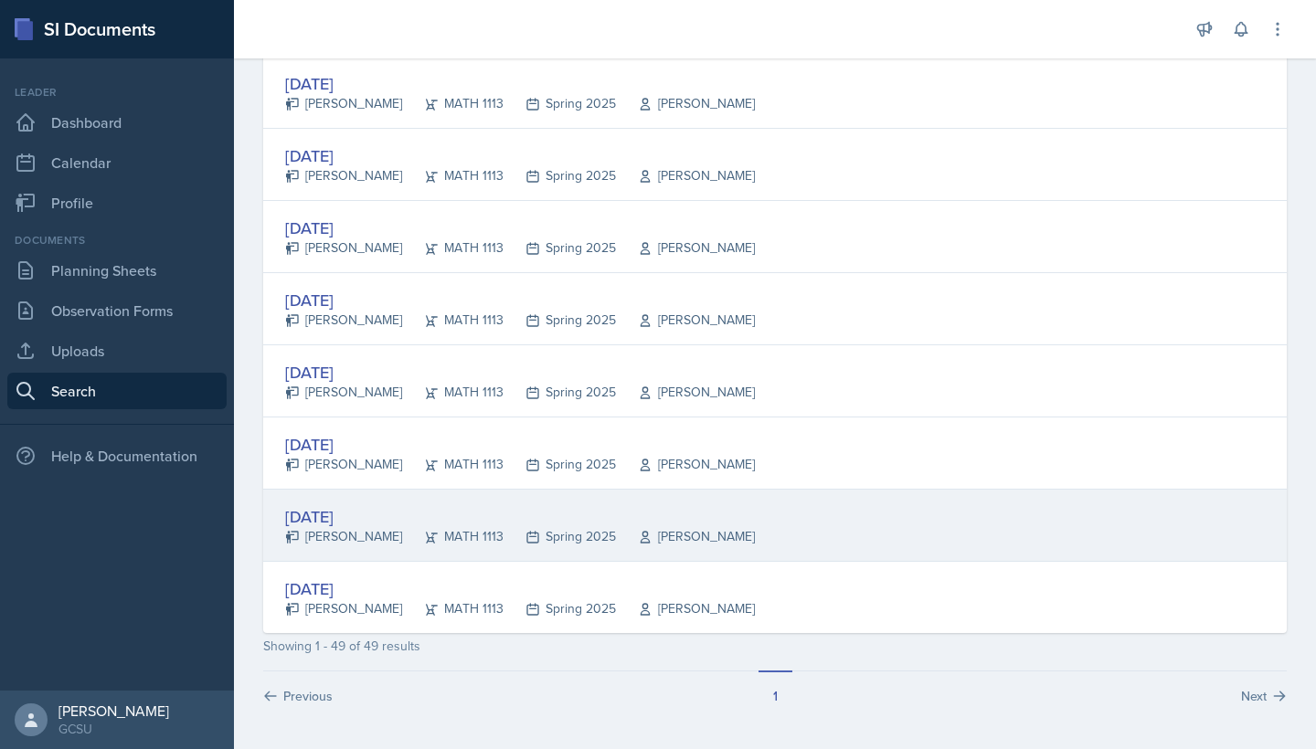
click at [718, 507] on div "[DATE] [PERSON_NAME] MATH 1113 Spring 2025 [PERSON_NAME]" at bounding box center [774, 526] width 1023 height 72
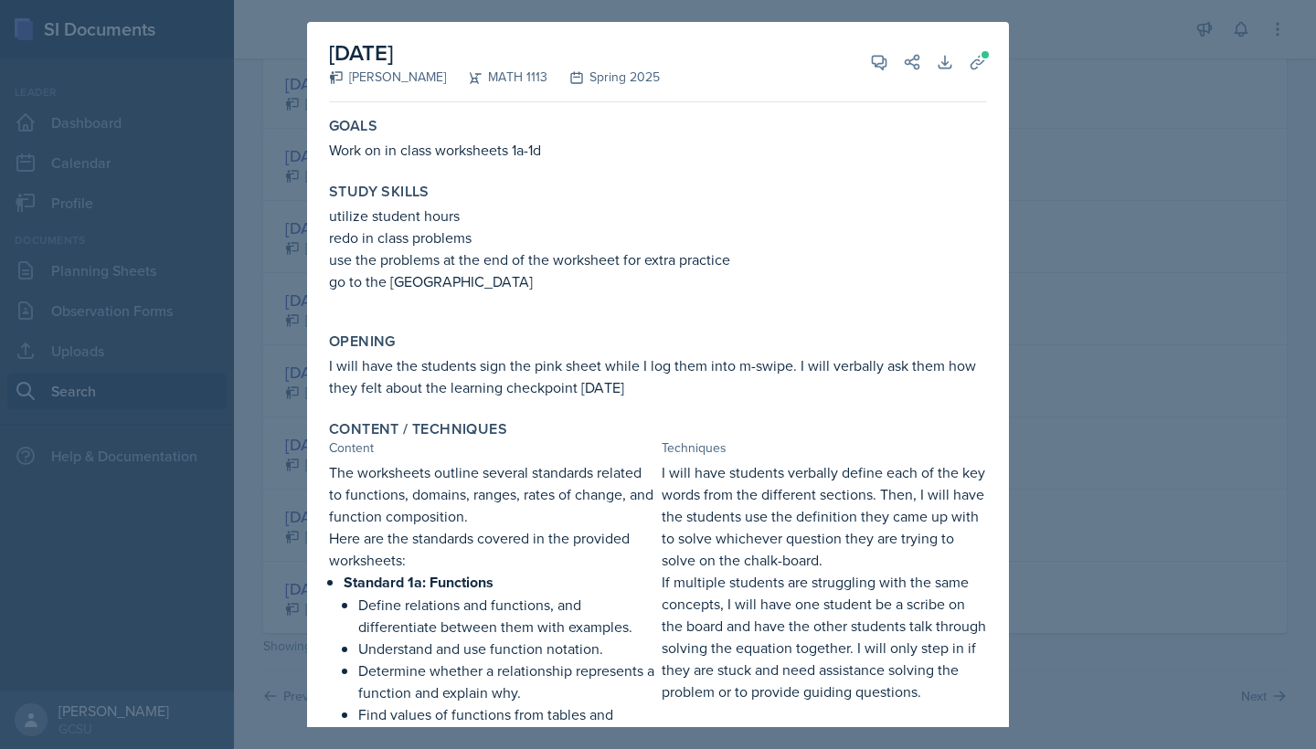
scroll to position [0, 0]
click at [1057, 86] on div at bounding box center [658, 374] width 1316 height 749
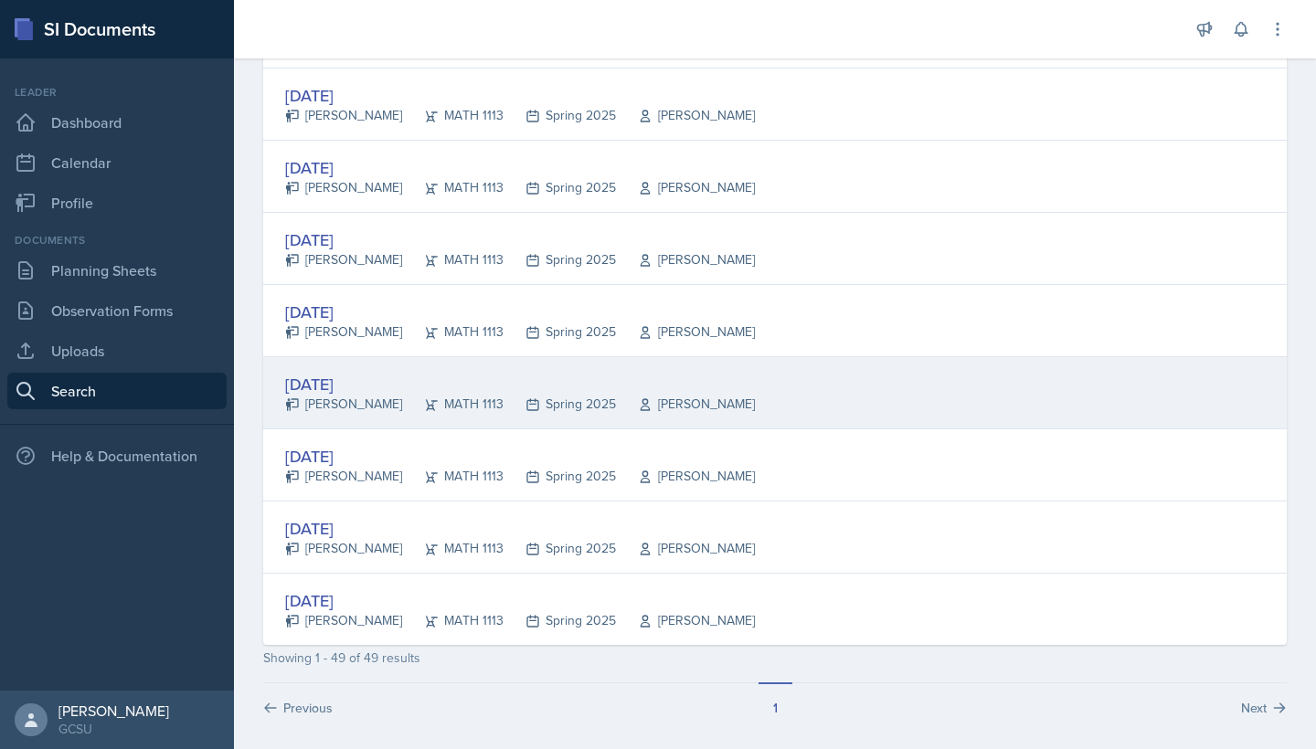
scroll to position [3252, 0]
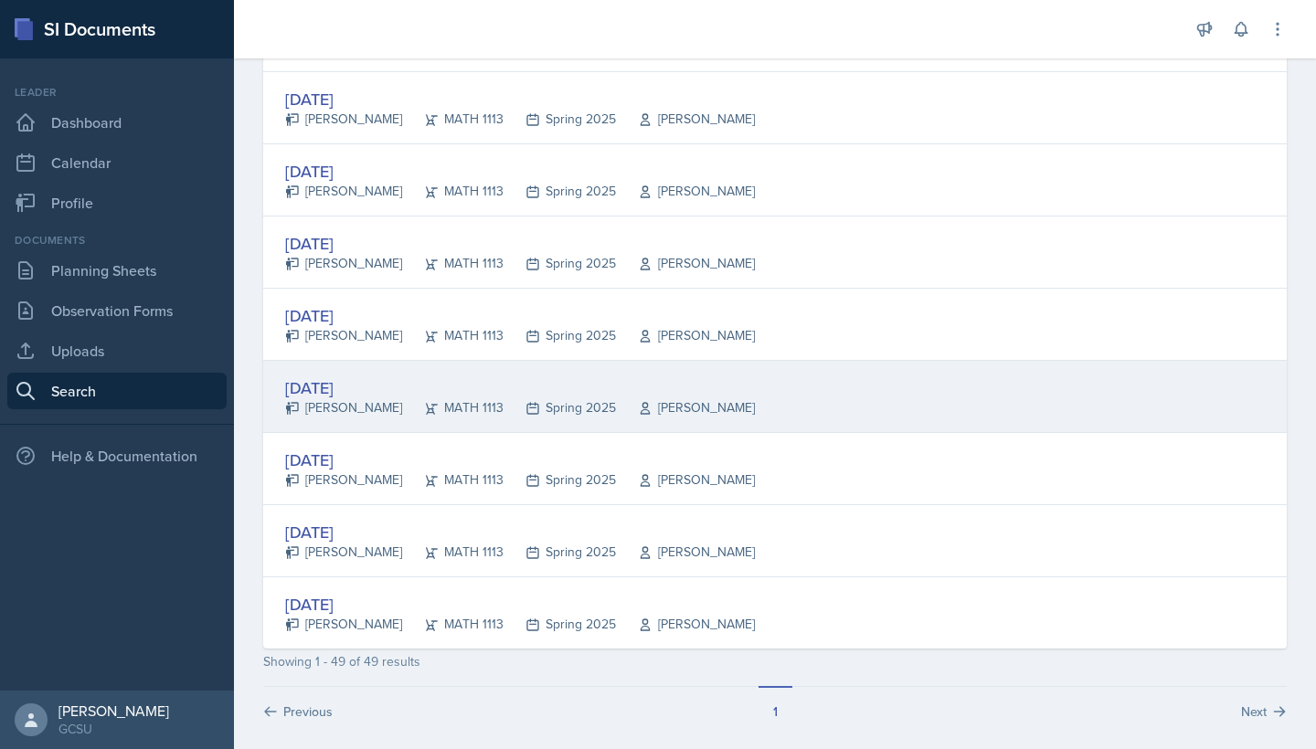
click at [545, 371] on div "[DATE] [PERSON_NAME] MATH 1113 Spring 2025 [PERSON_NAME]" at bounding box center [774, 397] width 1023 height 72
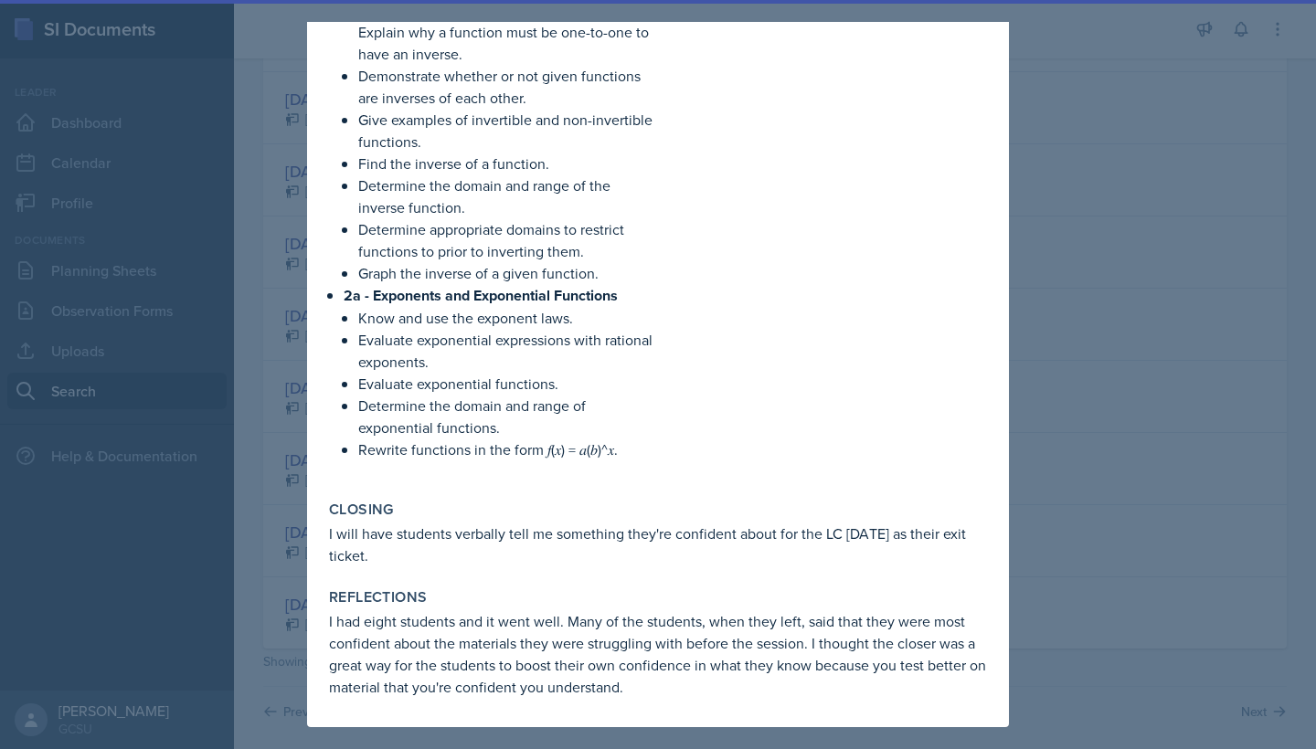
scroll to position [1414, 0]
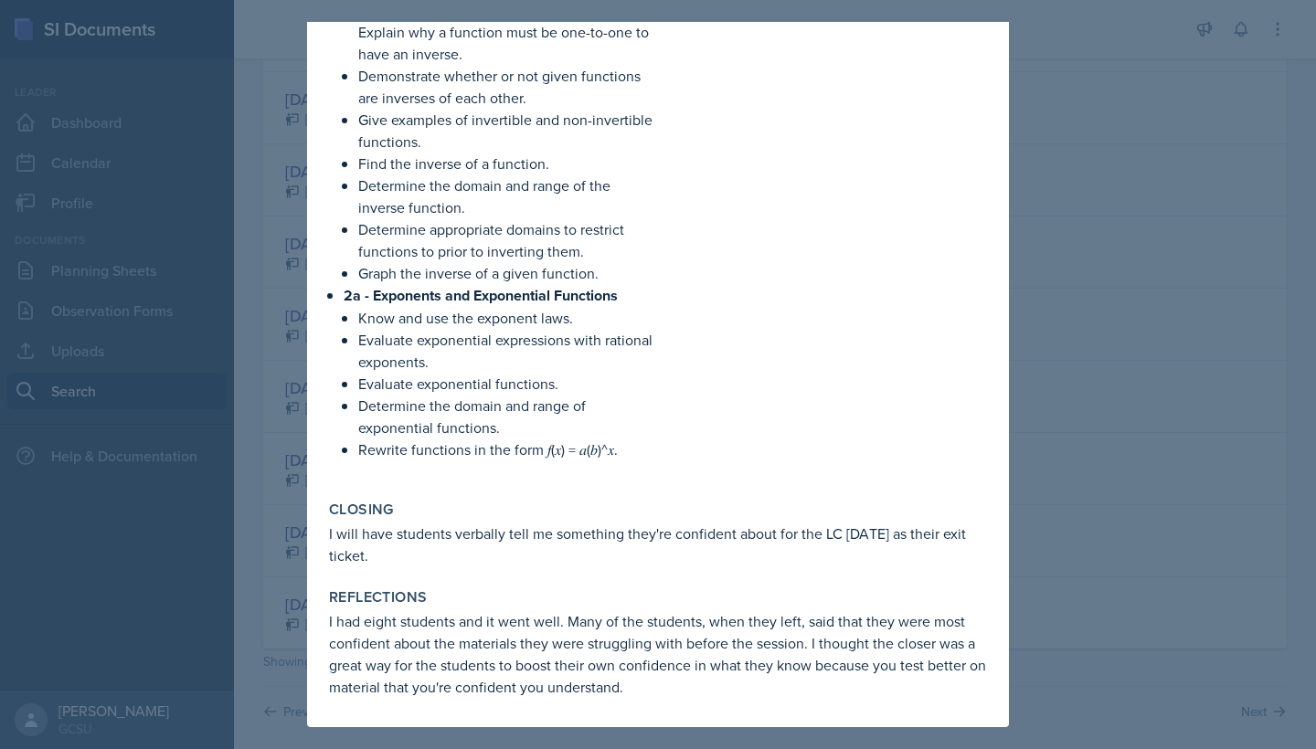
click at [1040, 335] on div at bounding box center [658, 374] width 1316 height 749
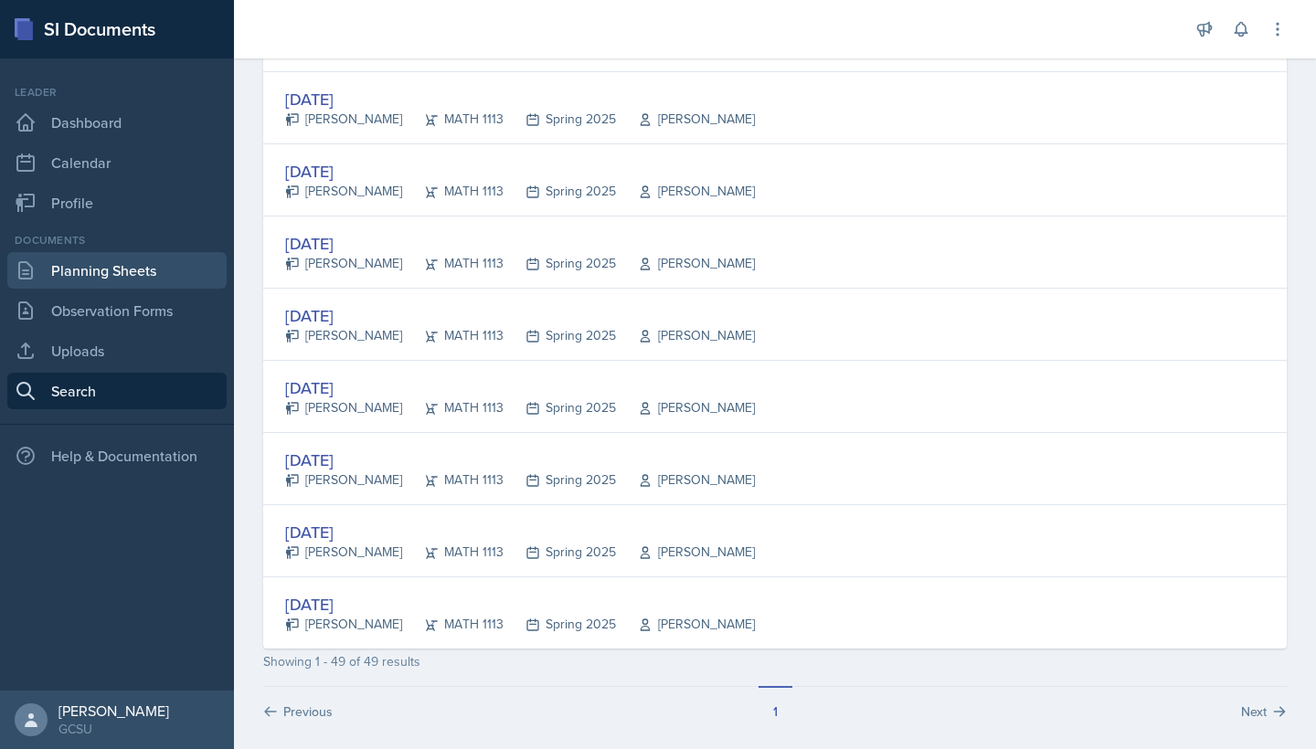
click at [101, 268] on link "Planning Sheets" at bounding box center [116, 270] width 219 height 37
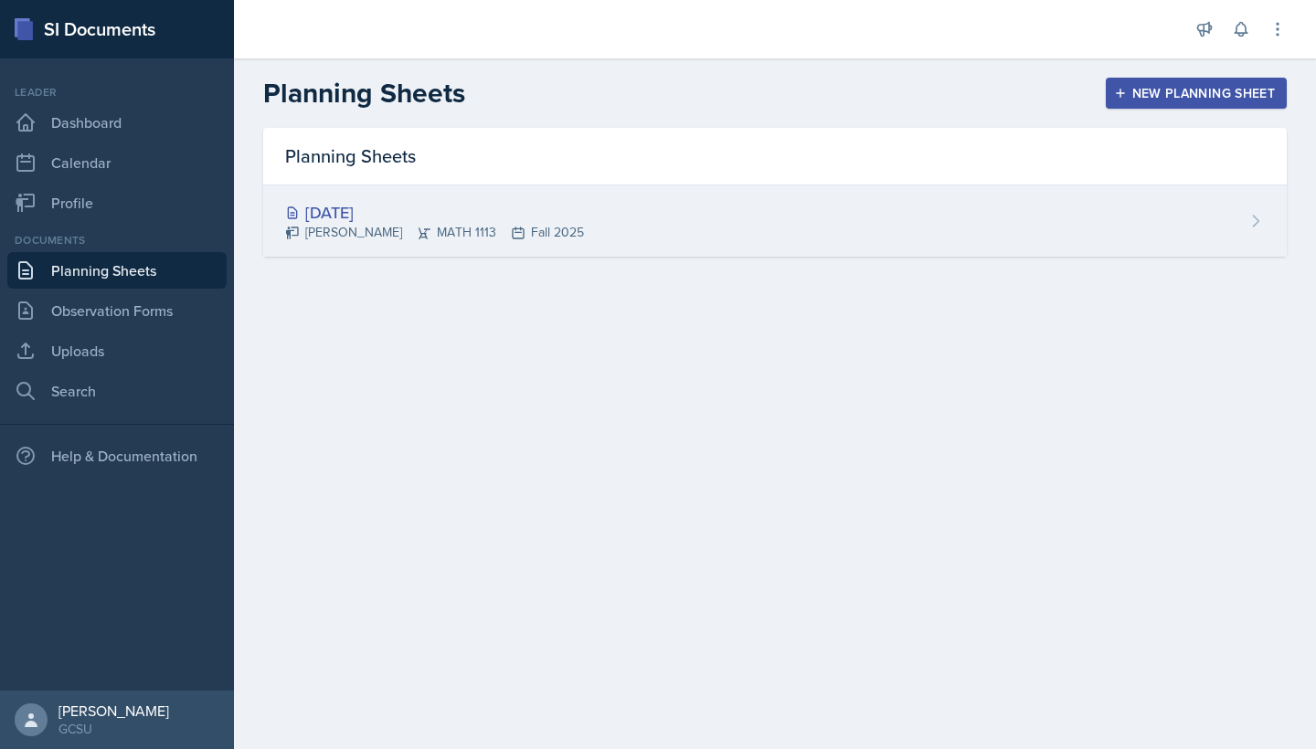
click at [456, 216] on div "[DATE]" at bounding box center [434, 212] width 299 height 25
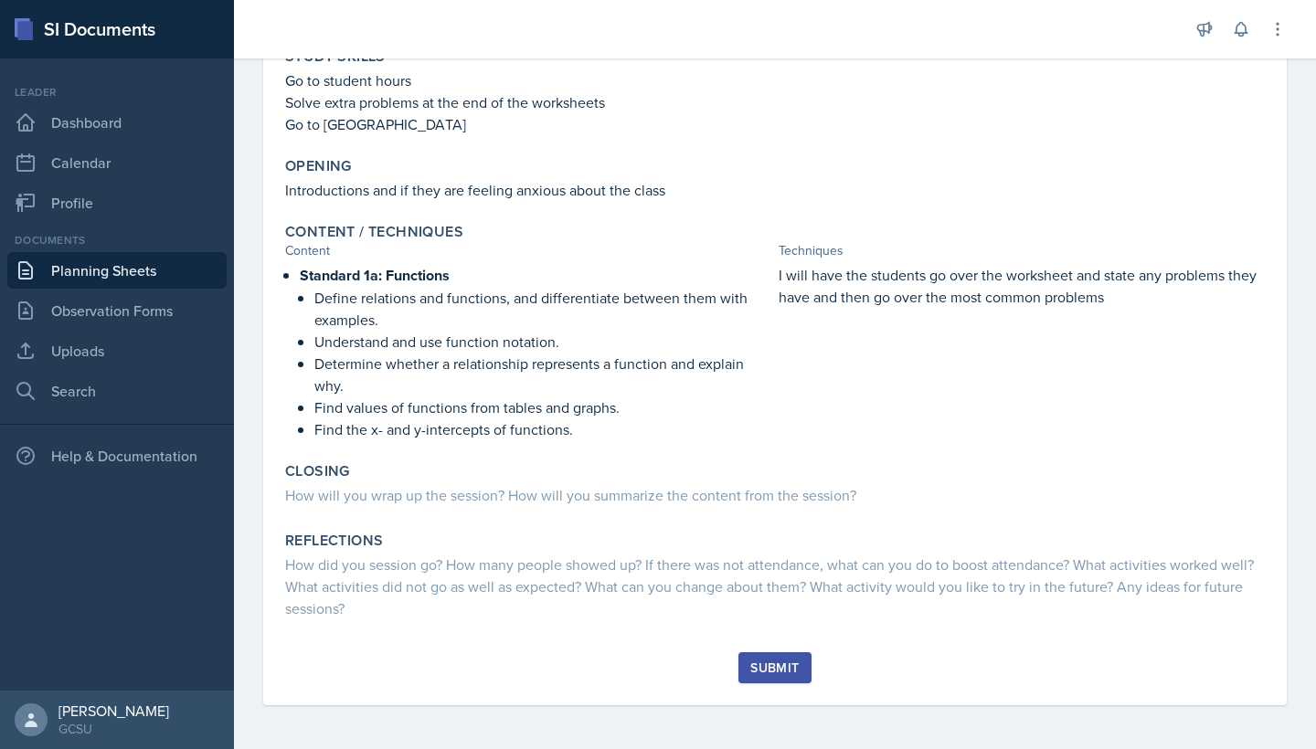
scroll to position [257, 0]
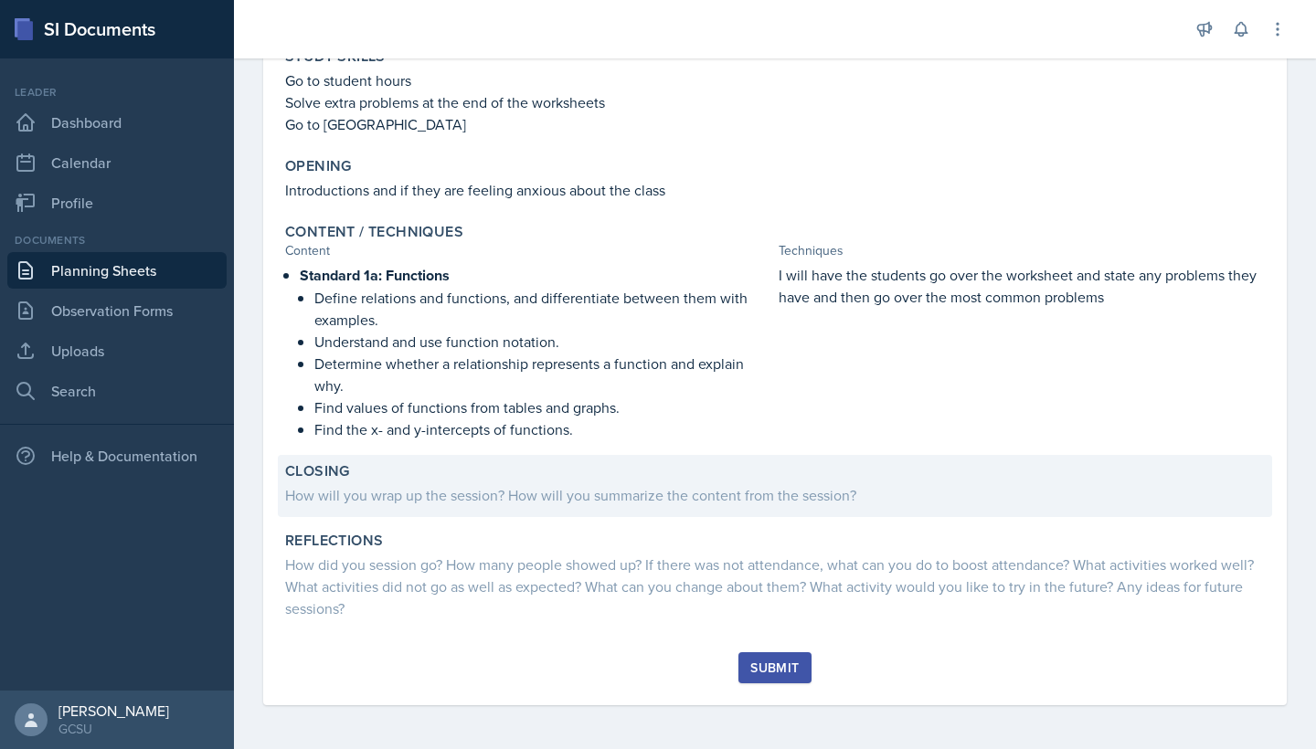
click at [747, 497] on div "How will you wrap up the session? How will you summarize the content from the s…" at bounding box center [775, 495] width 980 height 22
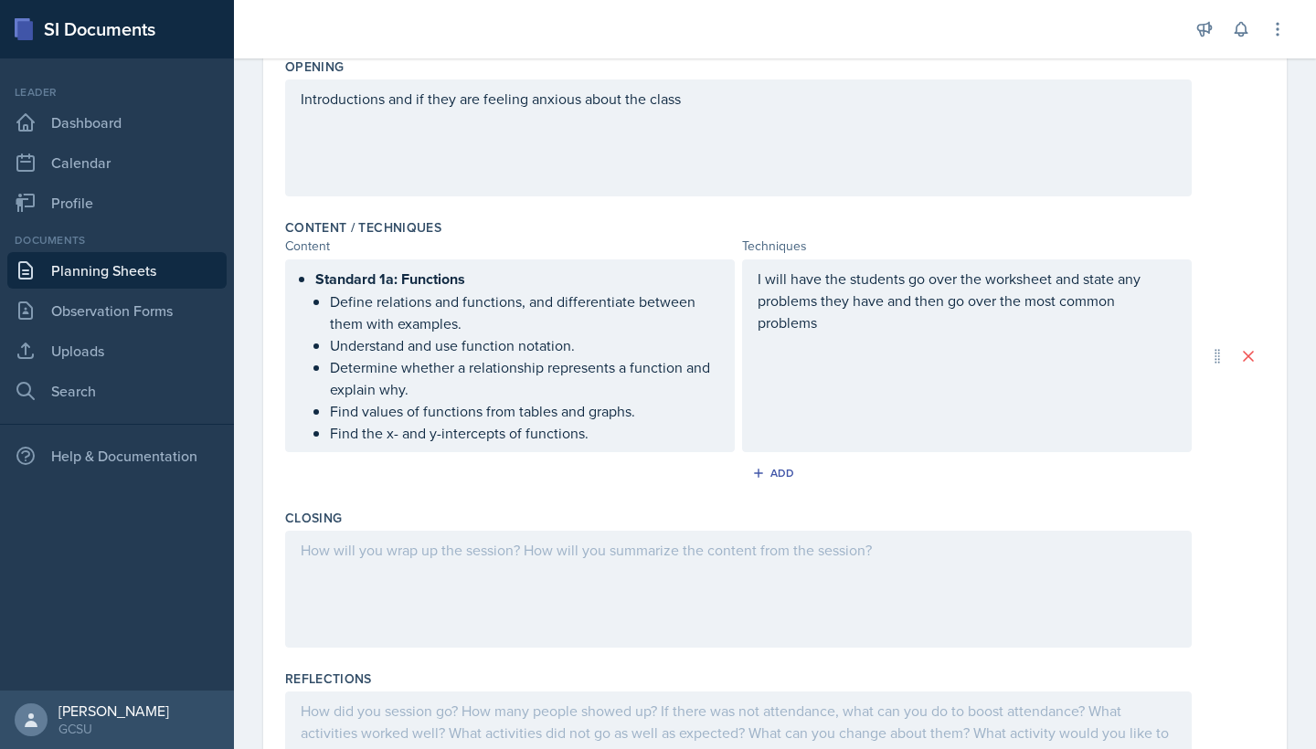
scroll to position [437, 0]
click at [712, 561] on div at bounding box center [738, 586] width 906 height 117
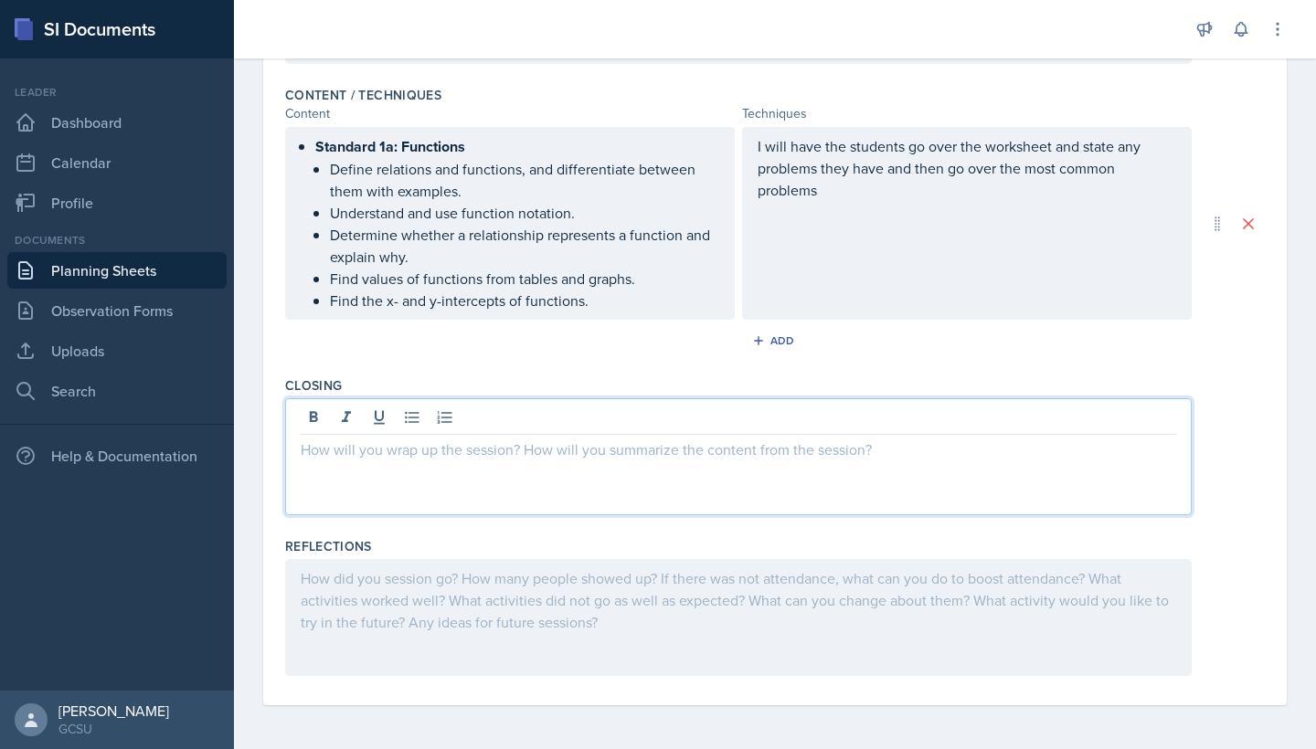
scroll to position [0, 0]
click at [802, 448] on p at bounding box center [738, 450] width 875 height 22
click at [350, 450] on p "I" at bounding box center [738, 450] width 875 height 22
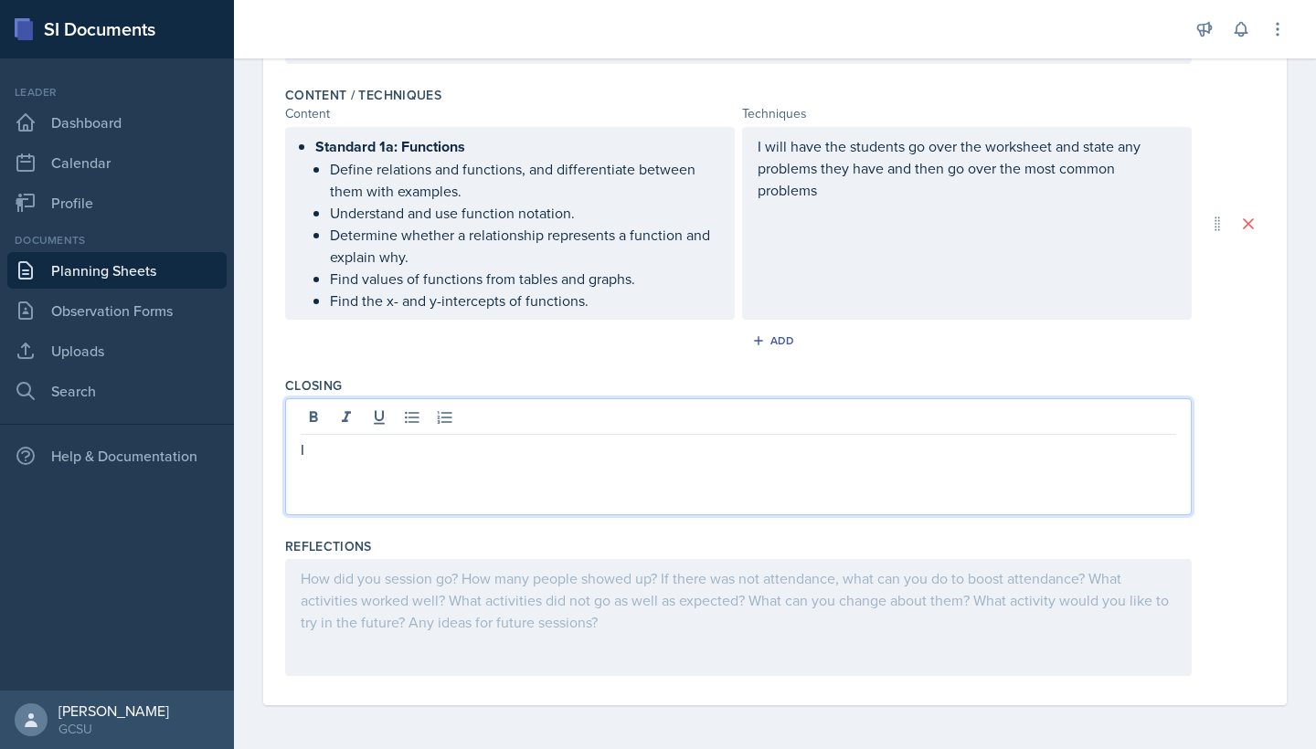
click at [359, 450] on p "I" at bounding box center [738, 450] width 875 height 22
click at [380, 451] on p "I" at bounding box center [738, 450] width 875 height 22
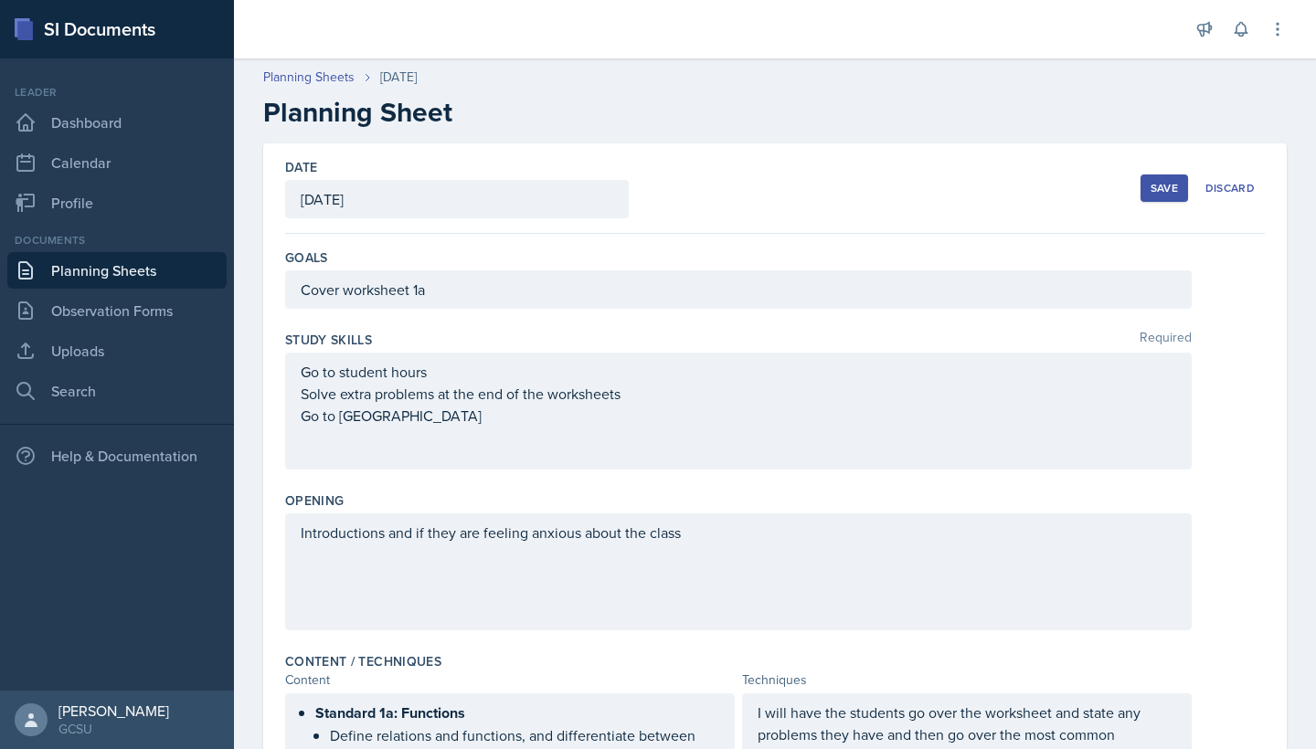
scroll to position [0, 0]
click at [440, 196] on div "[DATE]" at bounding box center [457, 199] width 344 height 38
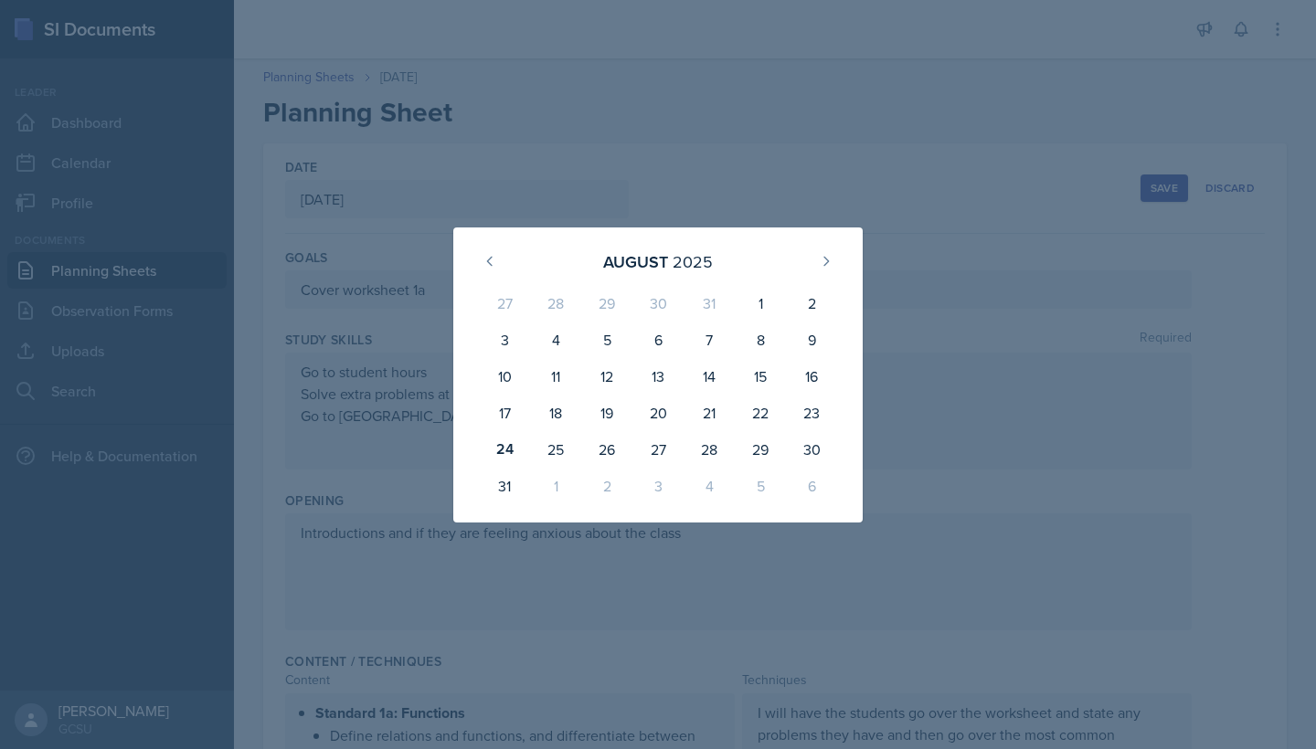
click at [783, 142] on div at bounding box center [658, 374] width 1316 height 749
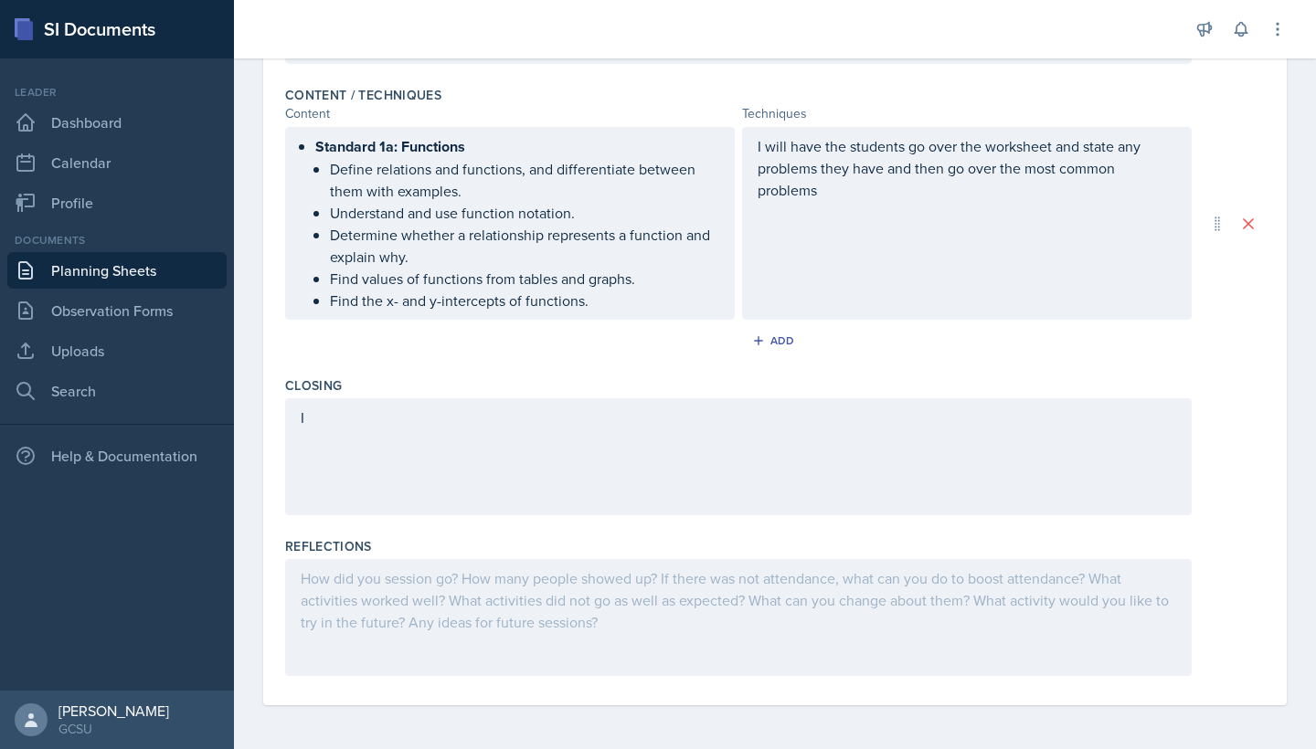
scroll to position [567, 0]
click at [142, 388] on link "Search" at bounding box center [116, 391] width 219 height 37
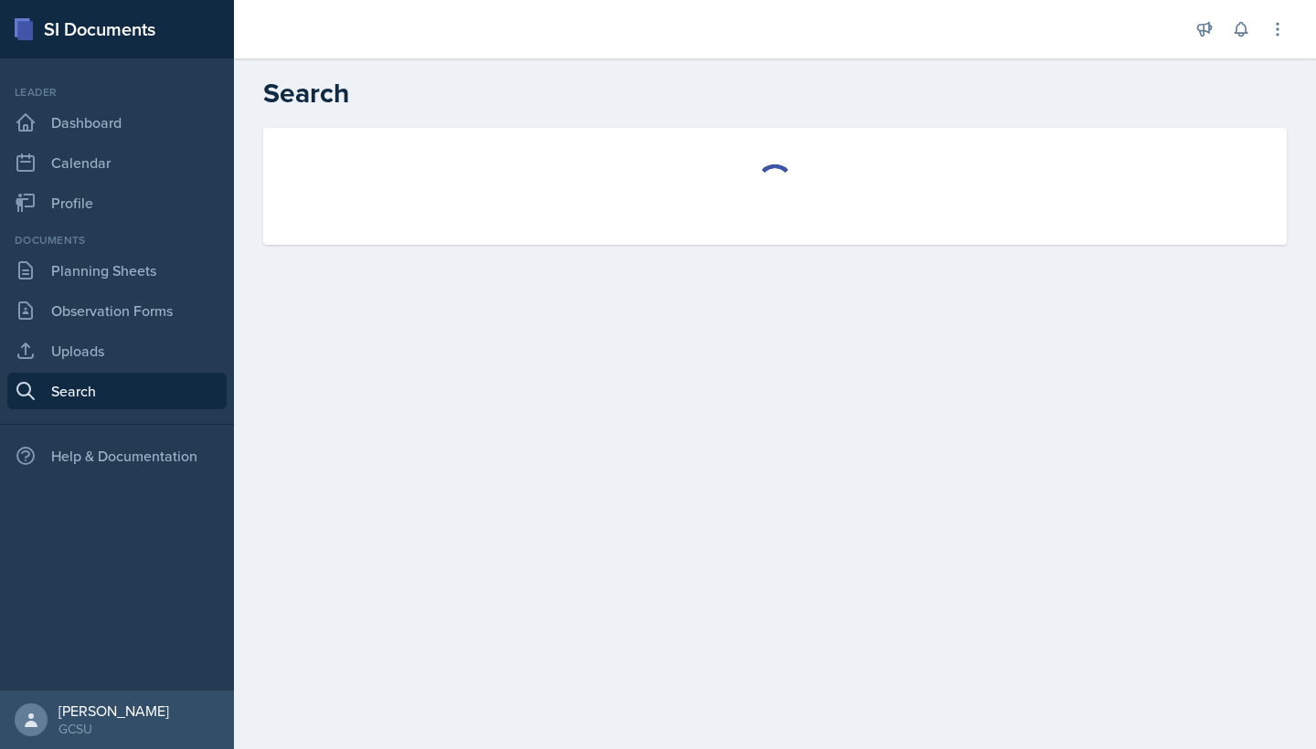
select select "all"
select select "1"
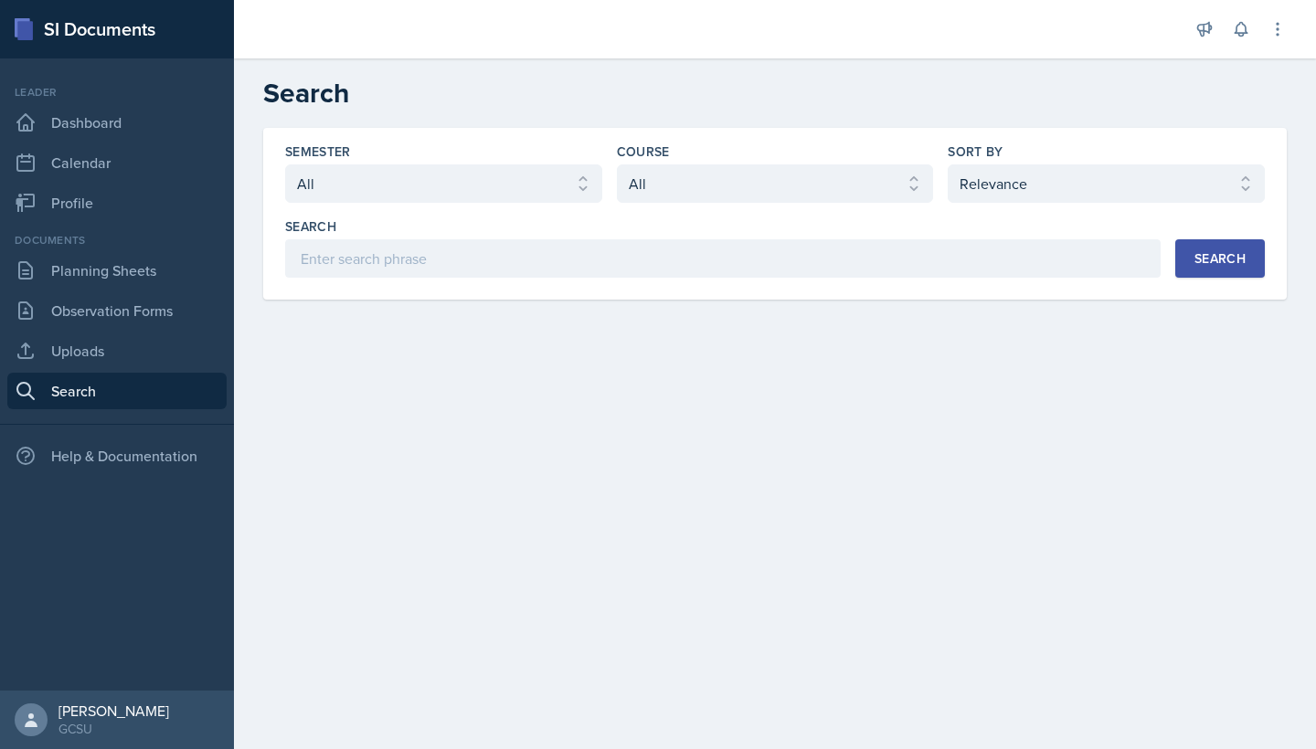
click at [512, 205] on div "Semester Select semester All Fall 2025 Spring 2025 Fall 2024 Spring 2024 Fall 2…" at bounding box center [775, 210] width 980 height 135
select select "986fdc3e-2246-4ffd-9cb8-78666de4ebed"
select select "d236ee51-059a-45e2-88e4-86a0f95ae8ef"
click at [1198, 257] on div "Search" at bounding box center [1219, 258] width 51 height 15
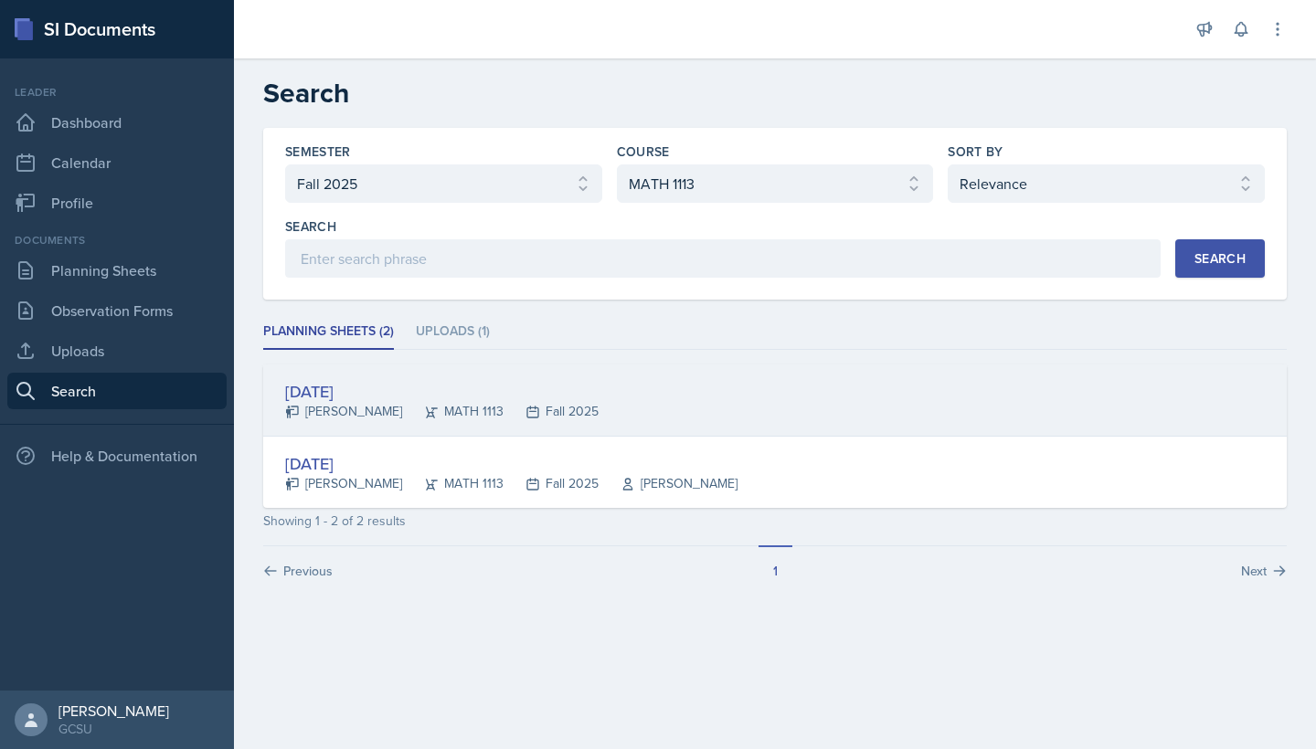
click at [576, 406] on div "[DATE] [PERSON_NAME] MATH 1113 Fall 2025" at bounding box center [774, 401] width 1023 height 72
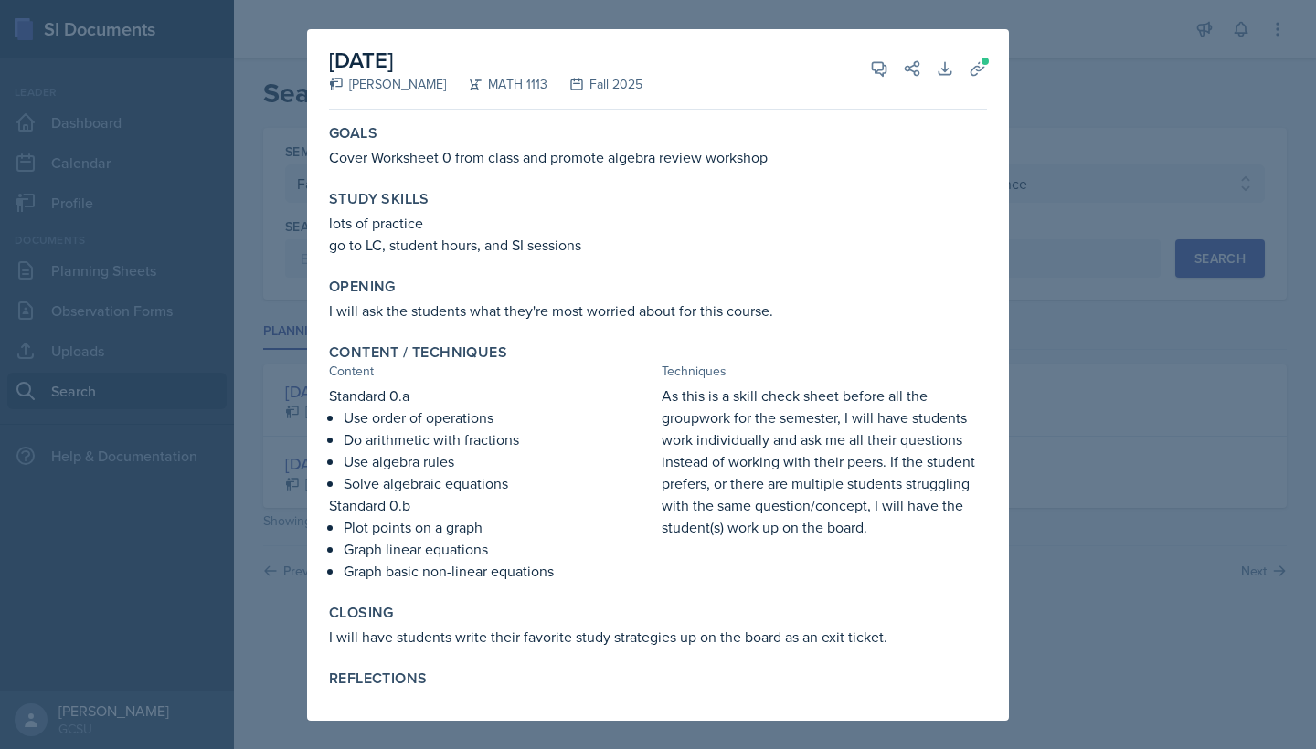
click at [1020, 73] on div at bounding box center [658, 374] width 1316 height 749
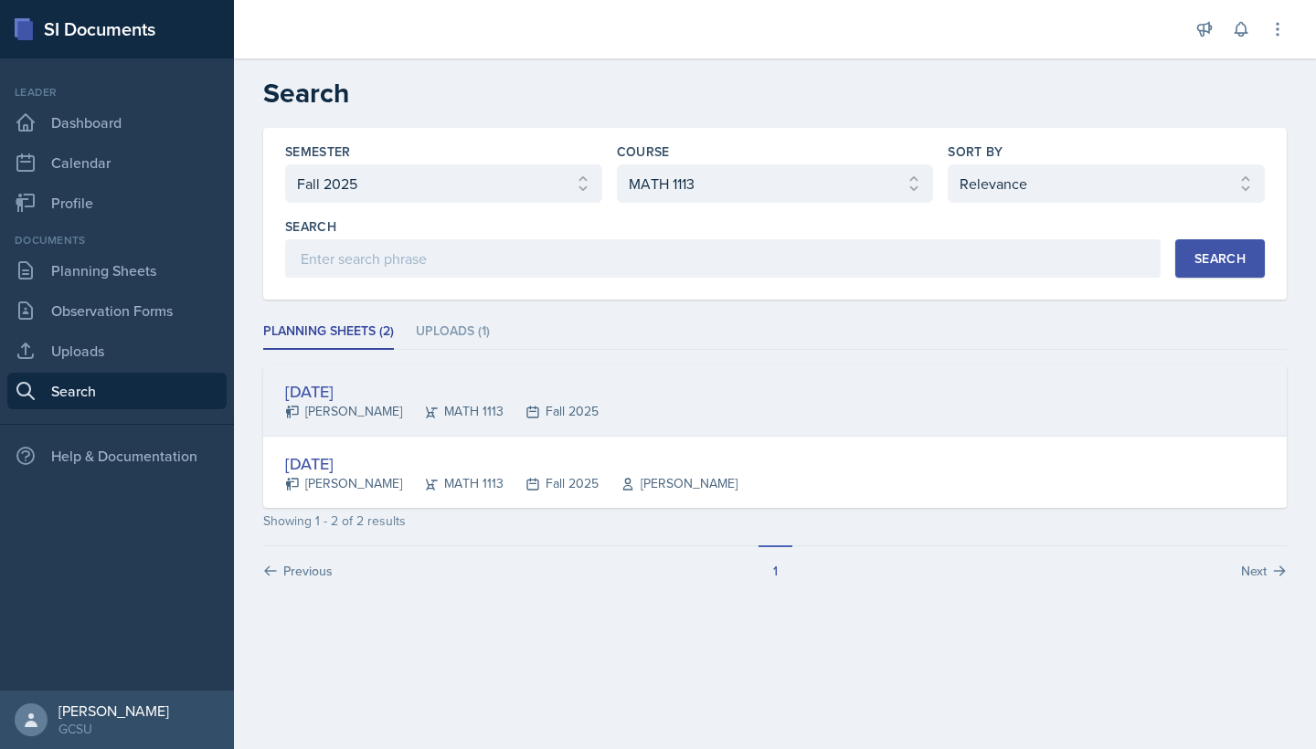
click at [883, 369] on div "[DATE] [PERSON_NAME] MATH 1113 Fall 2025" at bounding box center [774, 401] width 1023 height 72
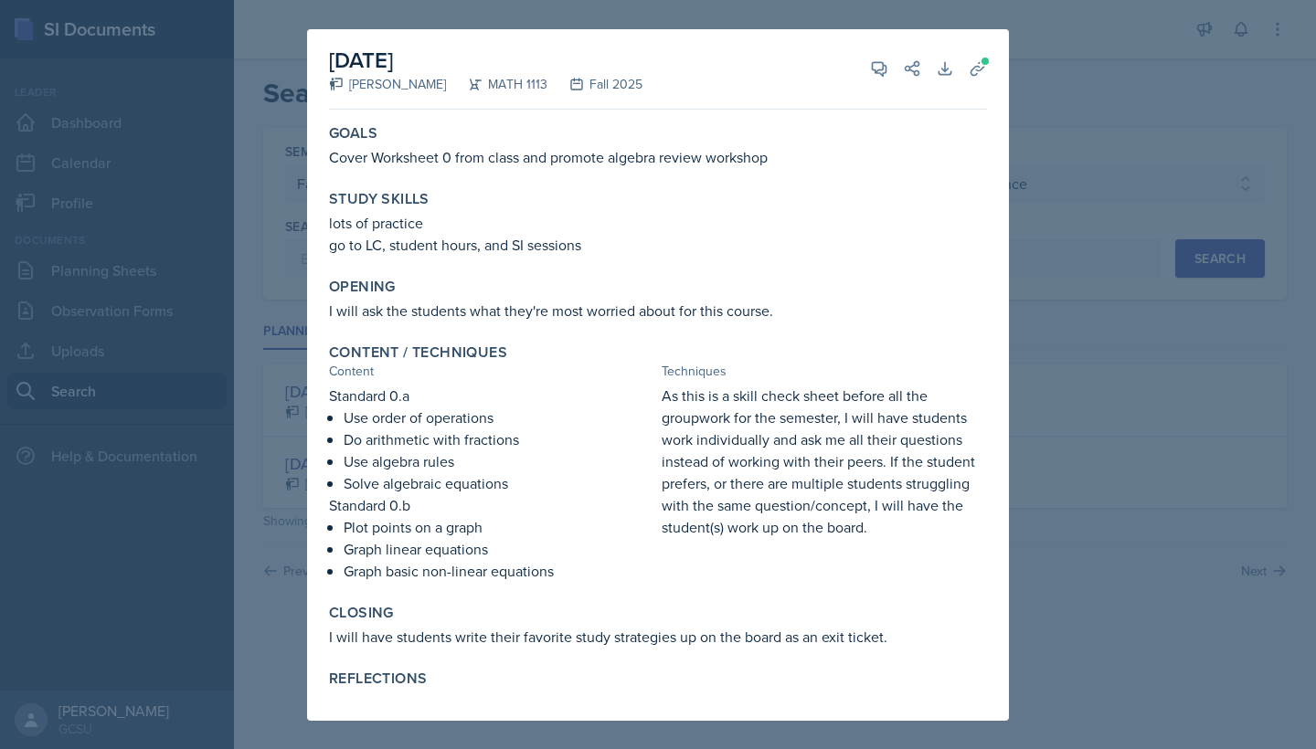
click at [1123, 420] on div at bounding box center [658, 374] width 1316 height 749
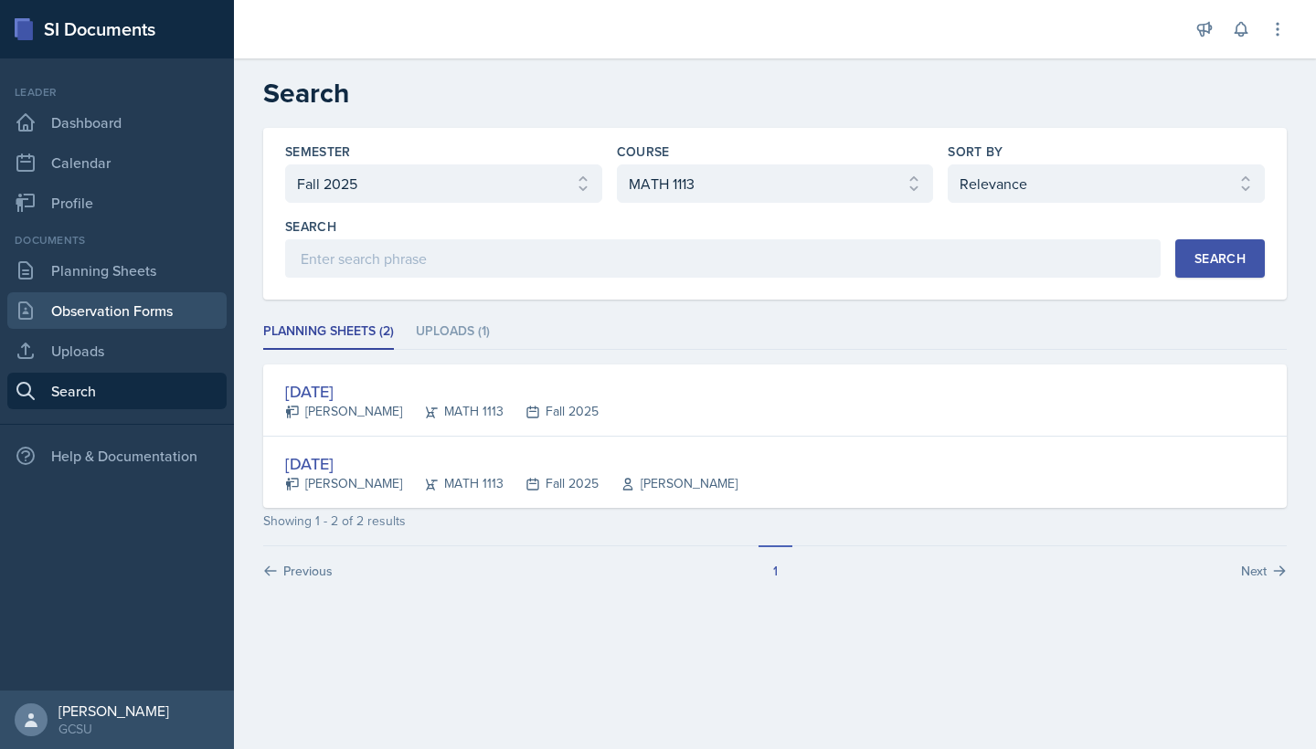
click at [101, 314] on link "Observation Forms" at bounding box center [116, 310] width 219 height 37
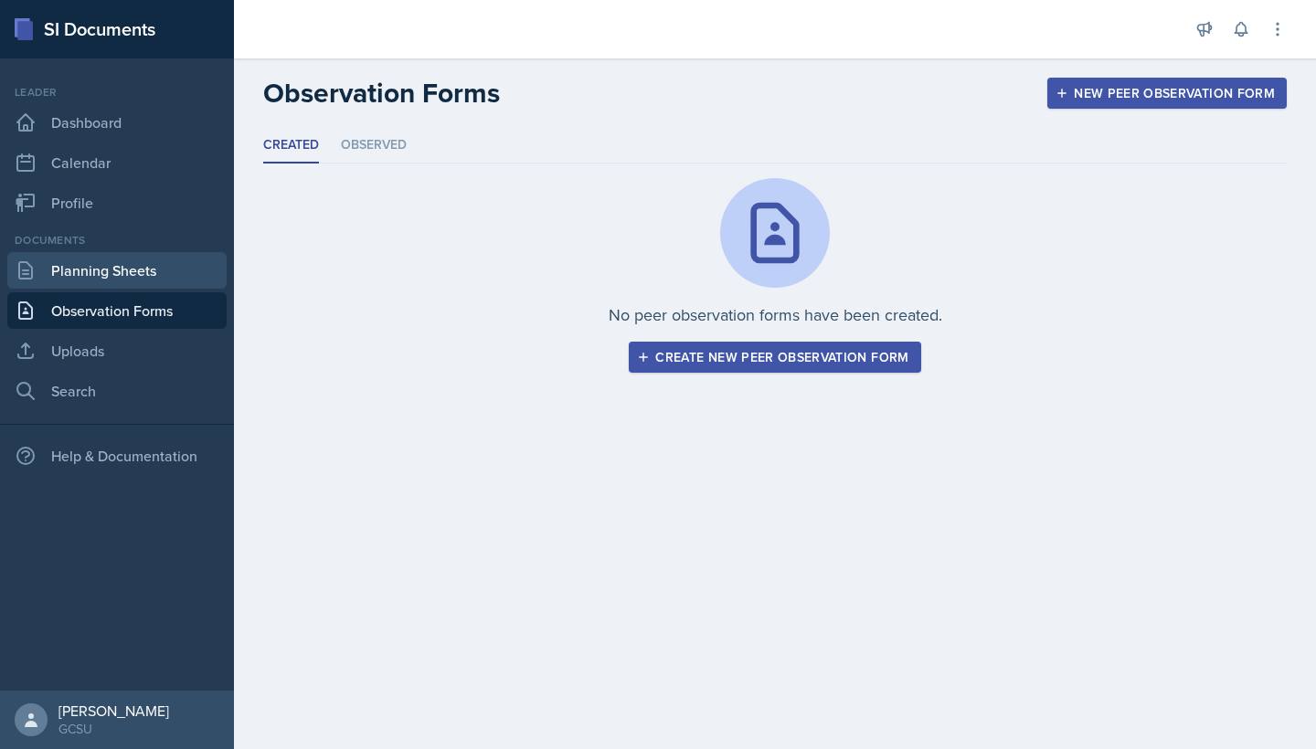
click at [122, 286] on link "Planning Sheets" at bounding box center [116, 270] width 219 height 37
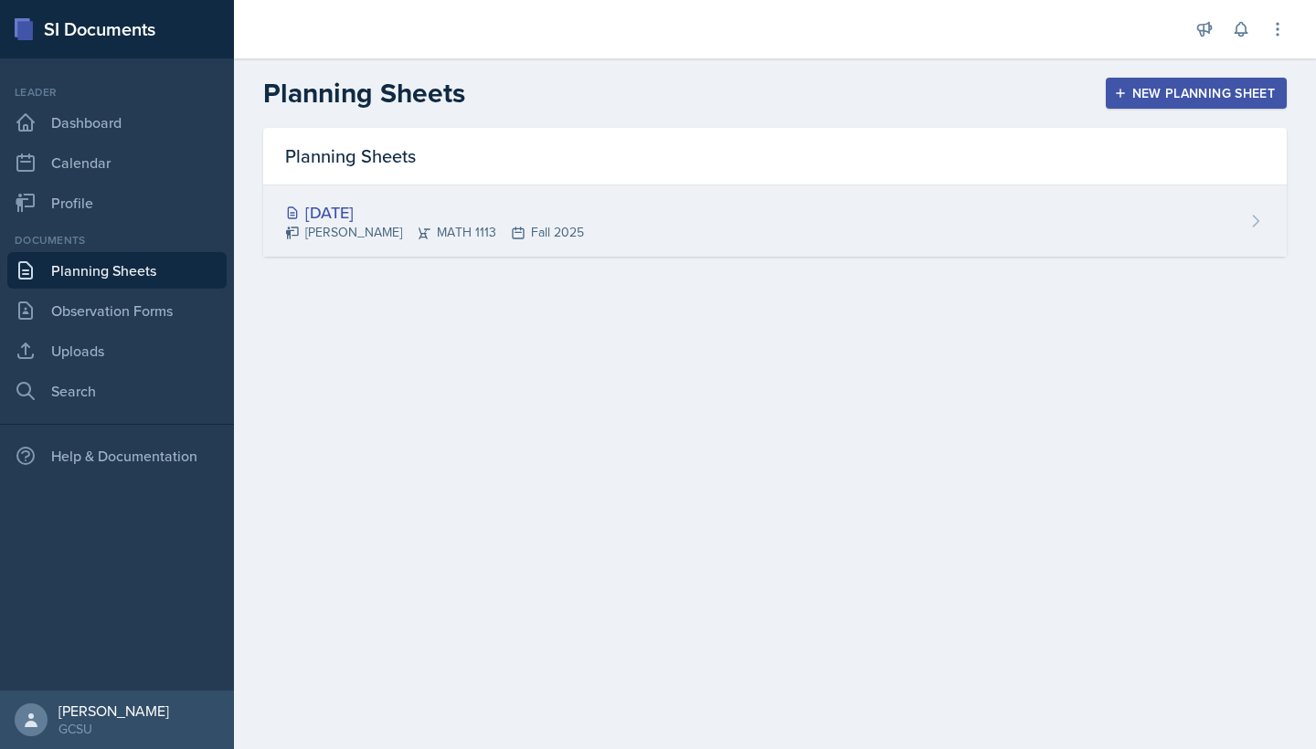
click at [697, 210] on div "[DATE] Eni [GEOGRAPHIC_DATA] MATH 1113 Fall 2025" at bounding box center [774, 220] width 1023 height 71
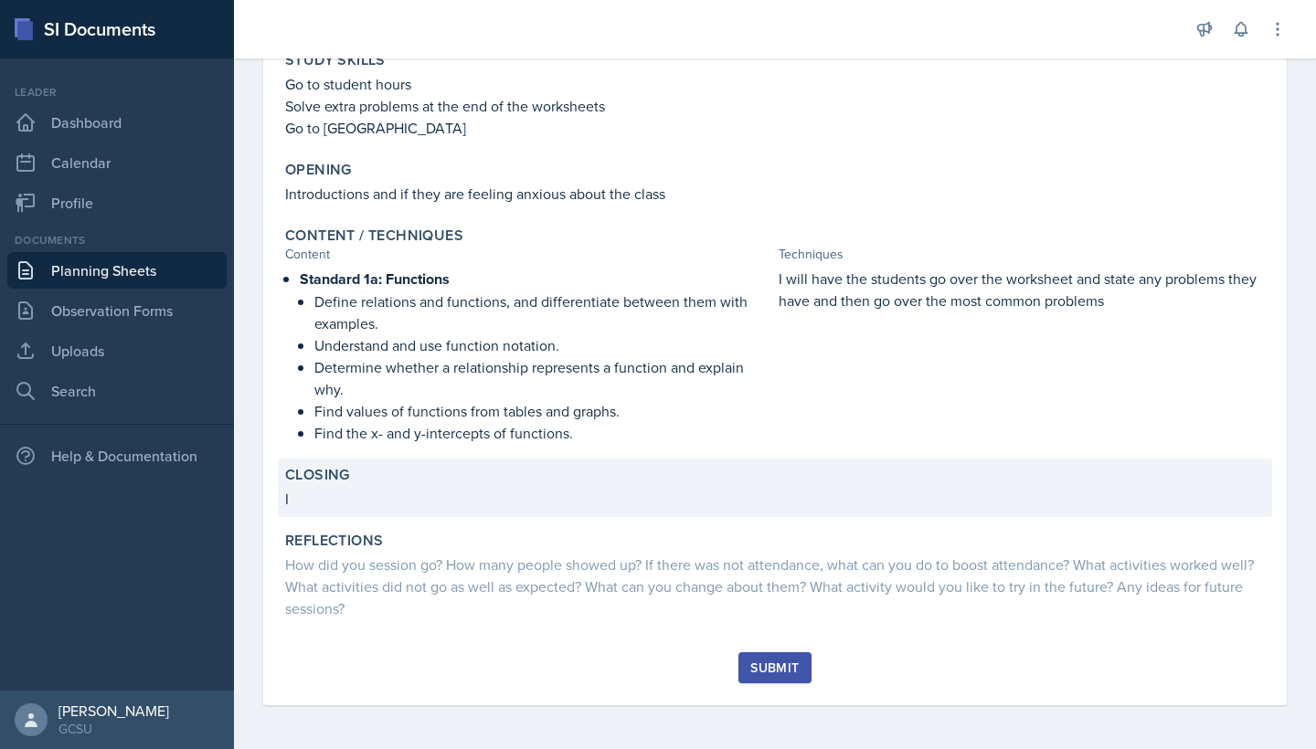
scroll to position [253, 0]
click at [390, 506] on p "I" at bounding box center [775, 499] width 980 height 22
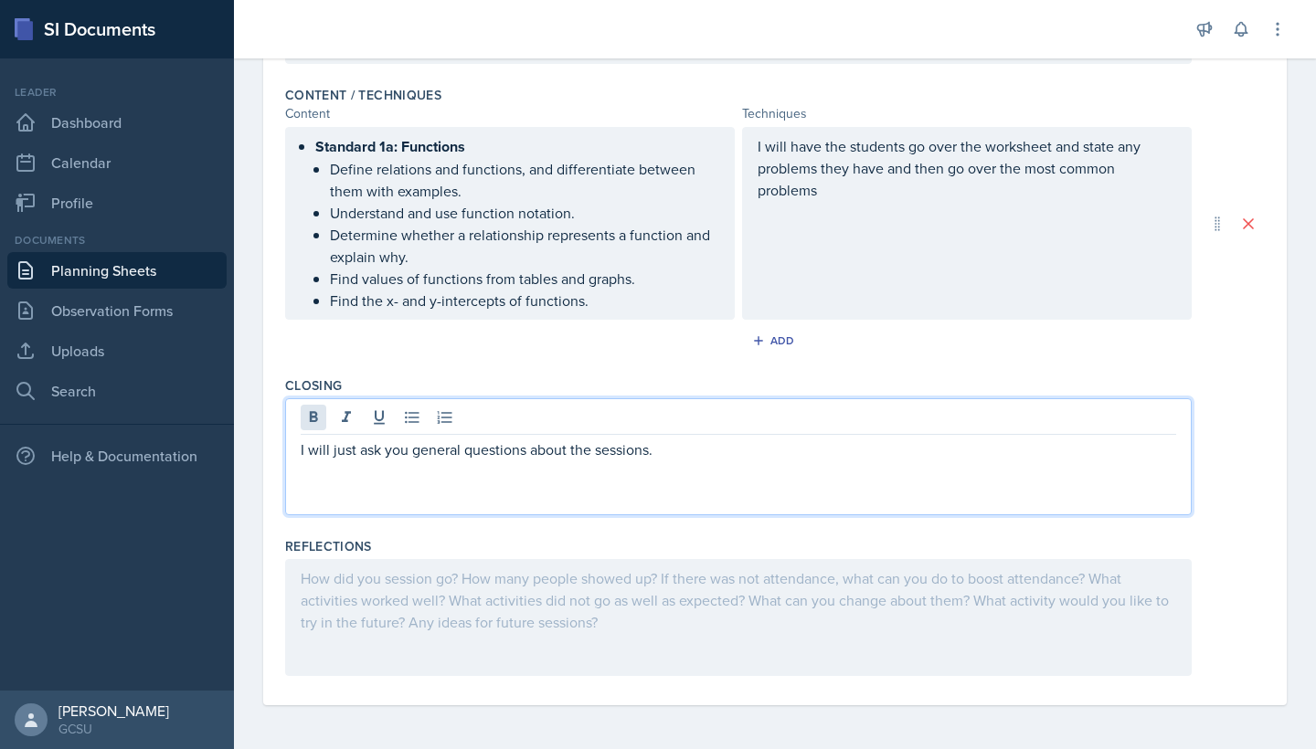
scroll to position [567, 0]
click at [407, 446] on p "I will just ask you general questions about the sessions." at bounding box center [738, 450] width 875 height 22
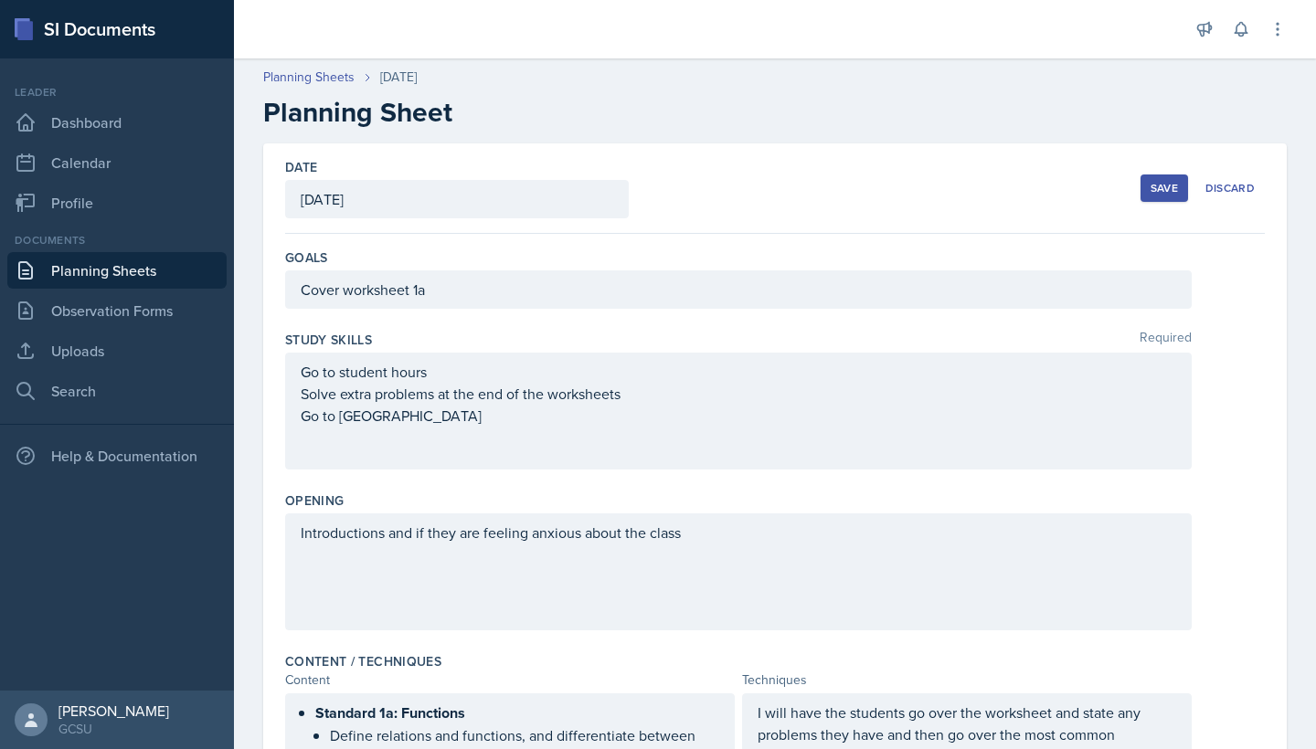
scroll to position [0, 0]
click at [1151, 185] on div "Save" at bounding box center [1163, 188] width 27 height 15
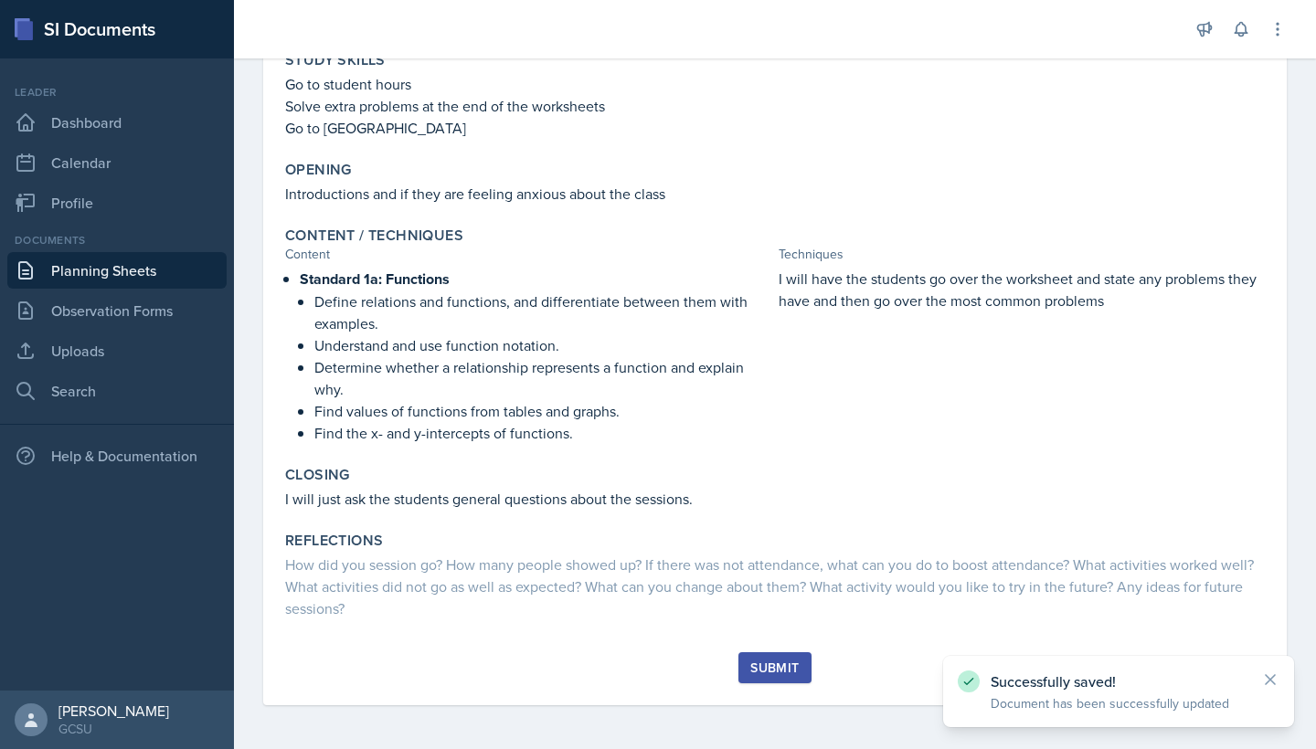
scroll to position [253, 0]
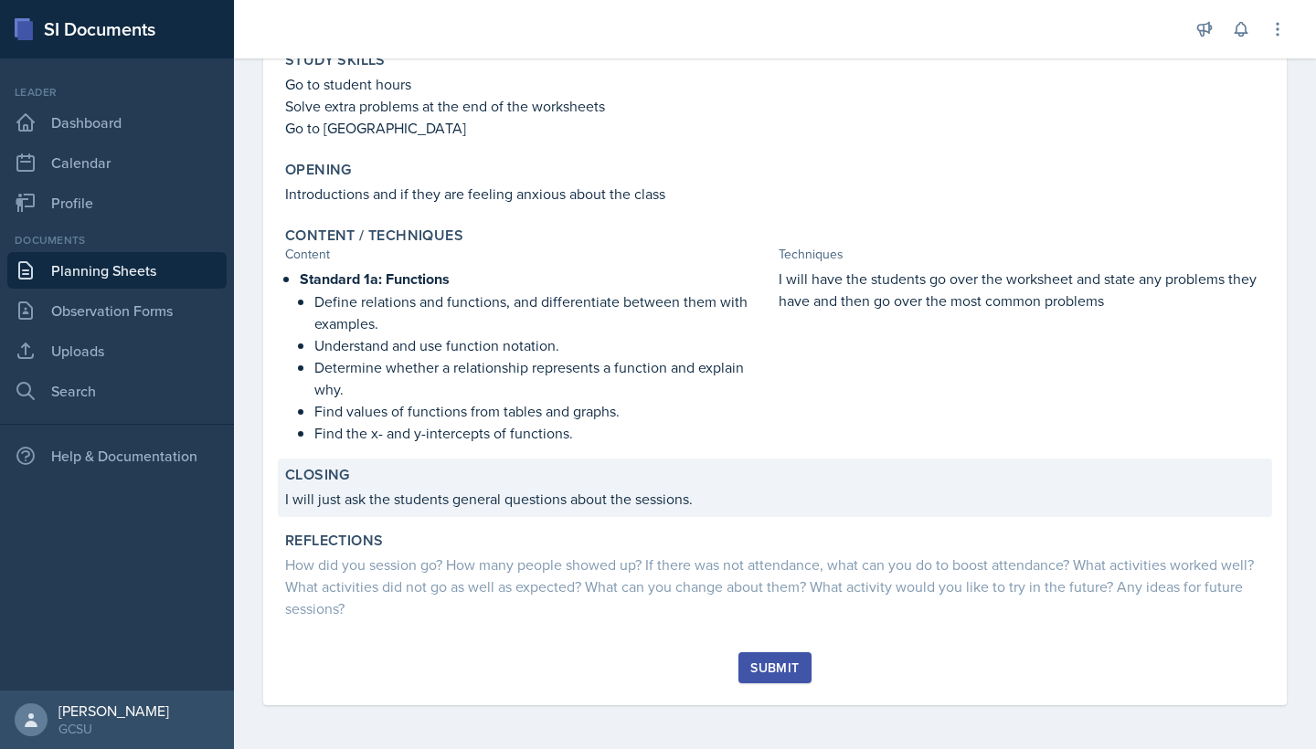
click at [366, 501] on p "I will just ask the students general questions about the sessions." at bounding box center [775, 499] width 980 height 22
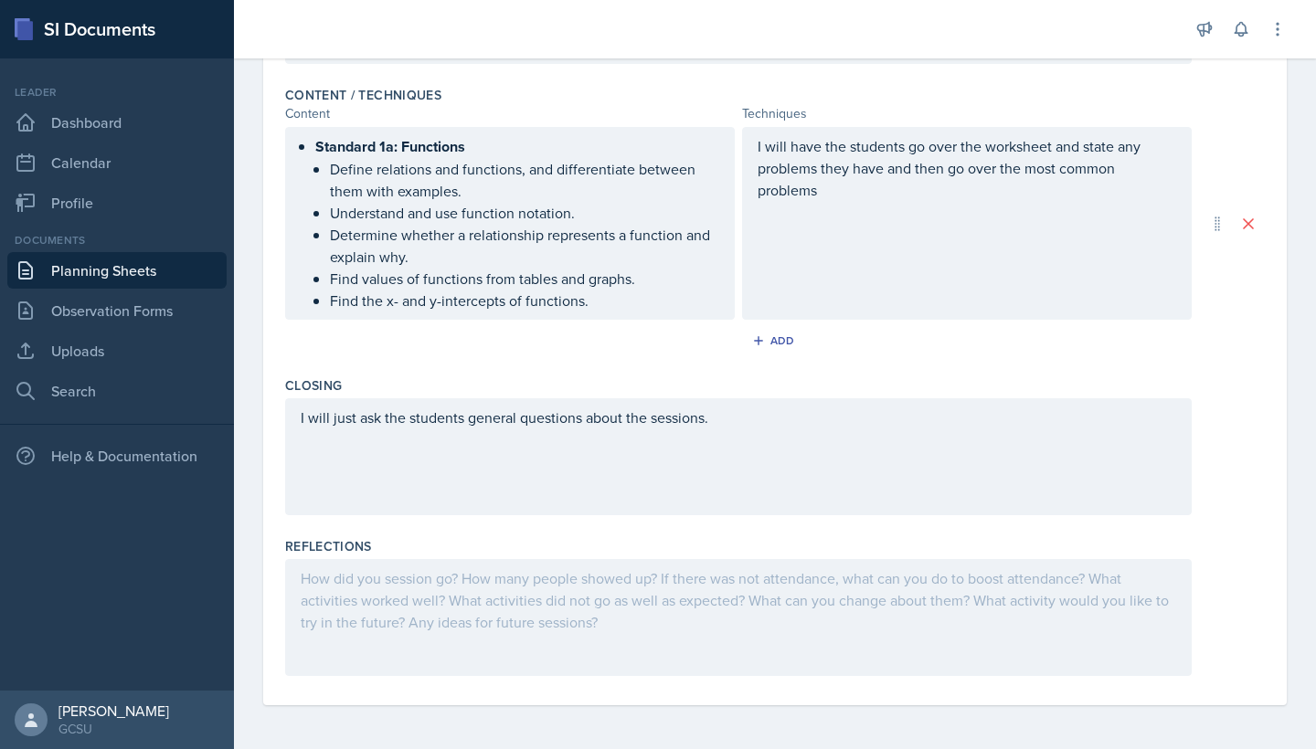
scroll to position [0, 0]
click at [355, 420] on div "I will just ask the students general questions about the sessions." at bounding box center [738, 456] width 906 height 117
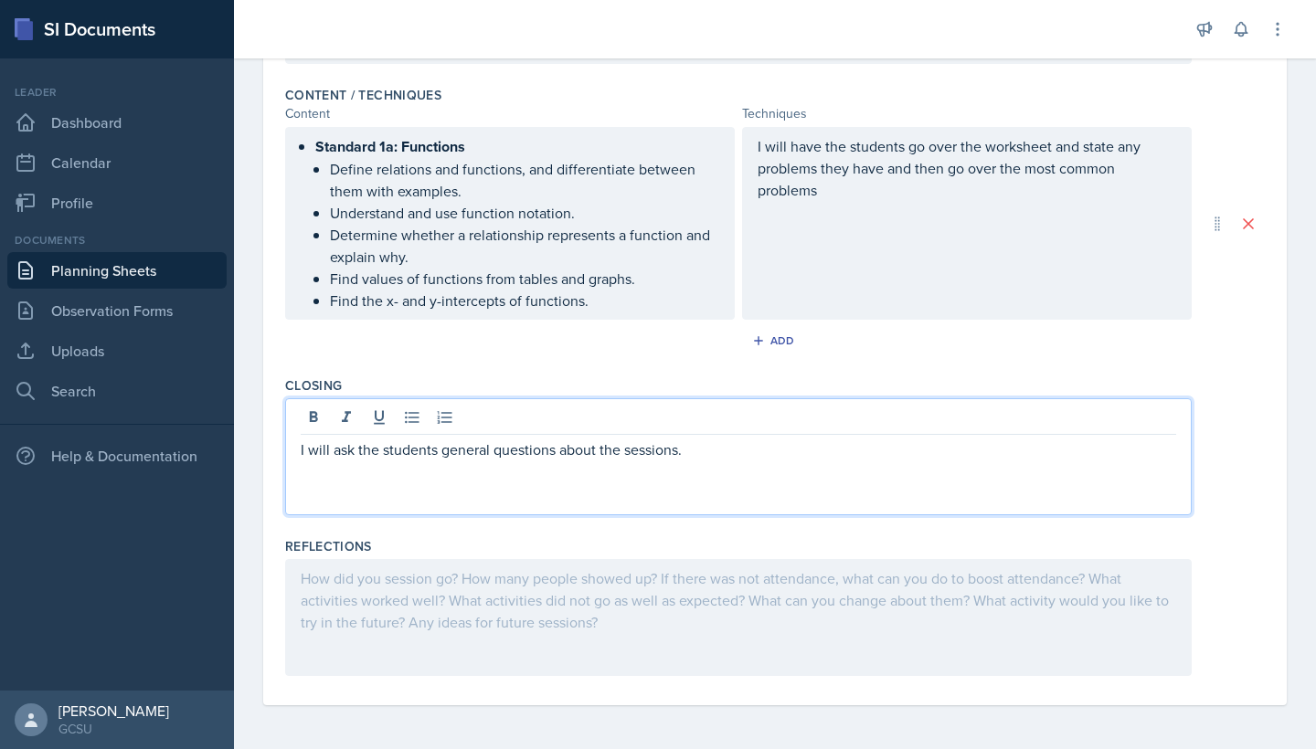
click at [334, 445] on p "I will ask the students general questions about the sessions." at bounding box center [738, 450] width 875 height 22
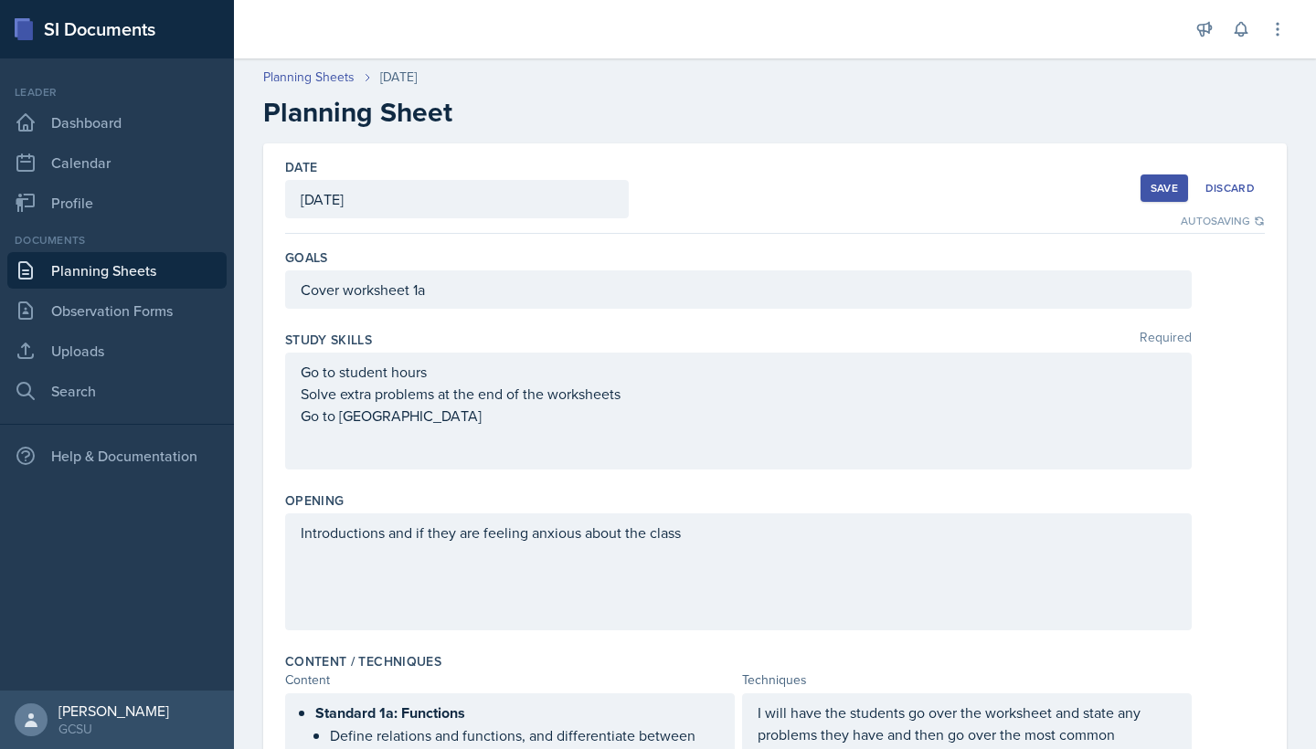
click at [1156, 185] on div "Save" at bounding box center [1163, 188] width 27 height 15
click at [1169, 186] on div "Save" at bounding box center [1163, 188] width 27 height 15
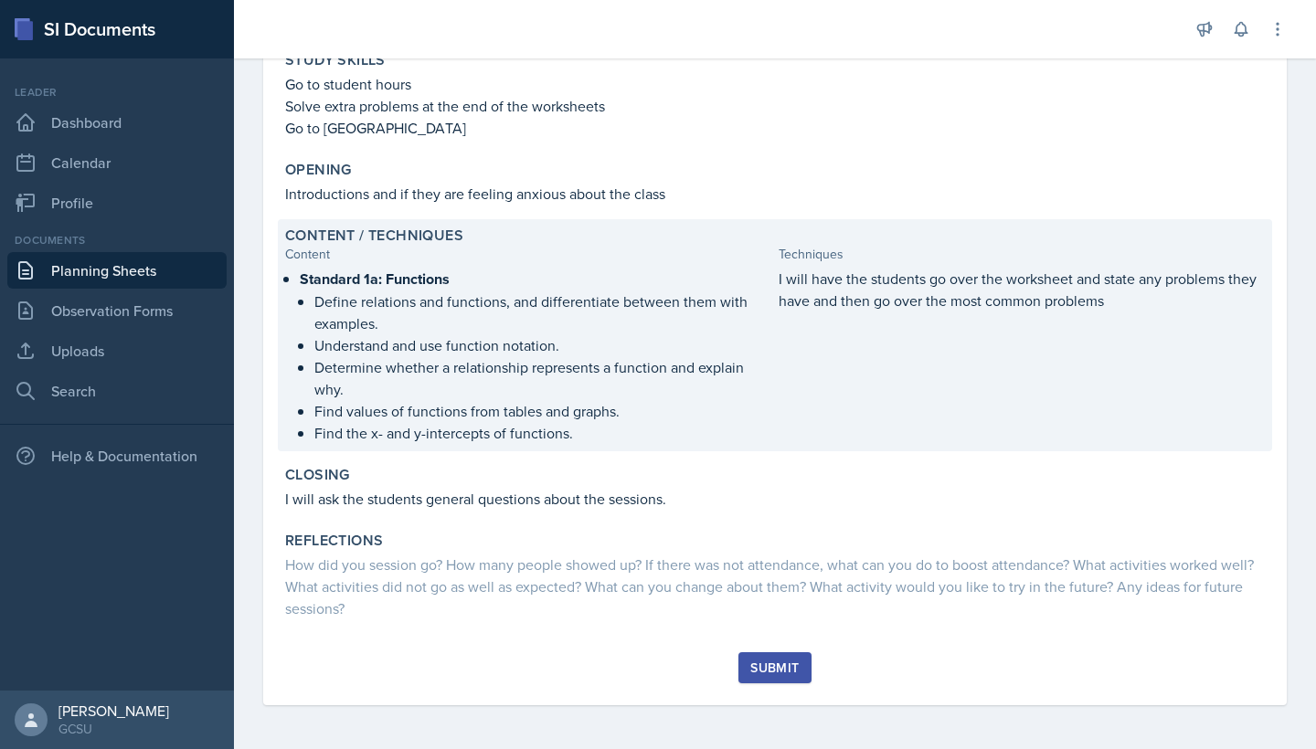
scroll to position [253, 0]
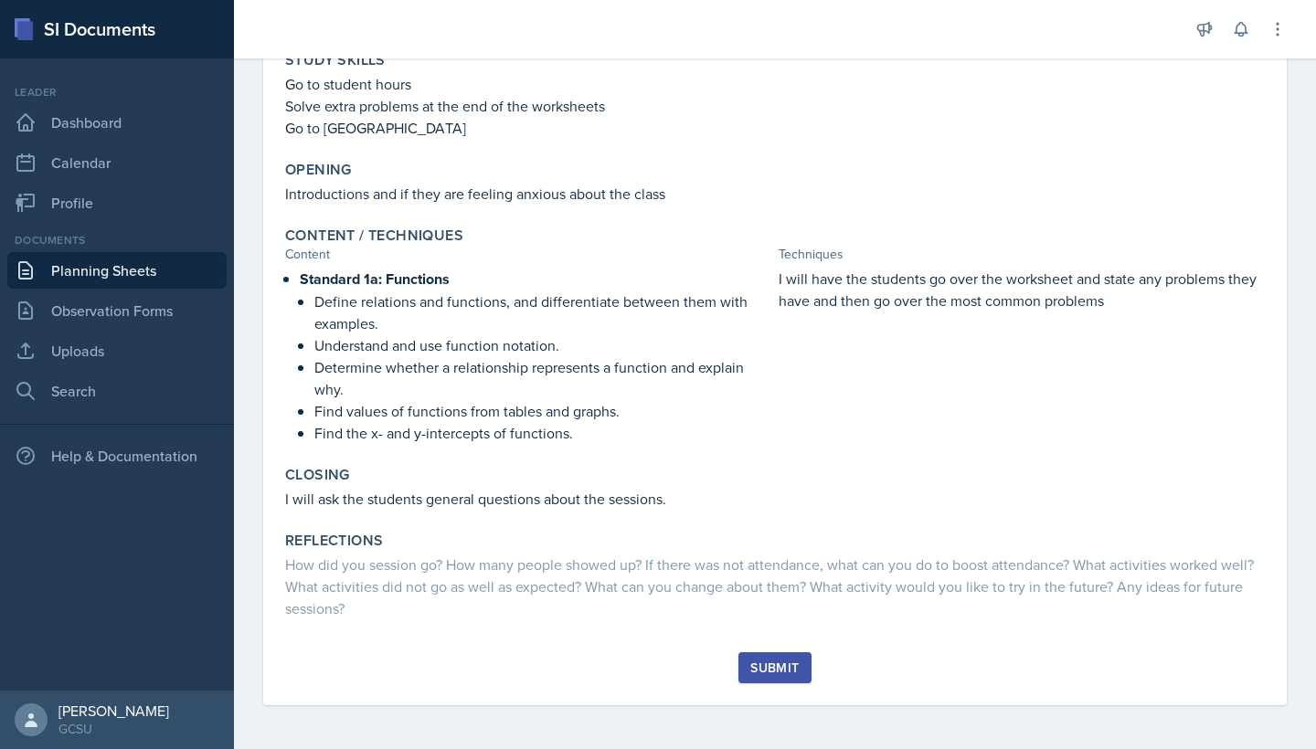
click at [772, 665] on div "Submit" at bounding box center [774, 668] width 48 height 15
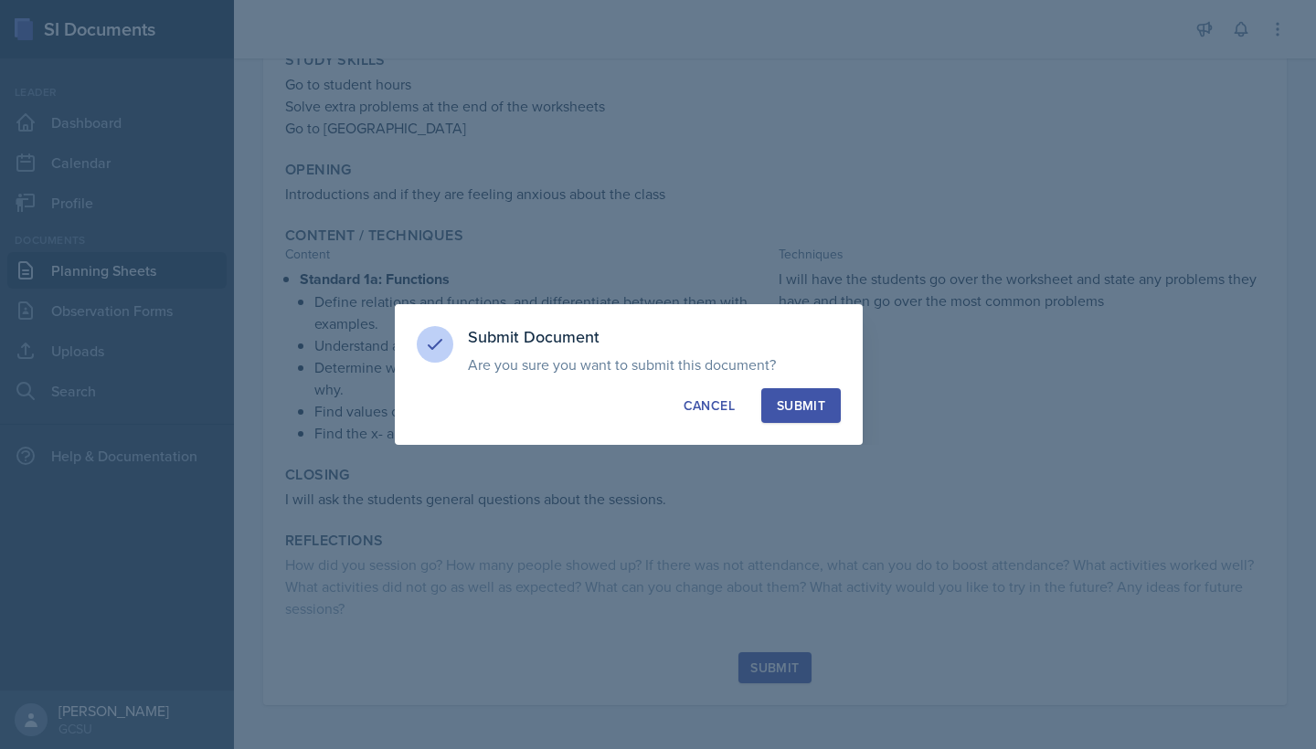
click at [798, 414] on div "Submit" at bounding box center [801, 406] width 48 height 18
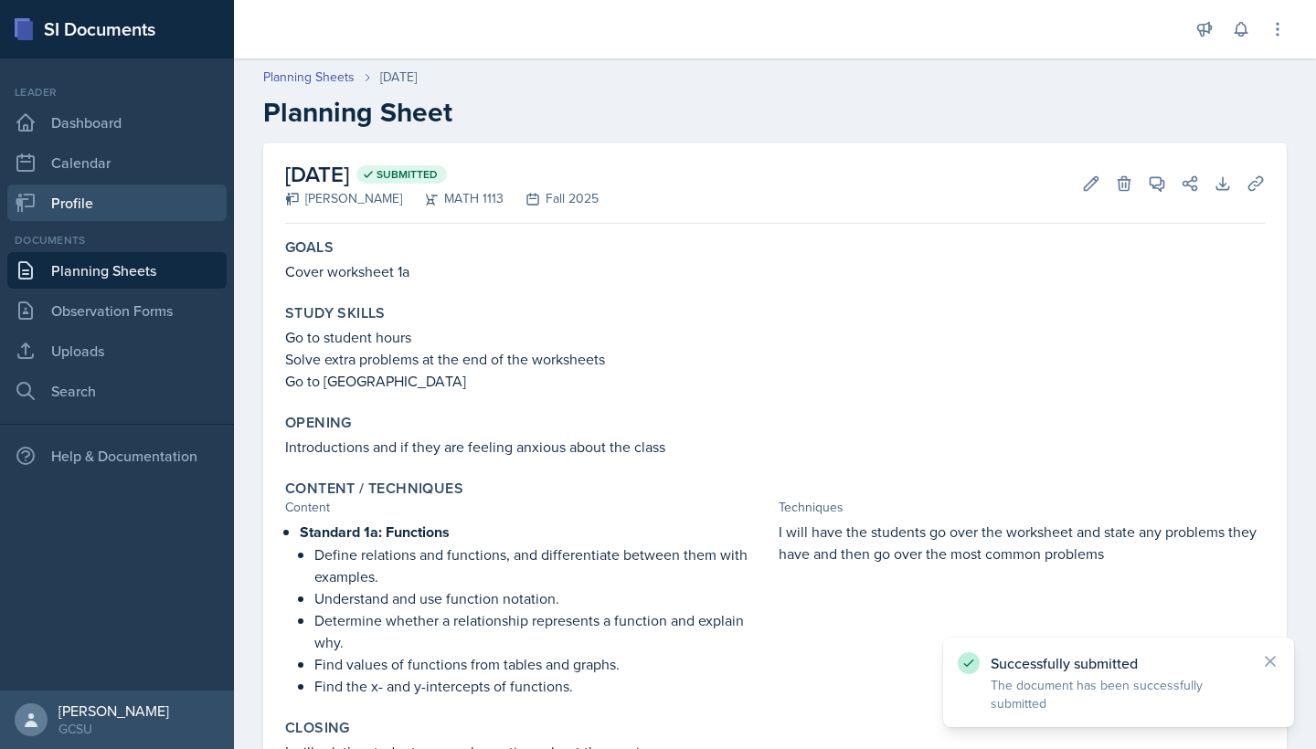
scroll to position [0, 0]
click at [112, 257] on link "Planning Sheets" at bounding box center [116, 270] width 219 height 37
